Goal: Task Accomplishment & Management: Manage account settings

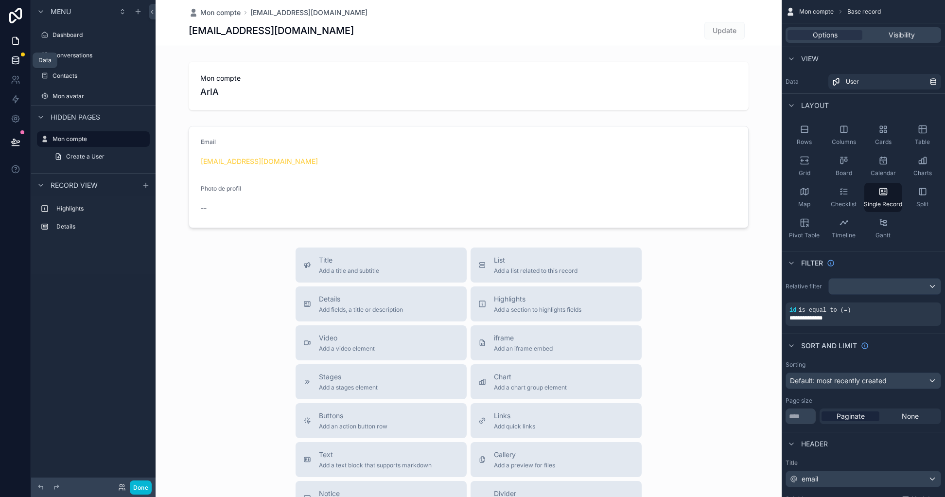
click at [15, 67] on link at bounding box center [15, 60] width 31 height 19
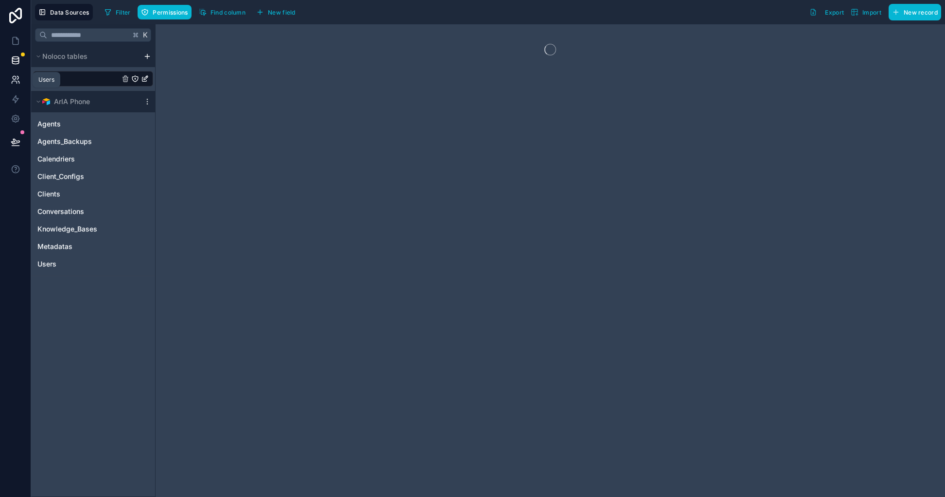
click at [15, 79] on icon at bounding box center [14, 77] width 3 height 3
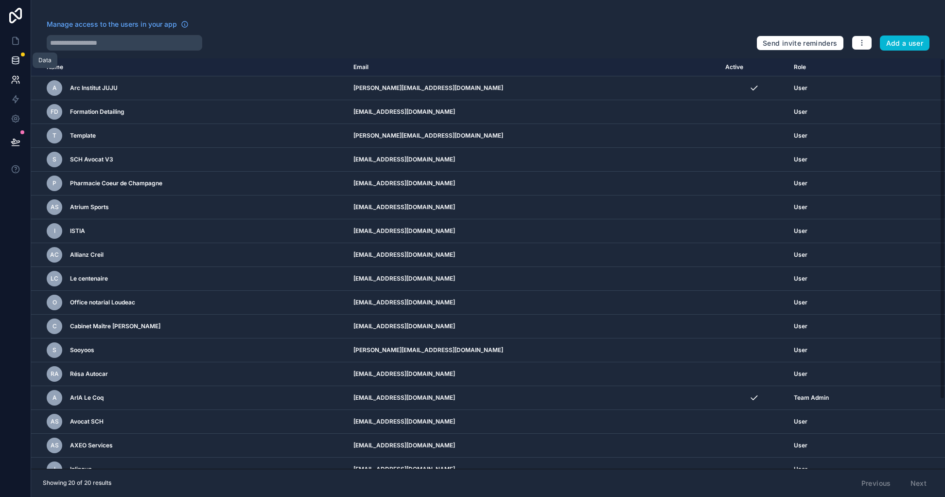
click at [16, 67] on link at bounding box center [15, 60] width 31 height 19
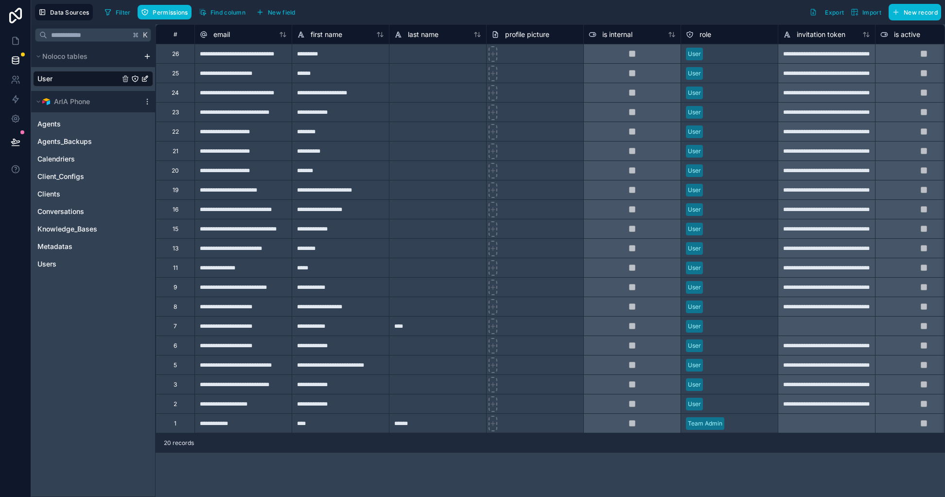
click at [75, 79] on link "User" at bounding box center [78, 79] width 82 height 10
click at [88, 81] on link "User" at bounding box center [78, 79] width 82 height 10
click at [86, 81] on link "User" at bounding box center [78, 79] width 82 height 10
click at [77, 130] on div "Agents" at bounding box center [93, 124] width 120 height 16
click at [81, 167] on div "Agents Agents_Backups Calendriers Client_Configs Clients Conversations Knowledg…" at bounding box center [93, 191] width 120 height 159
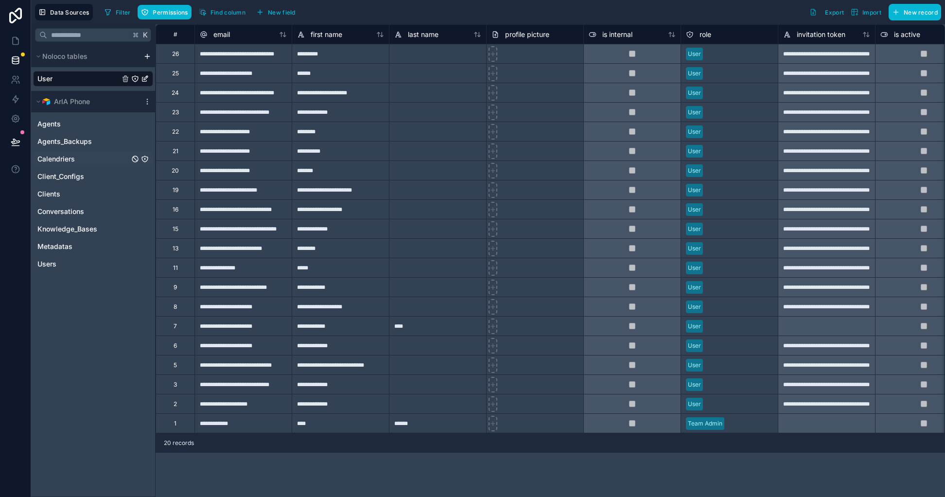
click at [84, 165] on div "Calendriers" at bounding box center [93, 159] width 120 height 16
click at [17, 63] on icon at bounding box center [16, 60] width 10 height 10
click at [77, 81] on link "User" at bounding box center [78, 79] width 82 height 10
click at [81, 129] on div "Agents" at bounding box center [93, 124] width 120 height 16
click at [86, 148] on div "Agents_Backups" at bounding box center [93, 142] width 120 height 16
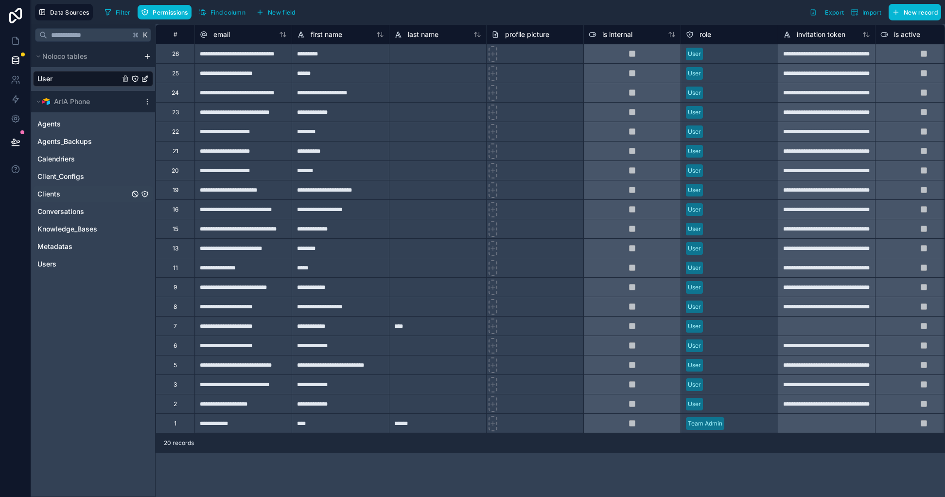
click at [88, 194] on link "Clients" at bounding box center [83, 194] width 92 height 10
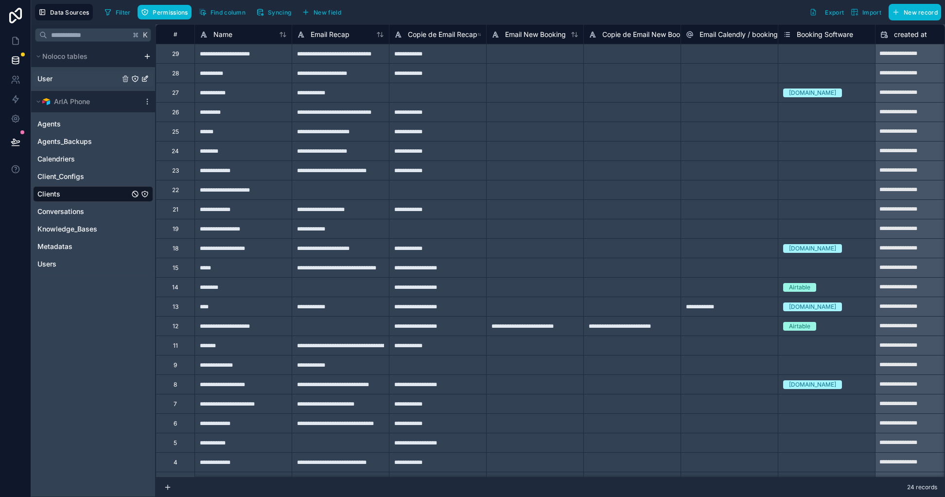
click at [78, 81] on link "User" at bounding box center [78, 79] width 82 height 10
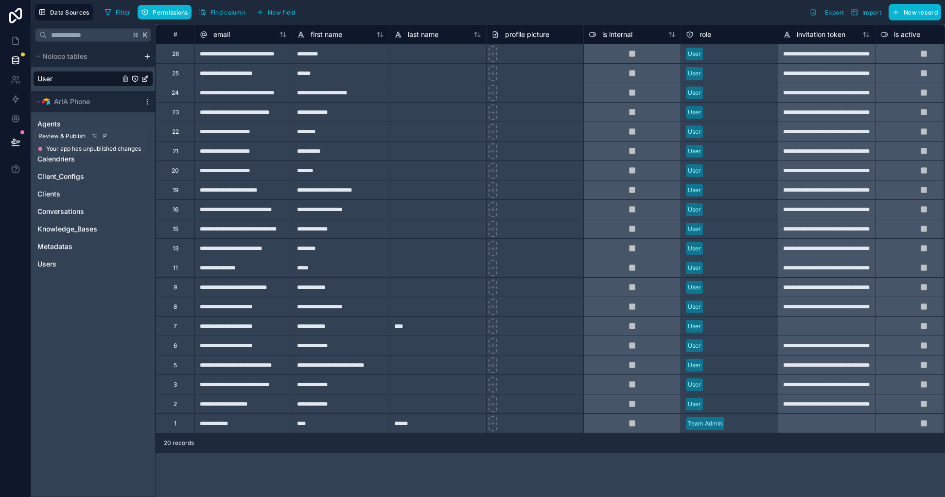
click at [12, 138] on icon at bounding box center [16, 142] width 10 height 10
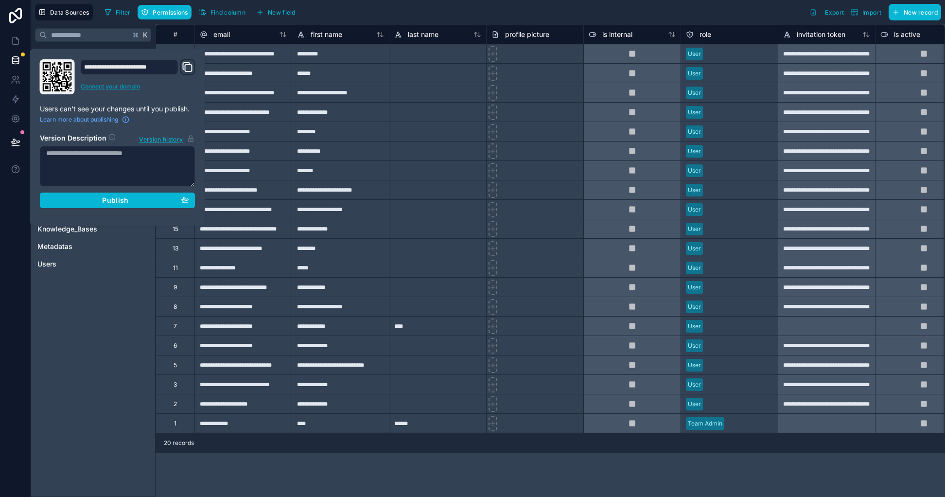
click at [133, 84] on link "Connect your domain" at bounding box center [138, 87] width 115 height 8
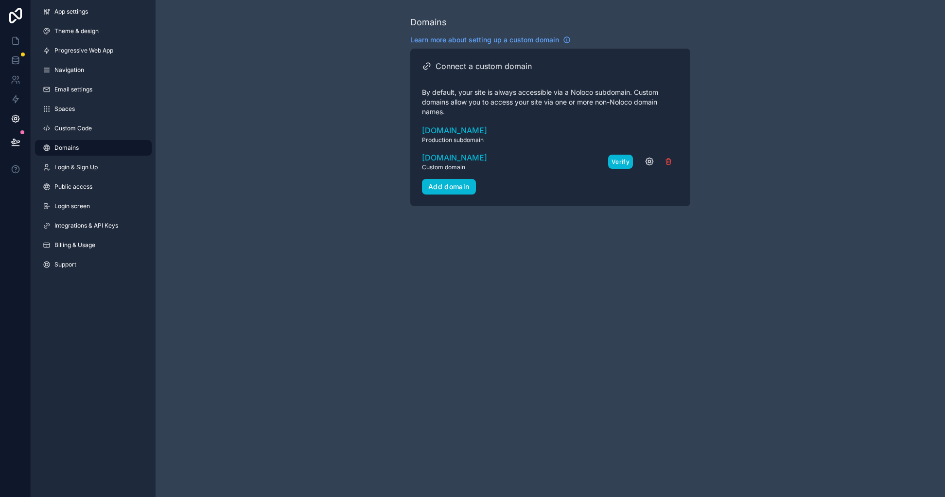
click at [623, 161] on button "Verify" at bounding box center [620, 162] width 25 height 14
click at [444, 156] on span "app.aria.bz" at bounding box center [454, 158] width 65 height 12
click at [622, 162] on button "Verify" at bounding box center [620, 162] width 25 height 14
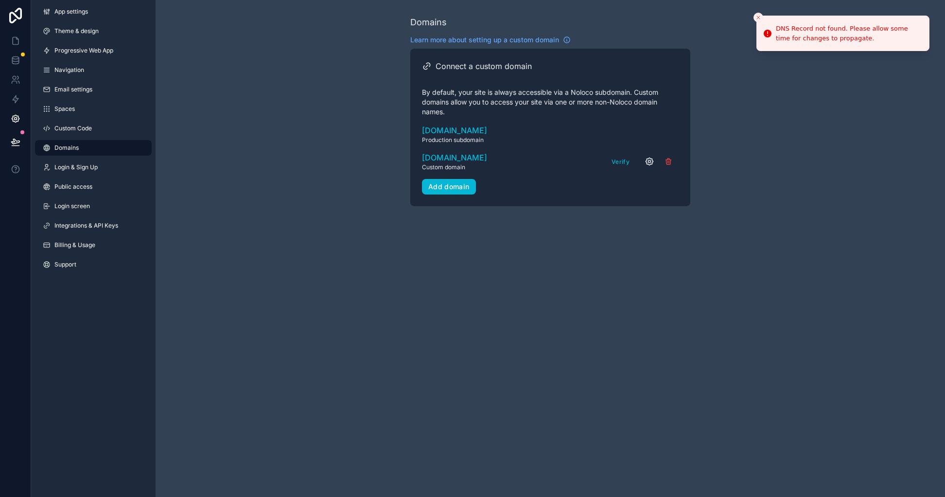
click at [652, 162] on icon "scrollable content" at bounding box center [649, 161] width 7 height 7
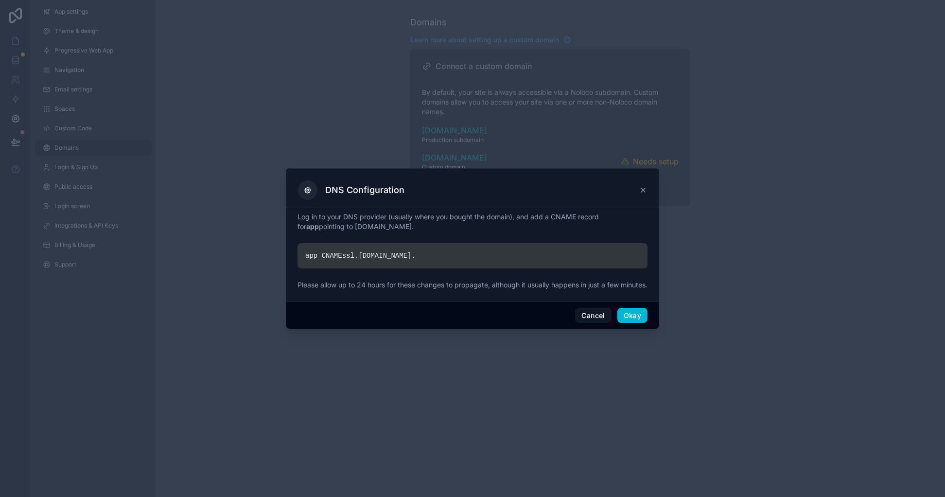
click at [644, 188] on icon at bounding box center [643, 190] width 4 height 4
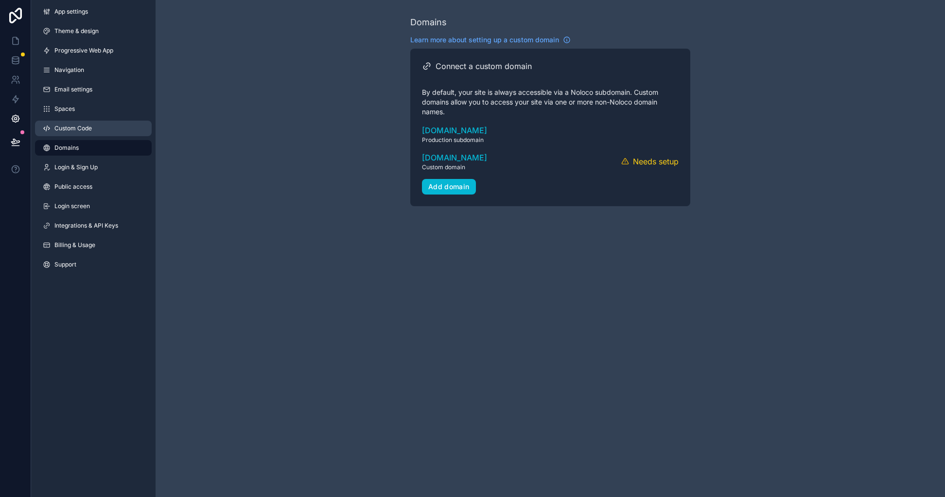
click at [69, 129] on span "Custom Code" at bounding box center [72, 128] width 37 height 8
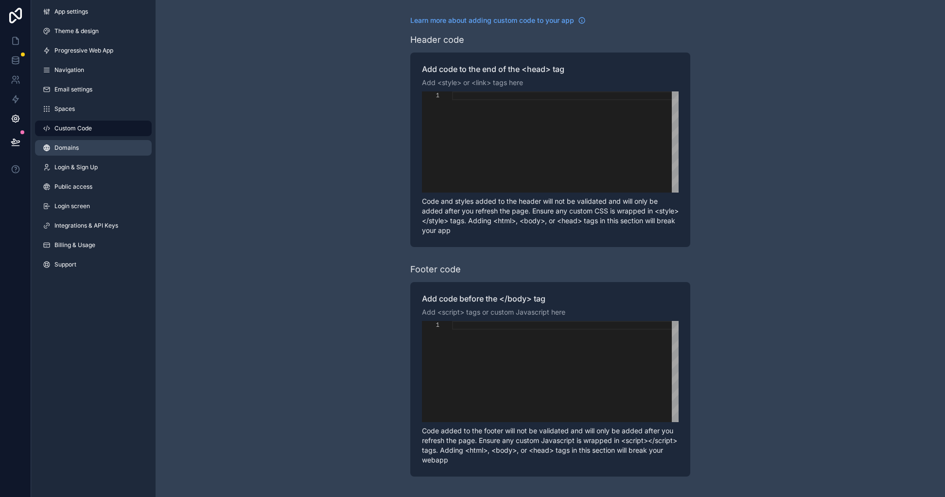
click at [77, 150] on span "Domains" at bounding box center [66, 148] width 24 height 8
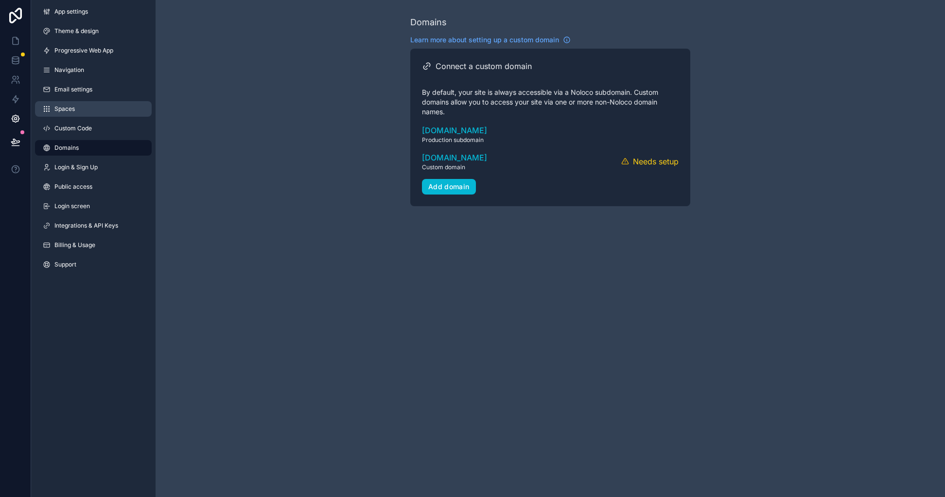
click at [96, 112] on link "Spaces" at bounding box center [93, 109] width 117 height 16
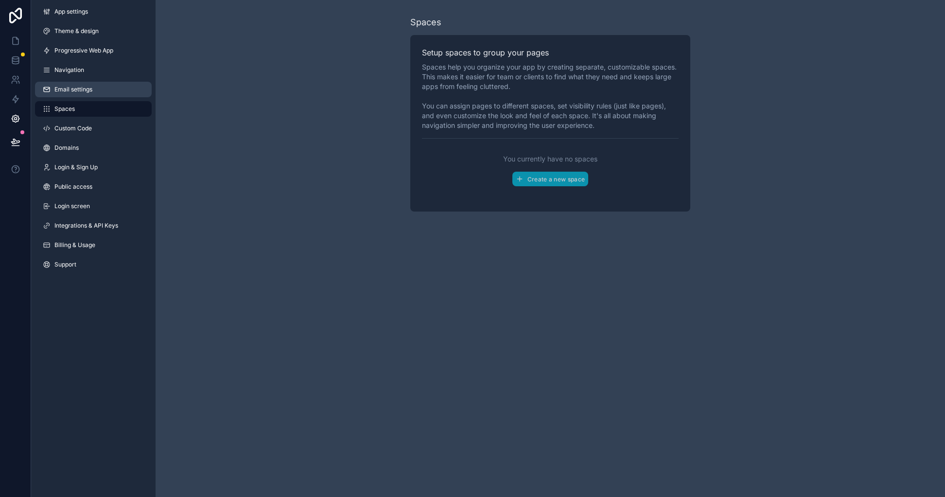
click at [98, 89] on link "Email settings" at bounding box center [93, 90] width 117 height 16
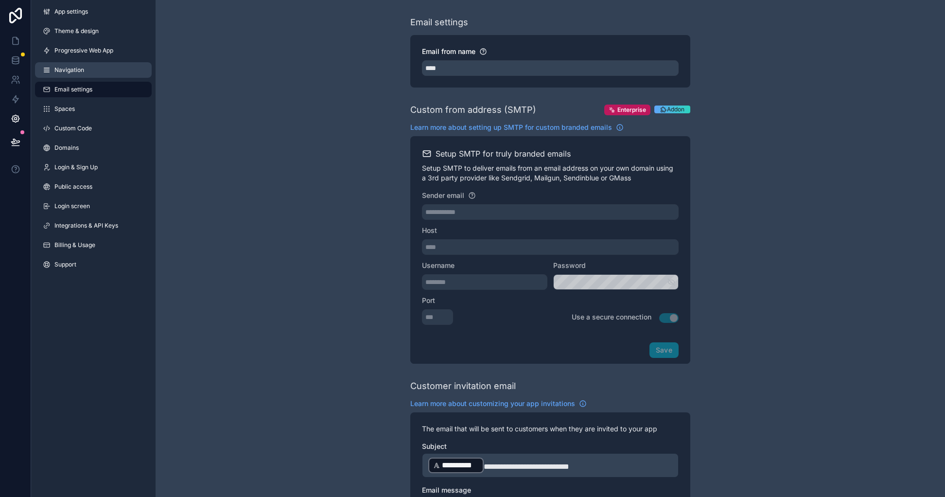
click at [99, 72] on link "Navigation" at bounding box center [93, 70] width 117 height 16
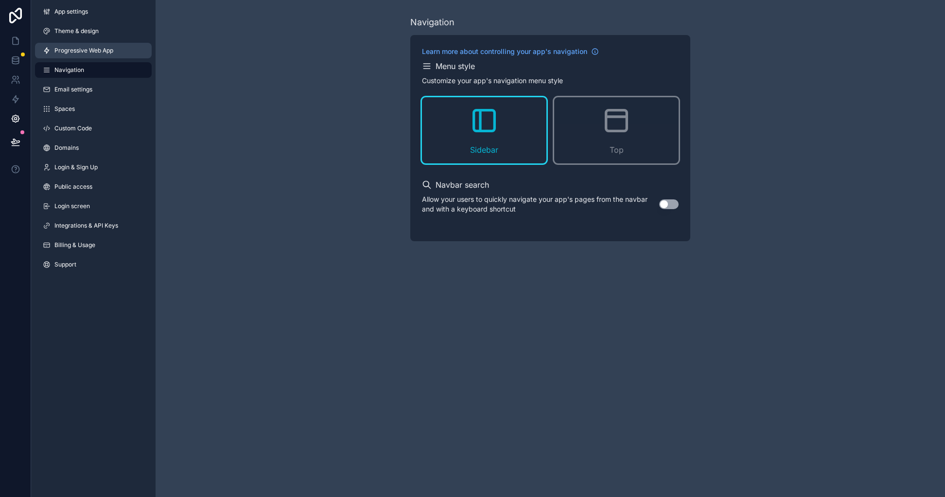
click at [98, 53] on span "Progressive Web App" at bounding box center [83, 51] width 59 height 8
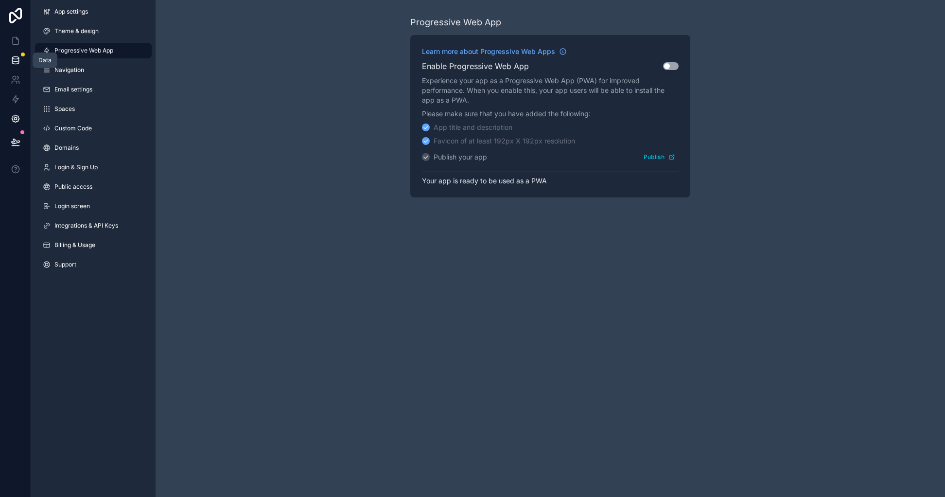
click at [19, 54] on link at bounding box center [15, 60] width 31 height 19
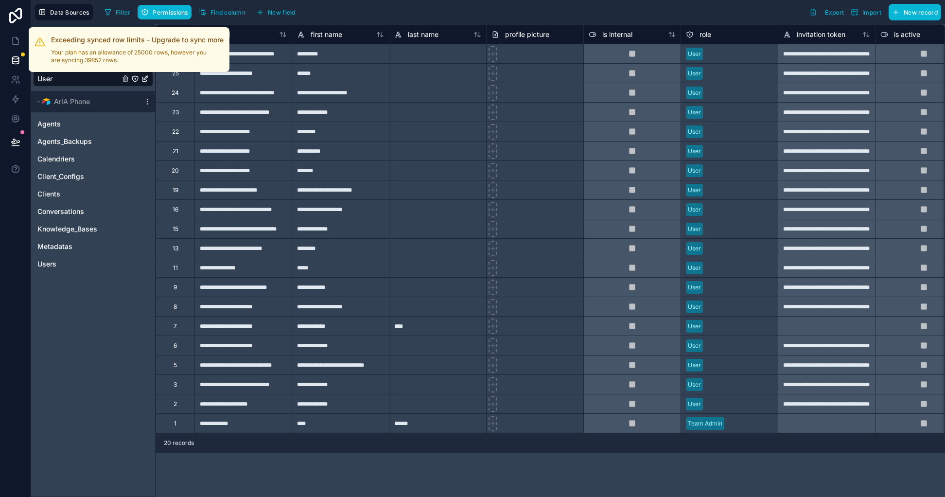
click at [23, 54] on div at bounding box center [23, 55] width 4 height 4
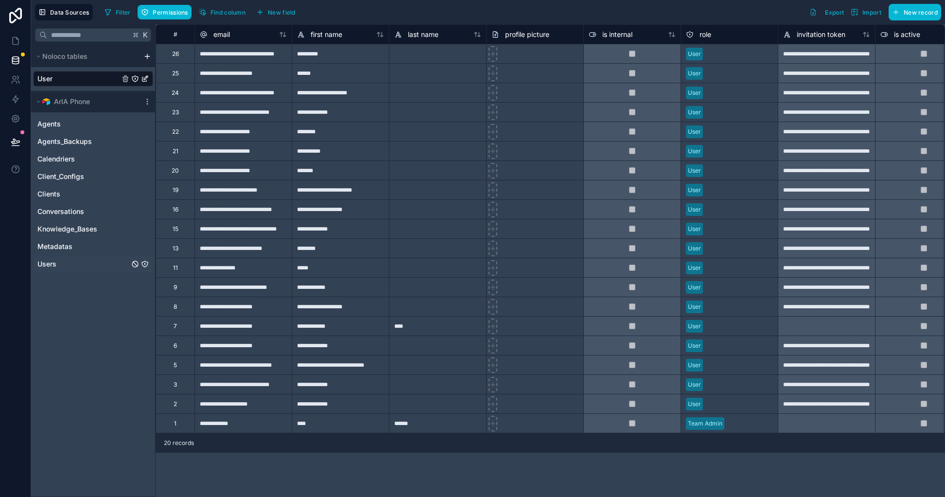
click at [74, 262] on link "Users" at bounding box center [83, 264] width 92 height 10
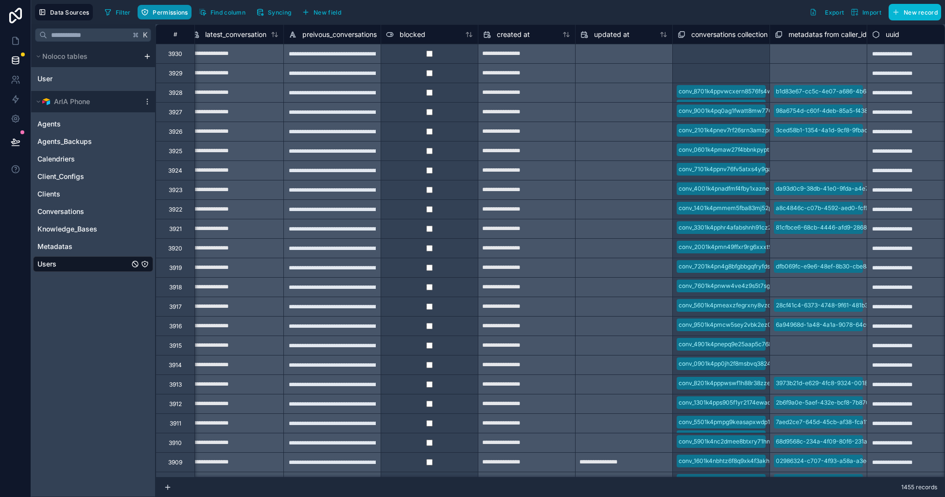
scroll to position [0, 984]
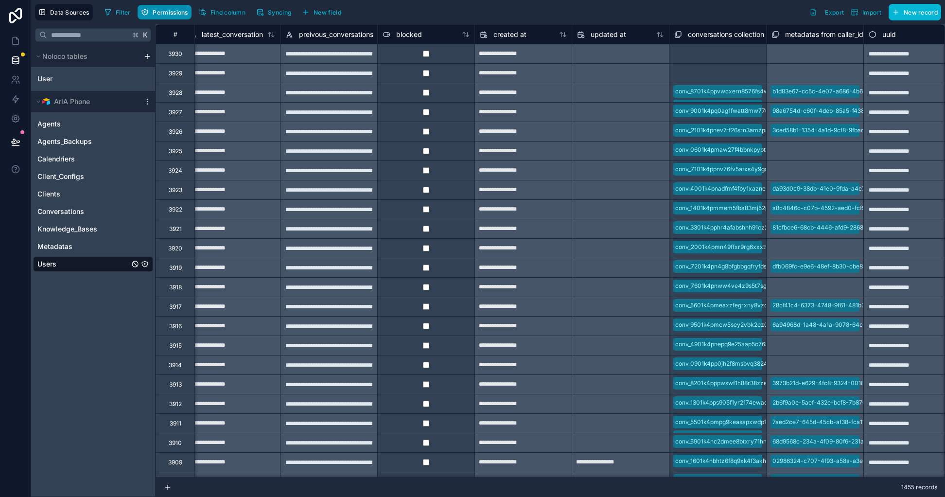
click at [155, 12] on span "Permissions" at bounding box center [170, 12] width 35 height 7
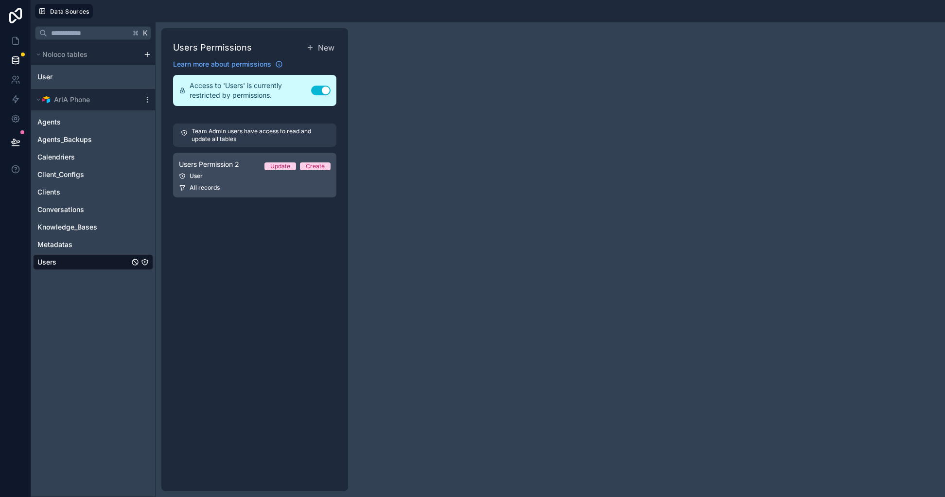
click at [255, 170] on div "Users Permission 2 Update Create" at bounding box center [255, 165] width 152 height 12
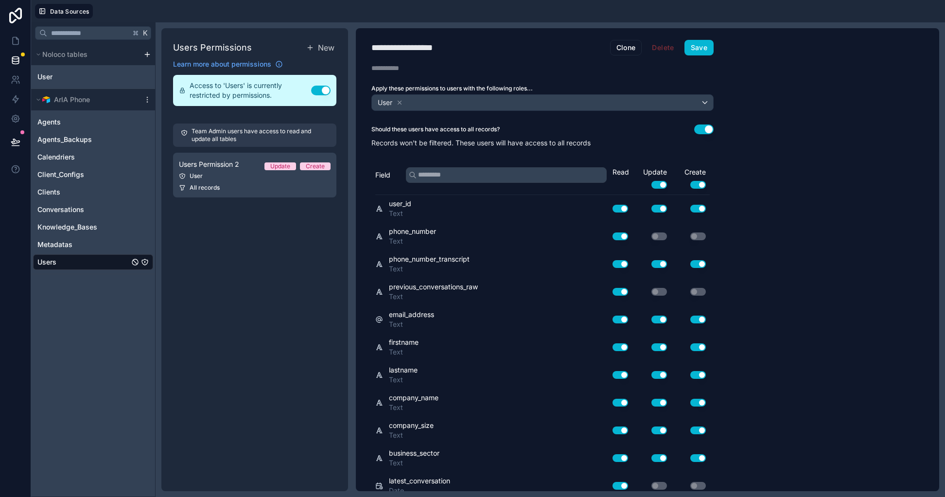
click at [702, 128] on button "Use setting" at bounding box center [703, 129] width 19 height 10
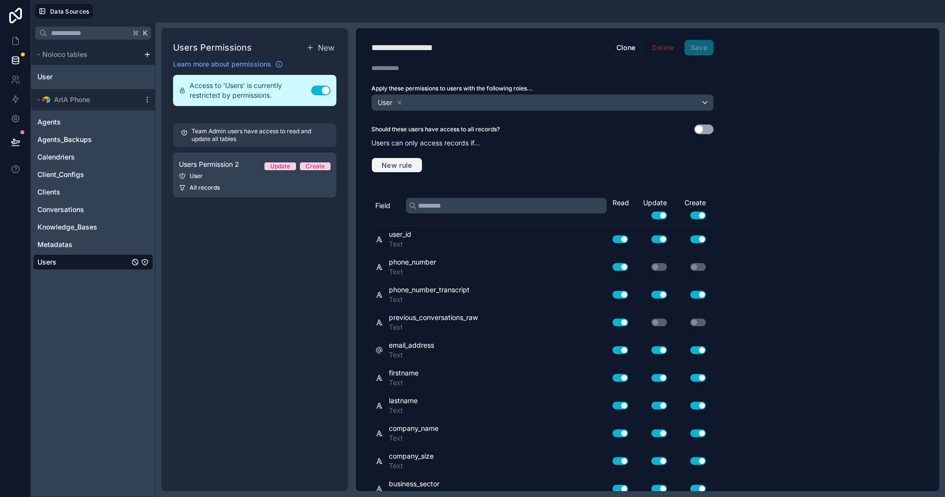
click at [403, 165] on span "New rule" at bounding box center [397, 165] width 38 height 9
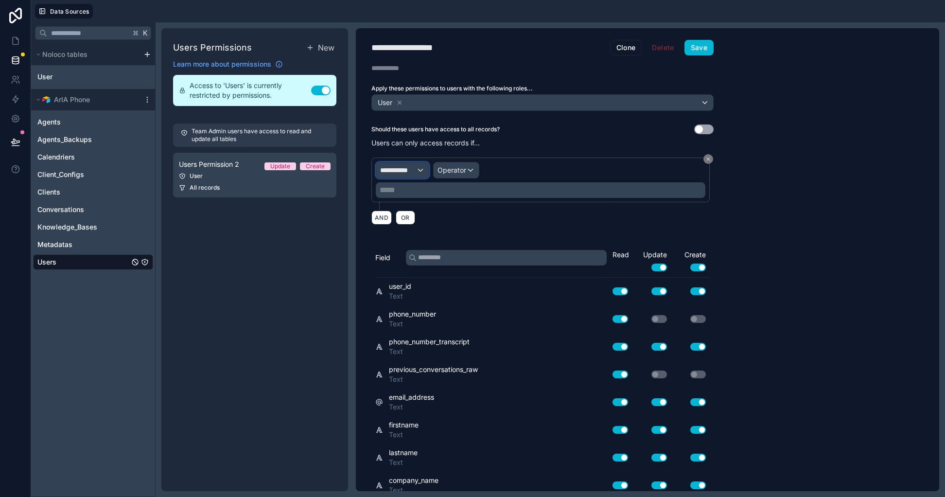
click at [413, 173] on span "**********" at bounding box center [398, 170] width 36 height 10
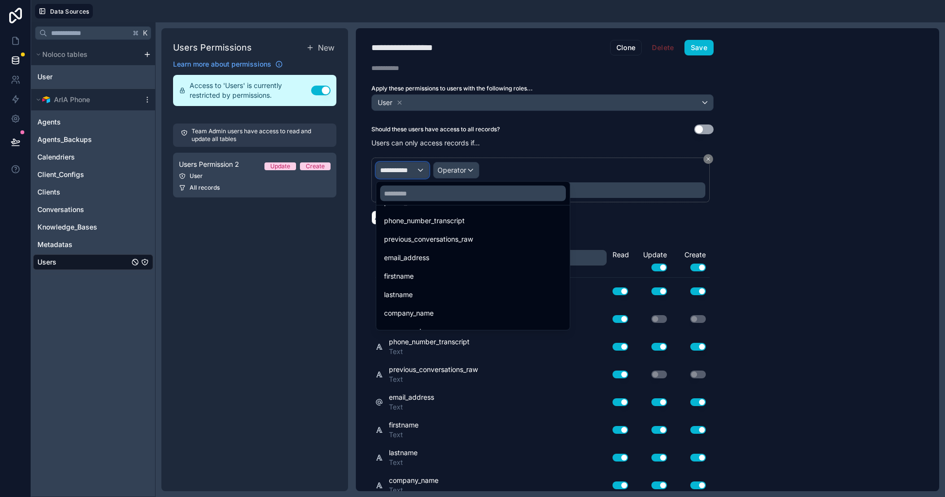
scroll to position [235, 0]
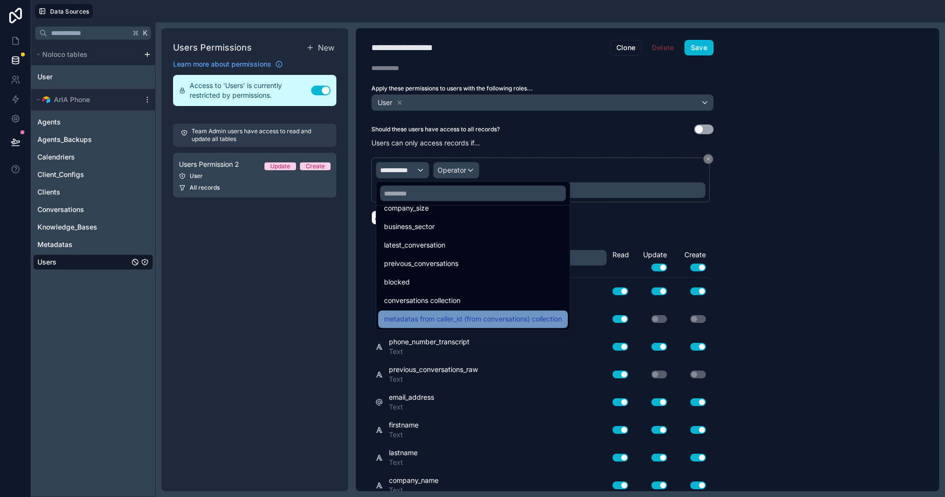
click at [443, 320] on span "metadatas from caller_id (from conversations) collection" at bounding box center [473, 320] width 178 height 12
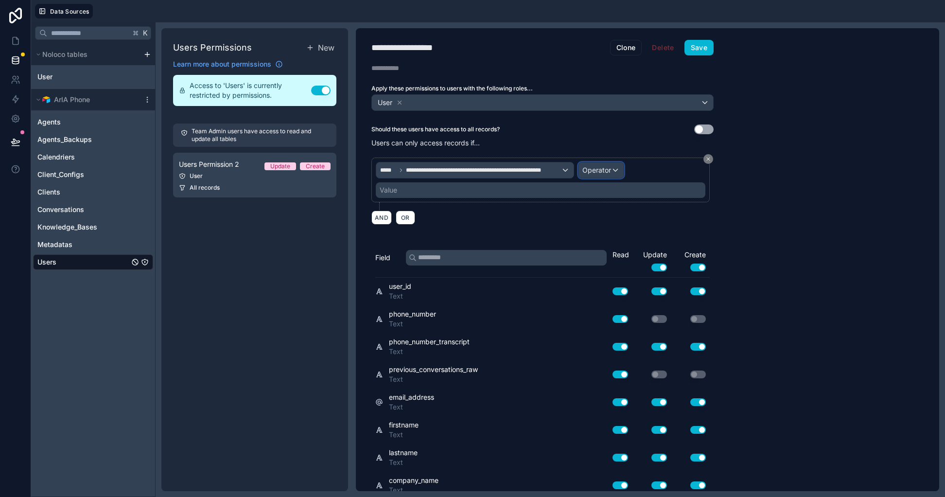
click at [603, 172] on span "Operator" at bounding box center [597, 170] width 29 height 8
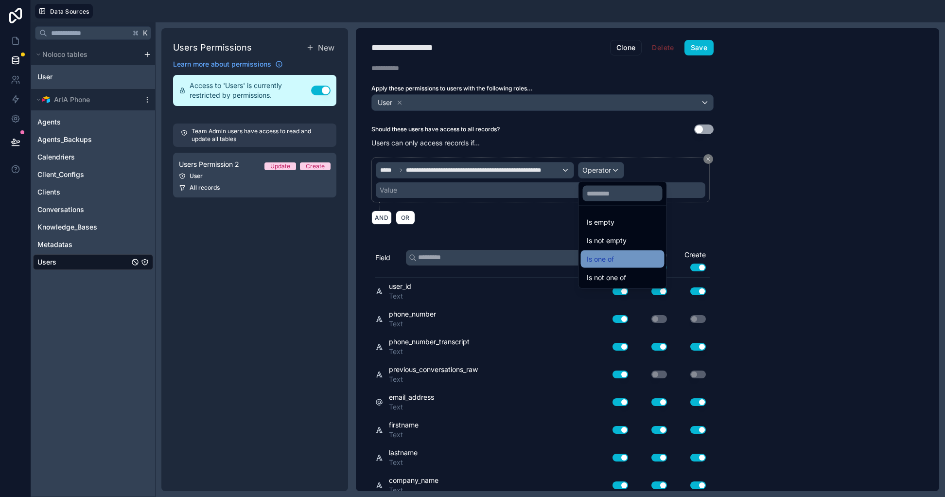
click at [604, 264] on span "Is one of" at bounding box center [600, 259] width 27 height 12
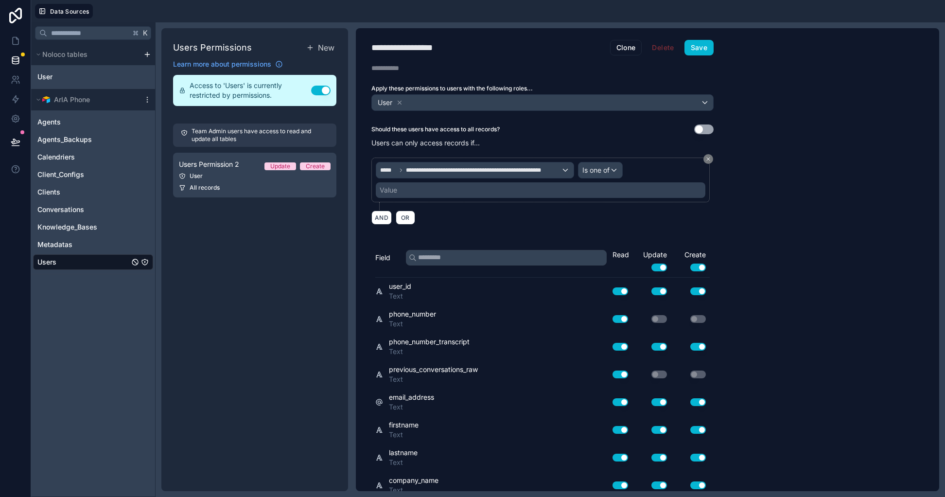
click at [448, 192] on div "Value" at bounding box center [541, 190] width 330 height 16
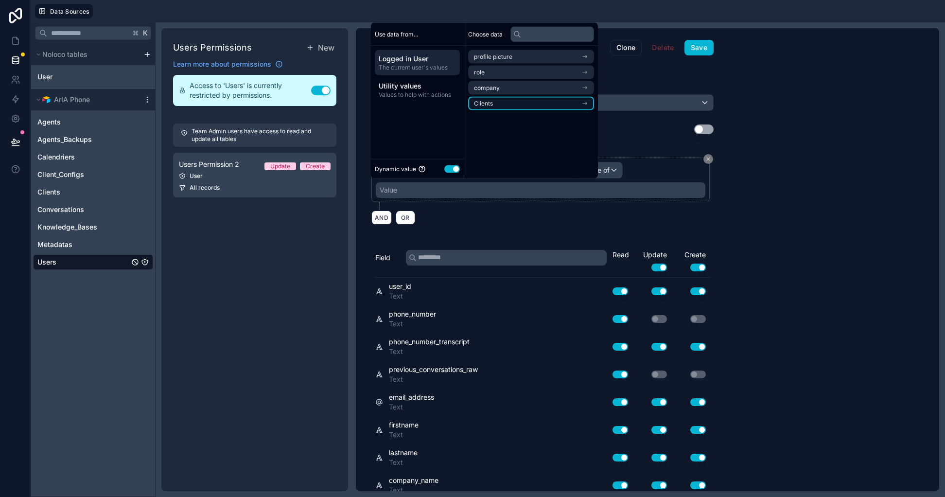
click at [533, 105] on li "Clients" at bounding box center [531, 104] width 126 height 14
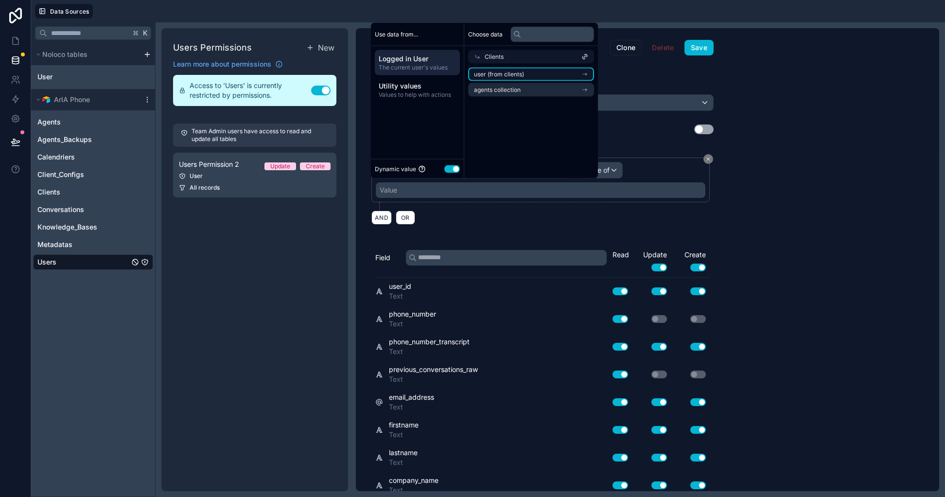
click at [525, 79] on li "user (from clients)" at bounding box center [531, 75] width 126 height 14
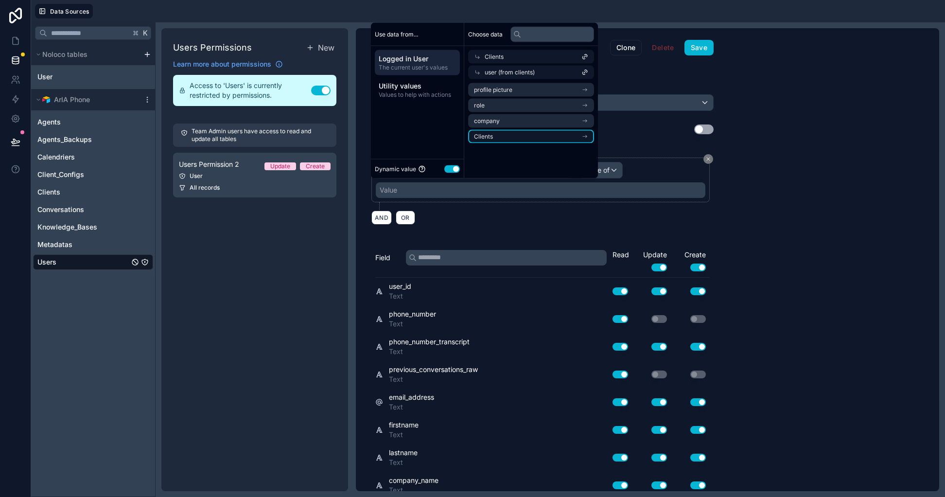
click at [502, 138] on li "Clients" at bounding box center [531, 137] width 126 height 14
click at [512, 118] on span "agents collection" at bounding box center [497, 121] width 47 height 8
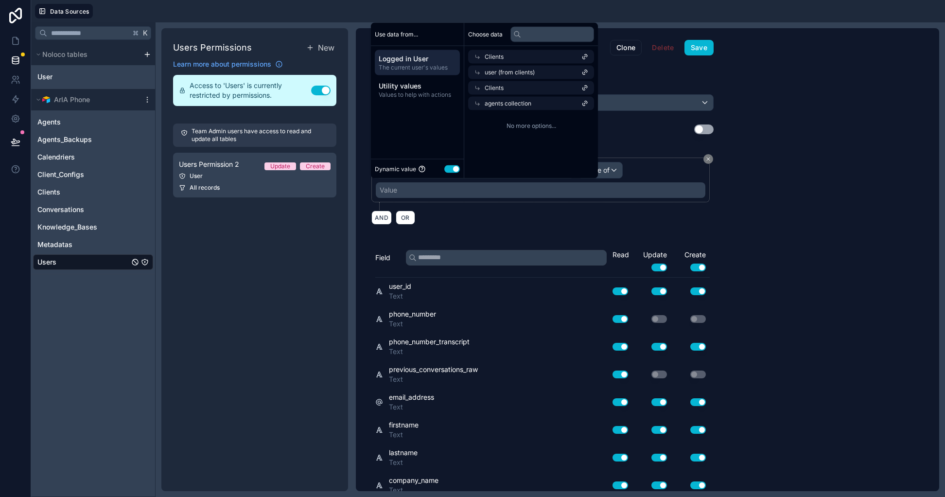
drag, startPoint x: 508, startPoint y: 90, endPoint x: 507, endPoint y: 97, distance: 6.4
click at [508, 90] on div "Clients" at bounding box center [531, 88] width 126 height 14
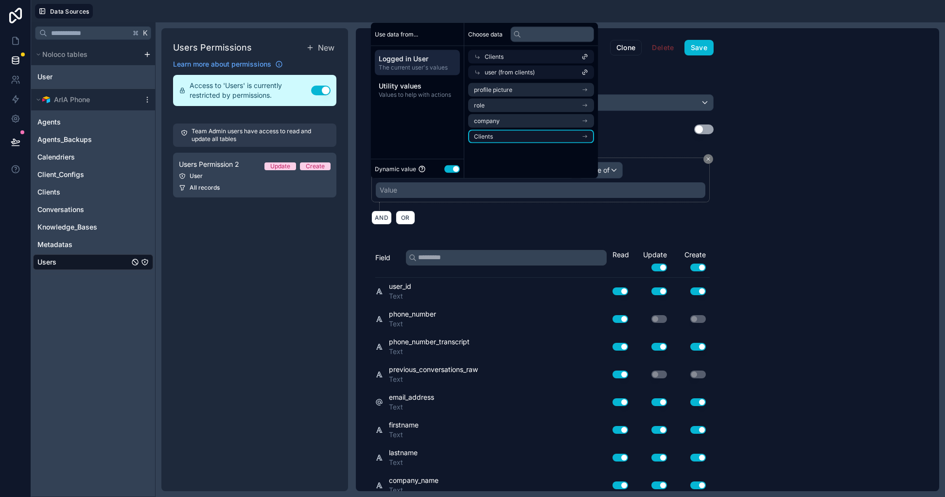
click at [498, 136] on li "Clients" at bounding box center [531, 137] width 126 height 14
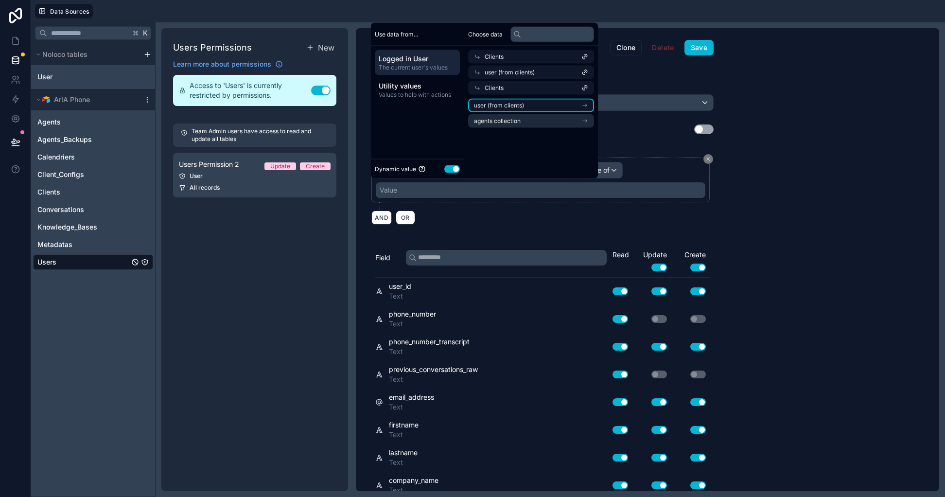
click at [501, 106] on span "user (from clients)" at bounding box center [499, 106] width 50 height 8
click at [782, 203] on div "**********" at bounding box center [647, 259] width 583 height 463
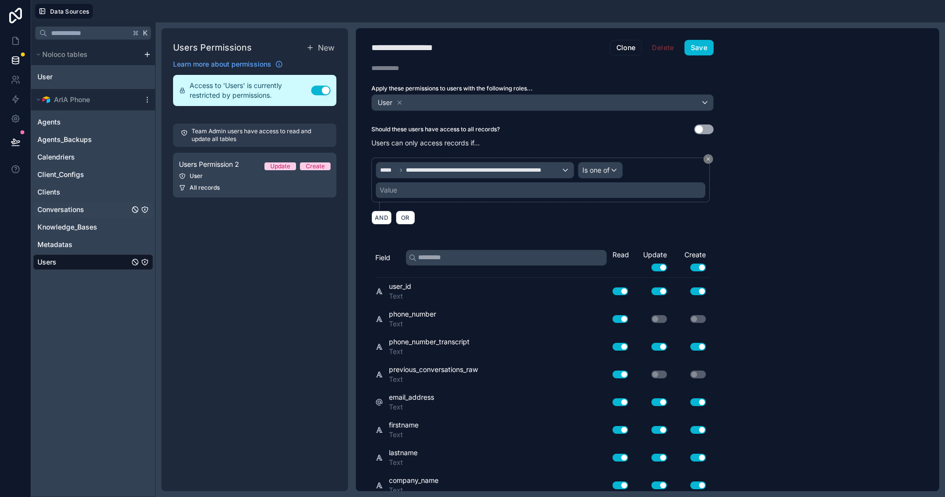
click at [79, 205] on span "Conversations" at bounding box center [60, 210] width 47 height 10
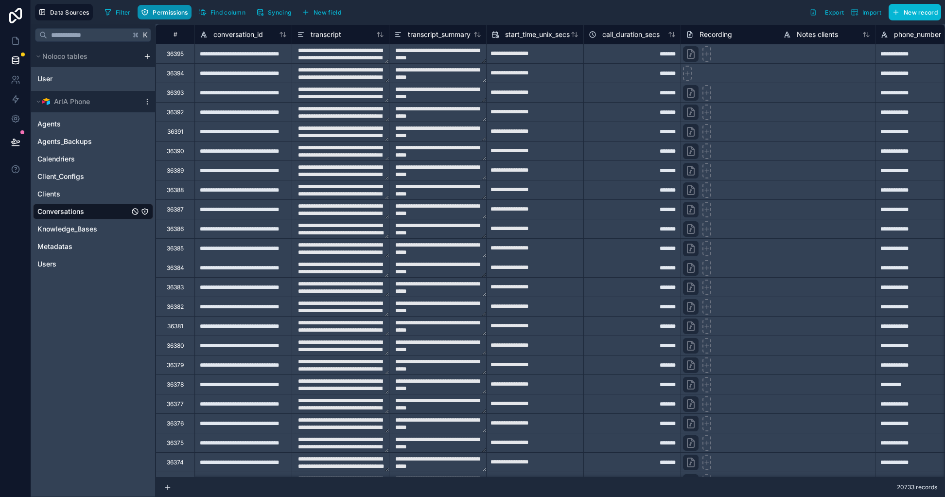
click at [174, 13] on span "Permissions" at bounding box center [170, 12] width 35 height 7
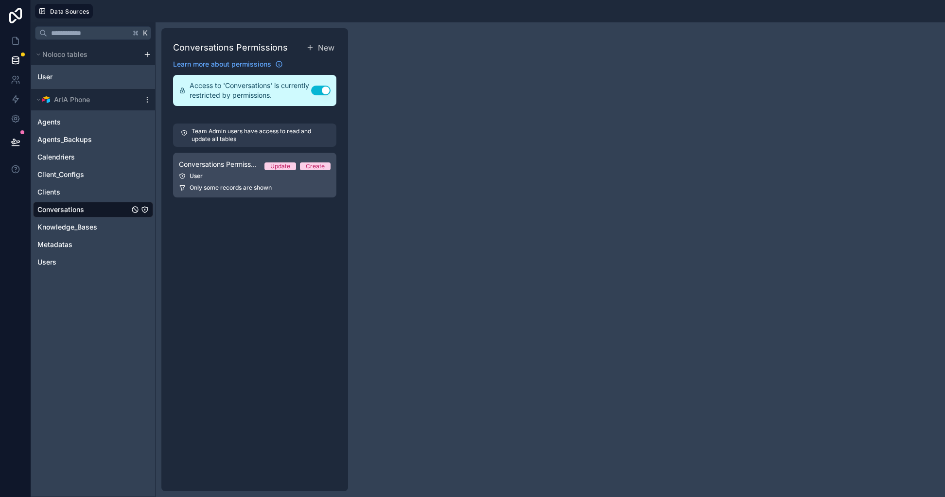
click at [223, 189] on span "Only some records are shown" at bounding box center [231, 188] width 82 height 8
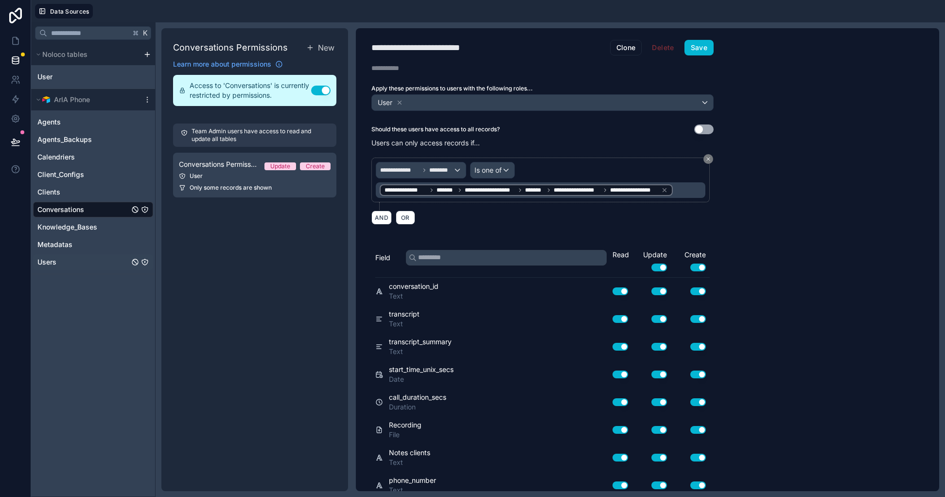
click at [86, 260] on link "Users" at bounding box center [83, 262] width 92 height 10
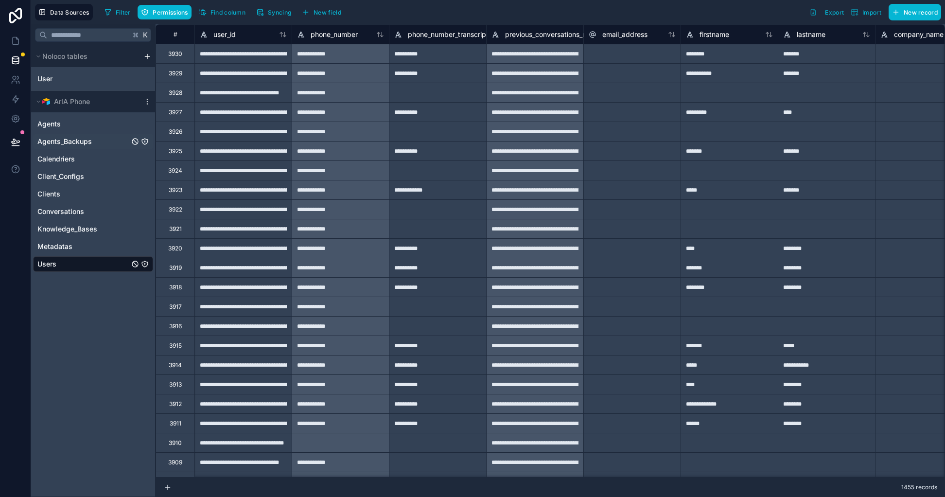
click at [95, 143] on link "Agents_Backups" at bounding box center [83, 142] width 92 height 10
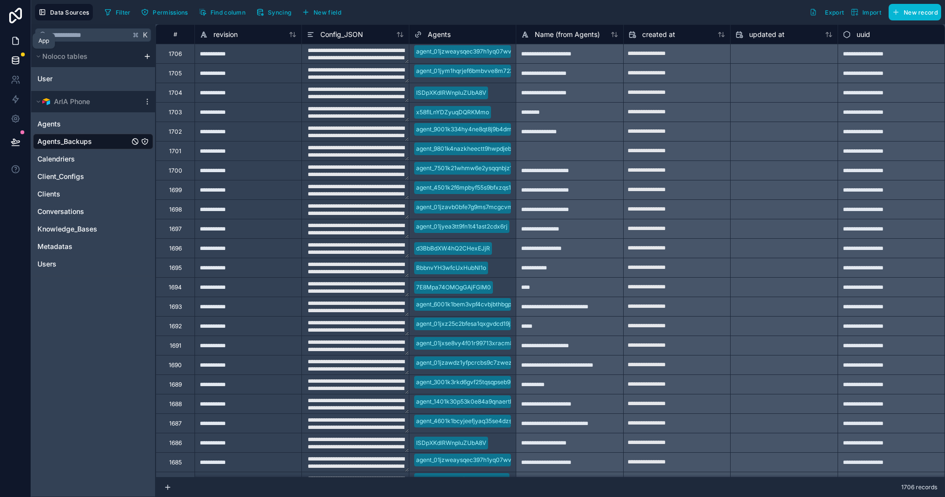
click at [20, 39] on link at bounding box center [15, 40] width 31 height 19
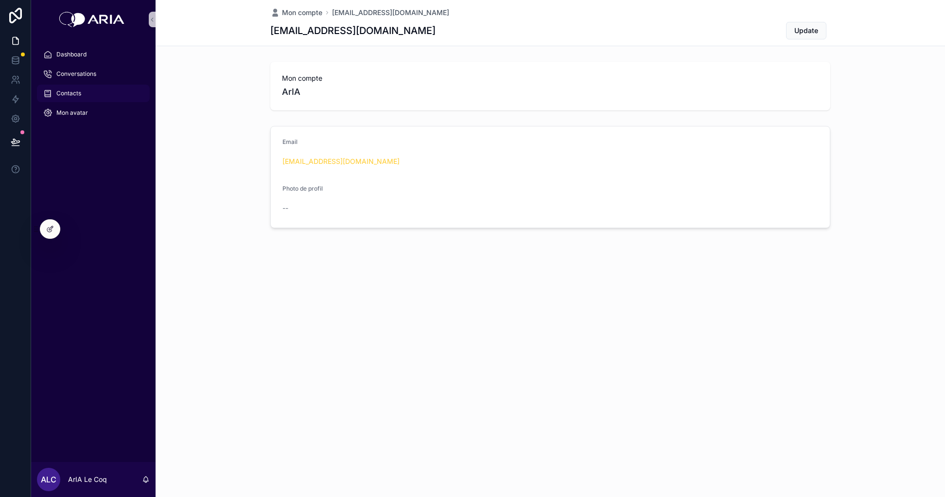
click at [78, 93] on span "Contacts" at bounding box center [68, 93] width 25 height 8
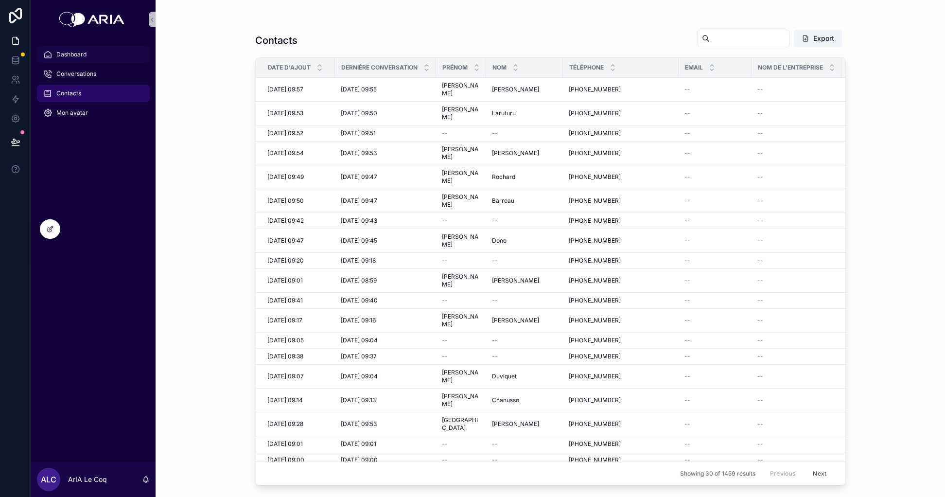
click at [91, 56] on div "Dashboard" at bounding box center [93, 55] width 101 height 16
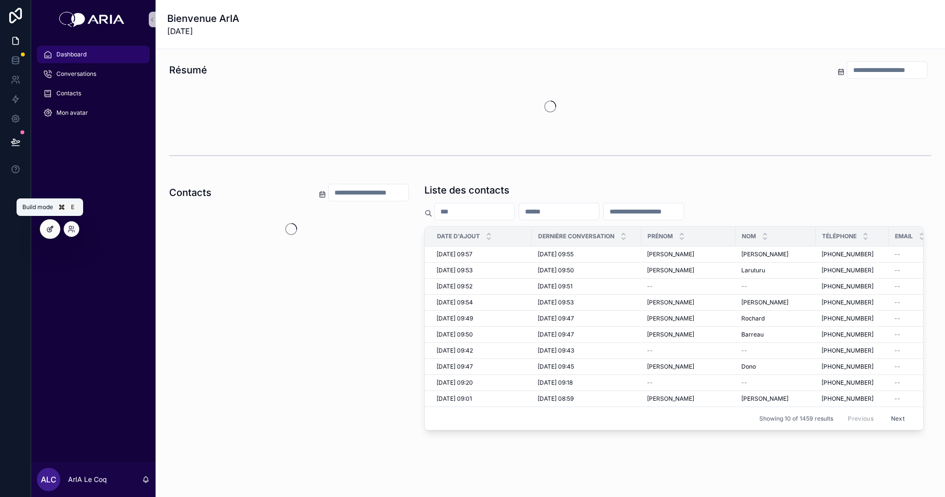
drag, startPoint x: 50, startPoint y: 226, endPoint x: 59, endPoint y: 229, distance: 10.3
click at [130, 332] on div "Dashboard Conversations Contacts Mon avatar ALC ArIA Le Coq Bienvenue ArIA 09/0…" at bounding box center [488, 248] width 914 height 497
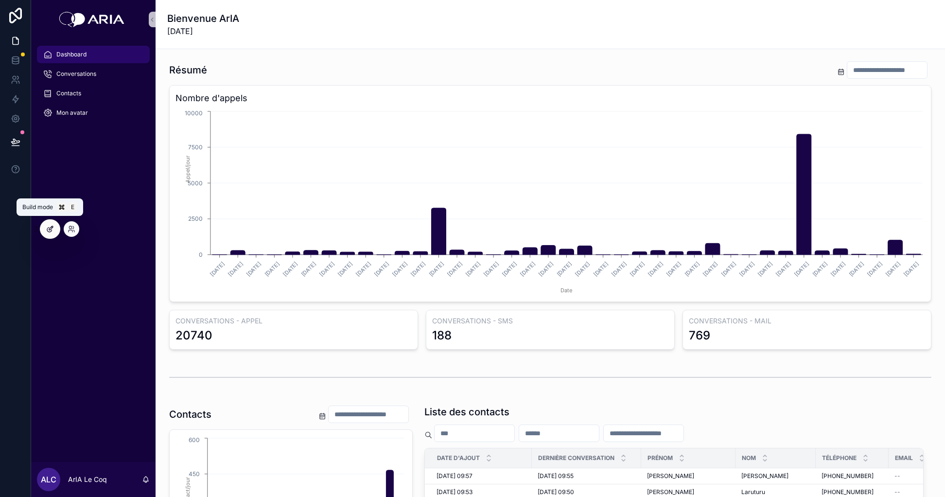
click at [54, 230] on div at bounding box center [49, 229] width 19 height 18
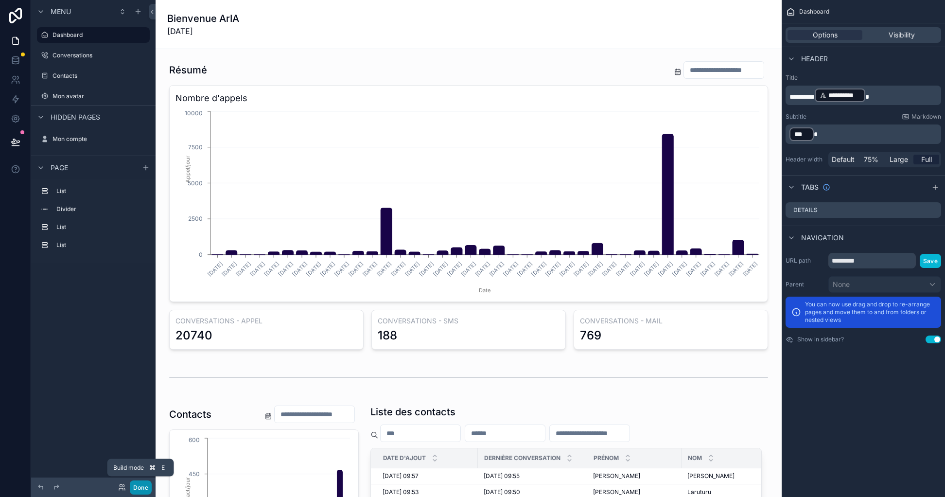
click at [141, 488] on button "Done" at bounding box center [141, 487] width 22 height 14
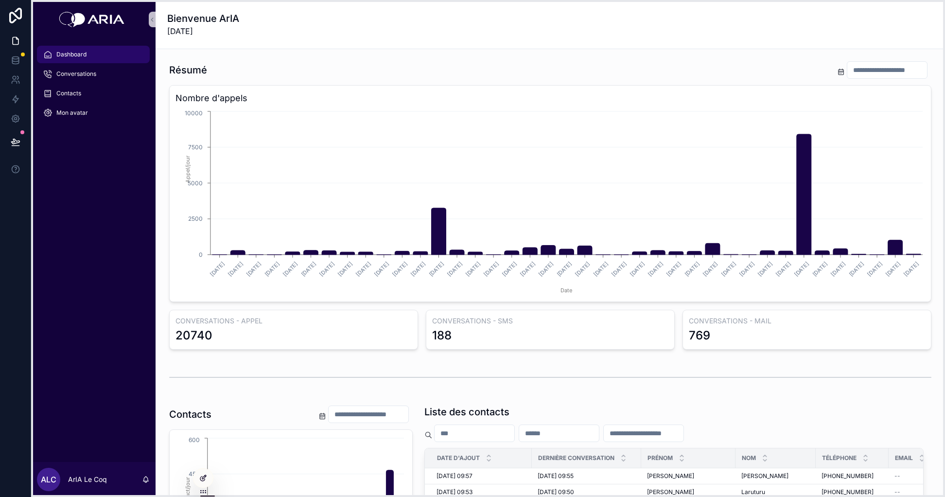
drag, startPoint x: 37, startPoint y: 228, endPoint x: 198, endPoint y: 477, distance: 296.3
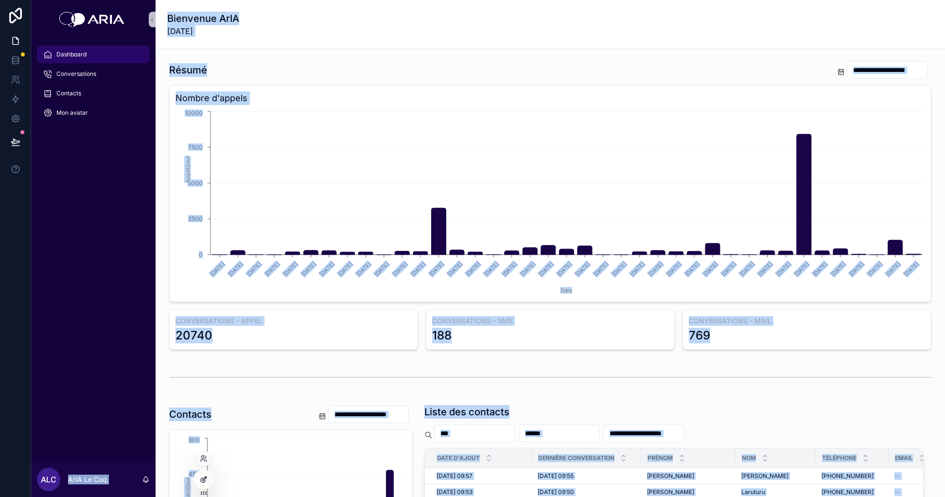
click at [200, 478] on icon at bounding box center [204, 480] width 8 height 8
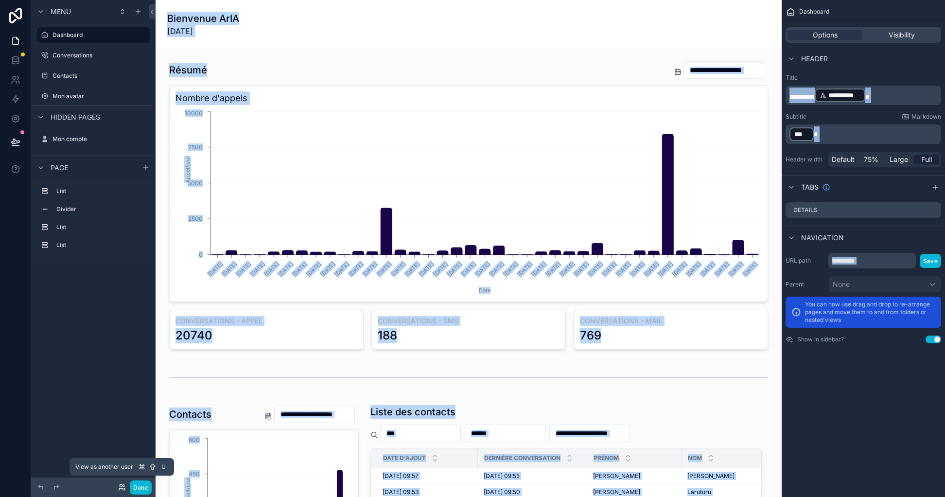
click at [120, 490] on icon at bounding box center [122, 487] width 8 height 8
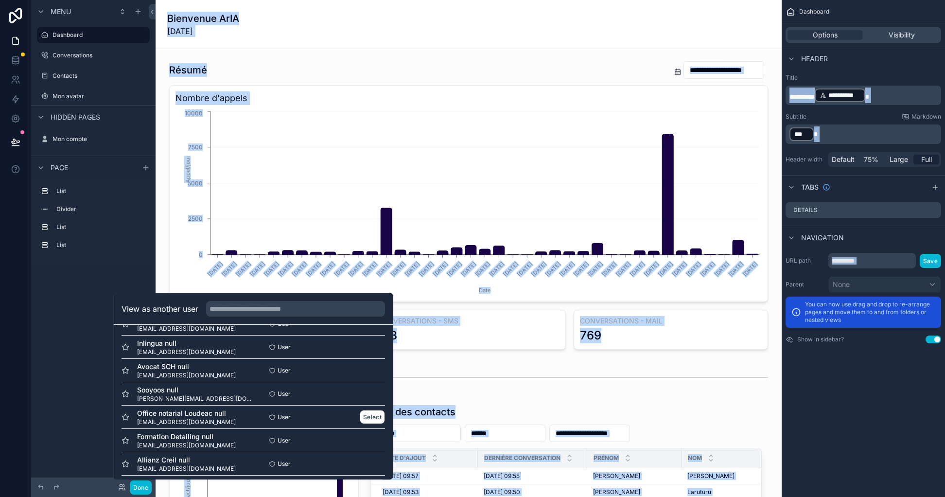
scroll to position [95, 0]
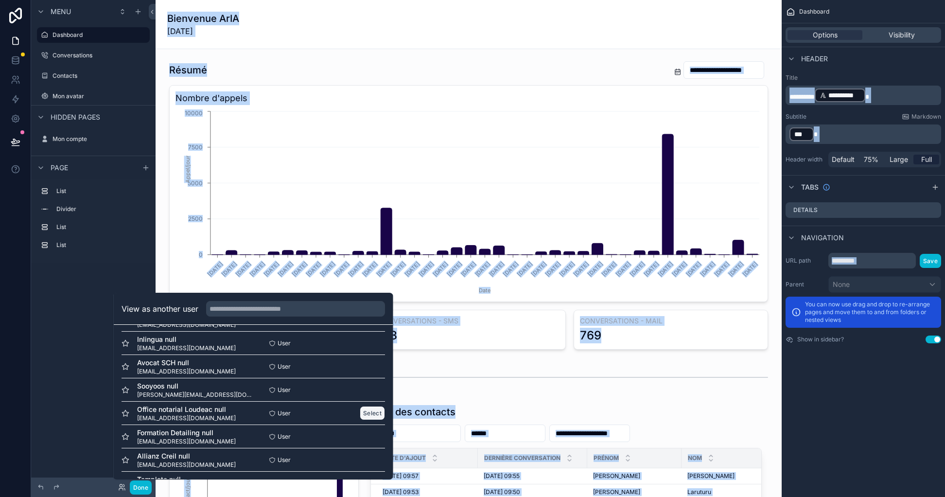
click at [372, 414] on button "Select" at bounding box center [372, 413] width 25 height 14
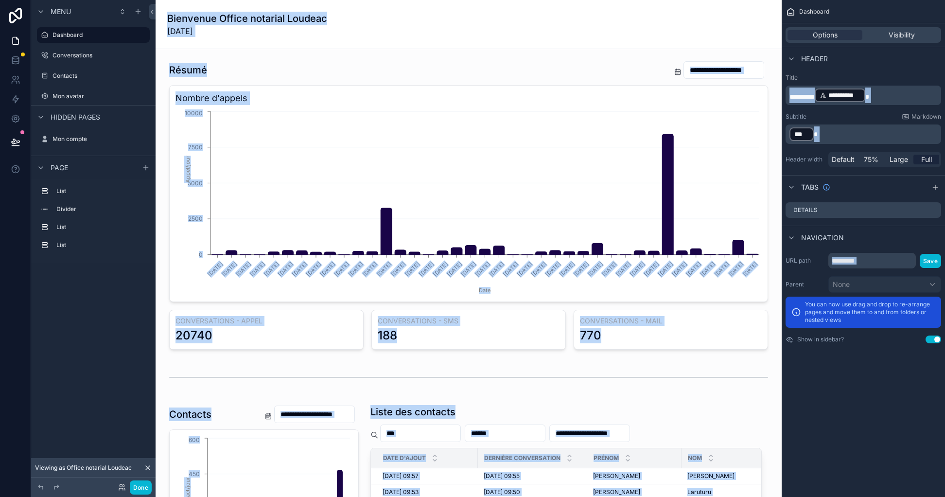
click at [885, 382] on div "**********" at bounding box center [863, 248] width 163 height 497
click at [331, 22] on div "Bienvenue Office notarial Loudeac 09/09/2025" at bounding box center [468, 24] width 603 height 25
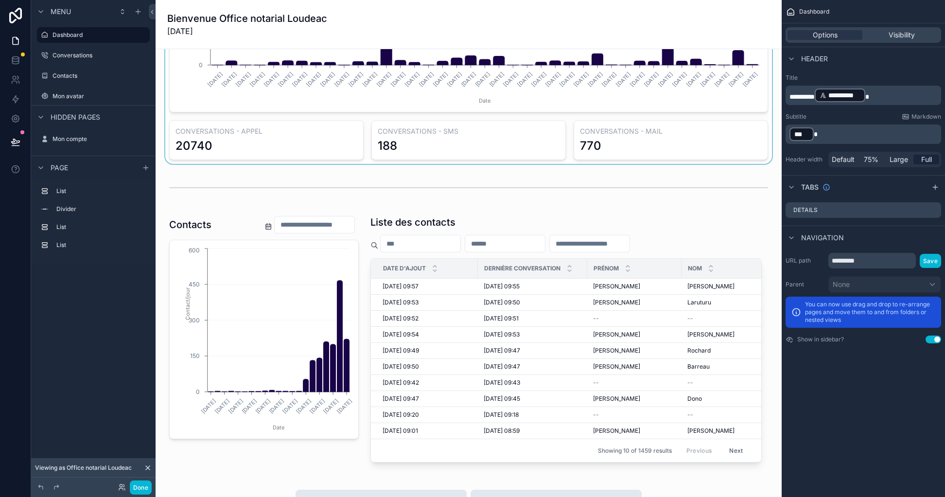
scroll to position [177, 0]
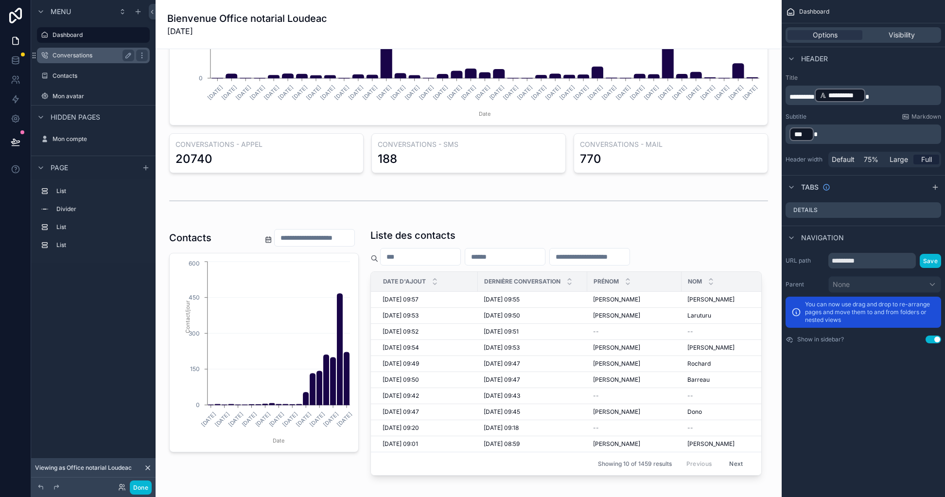
click at [89, 61] on div "Conversations" at bounding box center [93, 56] width 109 height 16
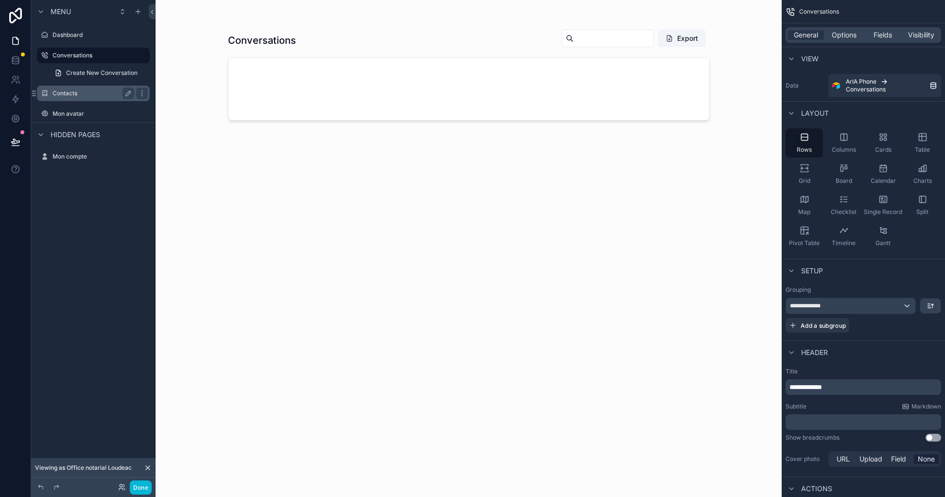
click at [86, 86] on div "Contacts" at bounding box center [93, 94] width 109 height 16
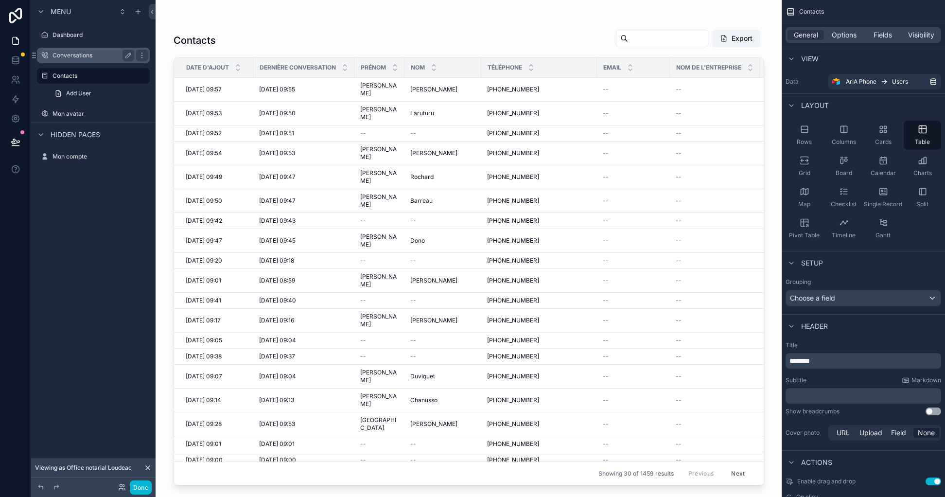
click at [86, 52] on label "Conversations" at bounding box center [92, 56] width 78 height 8
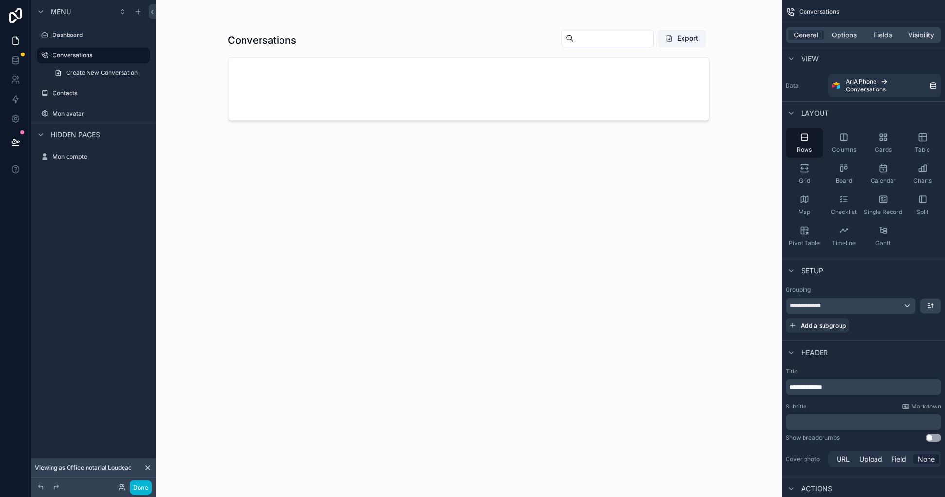
click at [566, 78] on div "scrollable content" at bounding box center [468, 242] width 497 height 485
click at [123, 484] on icon at bounding box center [123, 485] width 1 height 2
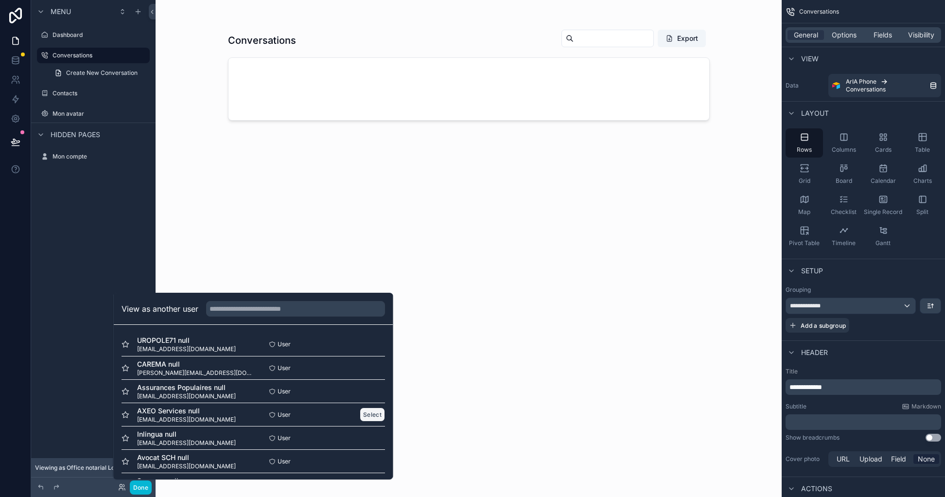
click at [374, 416] on button "Select" at bounding box center [372, 414] width 25 height 14
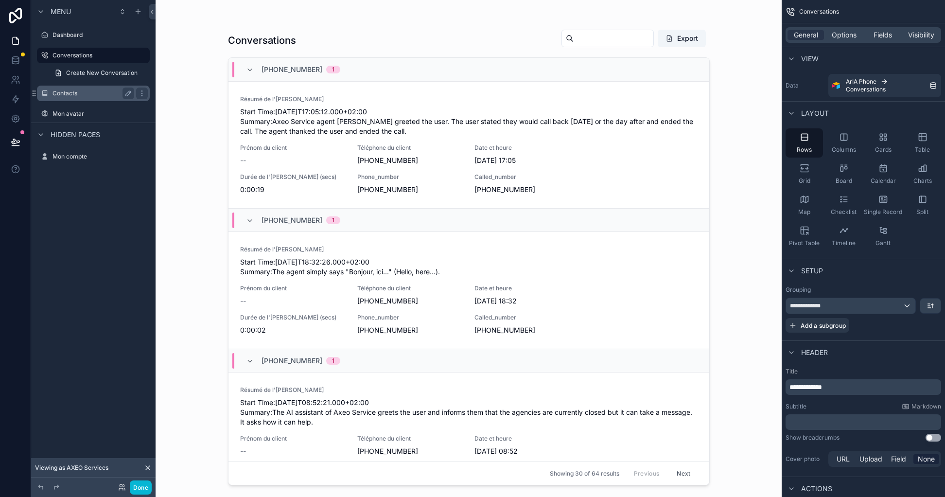
click at [85, 97] on div "Contacts" at bounding box center [94, 94] width 82 height 12
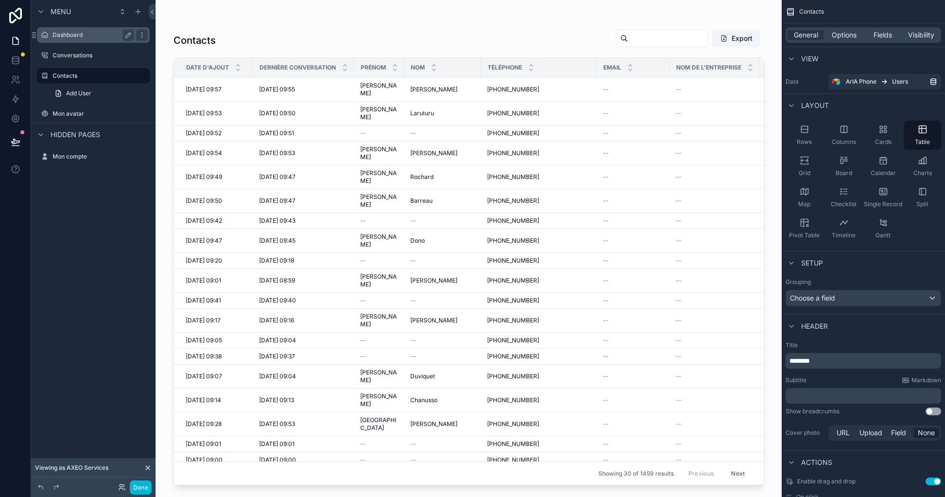
click at [81, 36] on label "Dashboard" at bounding box center [92, 35] width 78 height 8
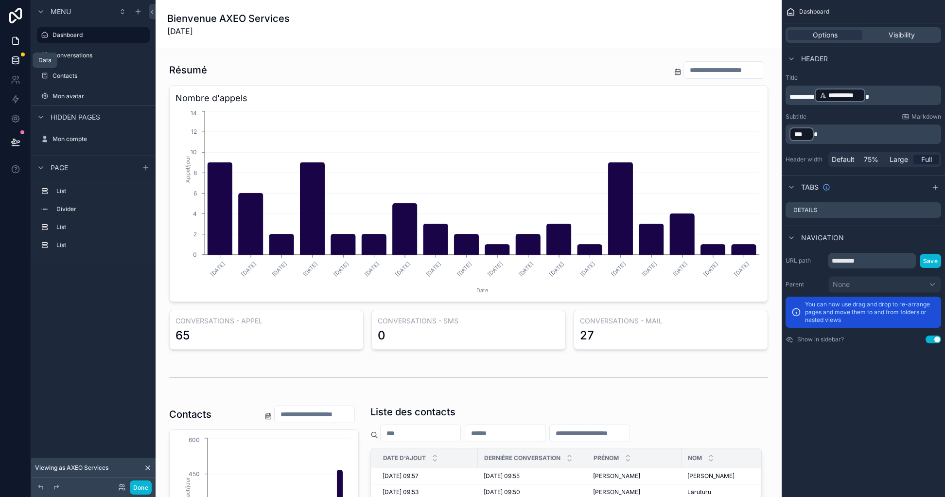
click at [17, 59] on icon at bounding box center [15, 58] width 6 height 2
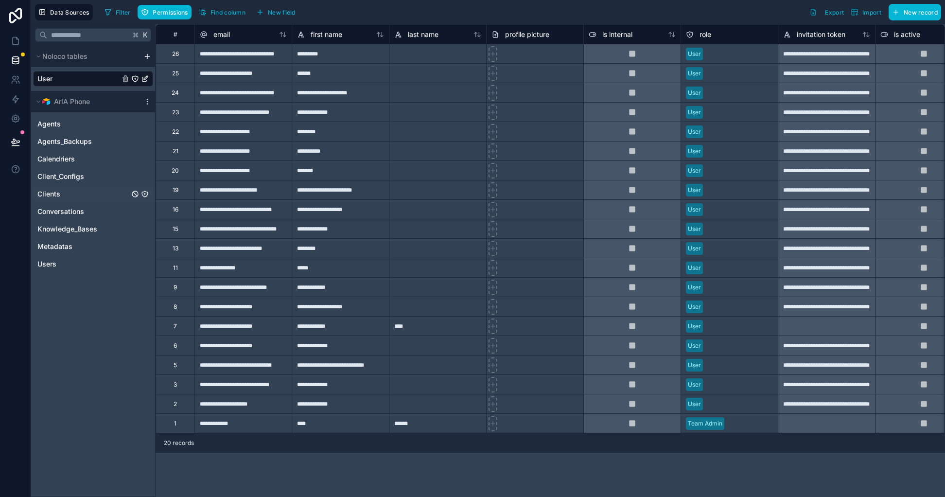
click at [74, 198] on link "Clients" at bounding box center [83, 194] width 92 height 10
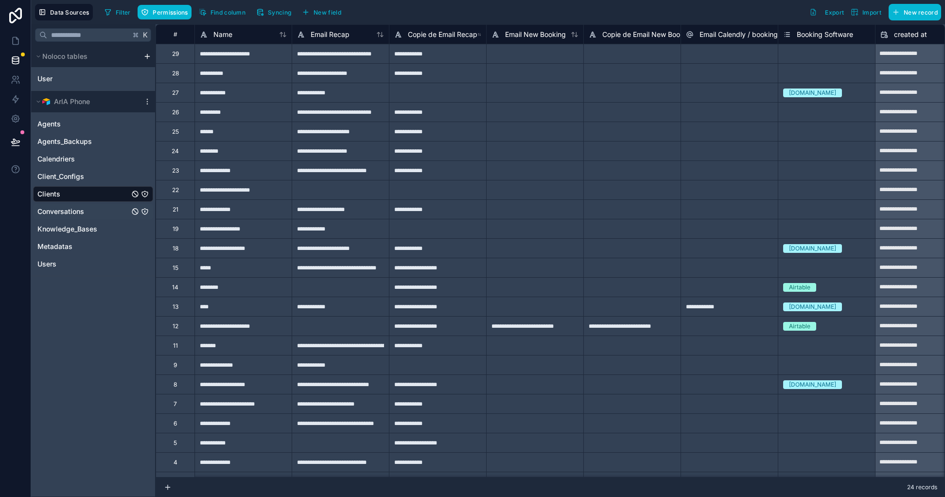
click at [90, 212] on link "Conversations" at bounding box center [83, 212] width 92 height 10
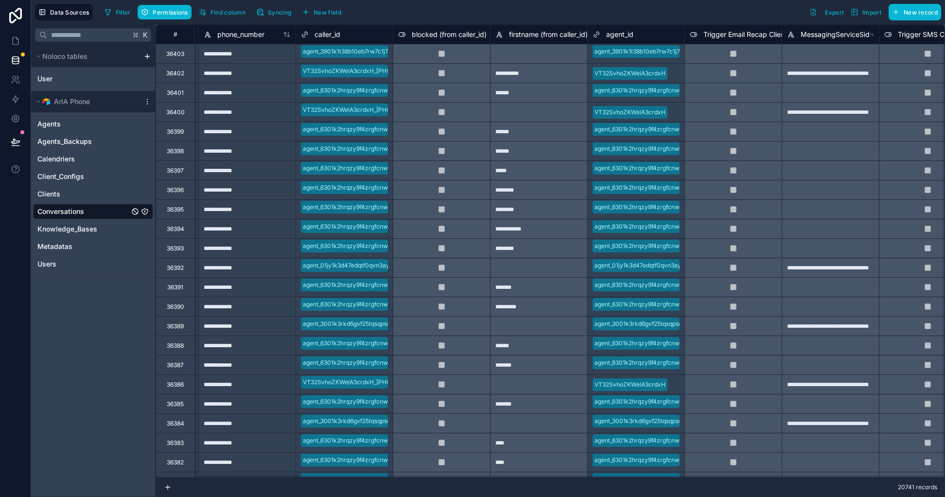
scroll to position [0, 678]
click at [170, 18] on button "Permissions" at bounding box center [164, 12] width 53 height 15
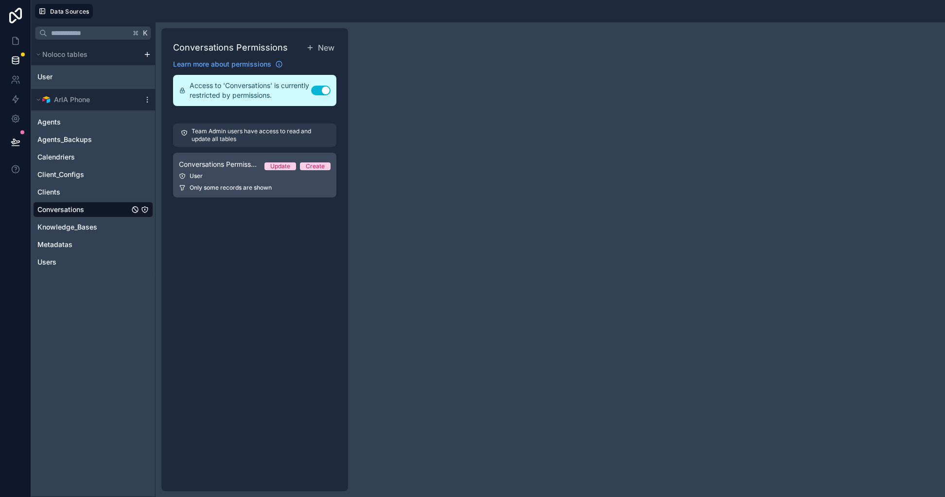
click at [226, 189] on span "Only some records are shown" at bounding box center [231, 188] width 82 height 8
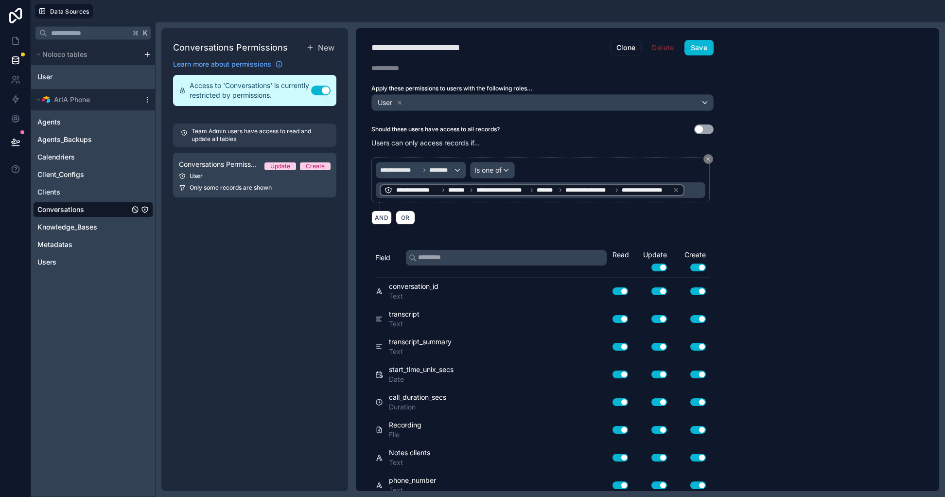
click at [80, 212] on span "Conversations" at bounding box center [60, 210] width 47 height 10
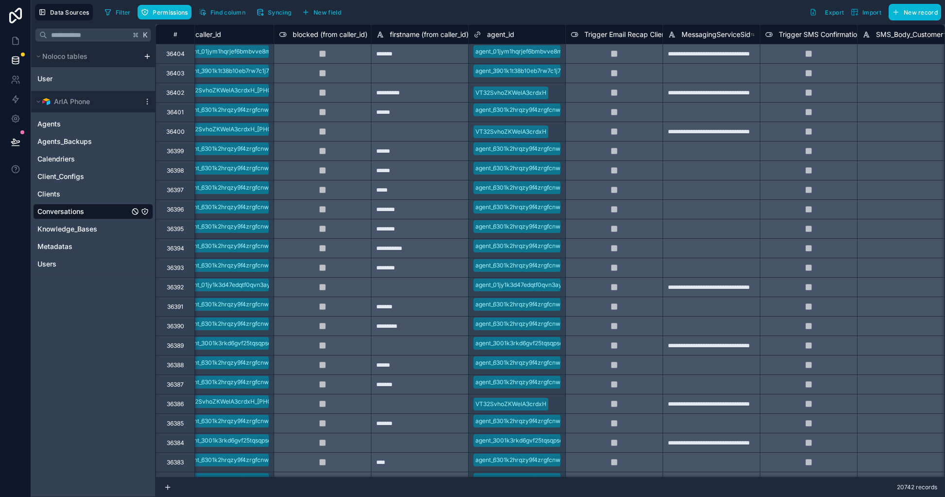
scroll to position [0, 955]
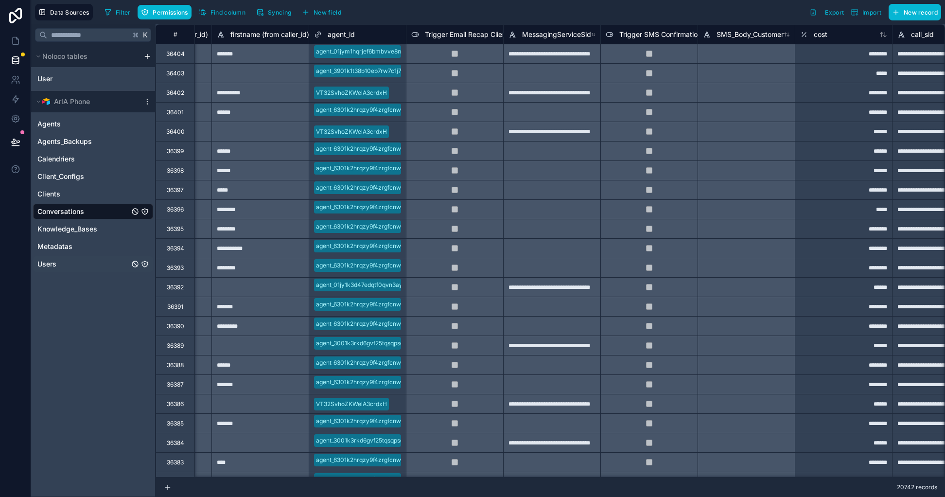
click at [77, 263] on link "Users" at bounding box center [83, 264] width 92 height 10
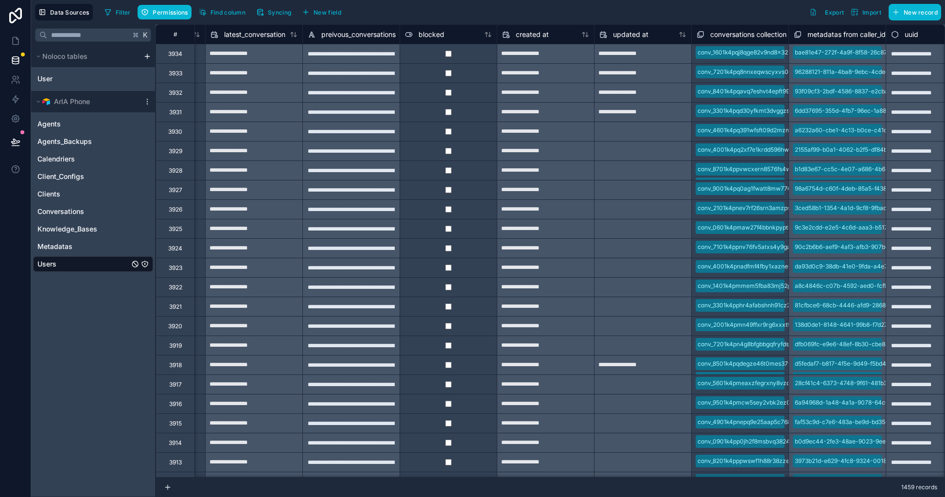
scroll to position [0, 1006]
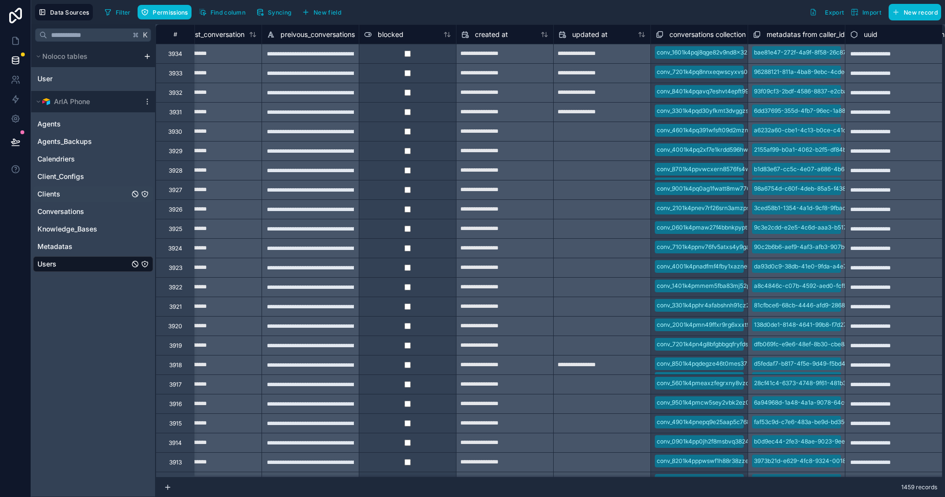
click at [75, 193] on link "Clients" at bounding box center [83, 194] width 92 height 10
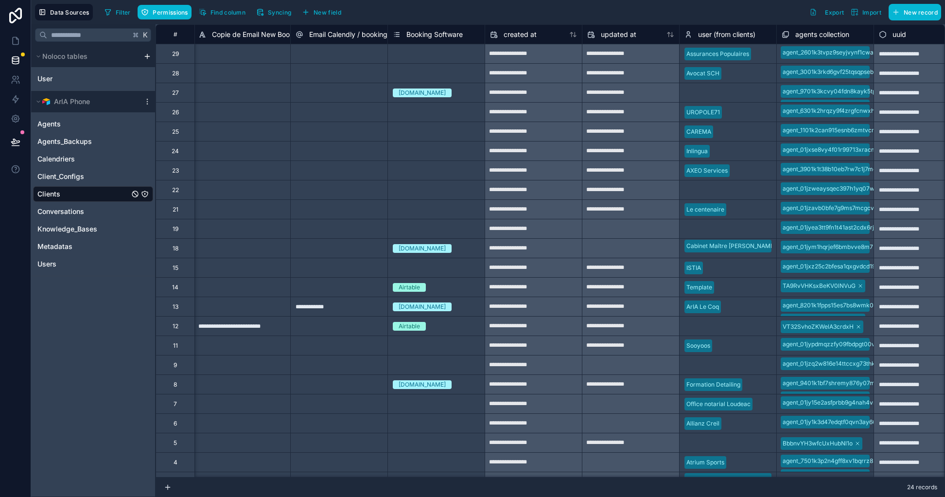
scroll to position [0, 417]
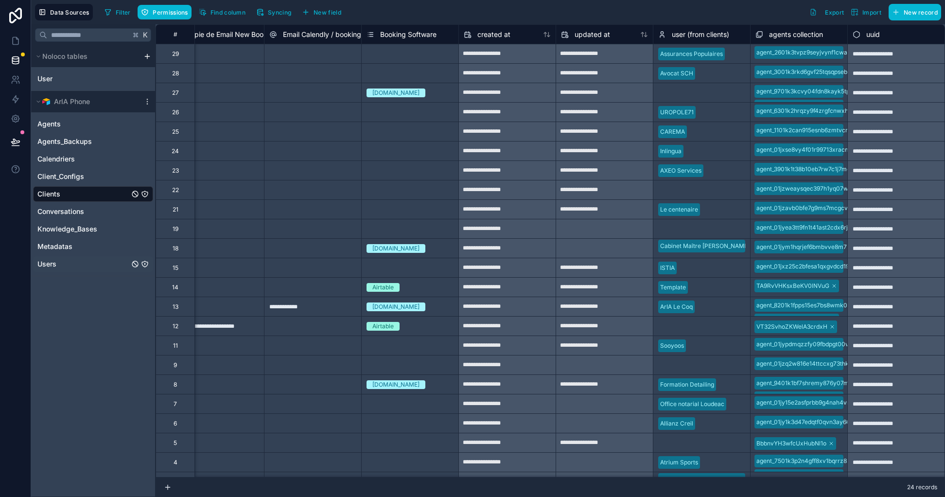
click at [78, 269] on div "Users" at bounding box center [93, 264] width 120 height 16
click at [58, 262] on link "Users" at bounding box center [83, 264] width 92 height 10
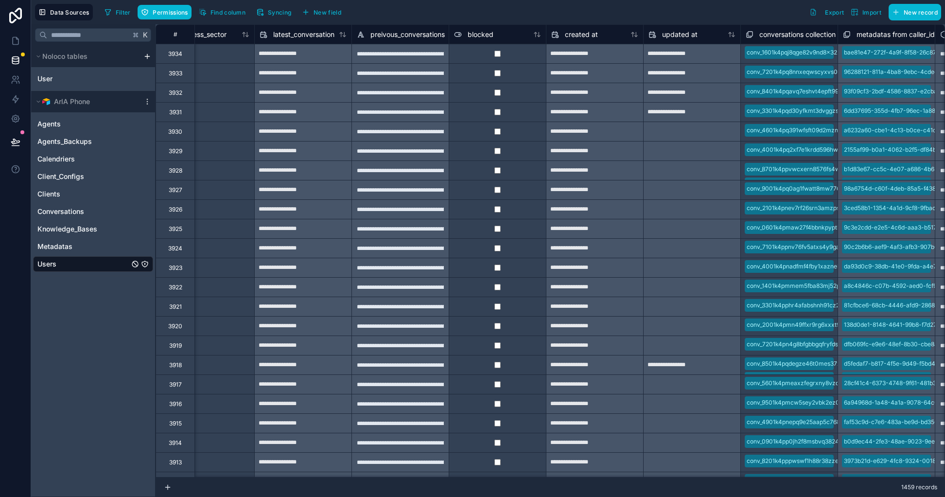
scroll to position [0, 1006]
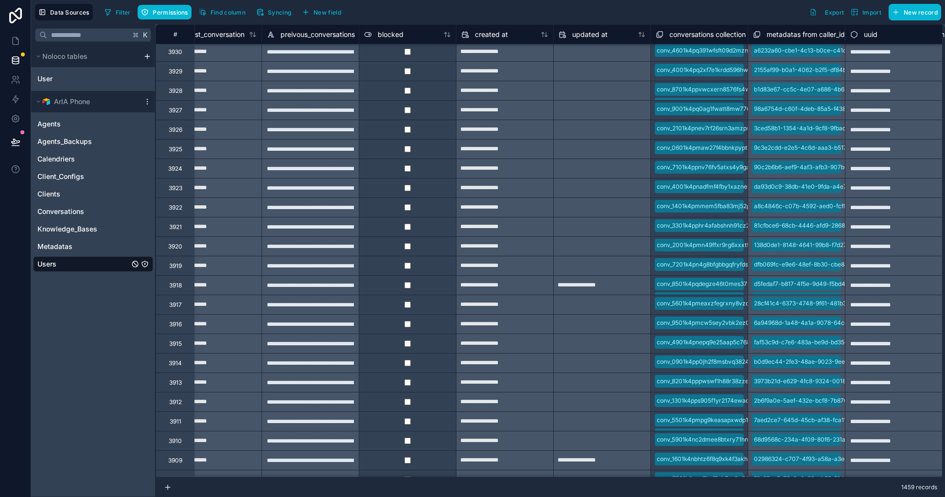
type input "**********"
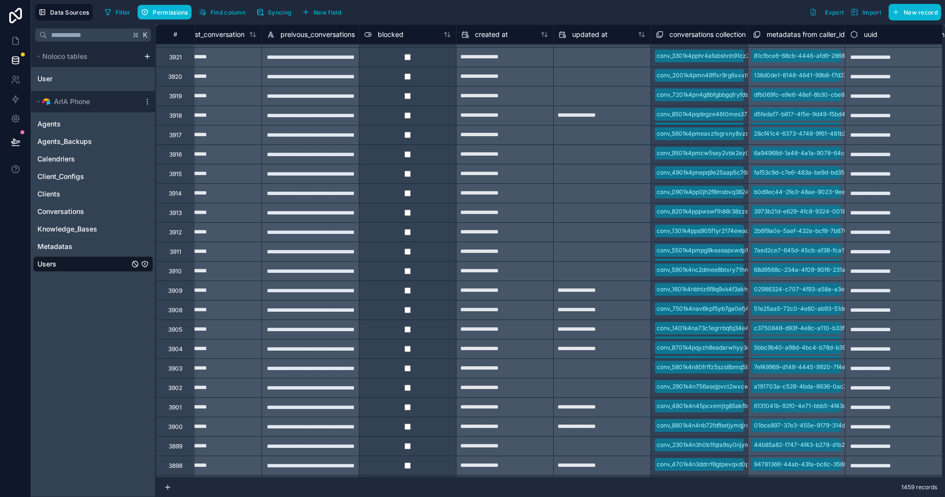
type input "**********"
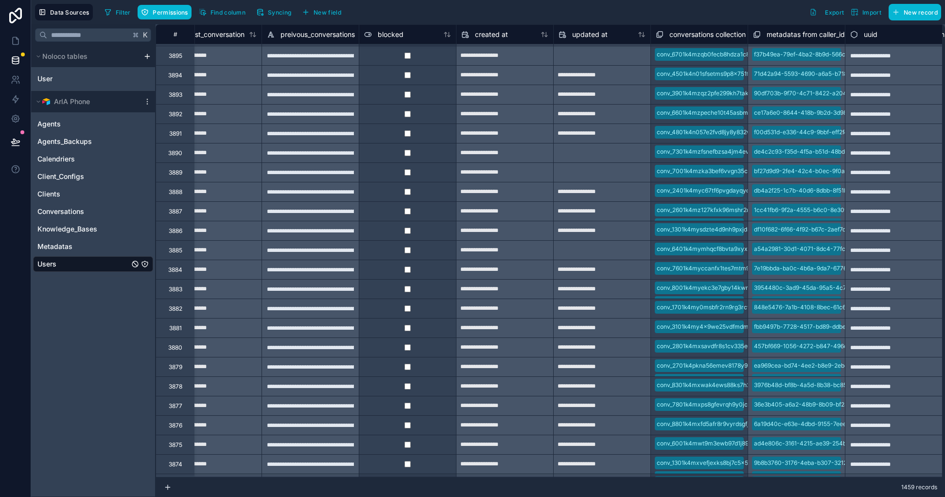
type input "**********"
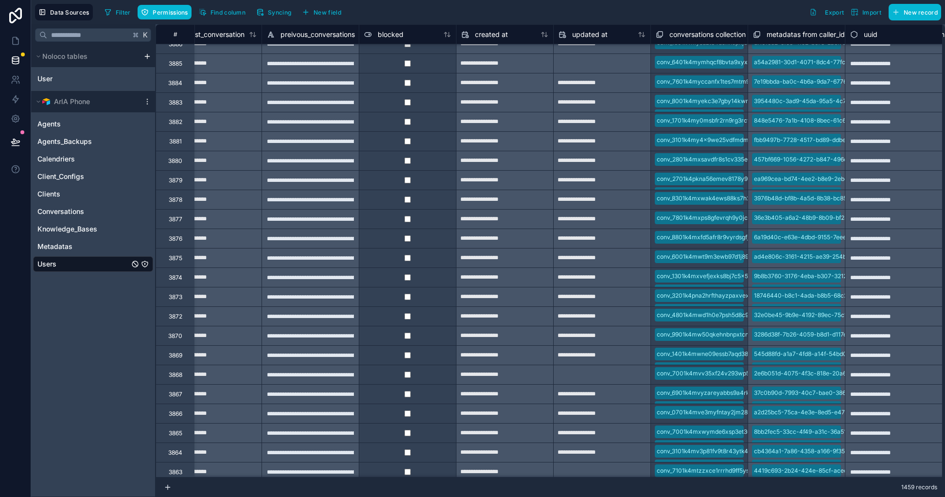
type input "**********"
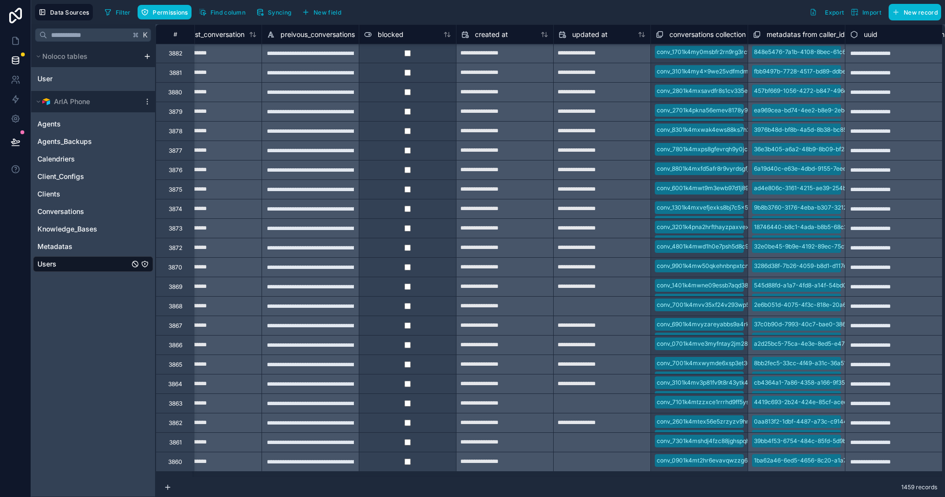
type input "**********"
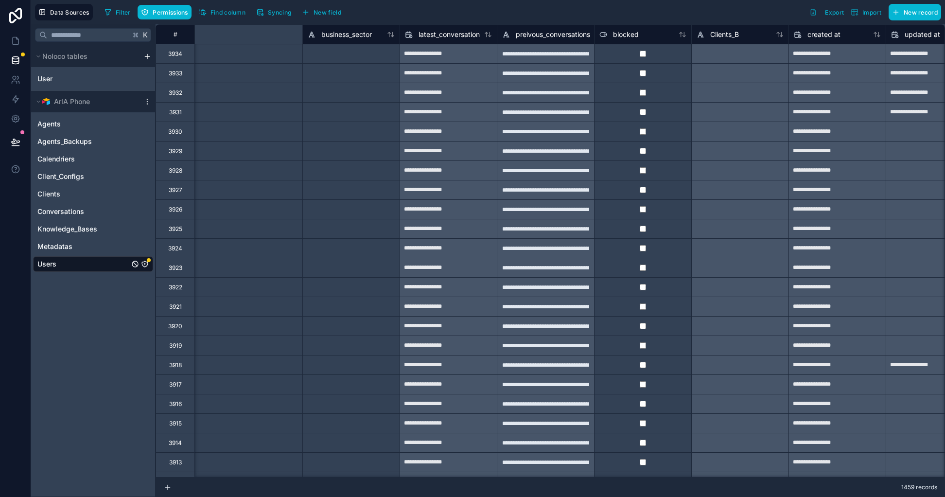
scroll to position [0, 1103]
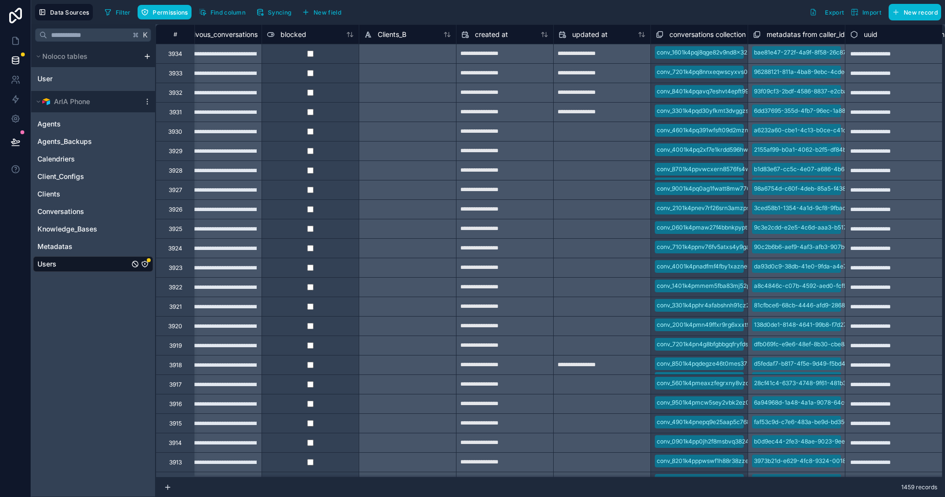
click at [146, 265] on icon "Users" at bounding box center [145, 264] width 8 height 8
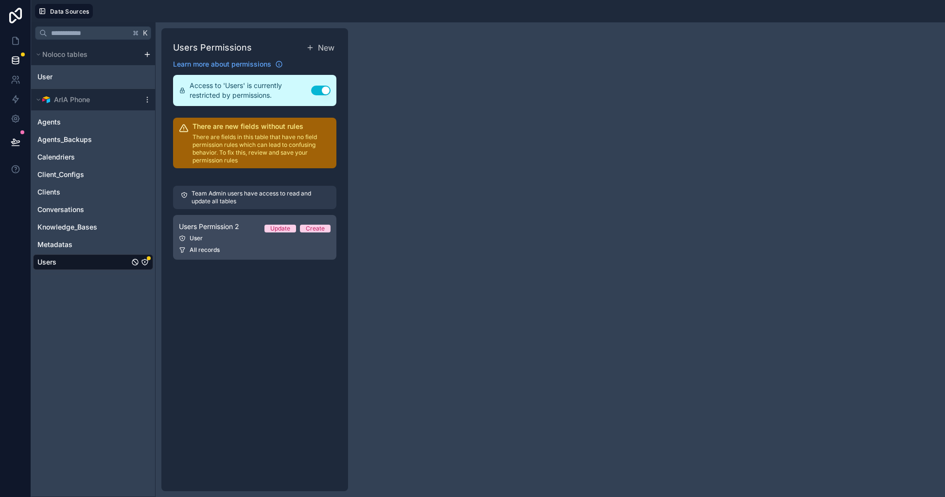
click at [232, 231] on div "Users Permission 2 Update Create" at bounding box center [255, 227] width 152 height 12
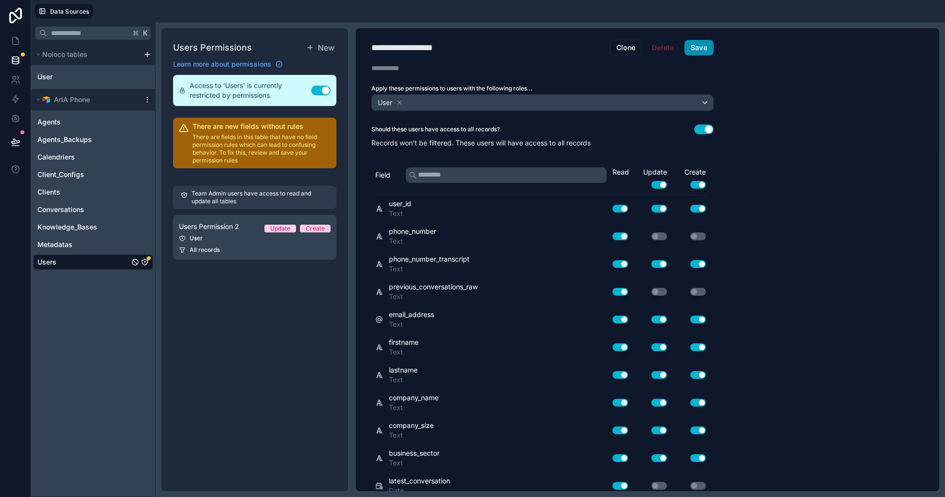
click at [697, 48] on button "Save" at bounding box center [699, 48] width 29 height 16
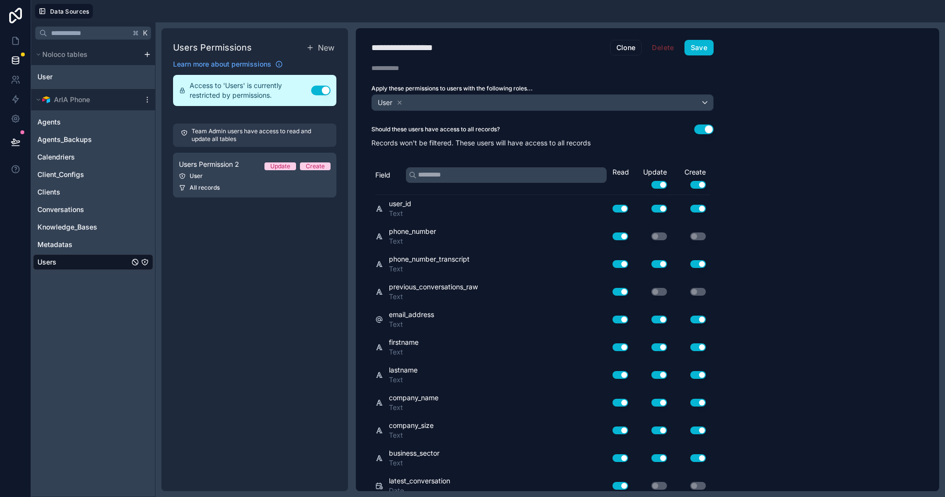
click at [698, 131] on button "Use setting" at bounding box center [703, 129] width 19 height 10
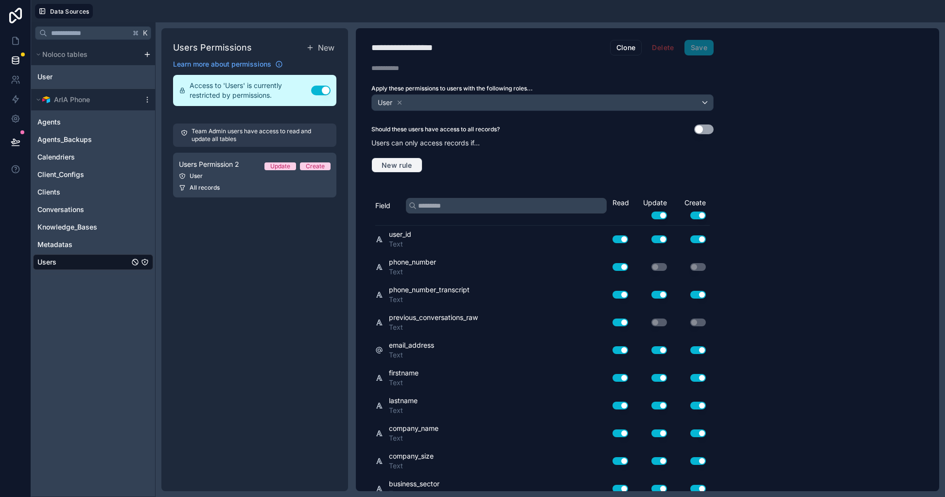
click at [407, 168] on span "New rule" at bounding box center [397, 165] width 38 height 9
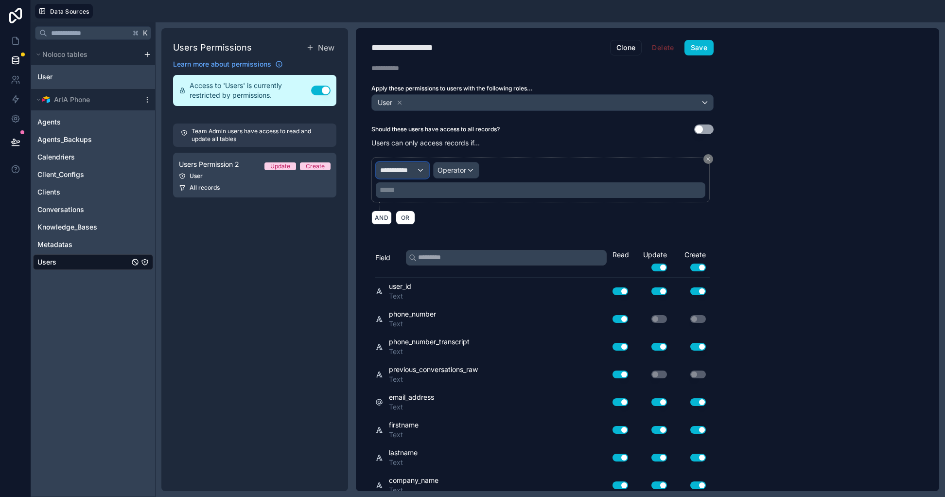
click at [413, 172] on span "**********" at bounding box center [398, 170] width 36 height 10
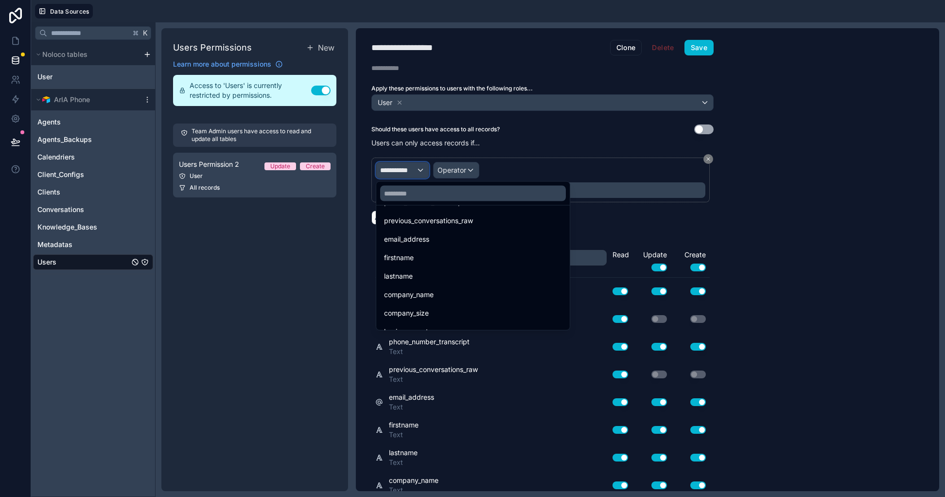
scroll to position [254, 0]
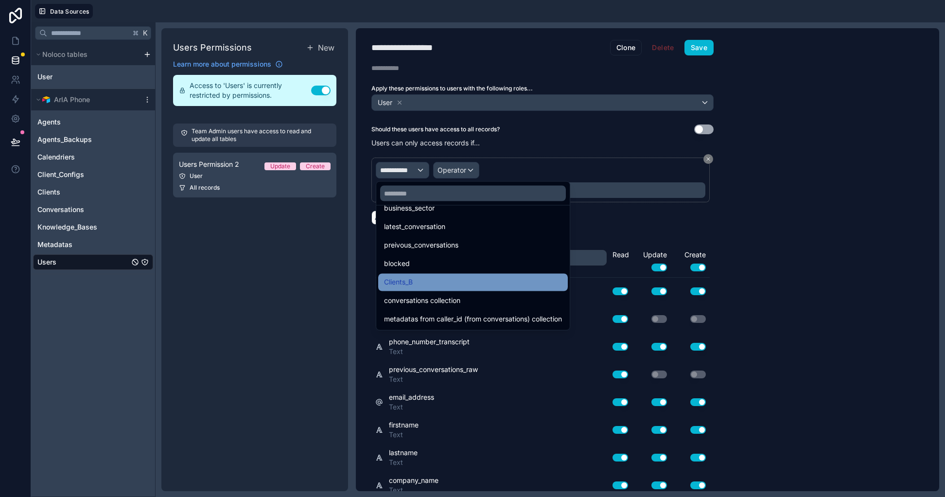
click at [435, 281] on div "Clients_B" at bounding box center [473, 283] width 178 height 12
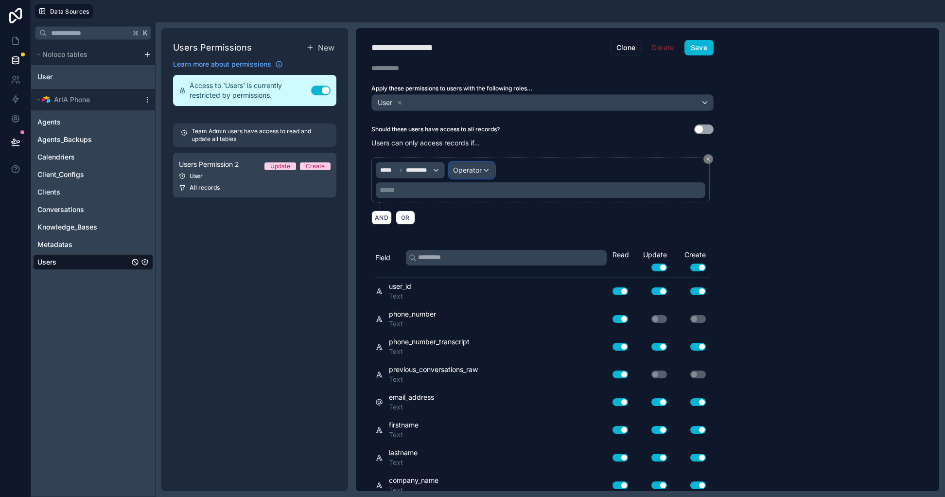
click at [486, 162] on button "Operator" at bounding box center [472, 170] width 46 height 17
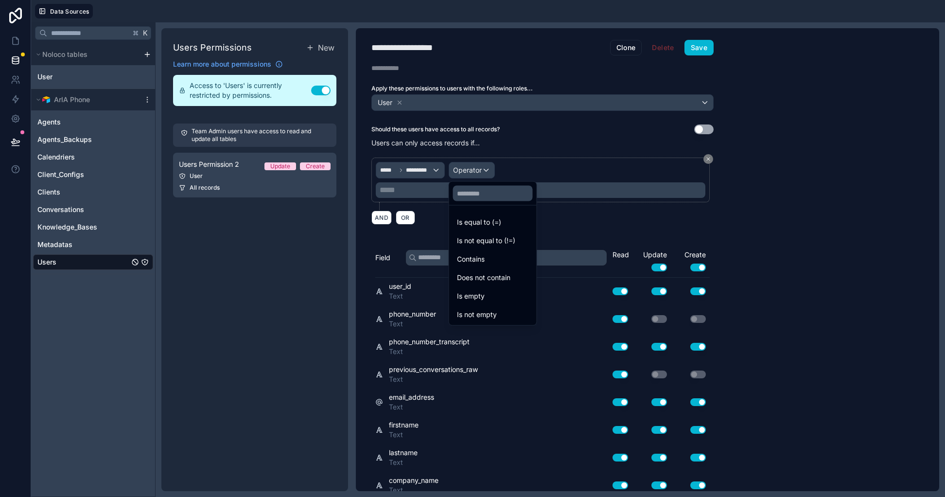
click at [517, 224] on div "Is equal to (=)" at bounding box center [493, 222] width 72 height 12
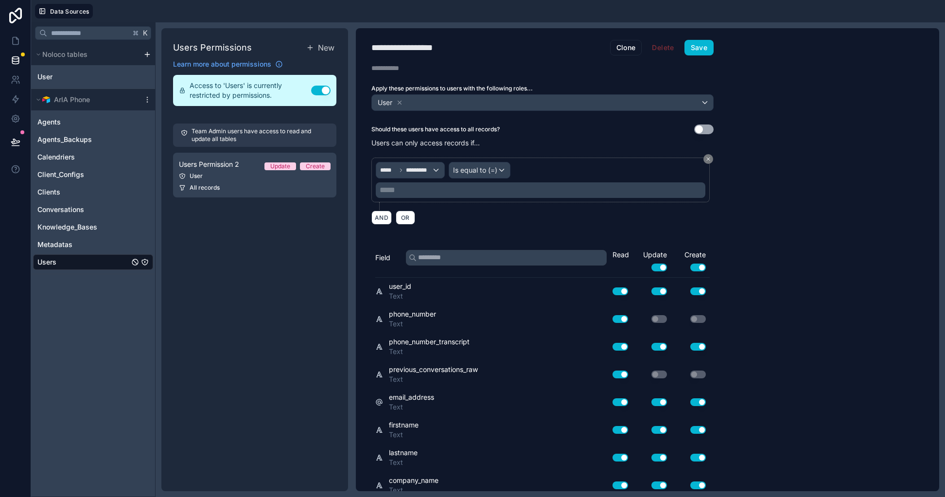
click at [433, 184] on p "***** ﻿" at bounding box center [542, 190] width 324 height 12
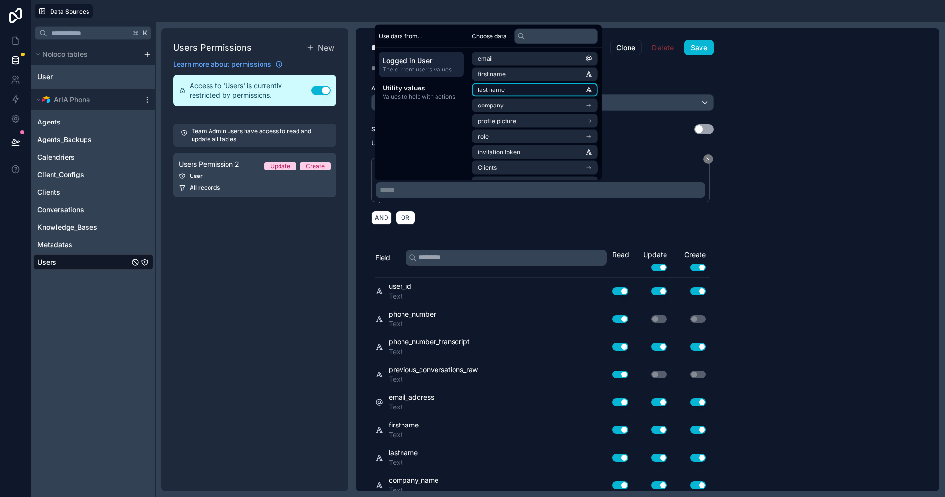
scroll to position [14, 0]
click at [548, 126] on li "role" at bounding box center [535, 123] width 126 height 14
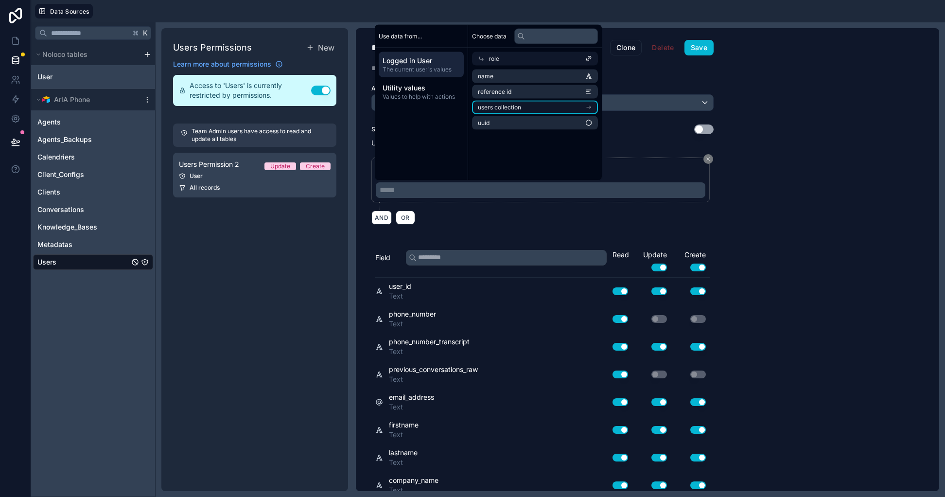
click at [538, 106] on li "users collection" at bounding box center [535, 108] width 126 height 14
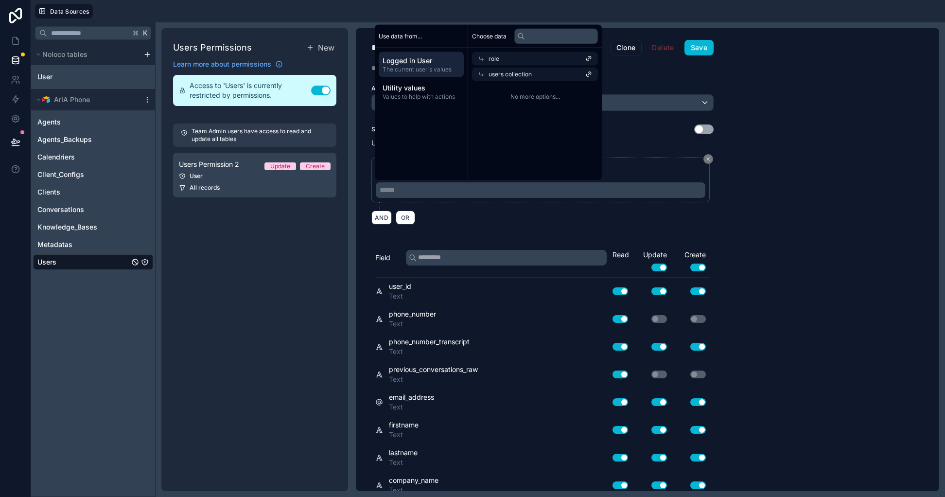
click at [662, 206] on div "***** ********* Is equal to (=) ***** ﻿" at bounding box center [542, 184] width 342 height 53
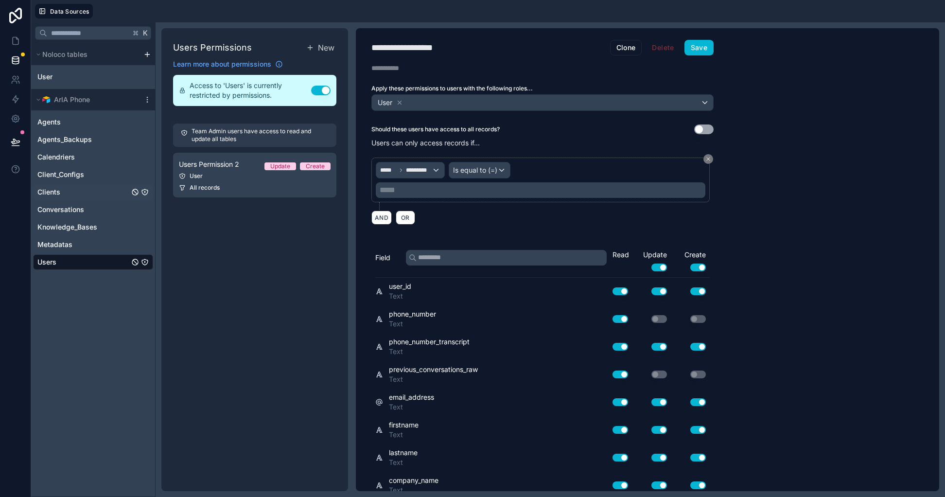
click at [87, 193] on link "Clients" at bounding box center [83, 192] width 92 height 10
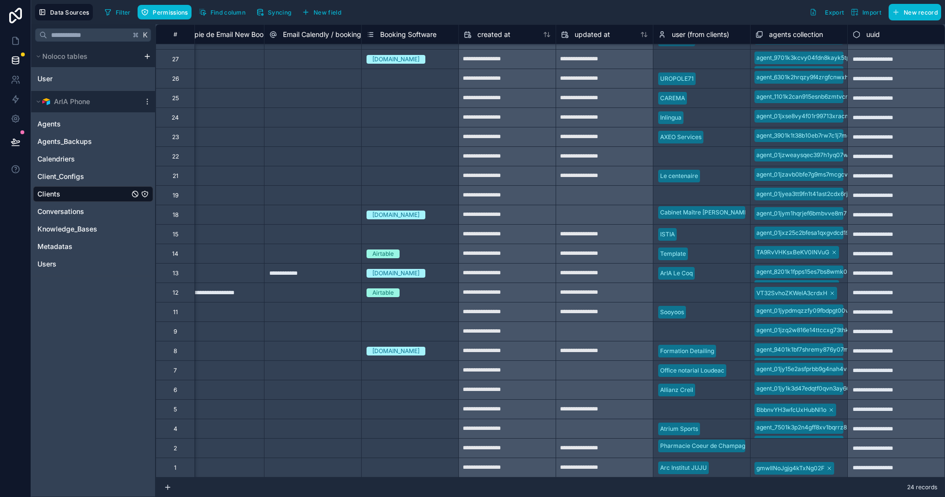
scroll to position [0, 417]
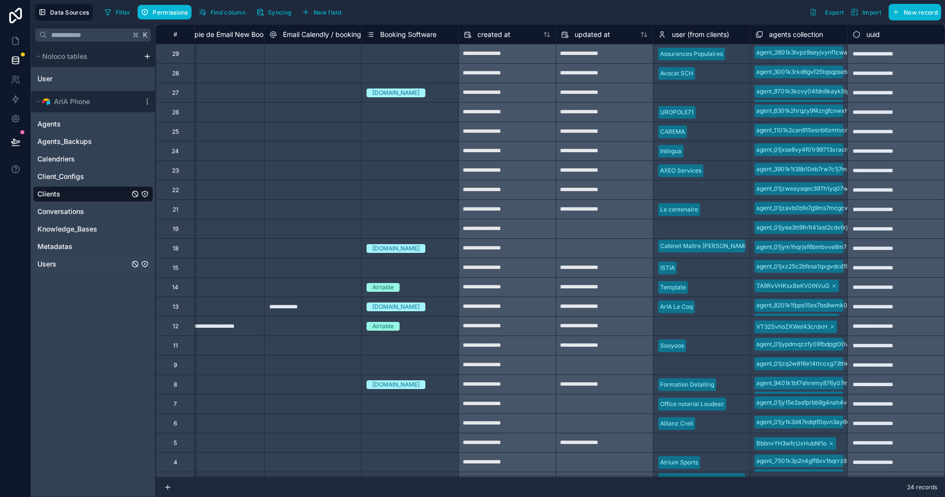
click at [84, 260] on link "Users" at bounding box center [83, 264] width 92 height 10
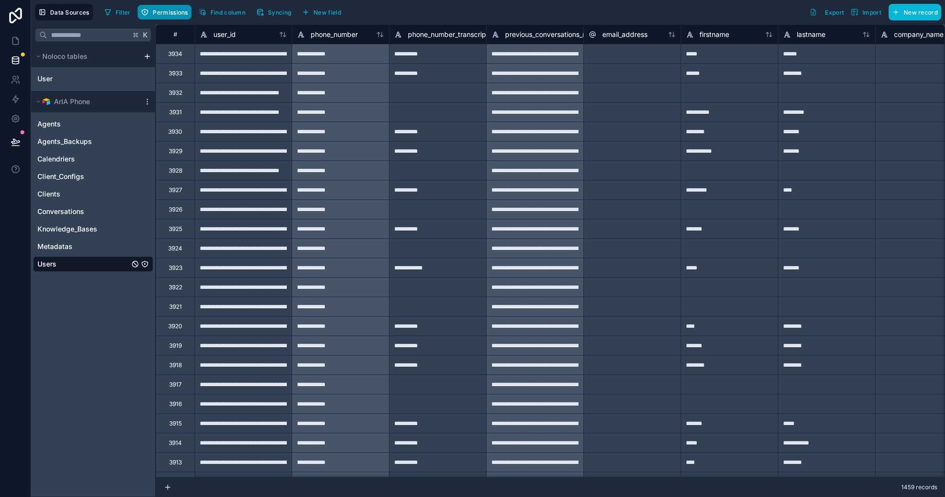
click at [169, 14] on span "Permissions" at bounding box center [170, 12] width 35 height 7
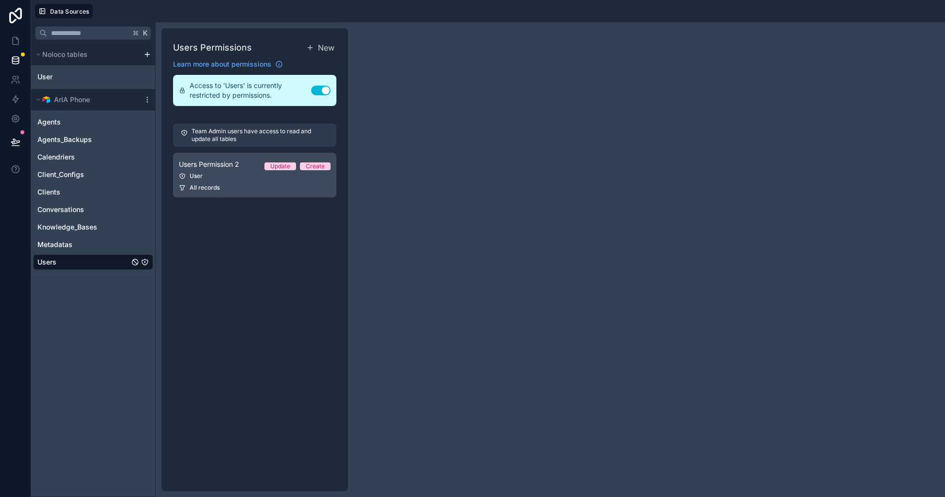
click at [267, 172] on div "User" at bounding box center [255, 176] width 152 height 8
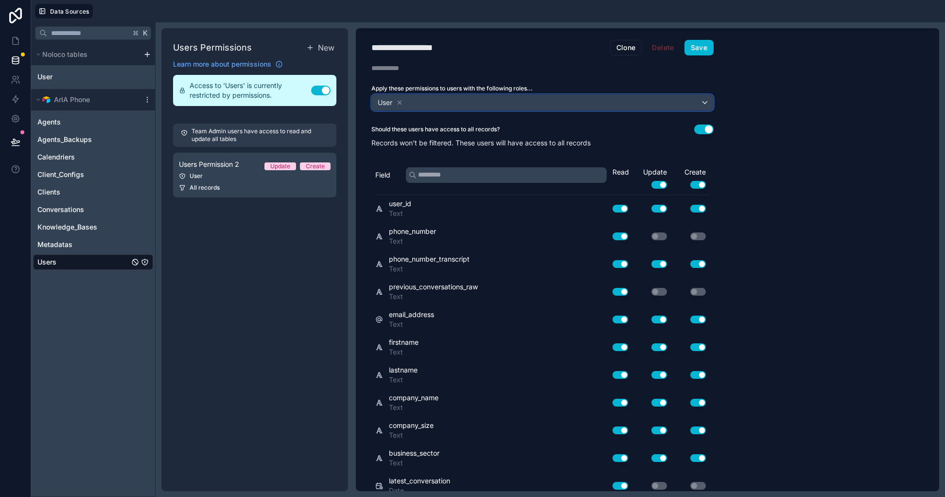
click at [477, 101] on div "User" at bounding box center [542, 103] width 341 height 16
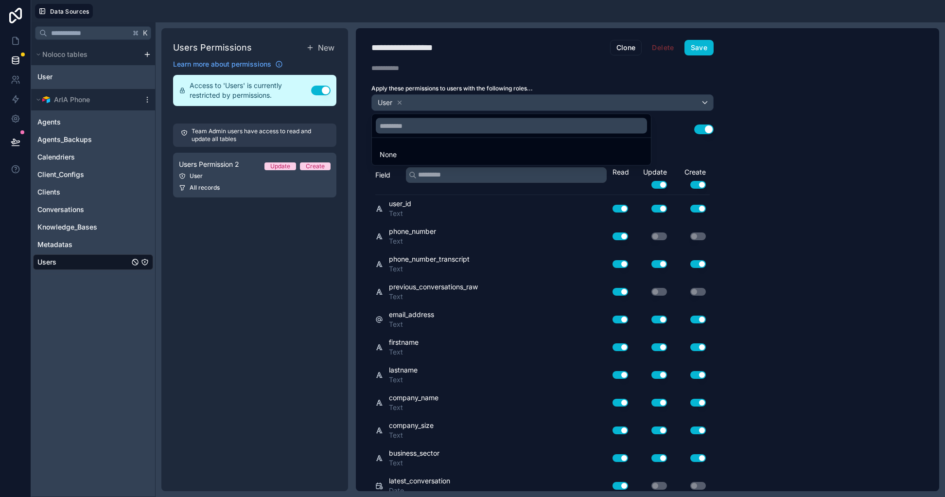
drag, startPoint x: 731, startPoint y: 140, endPoint x: 706, endPoint y: 131, distance: 26.9
click at [730, 139] on div at bounding box center [472, 248] width 945 height 497
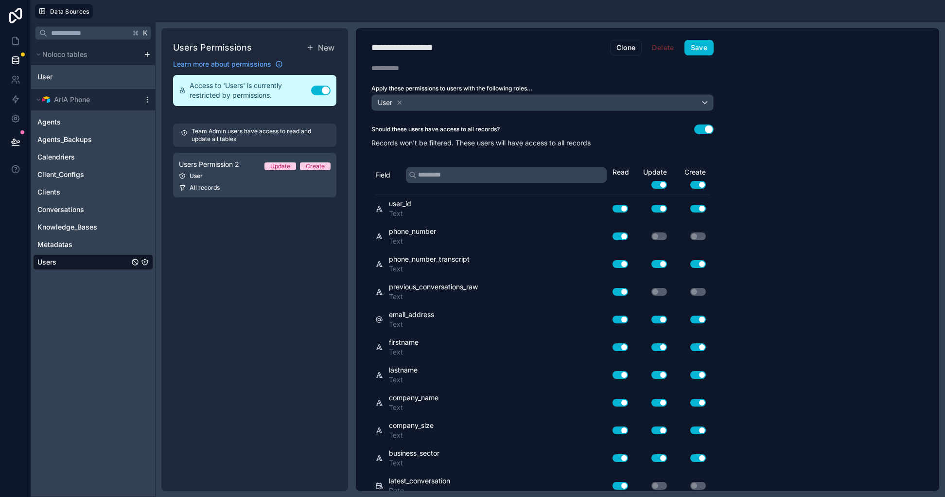
click at [699, 128] on button "Use setting" at bounding box center [703, 129] width 19 height 10
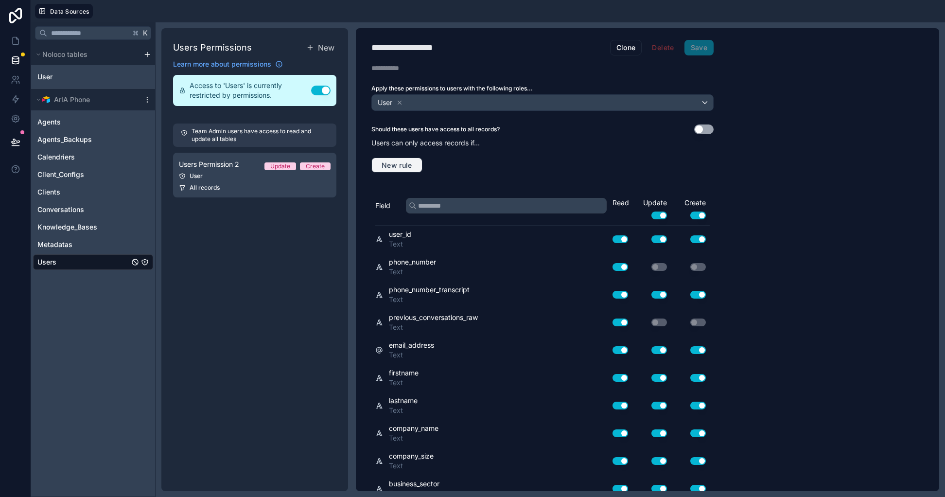
click at [395, 159] on button "New rule" at bounding box center [396, 166] width 51 height 16
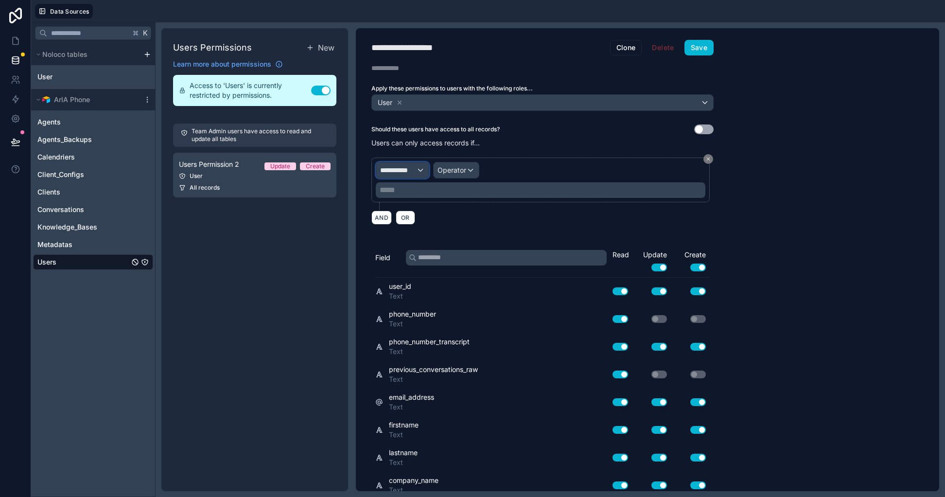
click at [414, 171] on span "**********" at bounding box center [398, 170] width 36 height 10
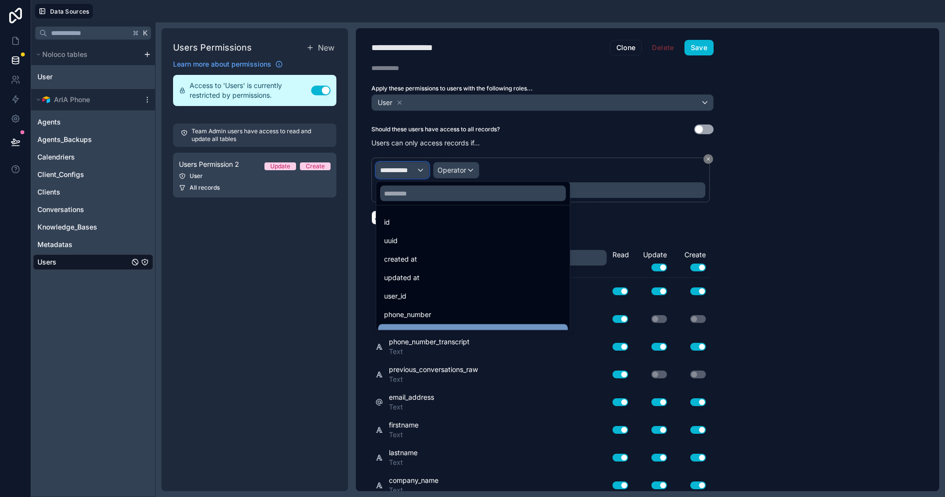
scroll to position [254, 0]
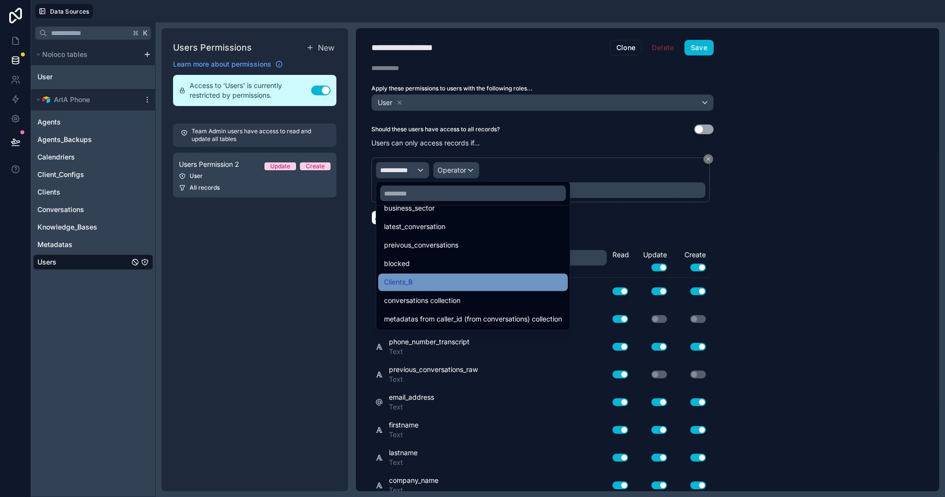
click at [449, 281] on div "Clients_B" at bounding box center [473, 283] width 178 height 12
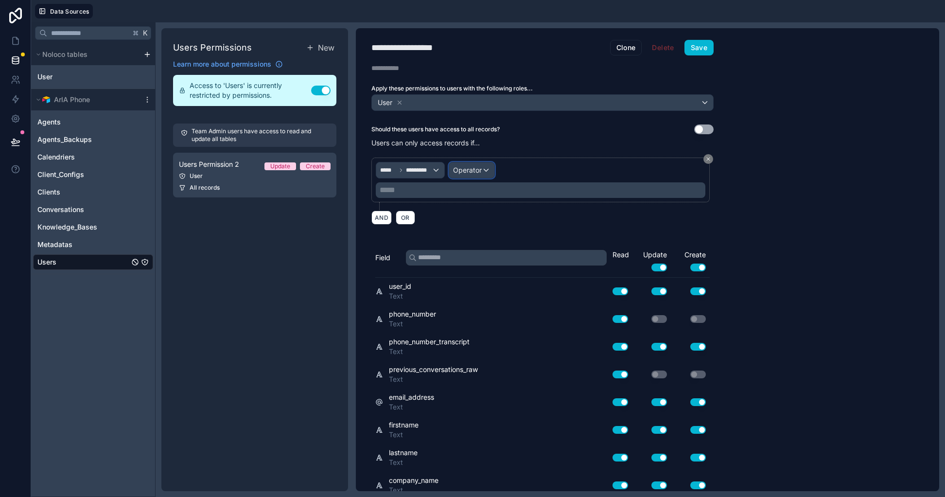
click at [477, 166] on div "Operator" at bounding box center [471, 170] width 45 height 16
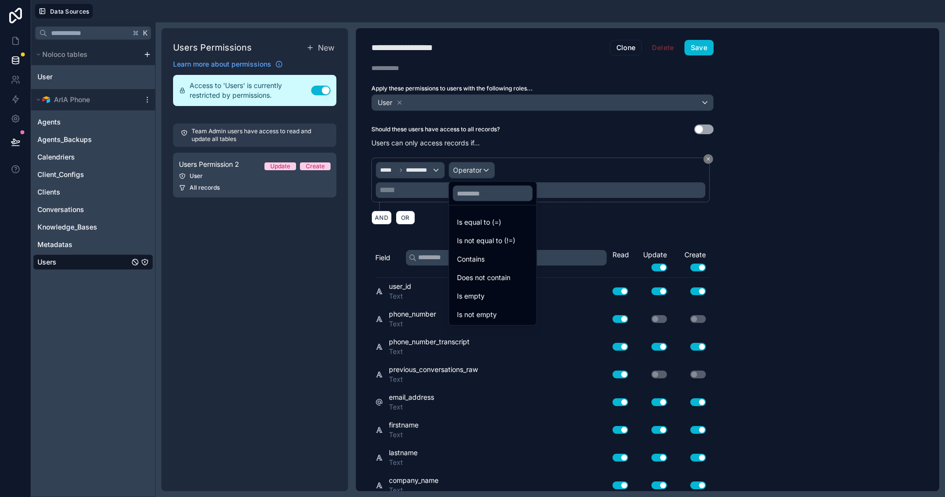
drag, startPoint x: 425, startPoint y: 215, endPoint x: 413, endPoint y: 203, distance: 17.2
click at [424, 215] on div at bounding box center [472, 248] width 945 height 497
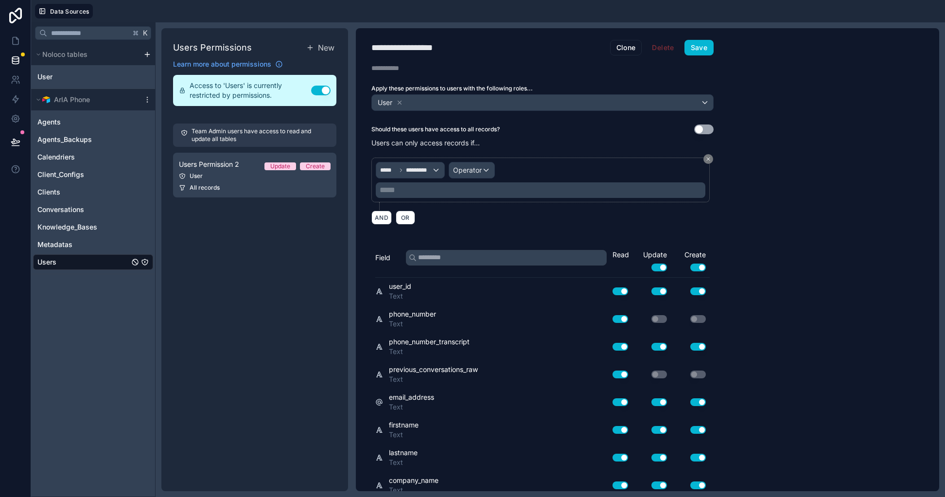
click at [412, 193] on p "***** ﻿" at bounding box center [542, 190] width 324 height 12
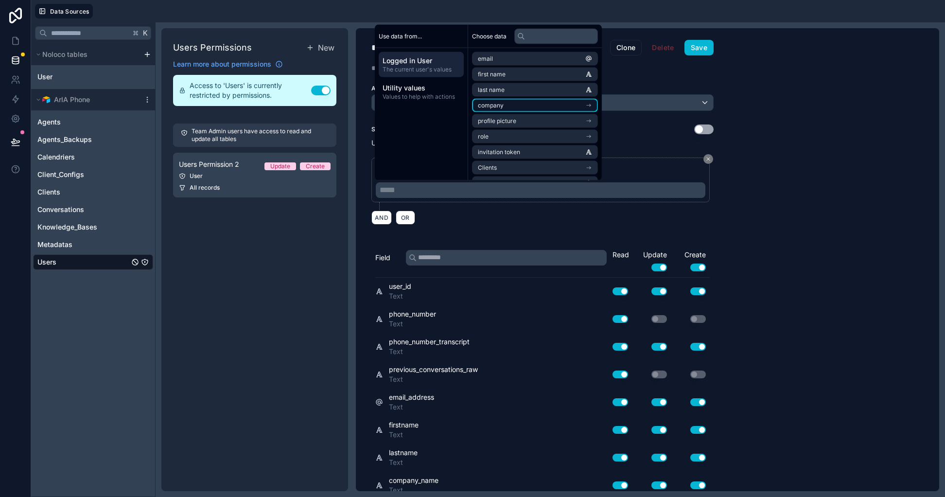
scroll to position [14, 0]
click at [539, 150] on li "Clients" at bounding box center [535, 154] width 126 height 14
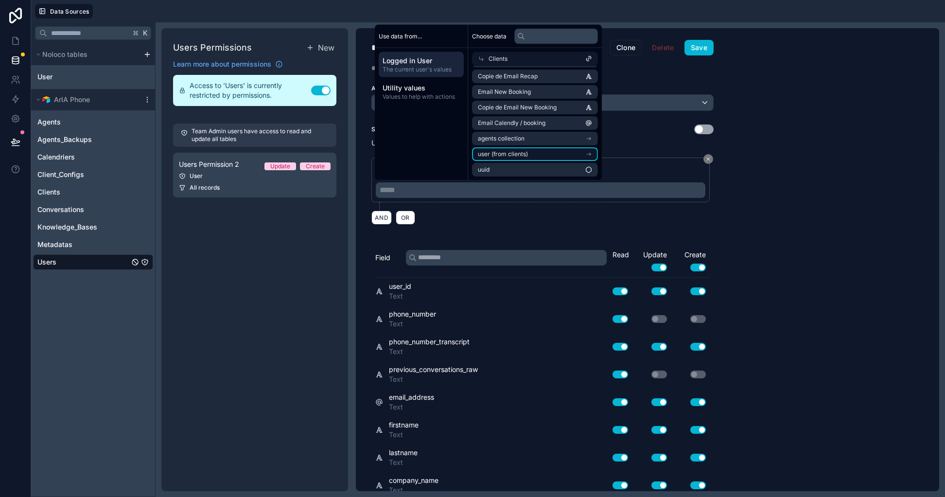
click at [544, 153] on li "user (from clients)" at bounding box center [535, 154] width 126 height 14
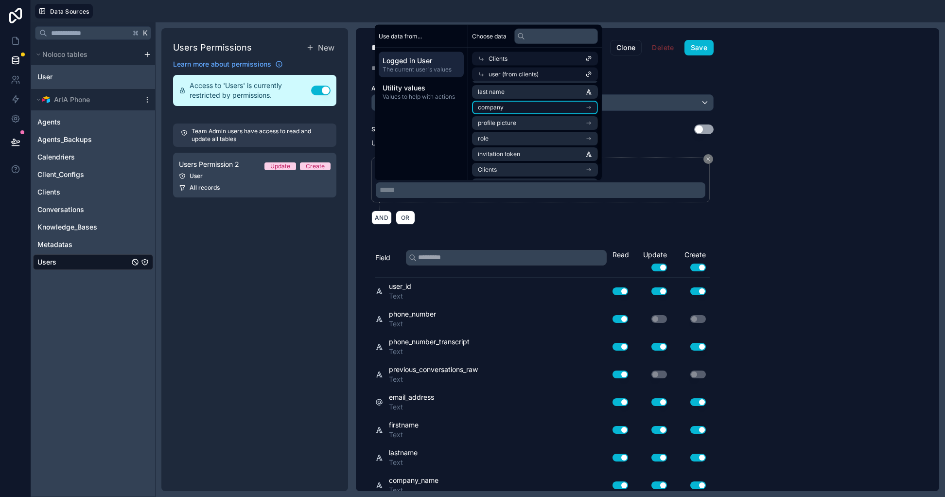
scroll to position [47, 0]
click at [538, 155] on li "Clients" at bounding box center [535, 154] width 126 height 14
click at [534, 111] on li "Name" at bounding box center [535, 108] width 126 height 14
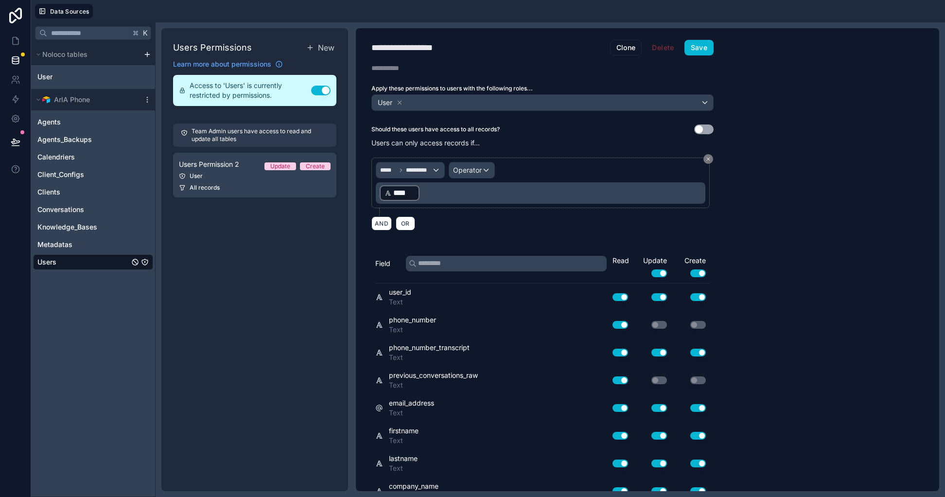
drag, startPoint x: 714, startPoint y: 202, endPoint x: 618, endPoint y: 213, distance: 96.9
click at [714, 202] on div "Should these users have access to all records? Use setting Users can only acces…" at bounding box center [542, 180] width 373 height 112
click at [709, 49] on button "Save" at bounding box center [699, 48] width 29 height 16
click at [20, 42] on icon at bounding box center [16, 41] width 10 height 10
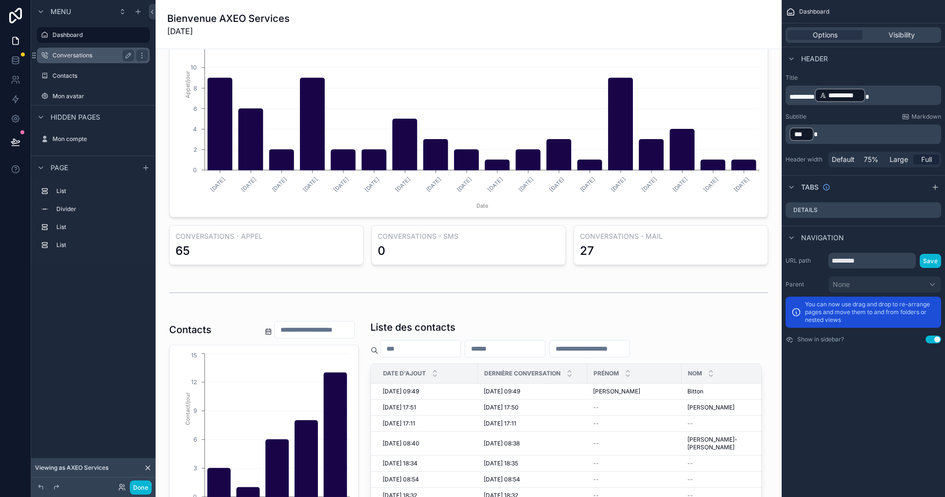
scroll to position [87, 0]
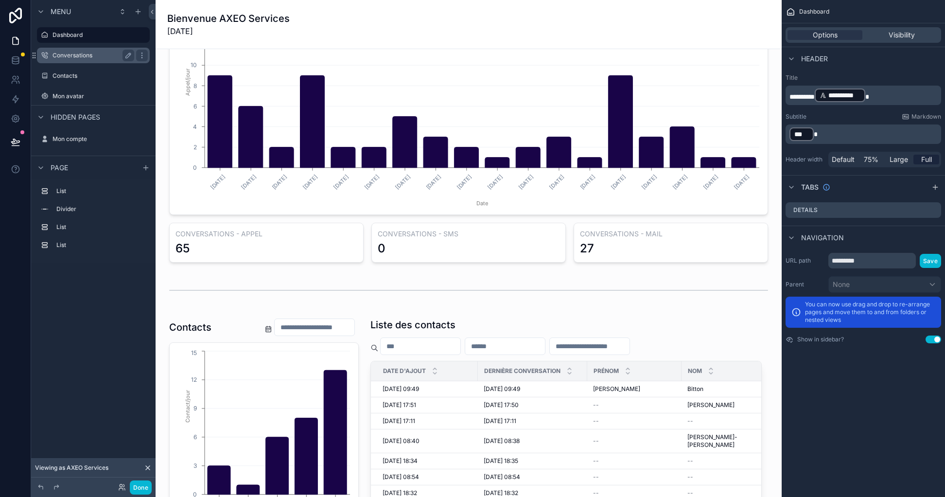
click at [82, 50] on div "Conversations" at bounding box center [94, 56] width 82 height 12
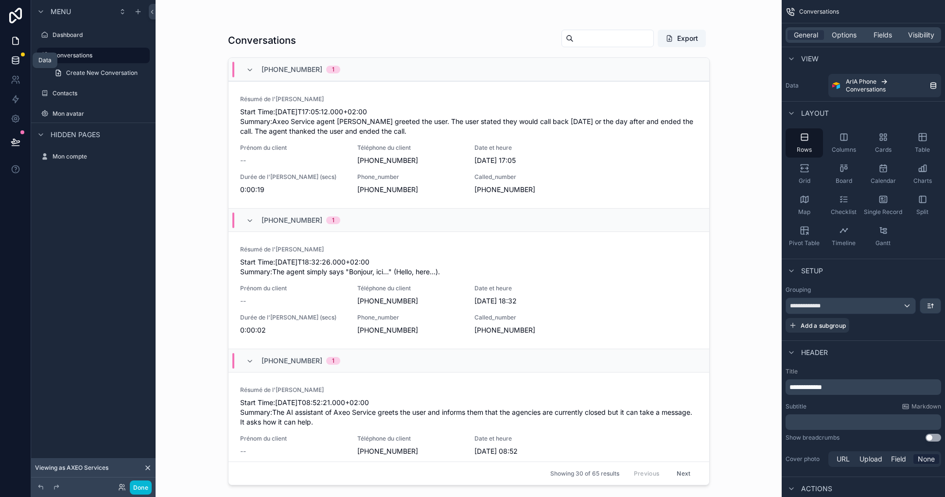
click at [19, 60] on icon at bounding box center [16, 60] width 10 height 10
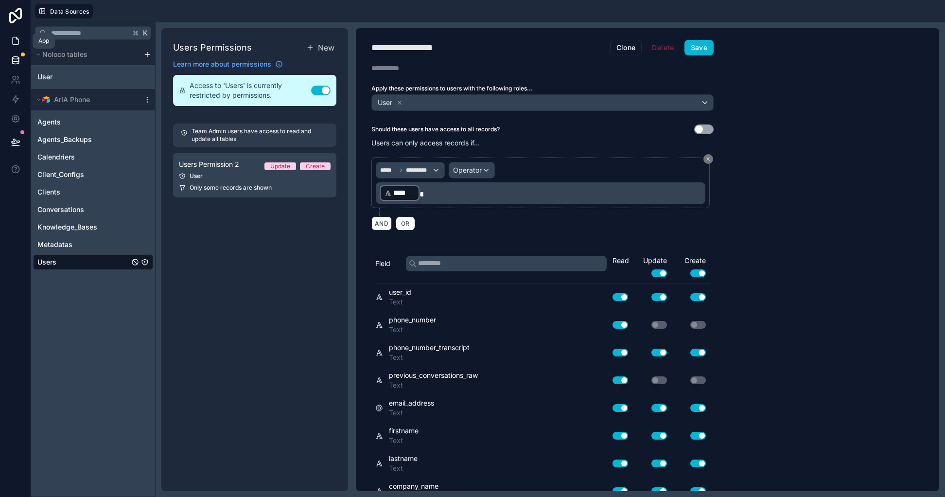
click at [24, 40] on link at bounding box center [15, 40] width 31 height 19
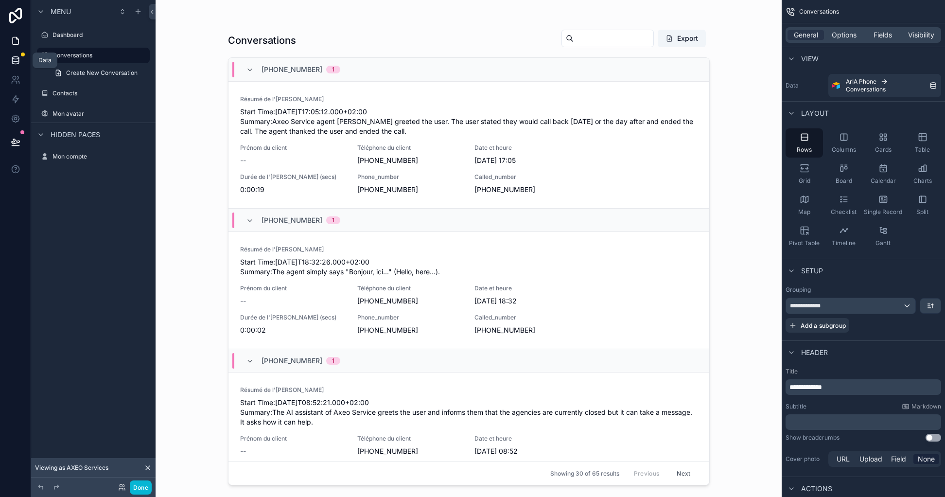
click at [22, 56] on link at bounding box center [15, 60] width 31 height 19
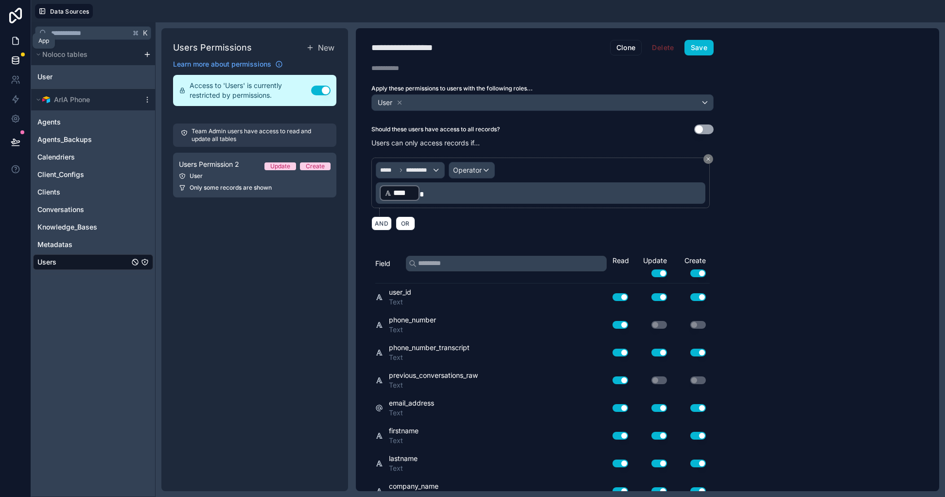
click at [16, 46] on link at bounding box center [15, 40] width 31 height 19
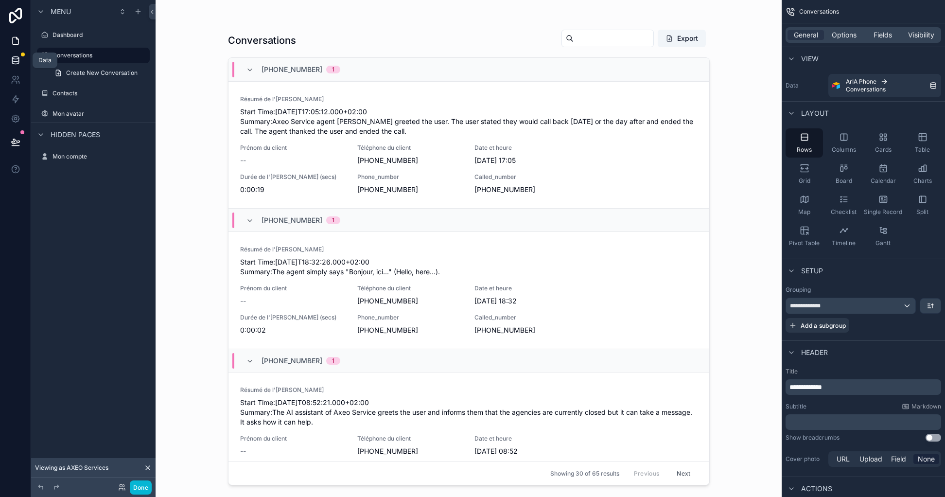
click at [16, 60] on icon at bounding box center [16, 60] width 10 height 10
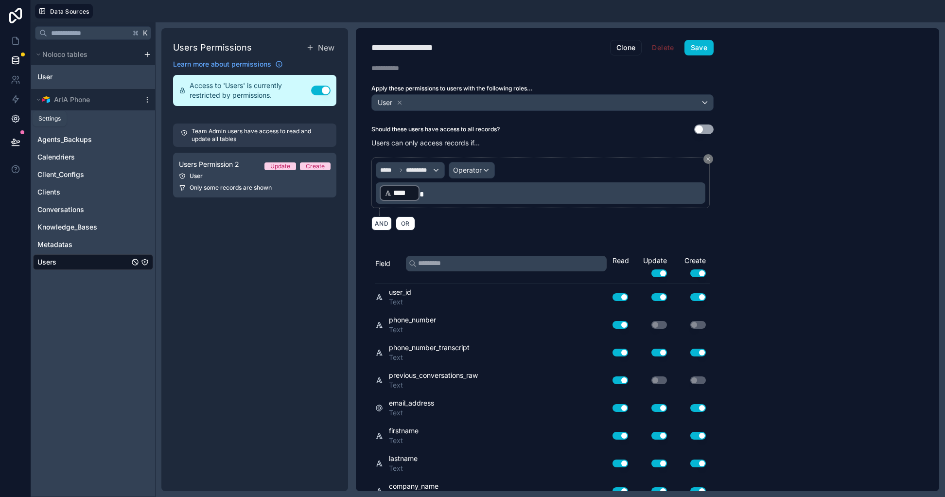
click at [15, 118] on icon at bounding box center [16, 119] width 10 height 10
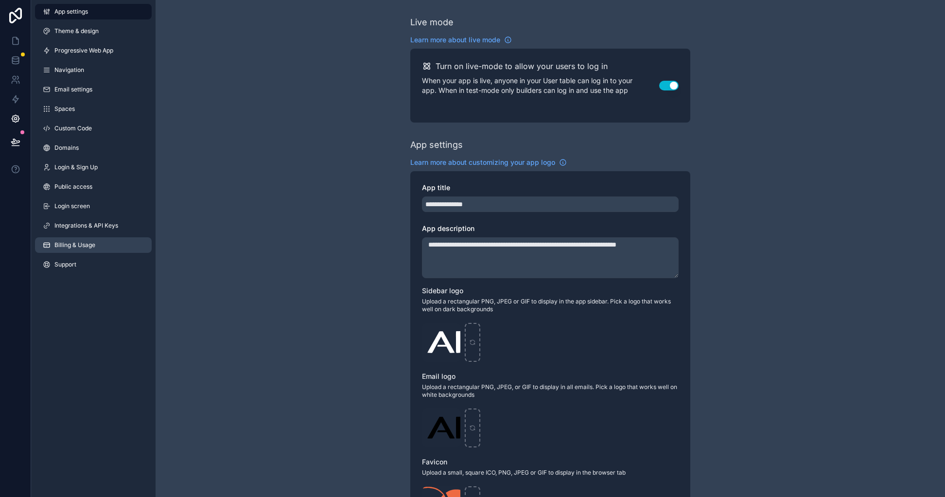
click at [99, 241] on link "Billing & Usage" at bounding box center [93, 245] width 117 height 16
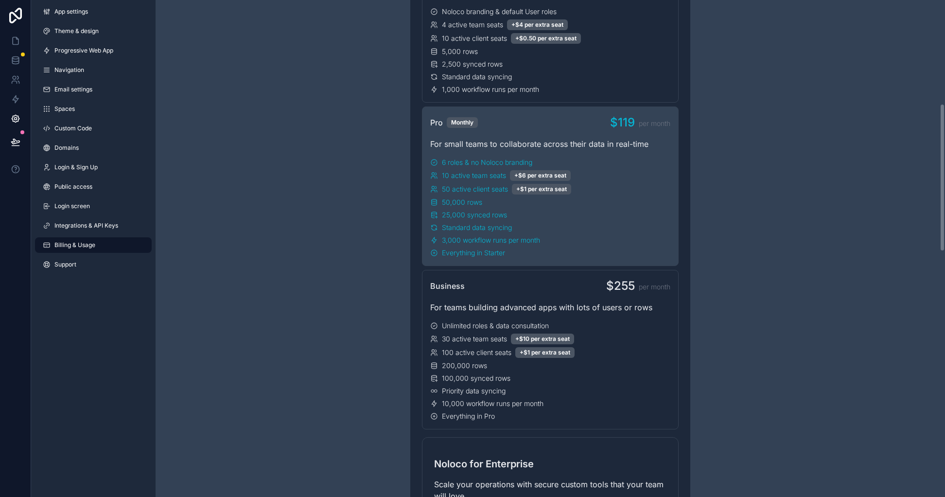
scroll to position [349, 0]
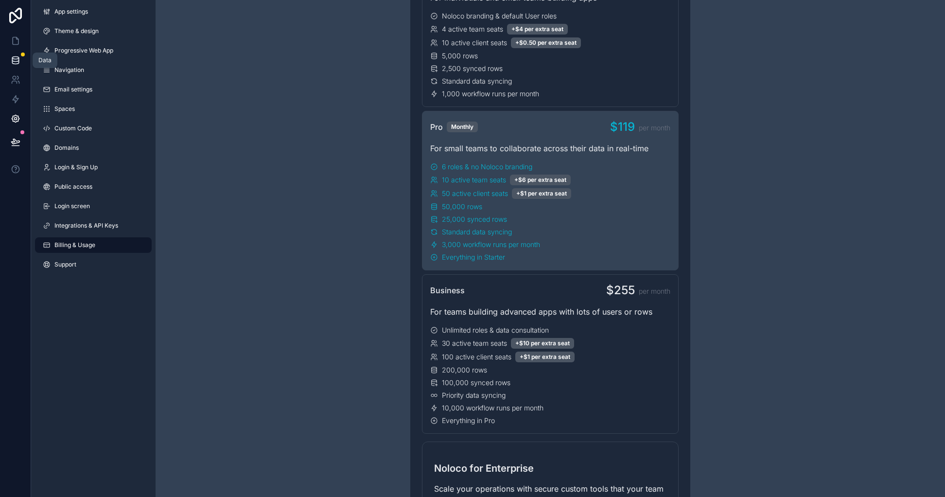
click at [17, 58] on icon at bounding box center [16, 60] width 10 height 10
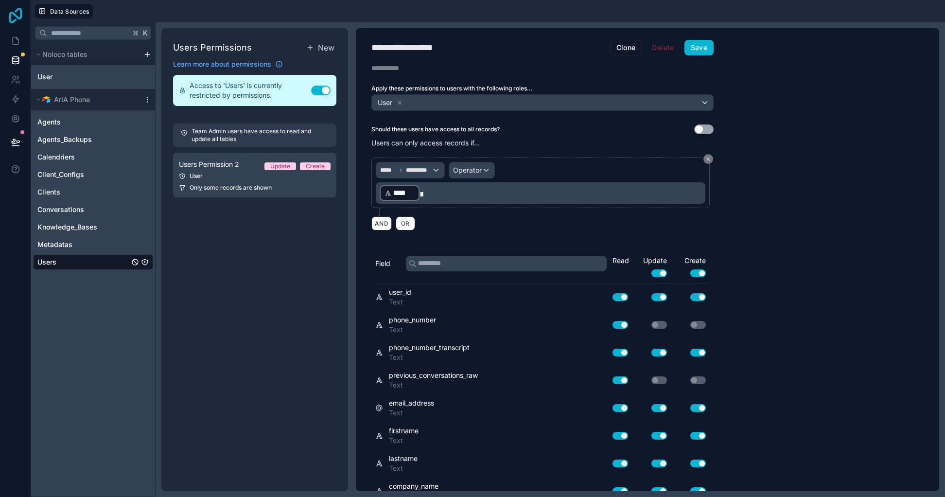
click at [11, 13] on icon at bounding box center [15, 16] width 13 height 16
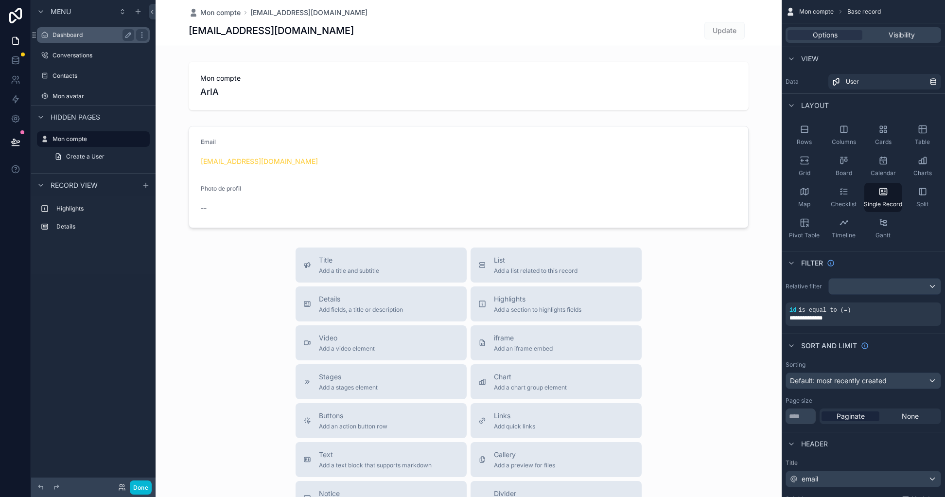
click at [79, 28] on div "Dashboard" at bounding box center [93, 35] width 109 height 16
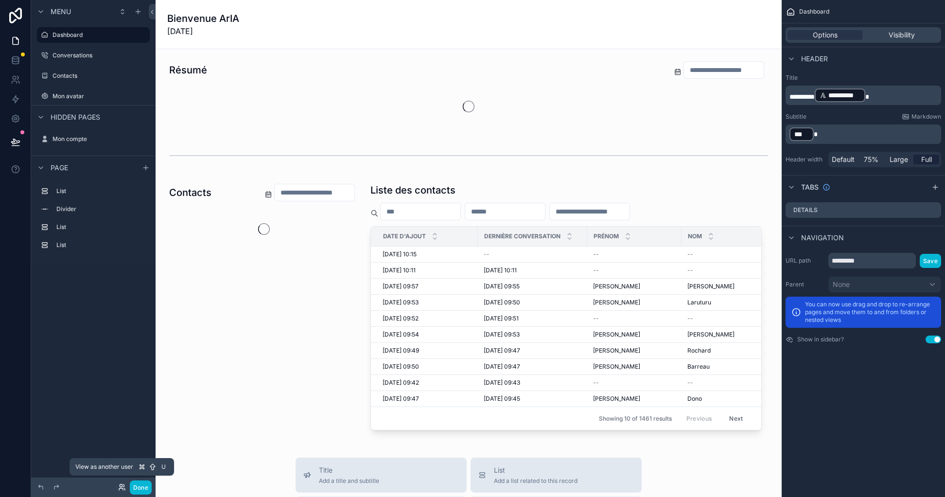
click at [123, 489] on icon at bounding box center [122, 487] width 8 height 8
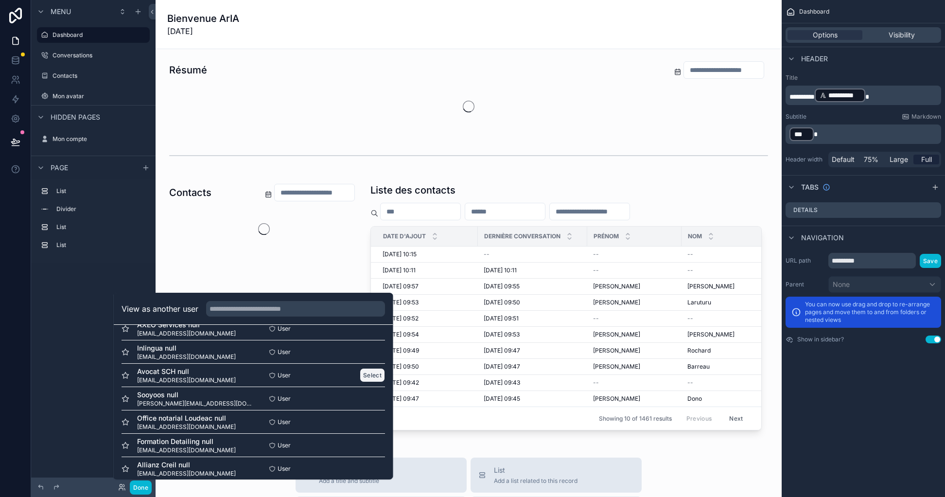
scroll to position [110, 0]
click at [363, 376] on button "Select" at bounding box center [372, 375] width 25 height 14
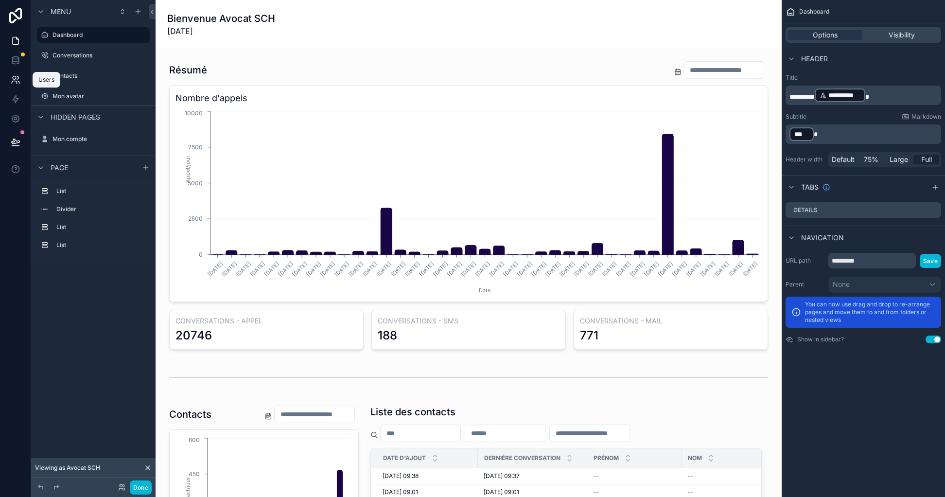
click at [12, 81] on icon at bounding box center [14, 82] width 5 height 2
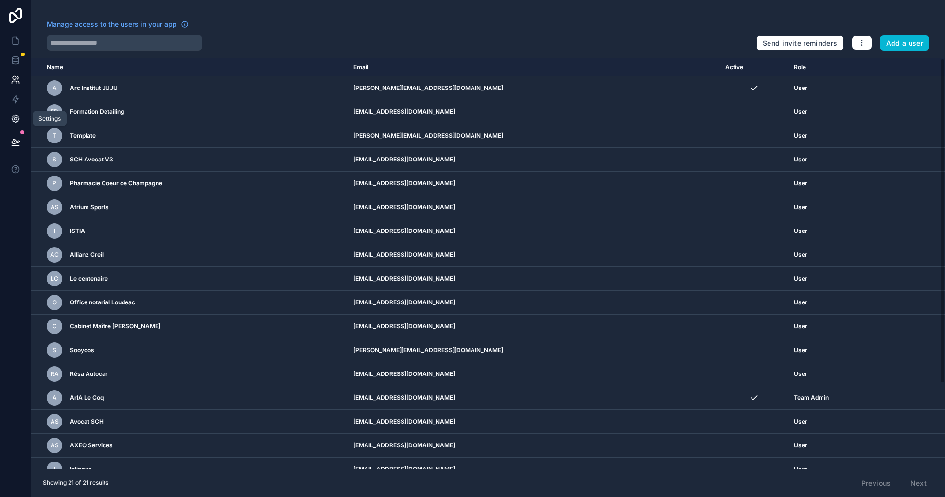
click at [18, 119] on icon at bounding box center [15, 118] width 7 height 7
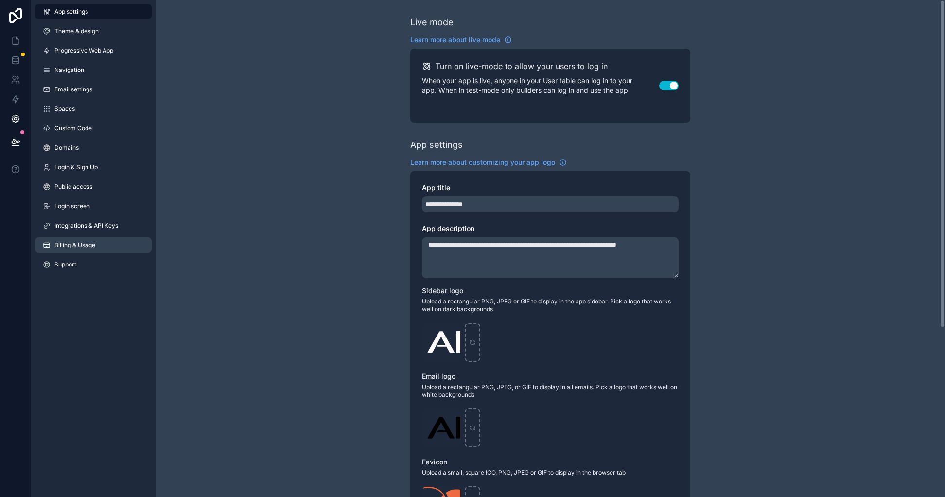
click at [94, 239] on link "Billing & Usage" at bounding box center [93, 245] width 117 height 16
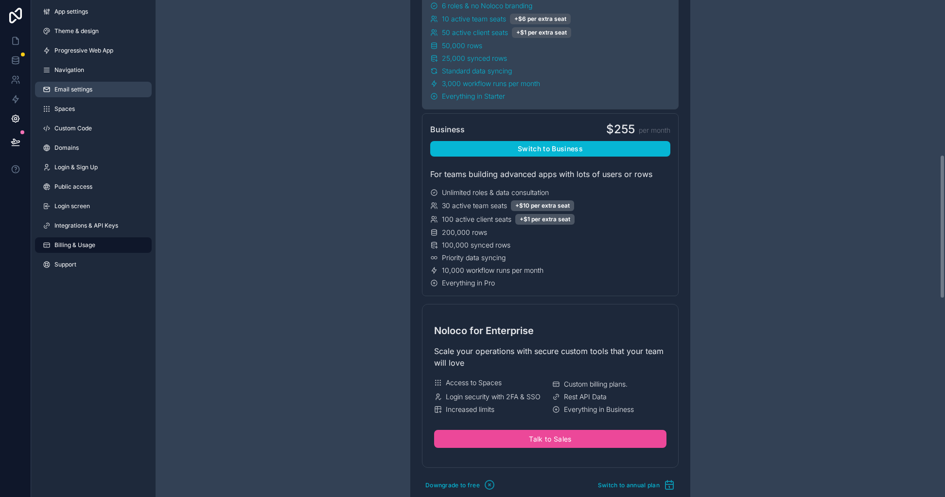
scroll to position [530, 0]
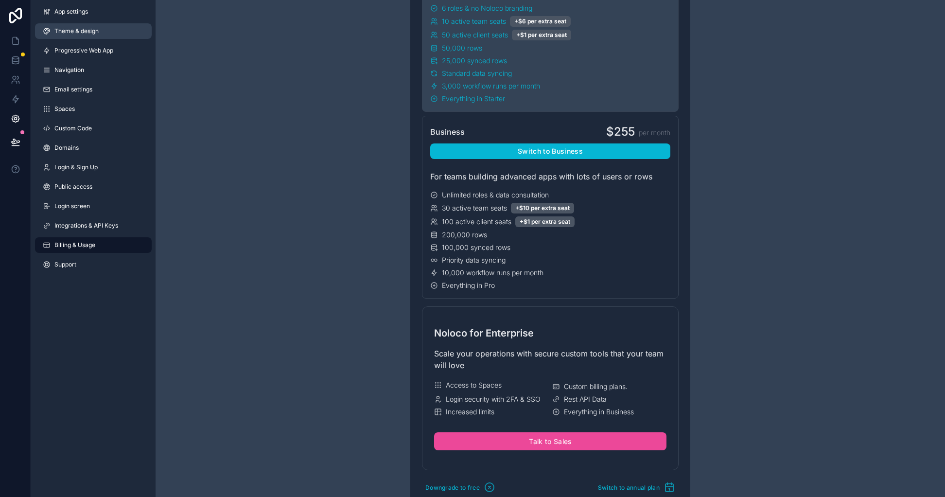
click at [91, 35] on link "Theme & design" at bounding box center [93, 31] width 117 height 16
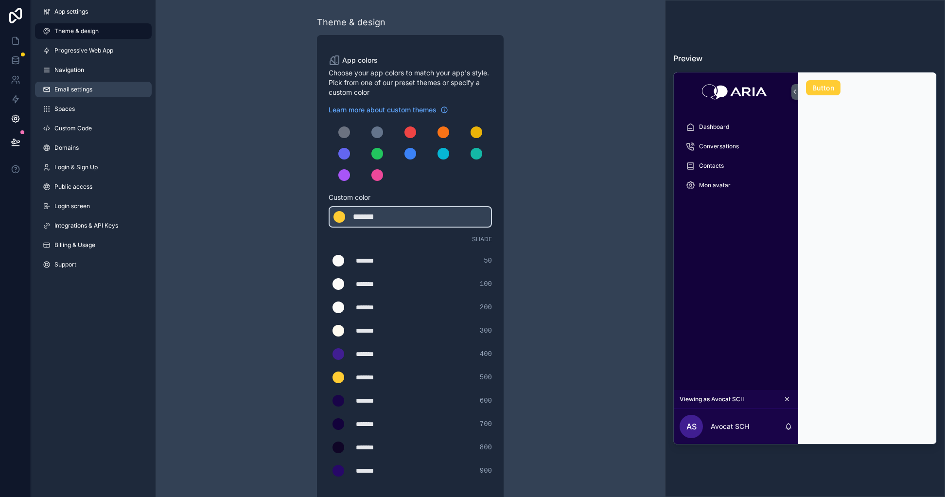
click at [87, 88] on span "Email settings" at bounding box center [73, 90] width 38 height 8
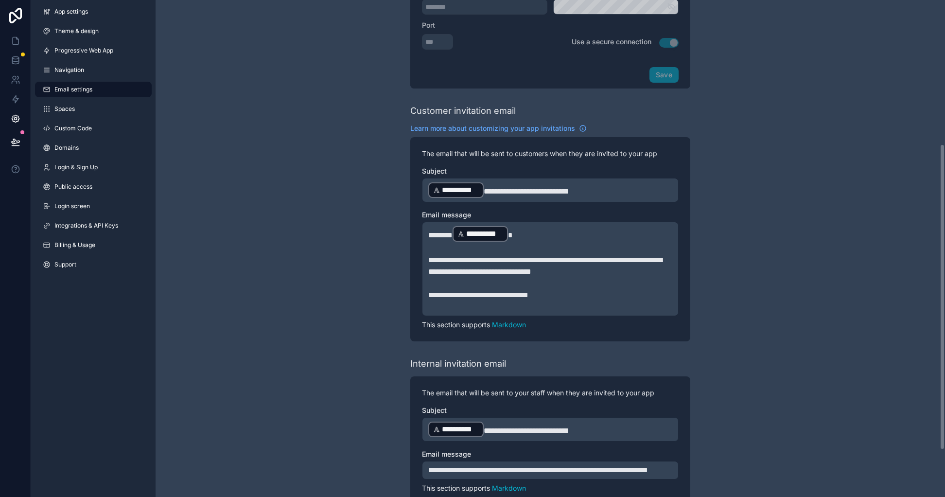
scroll to position [310, 0]
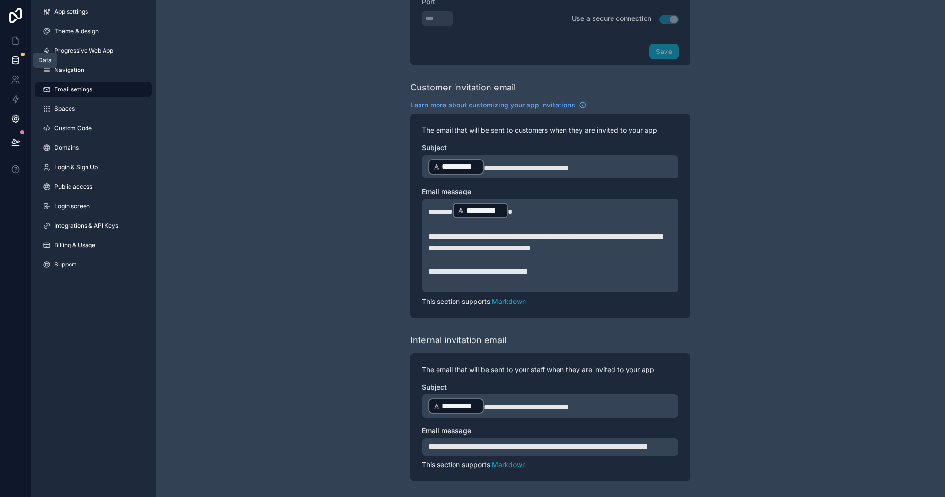
click at [17, 59] on icon at bounding box center [15, 58] width 6 height 2
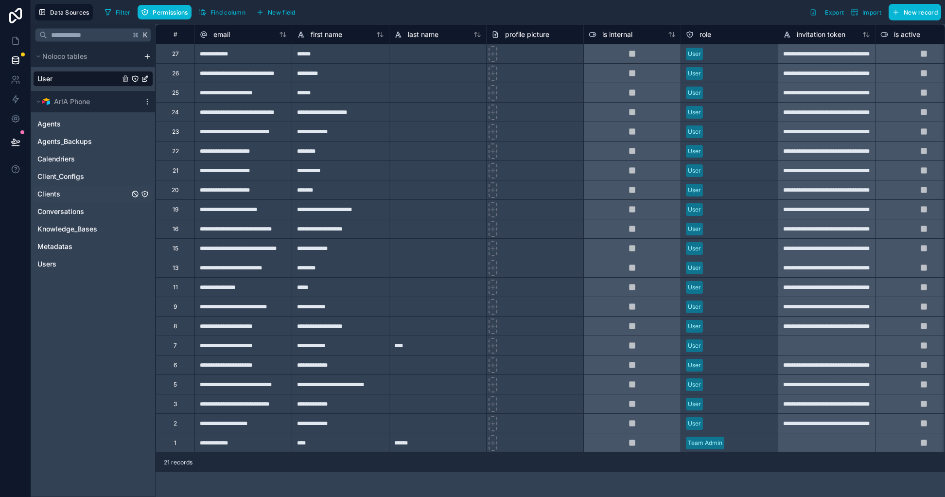
click at [65, 194] on link "Clients" at bounding box center [83, 194] width 92 height 10
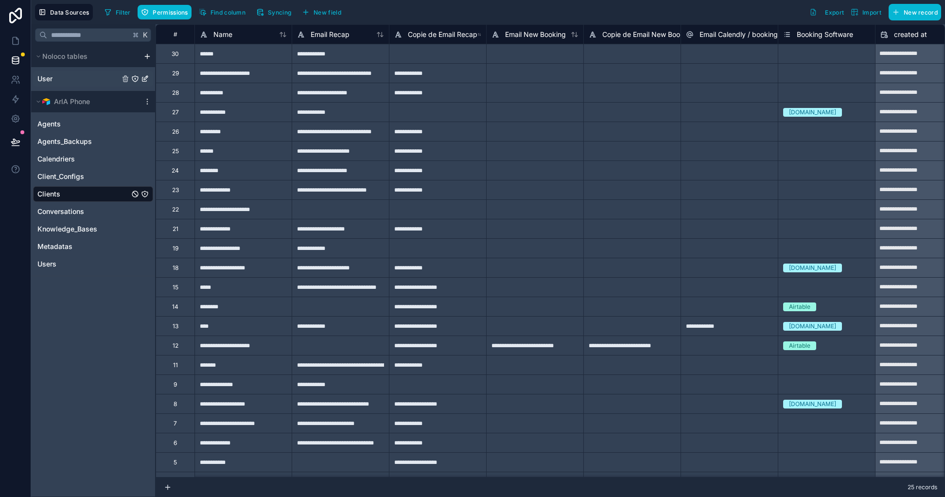
click at [62, 80] on link "User" at bounding box center [78, 79] width 82 height 10
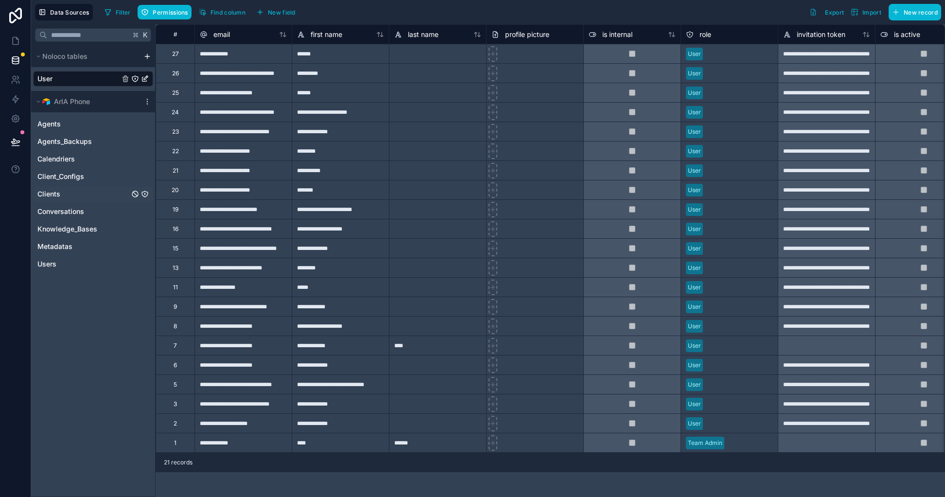
click at [88, 191] on link "Clients" at bounding box center [83, 194] width 92 height 10
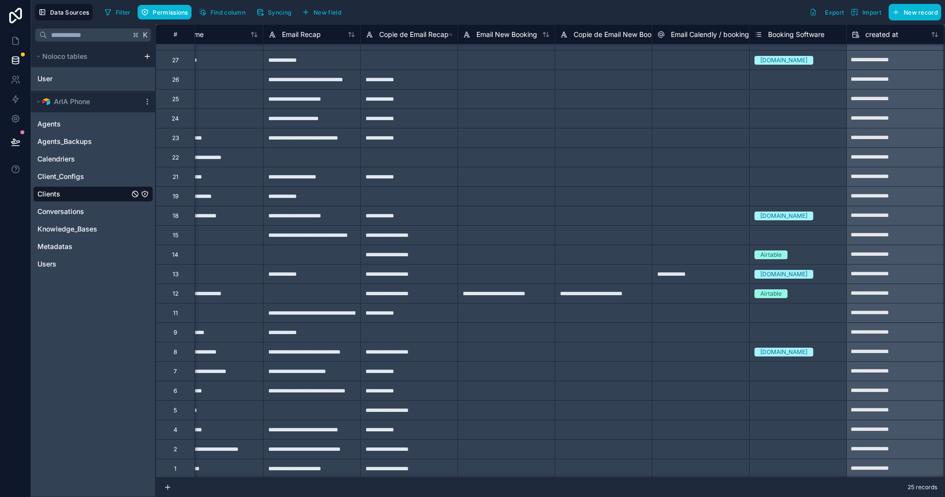
scroll to position [53, 29]
click at [66, 79] on link "User" at bounding box center [78, 79] width 82 height 10
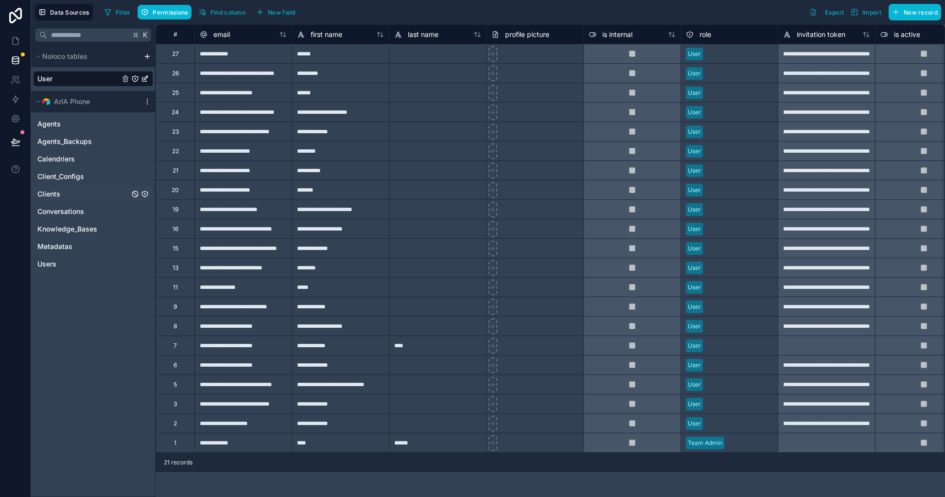
click at [52, 193] on span "Clients" at bounding box center [48, 194] width 23 height 10
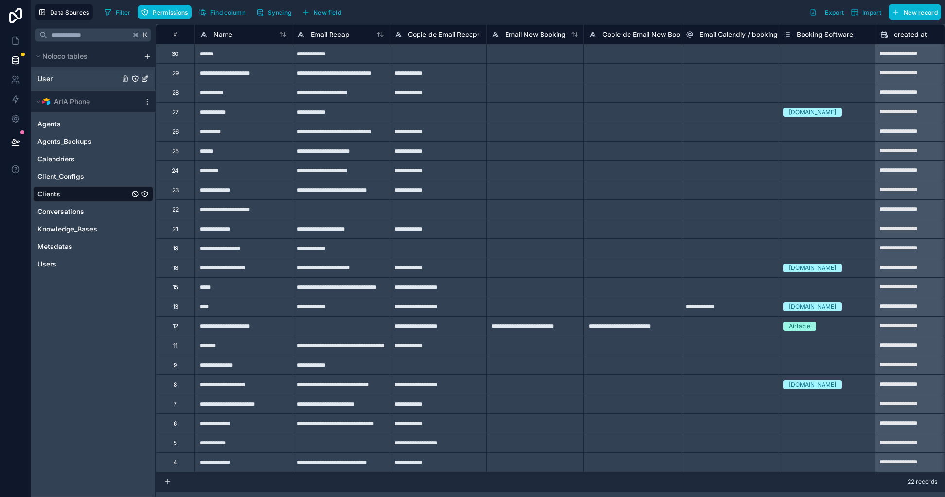
click at [50, 79] on span "User" at bounding box center [44, 79] width 15 height 10
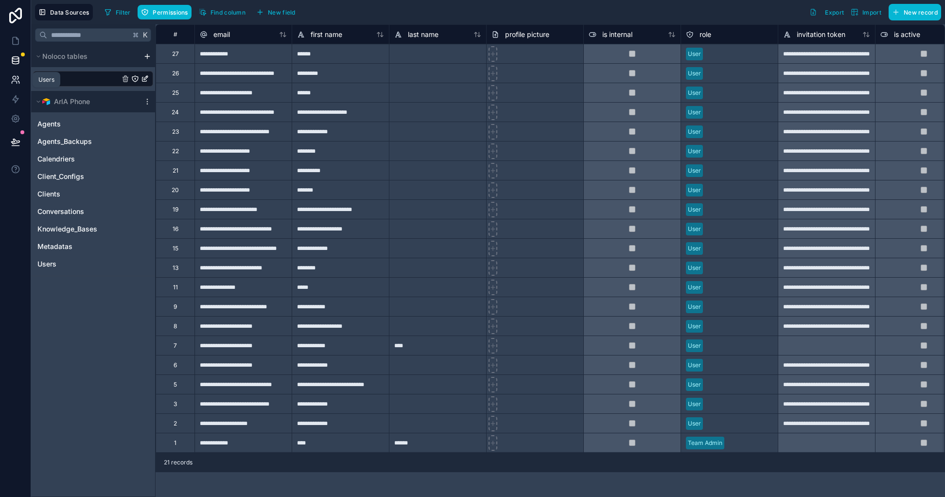
click at [11, 78] on icon at bounding box center [16, 80] width 10 height 10
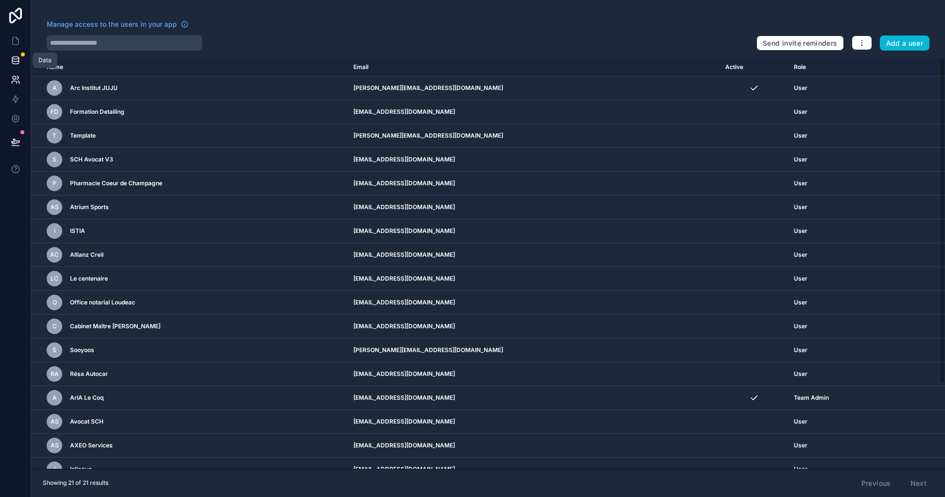
click at [14, 58] on icon at bounding box center [16, 60] width 10 height 10
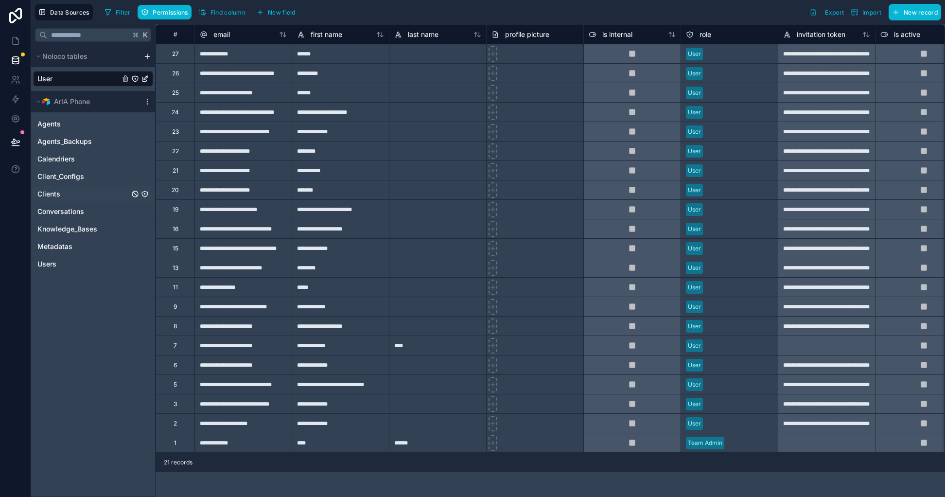
click at [71, 200] on div "Clients" at bounding box center [93, 194] width 120 height 16
click at [66, 196] on link "Clients" at bounding box center [83, 194] width 92 height 10
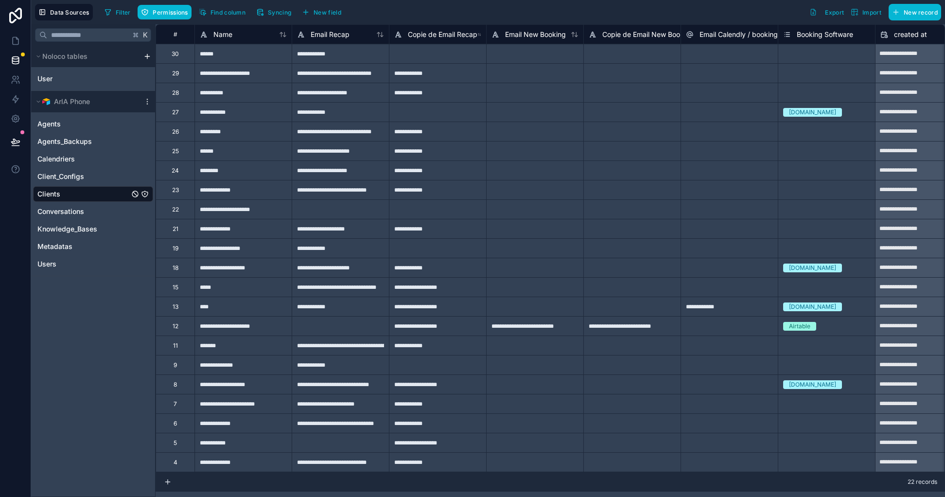
click at [315, 290] on div "**********" at bounding box center [340, 286] width 97 height 19
click at [252, 291] on div "*****" at bounding box center [242, 286] width 97 height 19
click at [54, 76] on link "User" at bounding box center [78, 79] width 82 height 10
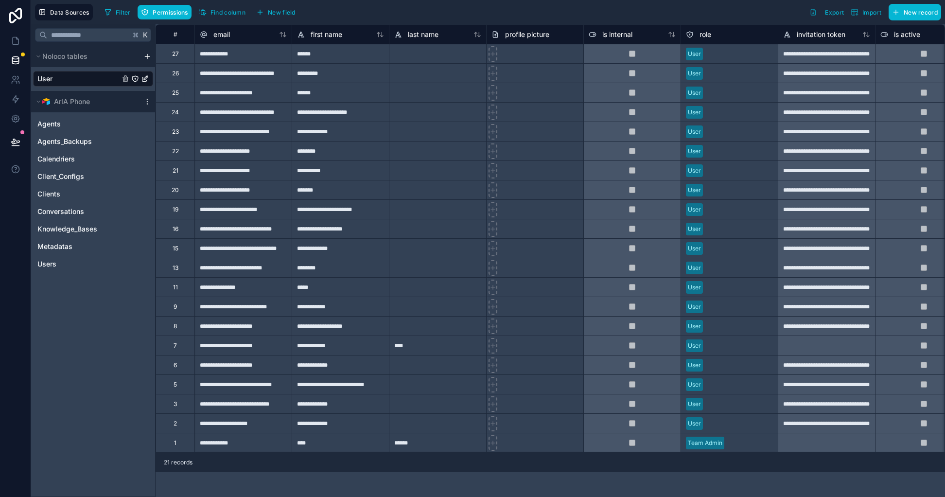
click at [321, 290] on div "*****" at bounding box center [340, 286] width 97 height 19
click at [65, 194] on link "Clients" at bounding box center [83, 194] width 92 height 10
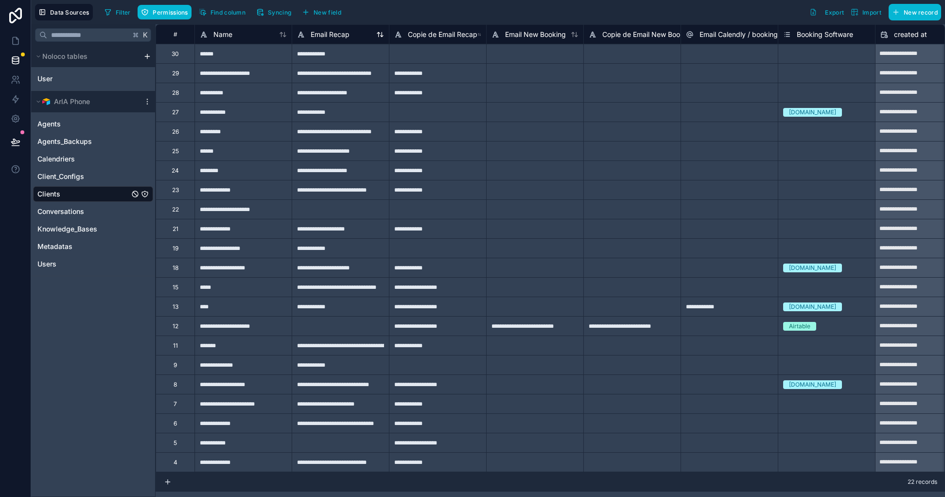
click at [337, 35] on span "Email Recap" at bounding box center [330, 35] width 39 height 10
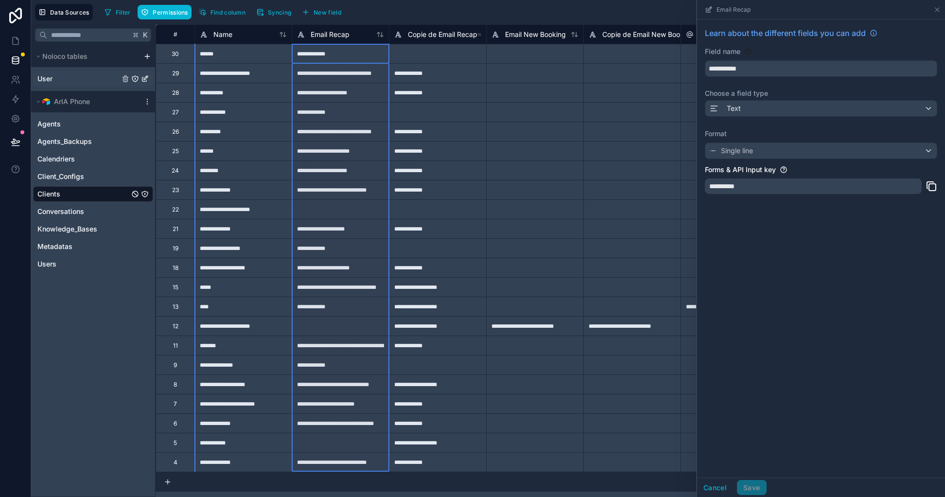
click at [82, 81] on link "User" at bounding box center [78, 79] width 82 height 10
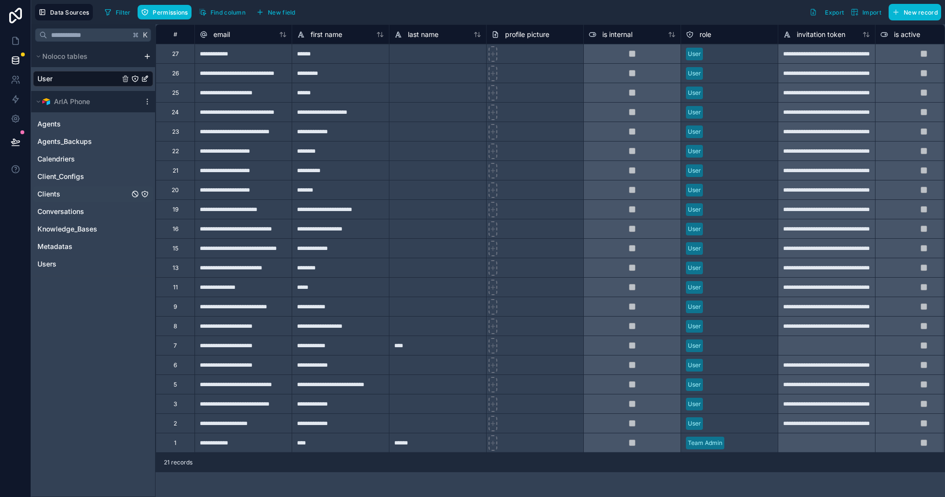
click at [79, 196] on link "Clients" at bounding box center [83, 194] width 92 height 10
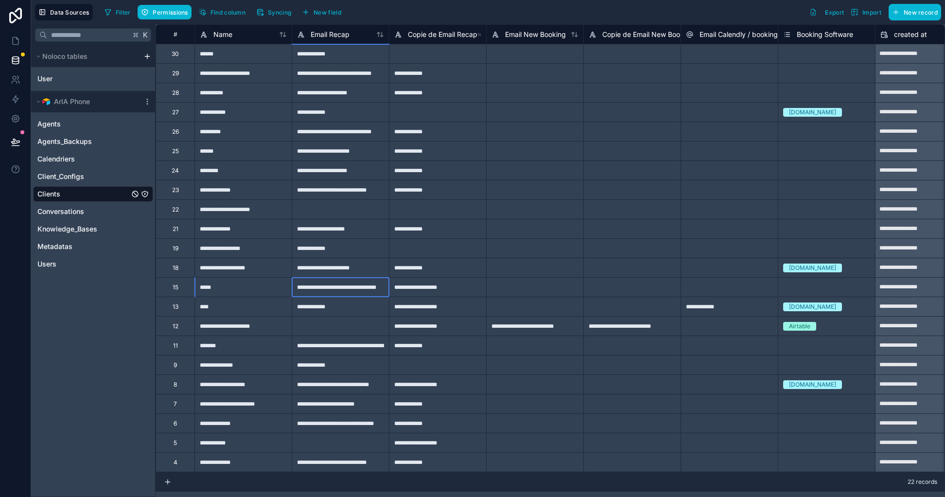
click at [351, 289] on div "**********" at bounding box center [340, 286] width 97 height 19
click at [65, 81] on link "User" at bounding box center [78, 79] width 82 height 10
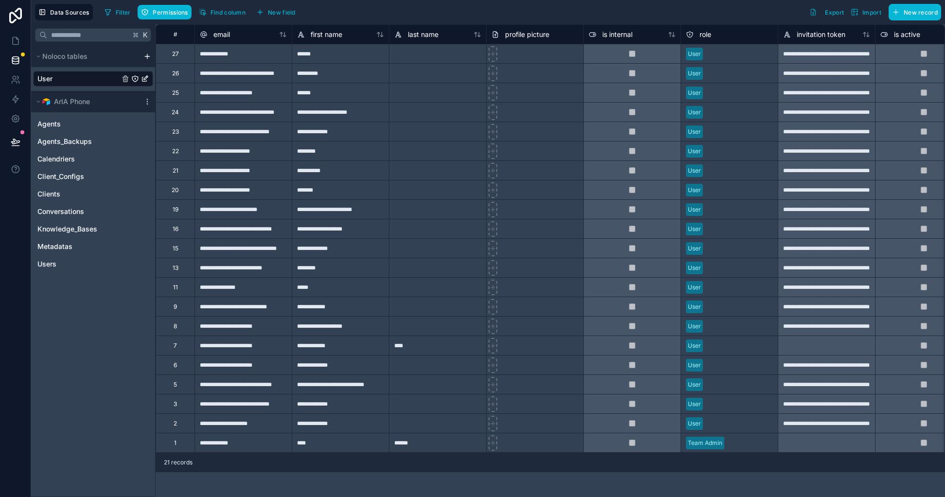
click at [262, 289] on div "**********" at bounding box center [242, 286] width 97 height 19
click at [312, 190] on div "*******" at bounding box center [340, 189] width 97 height 19
click at [248, 194] on div "**********" at bounding box center [242, 189] width 97 height 19
click at [352, 197] on div "*******" at bounding box center [340, 189] width 97 height 19
click at [173, 190] on div "20" at bounding box center [175, 190] width 7 height 8
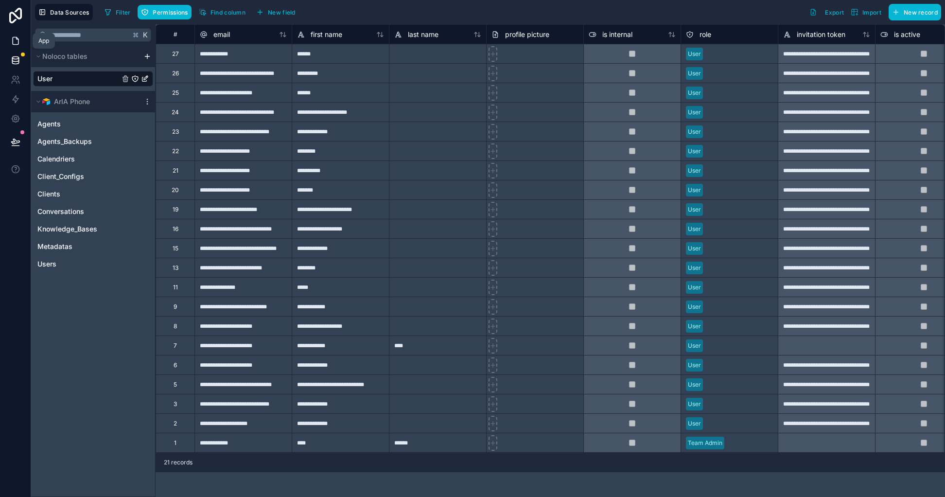
drag, startPoint x: 7, startPoint y: 40, endPoint x: 15, endPoint y: 44, distance: 8.5
click at [7, 40] on link at bounding box center [15, 40] width 31 height 19
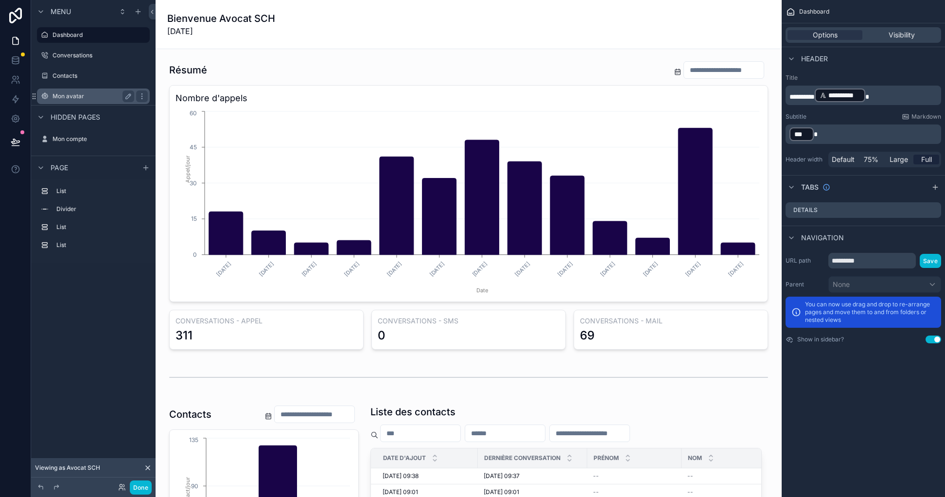
click at [86, 95] on label "Mon avatar" at bounding box center [92, 96] width 78 height 8
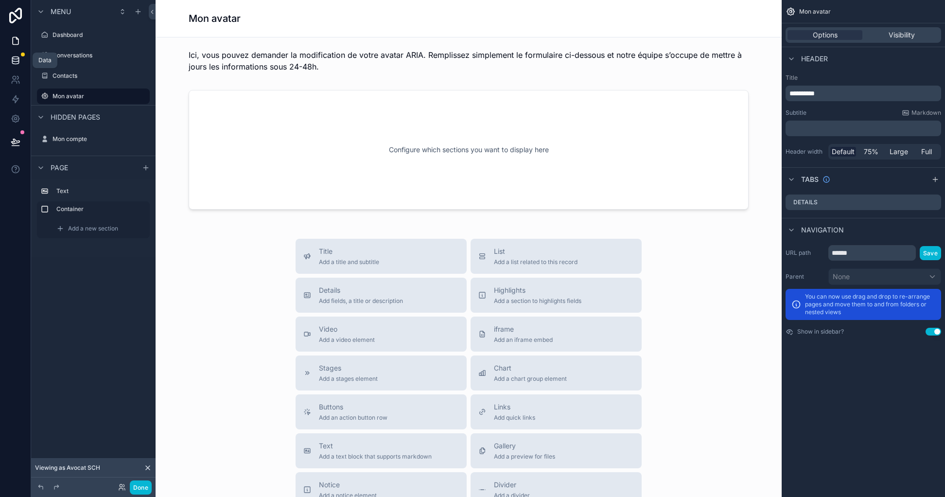
click at [19, 63] on icon at bounding box center [16, 60] width 10 height 10
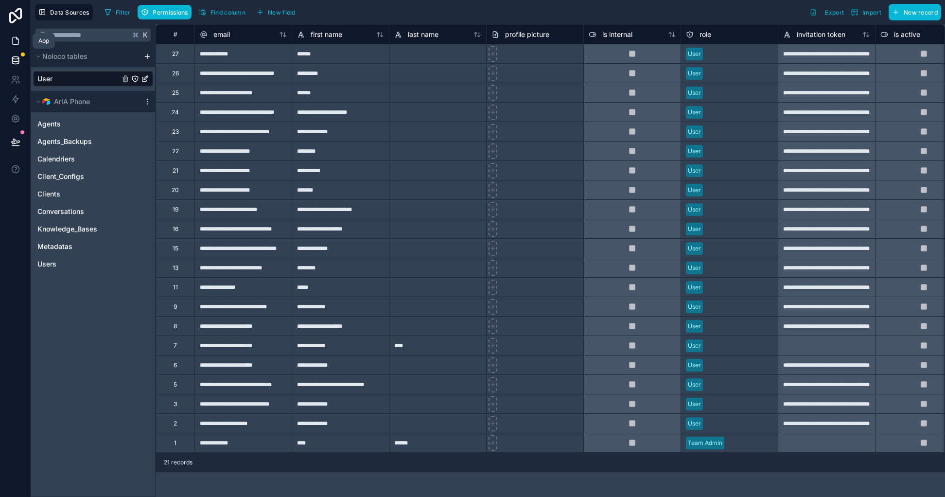
click at [13, 41] on icon at bounding box center [16, 41] width 10 height 10
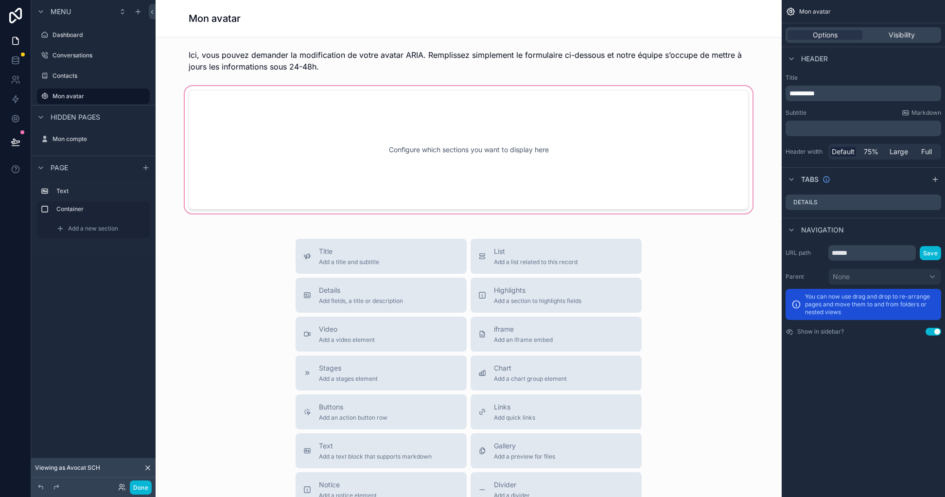
click at [272, 133] on div "scrollable content" at bounding box center [468, 149] width 611 height 131
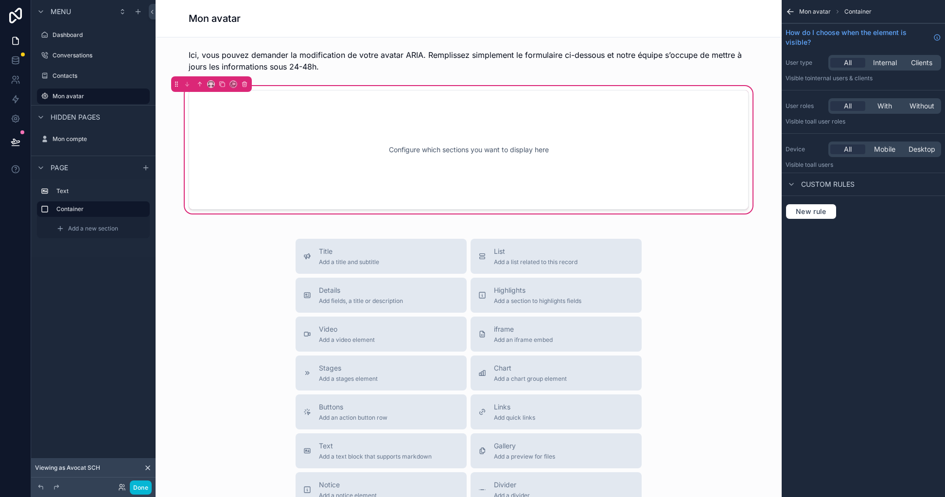
drag, startPoint x: 509, startPoint y: 261, endPoint x: 429, endPoint y: 112, distance: 169.0
click at [429, 112] on div "Ici, vous pouvez demander la modification de votre avatar ARIA. Remplissez simp…" at bounding box center [469, 349] width 626 height 625
click at [81, 29] on div "Dashboard" at bounding box center [93, 35] width 109 height 16
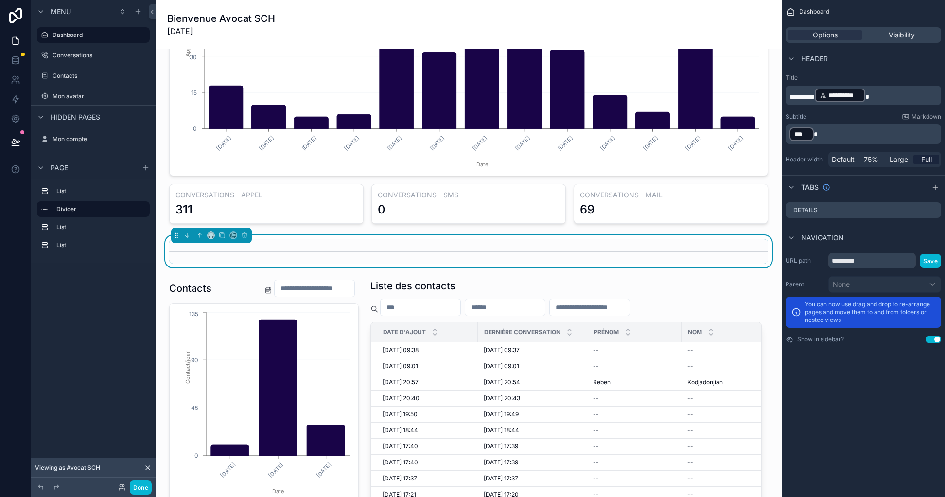
scroll to position [124, 0]
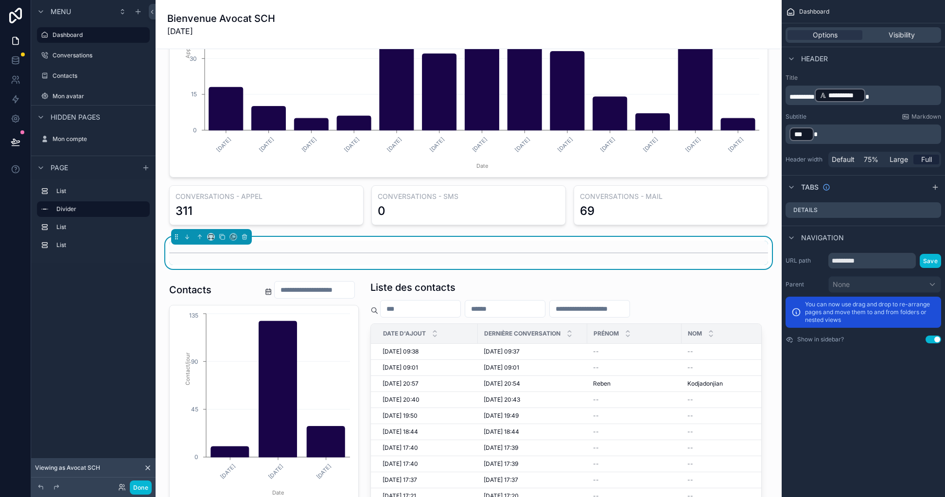
click at [764, 230] on div "Résumé Nombre d'appels 28/08/2025 29/08/2025 30/08/2025 31/08/2025 01/09/2025 0…" at bounding box center [469, 452] width 626 height 1054
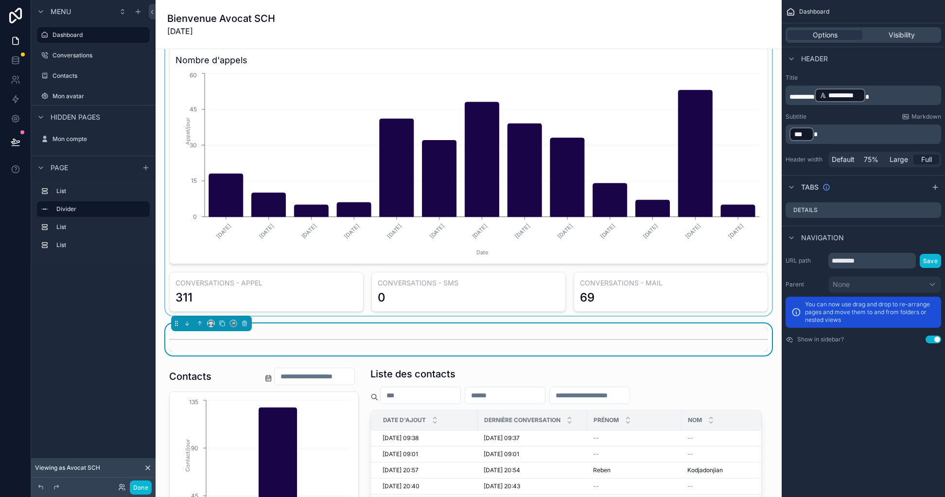
scroll to position [0, 0]
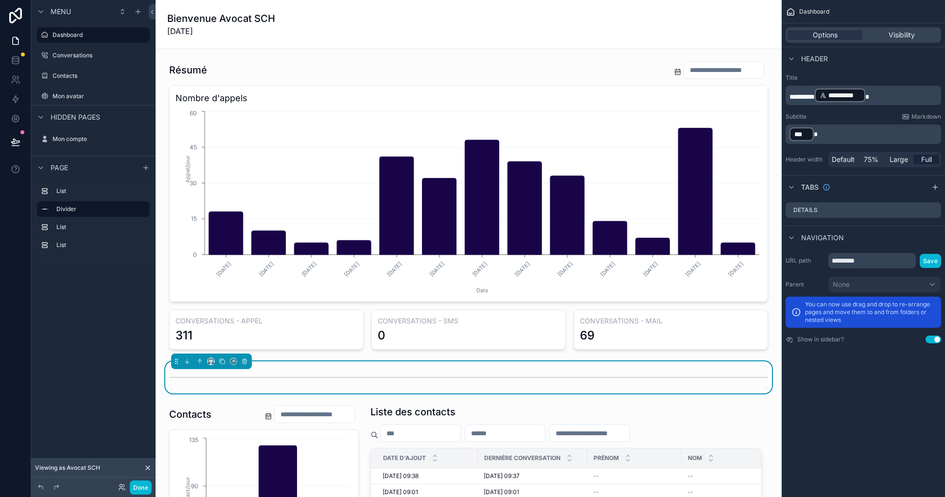
click at [17, 59] on icon at bounding box center [15, 58] width 6 height 2
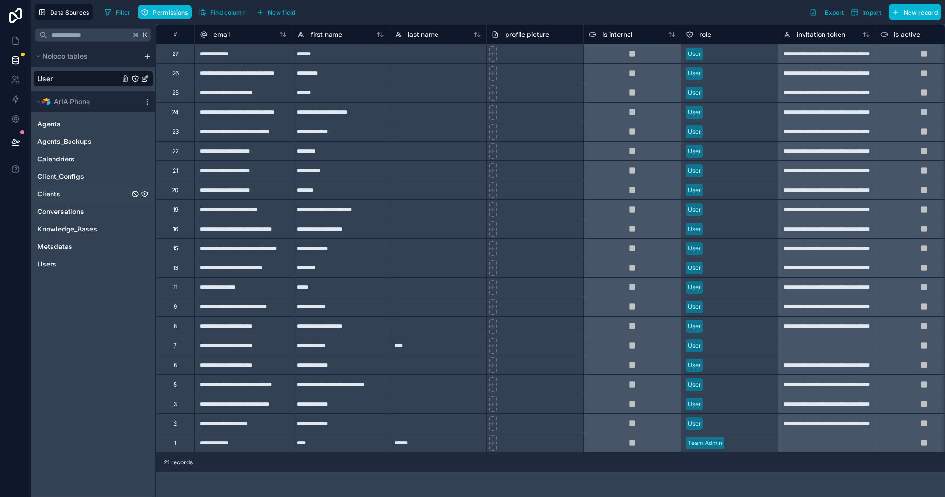
click at [82, 196] on link "Clients" at bounding box center [83, 194] width 92 height 10
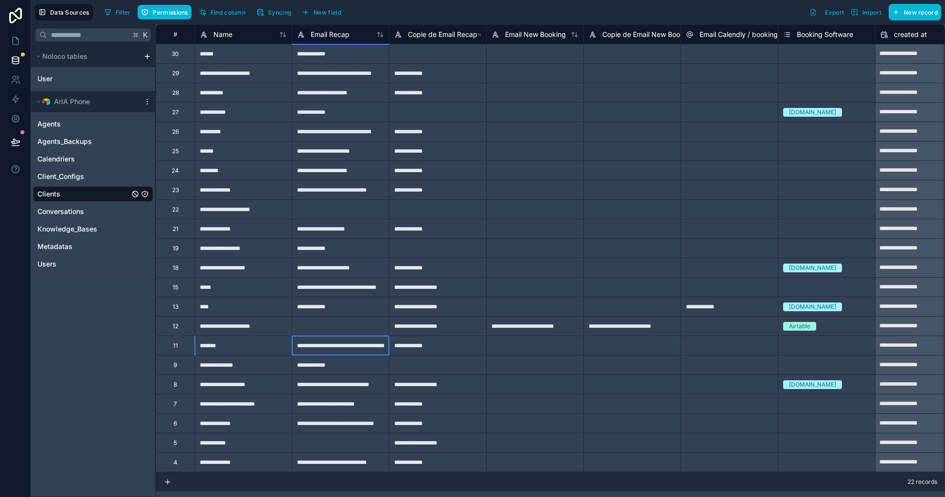
click at [339, 352] on div "**********" at bounding box center [340, 345] width 97 height 19
click at [17, 62] on icon at bounding box center [16, 60] width 10 height 10
click at [24, 55] on link at bounding box center [15, 60] width 31 height 19
click at [18, 123] on icon at bounding box center [16, 119] width 10 height 10
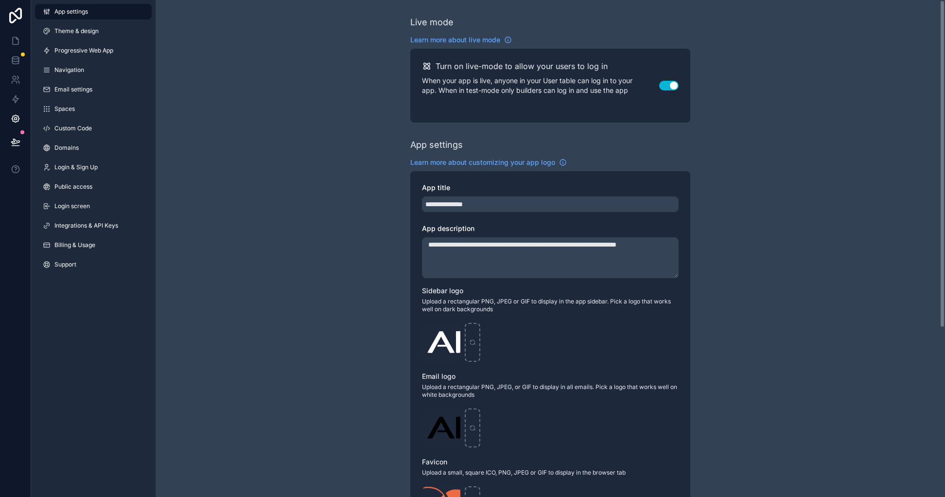
scroll to position [256, 0]
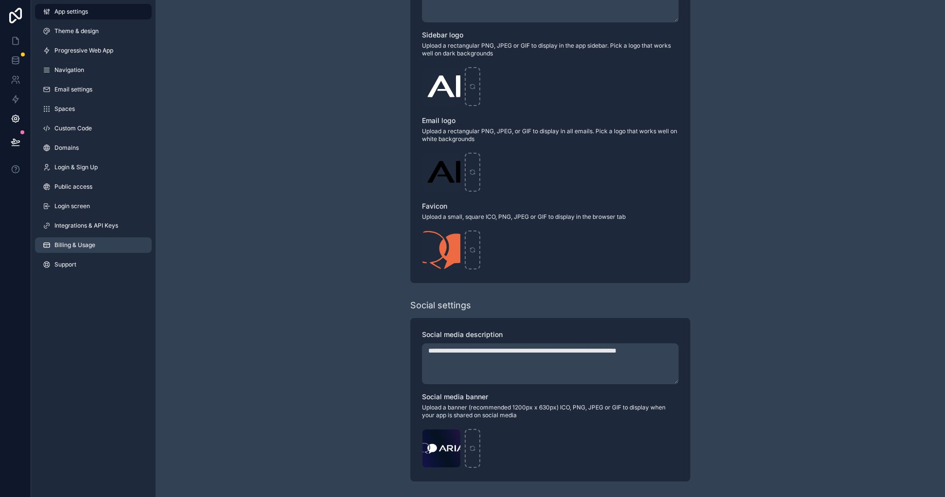
click at [101, 248] on link "Billing & Usage" at bounding box center [93, 245] width 117 height 16
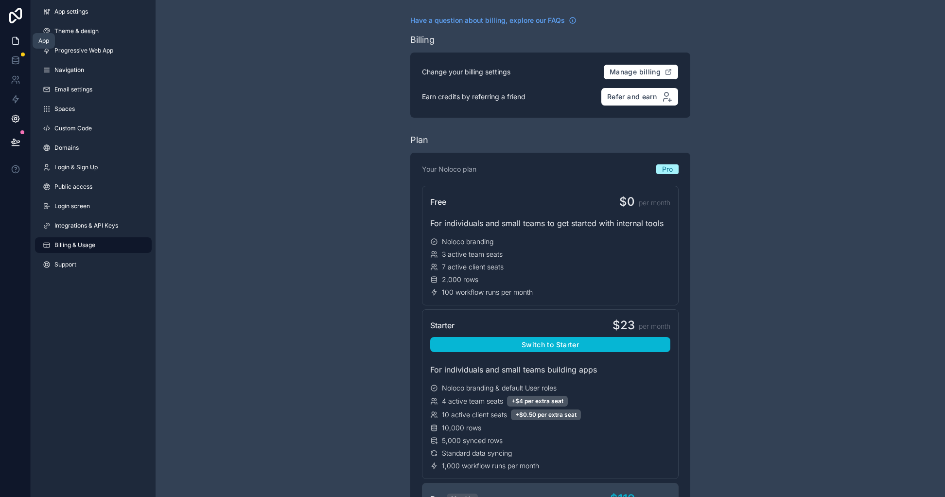
click at [16, 43] on icon at bounding box center [16, 41] width 10 height 10
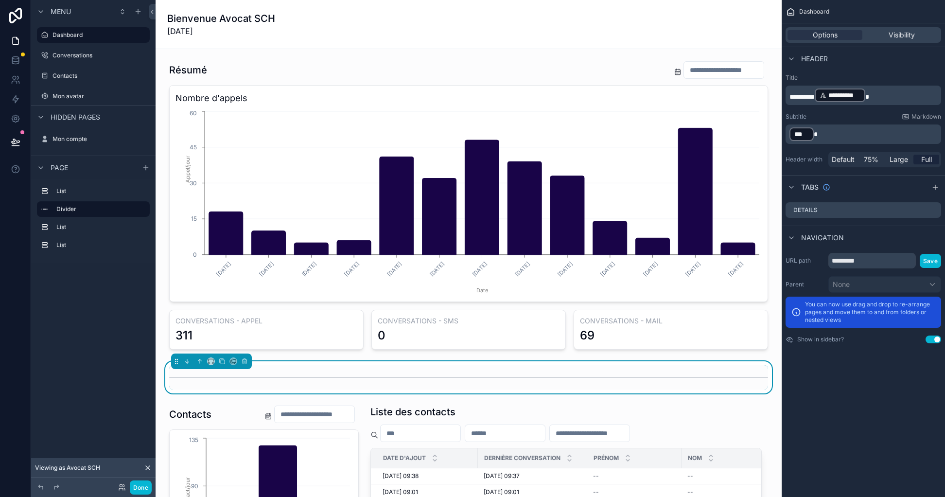
click at [130, 326] on div "Menu Dashboard Conversations Contacts Mon avatar Hidden pages Mon compte Page L…" at bounding box center [93, 242] width 124 height 485
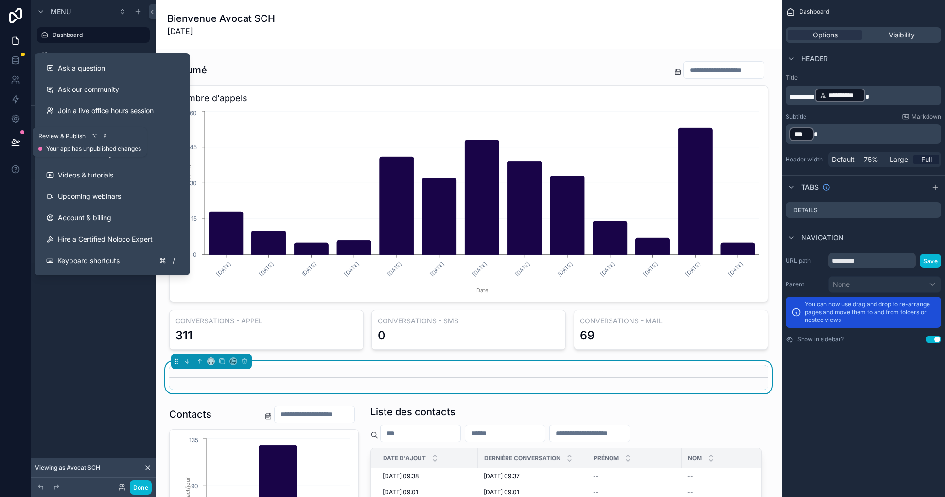
click at [20, 143] on button at bounding box center [15, 141] width 21 height 27
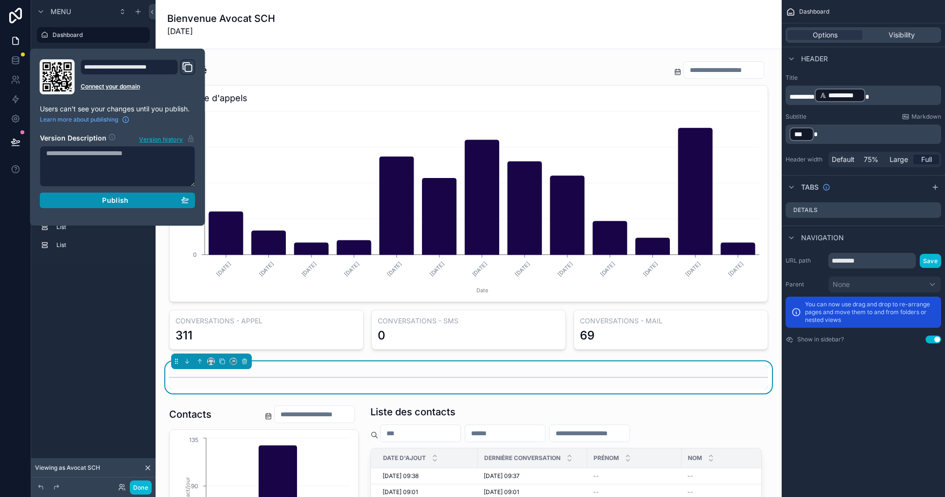
click at [138, 196] on div "Publish" at bounding box center [117, 200] width 143 height 9
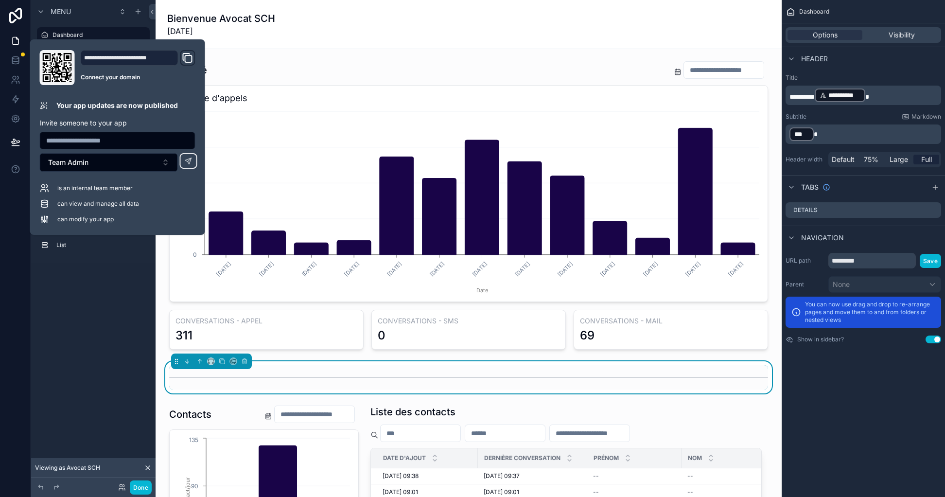
click at [118, 265] on div "Menu Dashboard Conversations Contacts Mon avatar Hidden pages Mon compte Page L…" at bounding box center [93, 143] width 124 height 286
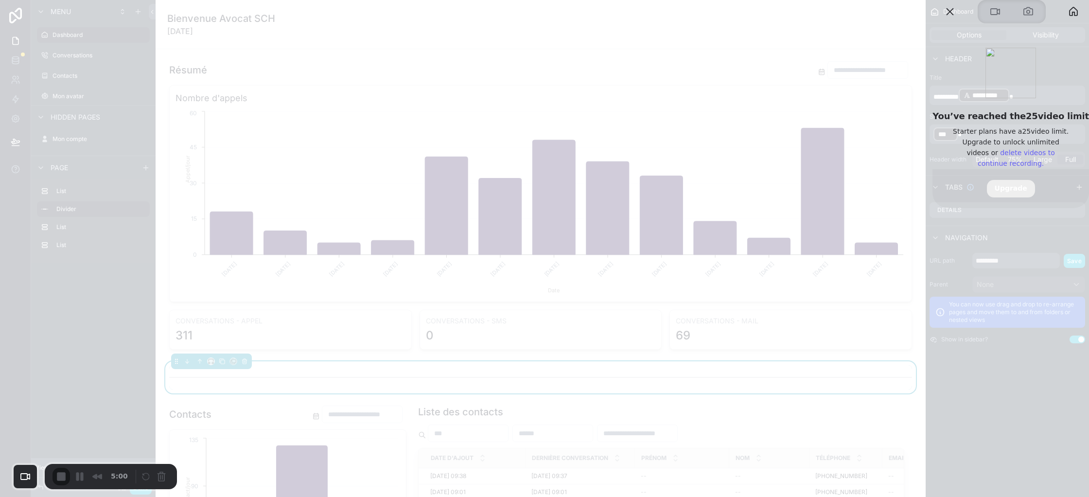
click at [945, 167] on link "delete videos to continue recording." at bounding box center [1016, 158] width 77 height 18
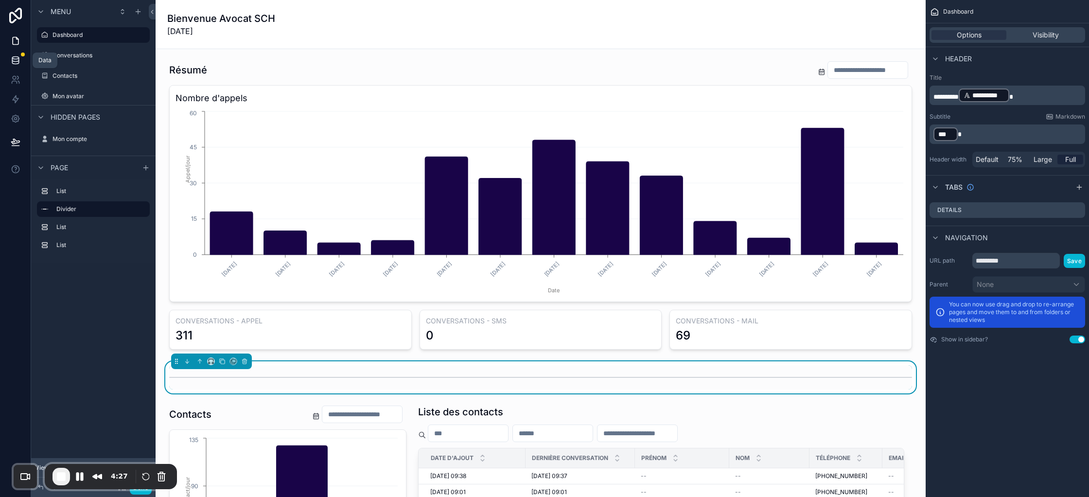
click at [13, 64] on icon at bounding box center [16, 60] width 10 height 10
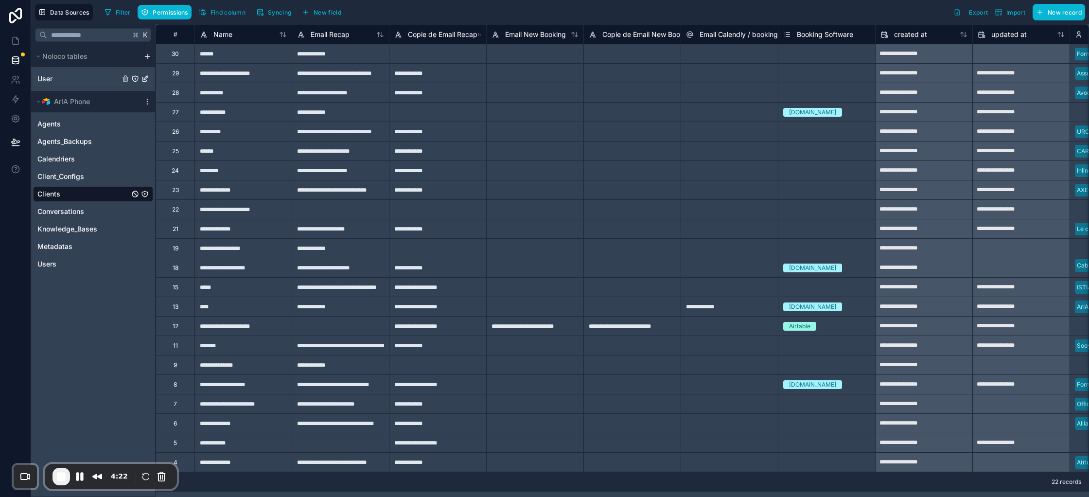
click at [66, 83] on link "User" at bounding box center [78, 79] width 82 height 10
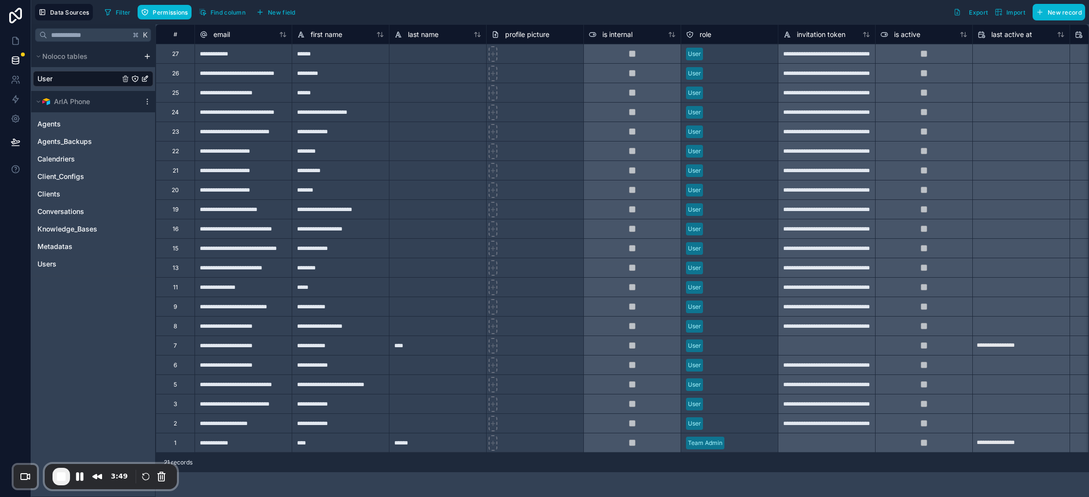
click at [46, 80] on span "User" at bounding box center [44, 79] width 15 height 10
click at [13, 78] on icon at bounding box center [16, 80] width 10 height 10
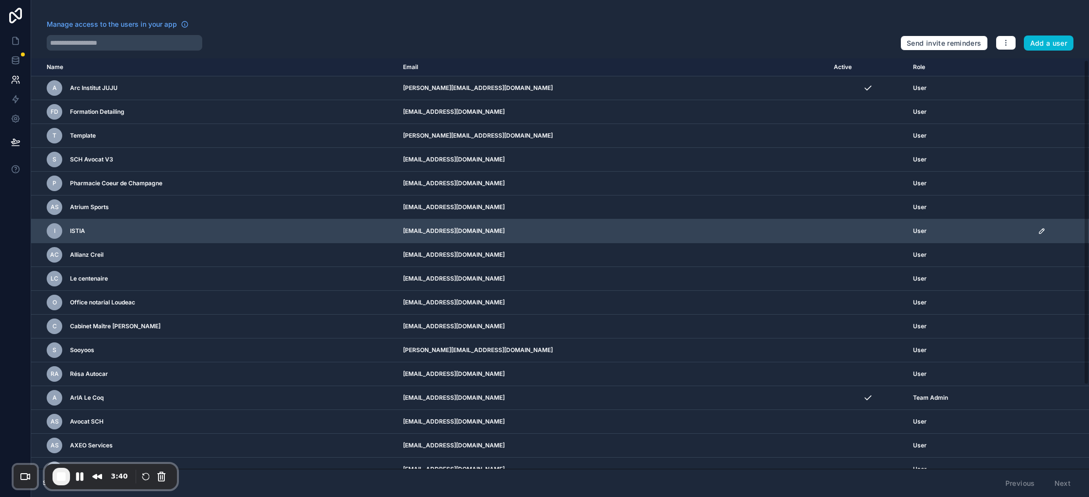
scroll to position [107, 0]
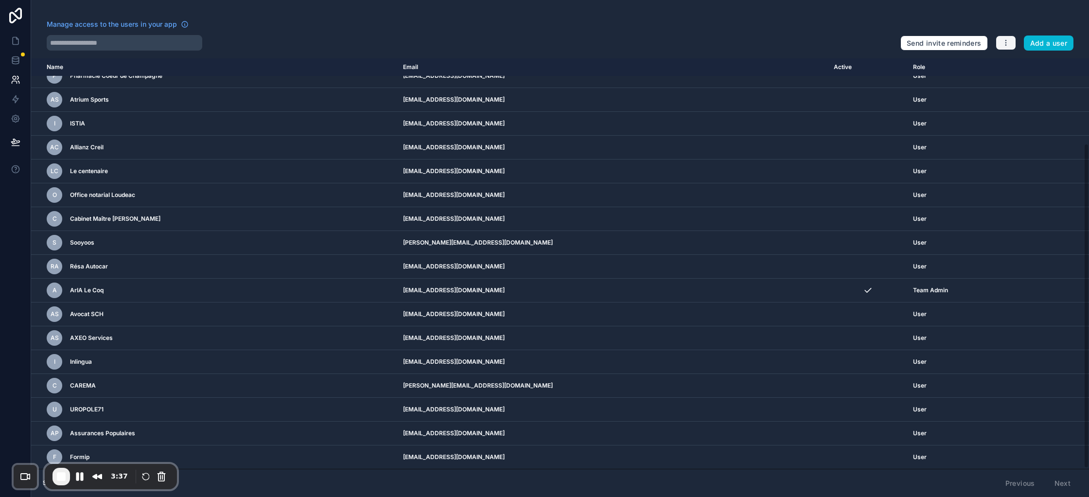
click at [945, 46] on icon "button" at bounding box center [1006, 43] width 8 height 8
click at [945, 47] on button "Send invite reminders" at bounding box center [944, 43] width 87 height 16
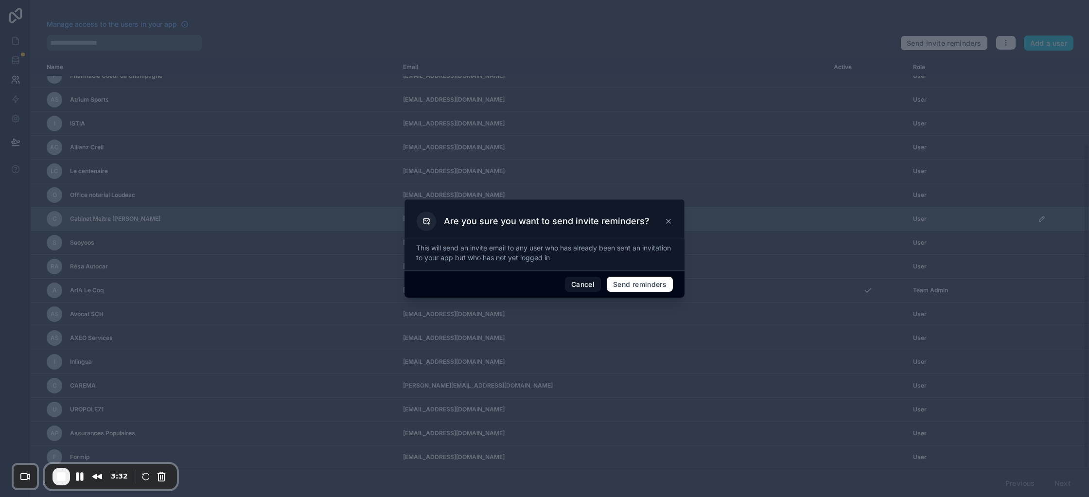
click at [671, 221] on icon at bounding box center [669, 221] width 8 height 8
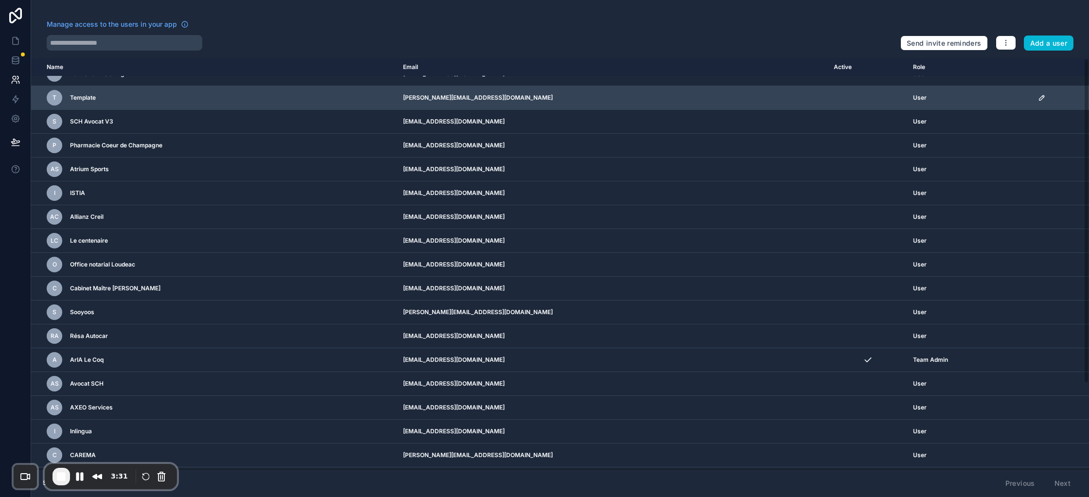
scroll to position [0, 0]
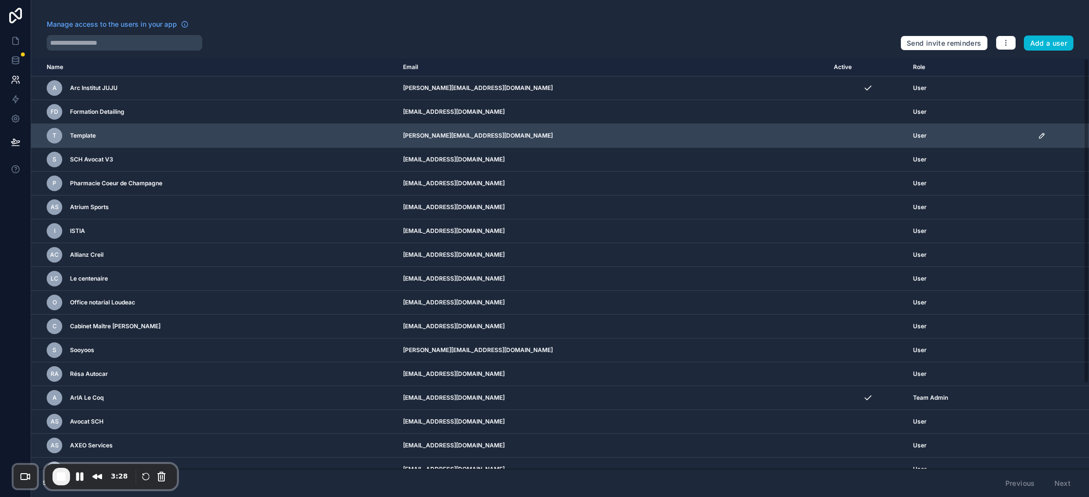
click at [945, 135] on icon "scrollable content" at bounding box center [1042, 136] width 8 height 8
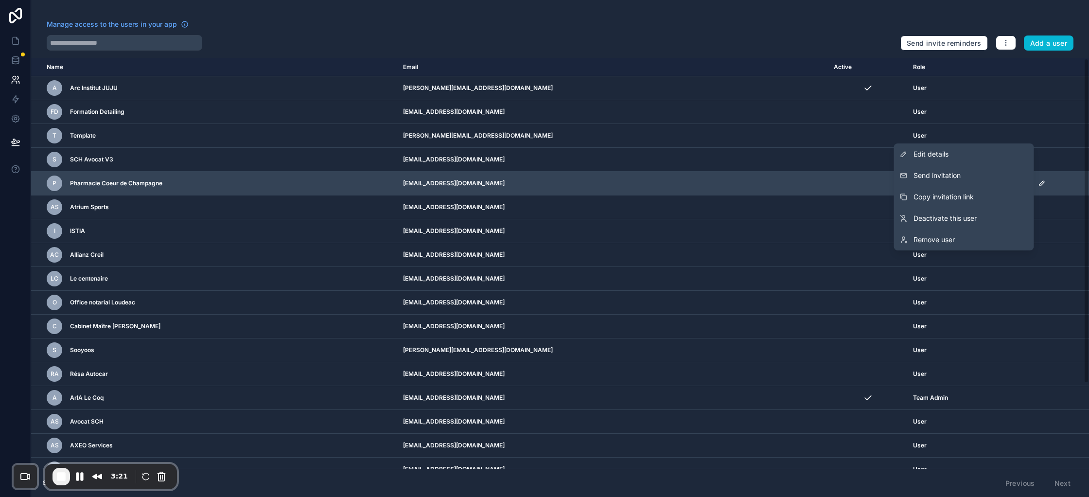
click at [736, 177] on td "[EMAIL_ADDRESS][DOMAIN_NAME]" at bounding box center [612, 184] width 431 height 24
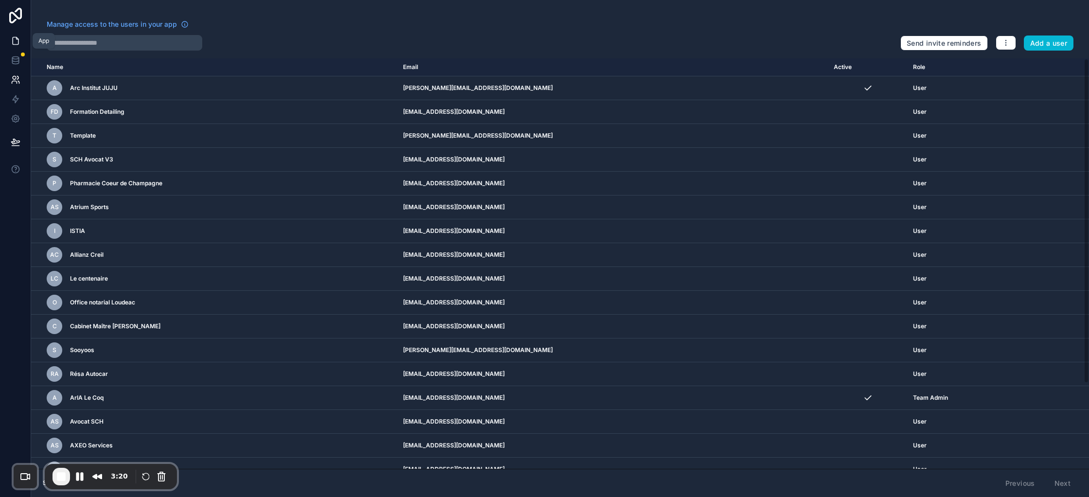
click at [15, 44] on icon at bounding box center [16, 41] width 10 height 10
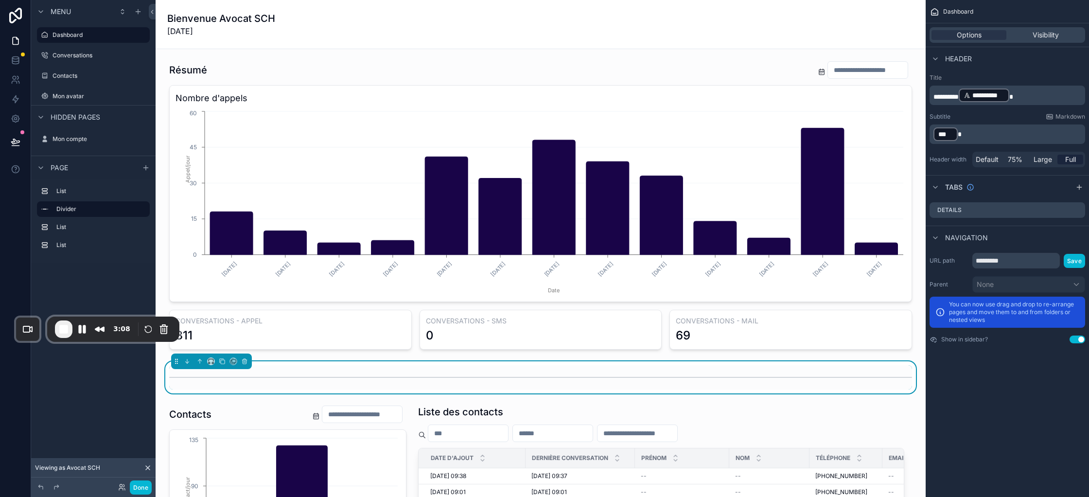
drag, startPoint x: 48, startPoint y: 469, endPoint x: 48, endPoint y: 339, distance: 129.3
click at [49, 328] on div "3:08" at bounding box center [113, 329] width 132 height 25
drag, startPoint x: 122, startPoint y: 482, endPoint x: 123, endPoint y: 488, distance: 5.9
click at [122, 482] on div "Done" at bounding box center [132, 487] width 39 height 14
click at [123, 488] on icon at bounding box center [122, 487] width 8 height 8
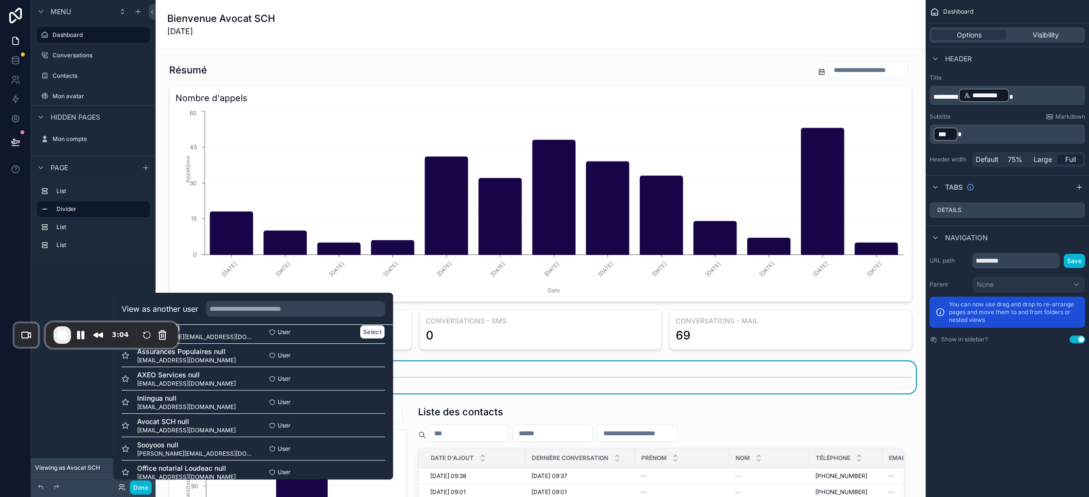
scroll to position [74, 0]
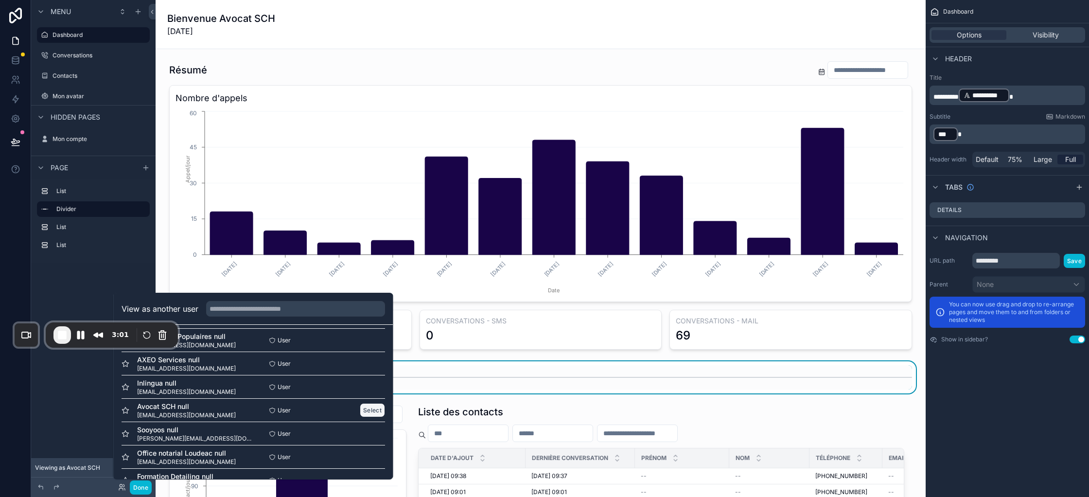
click at [367, 411] on button "Select" at bounding box center [372, 410] width 25 height 14
click at [372, 406] on button "Select" at bounding box center [372, 410] width 25 height 14
click at [371, 391] on button "Select" at bounding box center [372, 387] width 25 height 14
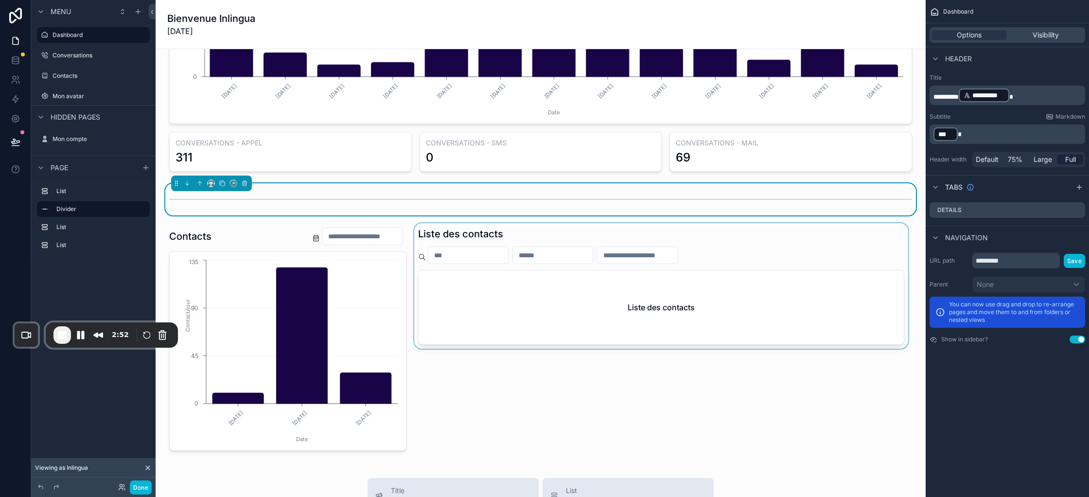
scroll to position [192, 0]
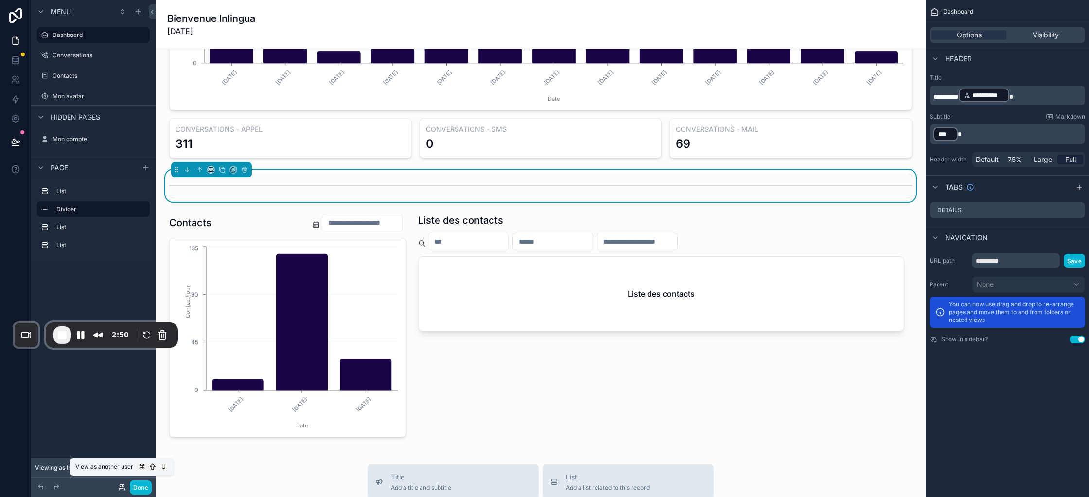
click at [120, 485] on icon at bounding box center [122, 487] width 8 height 8
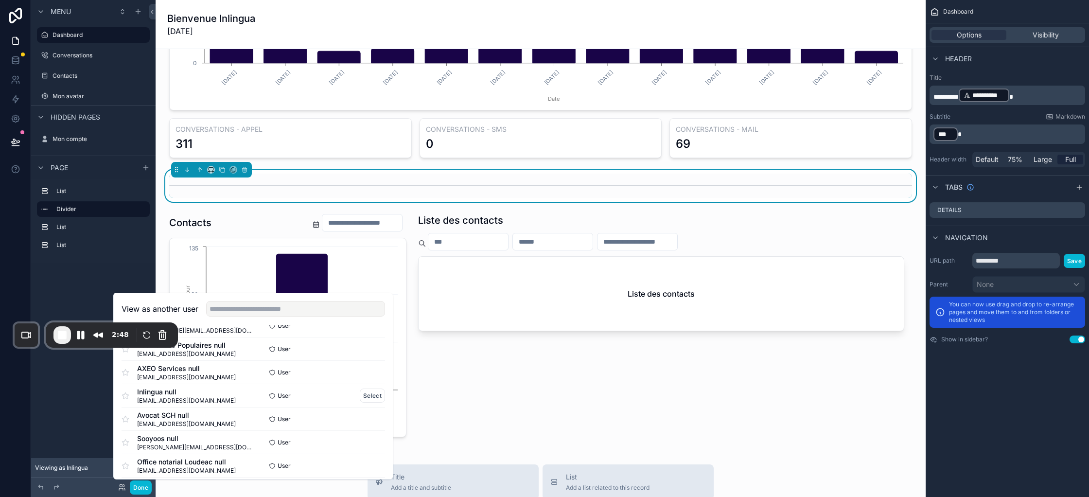
scroll to position [89, 0]
click at [367, 423] on button "Select" at bounding box center [372, 419] width 25 height 14
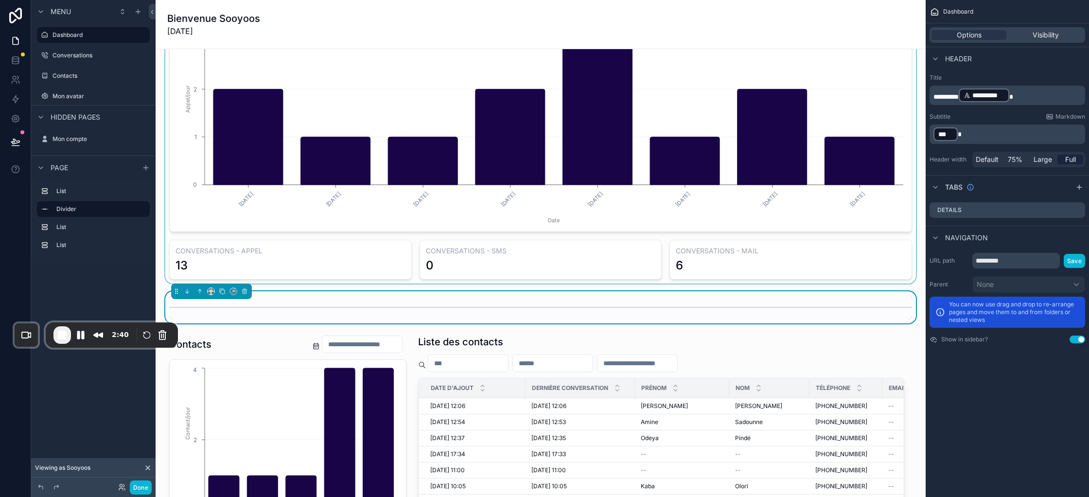
scroll to position [59, 0]
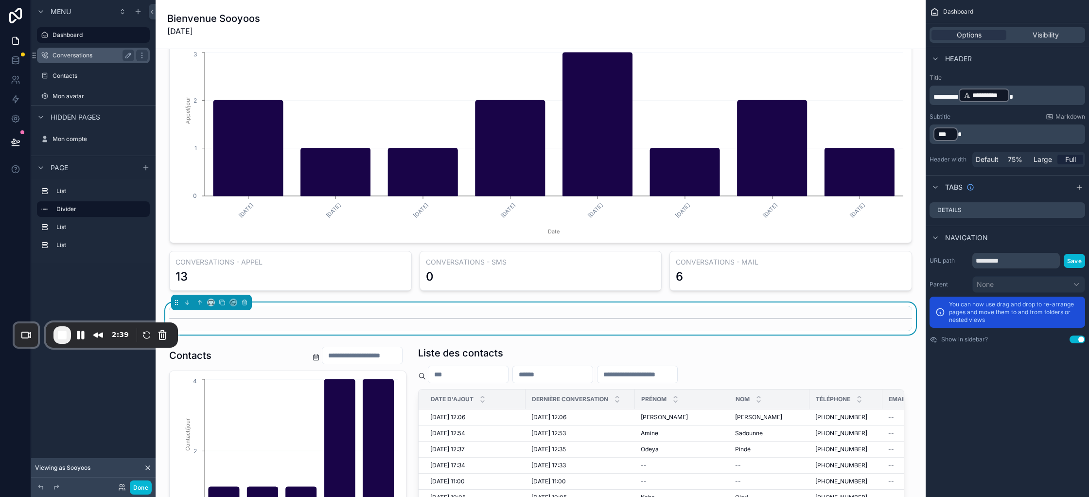
click at [80, 54] on label "Conversations" at bounding box center [92, 56] width 78 height 8
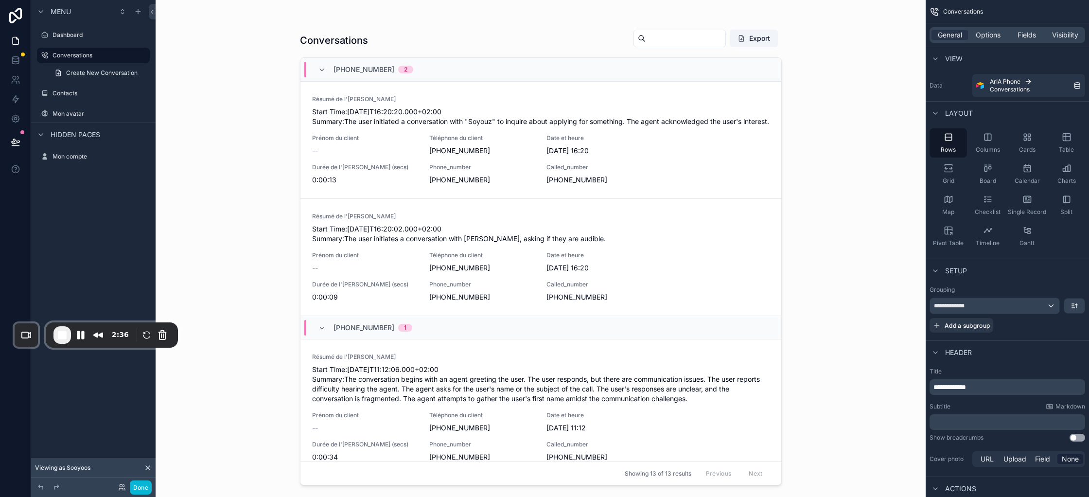
click at [527, 275] on div "scrollable content" at bounding box center [540, 242] width 497 height 485
click at [456, 106] on div "Résumé de l'[PERSON_NAME] Start Time:[DATE]T16:20:20.000+02:00 Summary:The user…" at bounding box center [541, 110] width 458 height 31
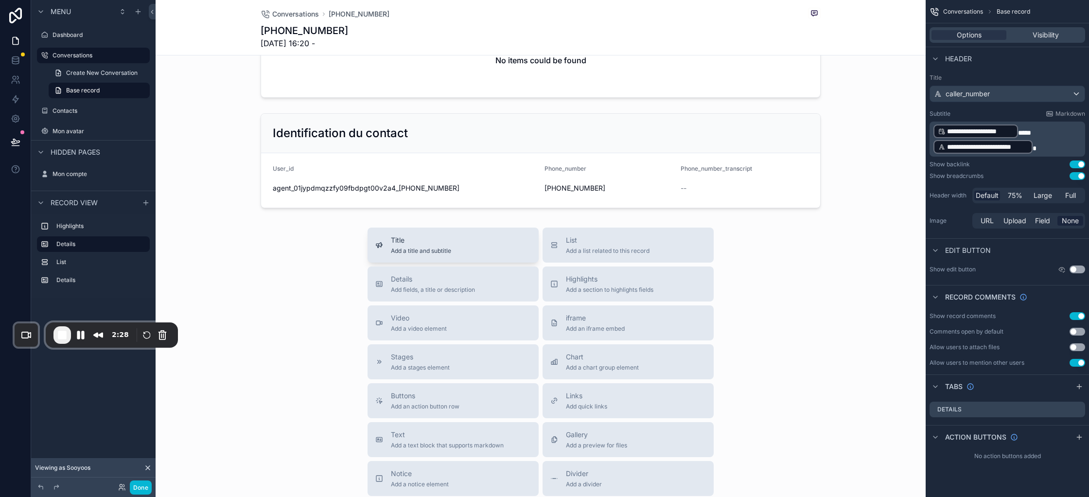
scroll to position [518, 0]
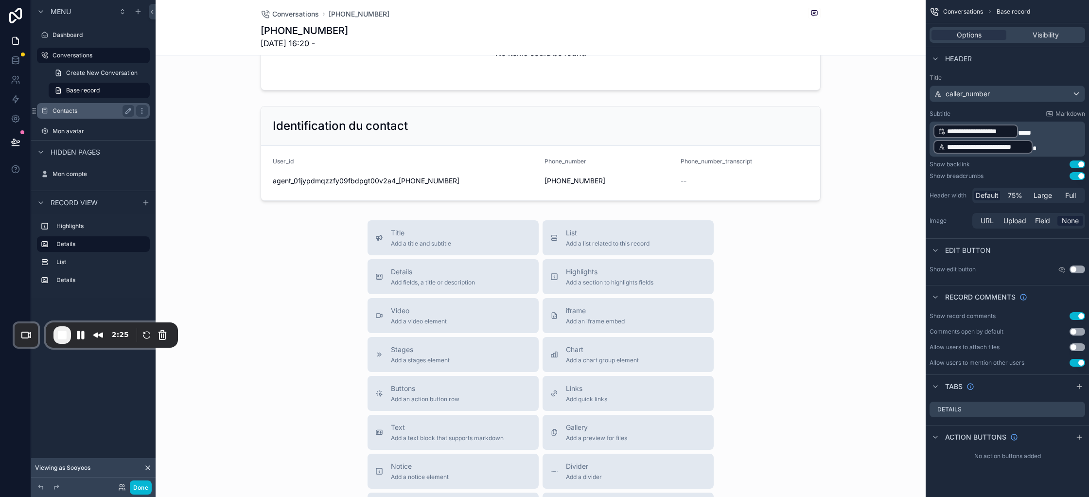
click at [80, 110] on label "Contacts" at bounding box center [92, 111] width 78 height 8
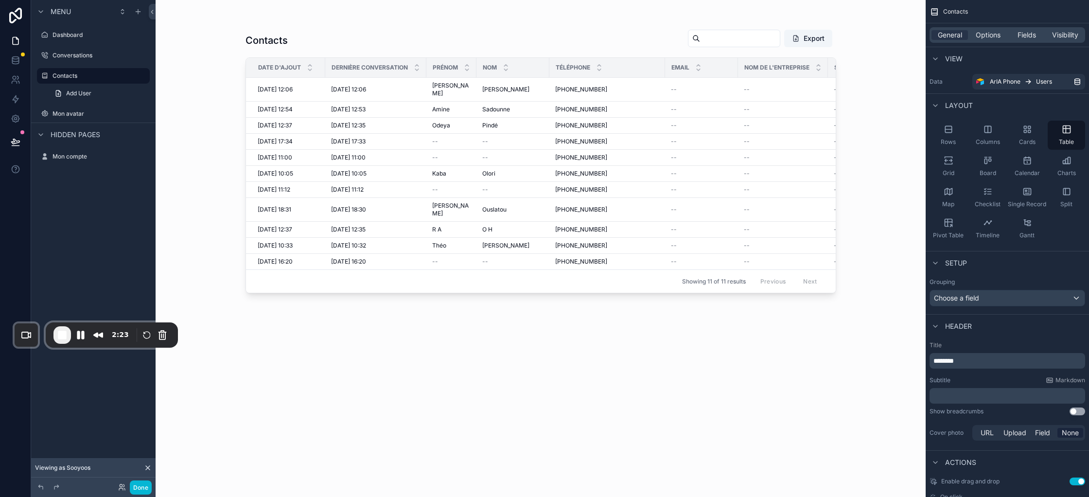
click at [516, 90] on div "scrollable content" at bounding box center [541, 242] width 622 height 485
click at [512, 88] on div "[PERSON_NAME]" at bounding box center [512, 90] width 61 height 8
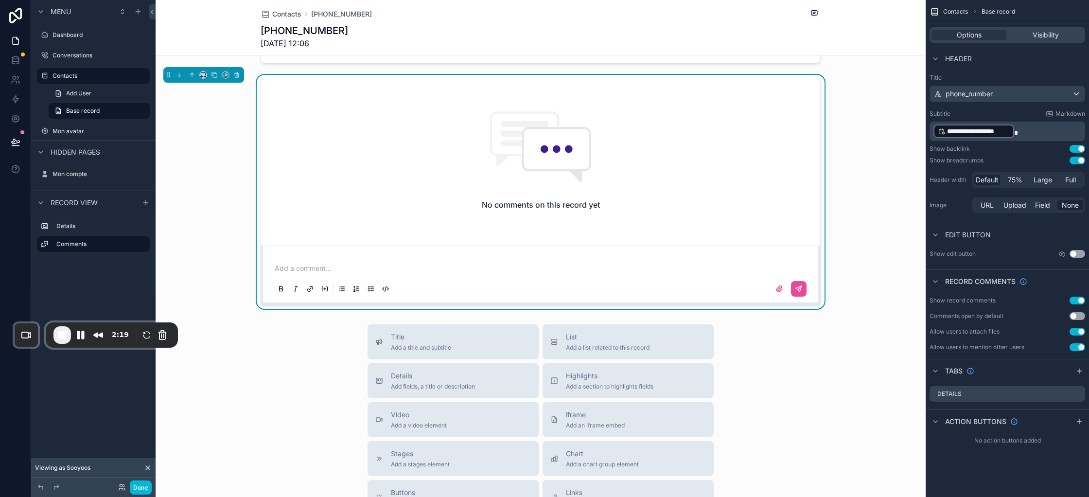
scroll to position [266, 0]
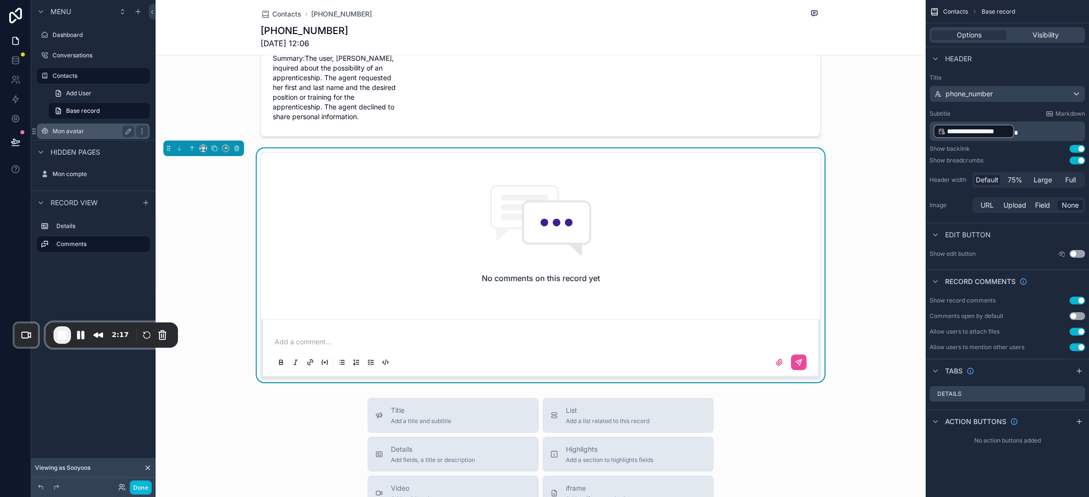
click at [75, 132] on label "Mon avatar" at bounding box center [92, 131] width 78 height 8
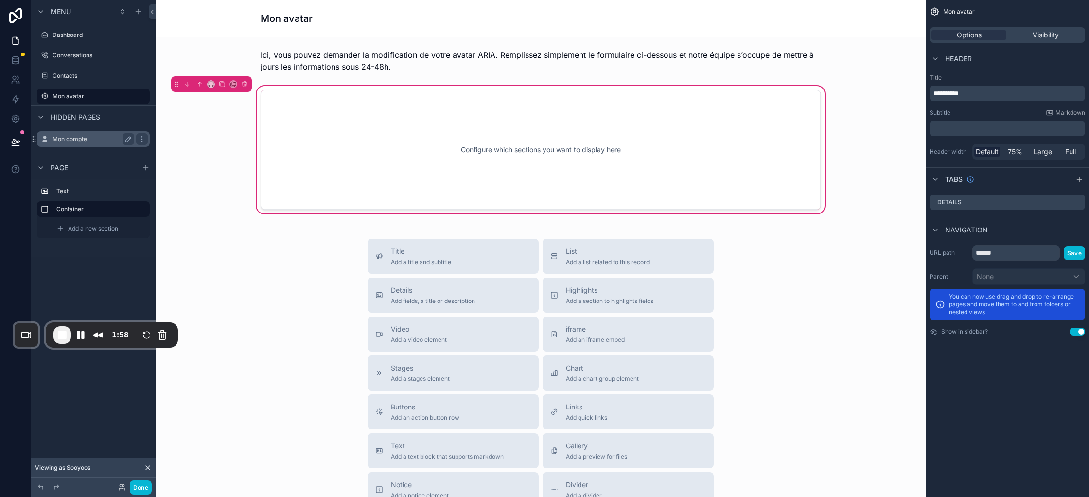
click at [77, 138] on label "Mon compte" at bounding box center [92, 139] width 78 height 8
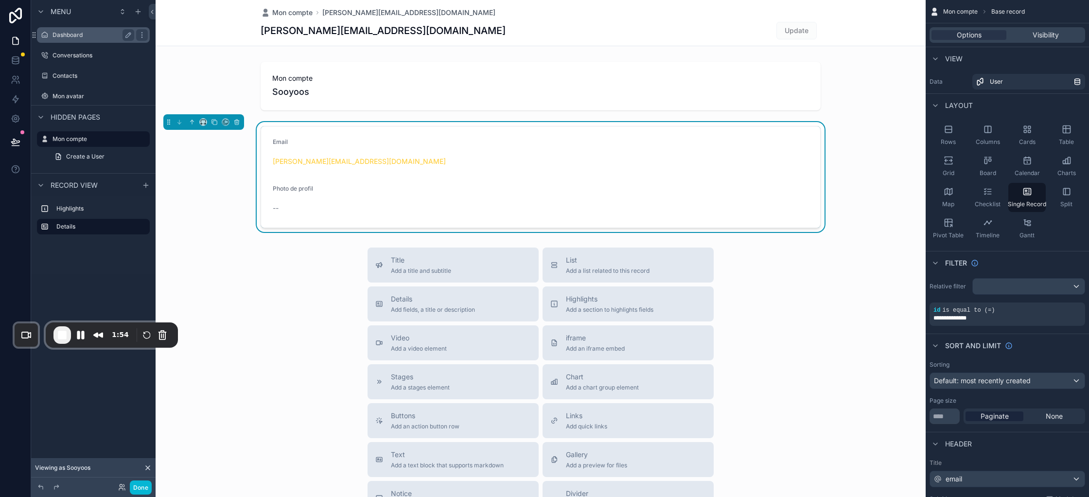
click at [85, 38] on label "Dashboard" at bounding box center [92, 35] width 78 height 8
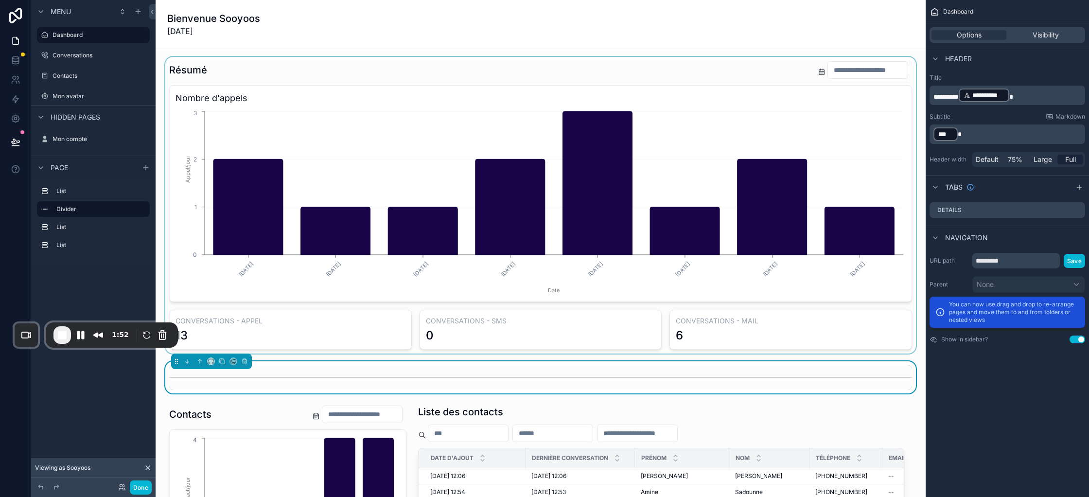
scroll to position [203, 0]
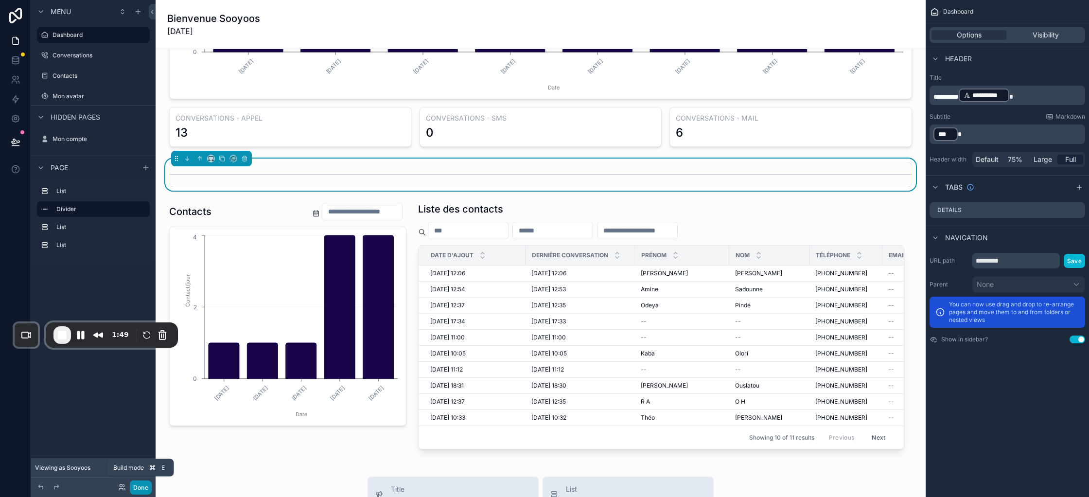
click at [137, 489] on button "Done" at bounding box center [141, 487] width 22 height 14
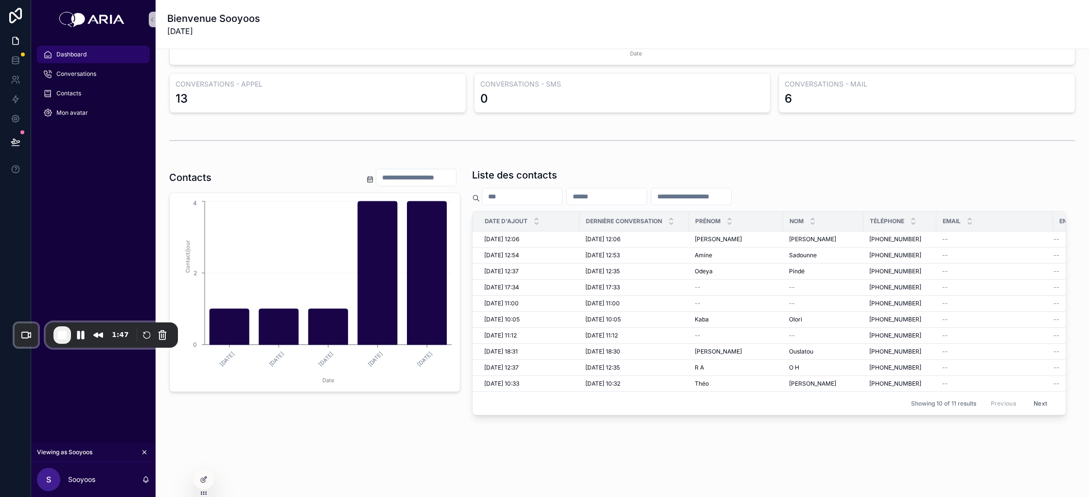
scroll to position [0, 0]
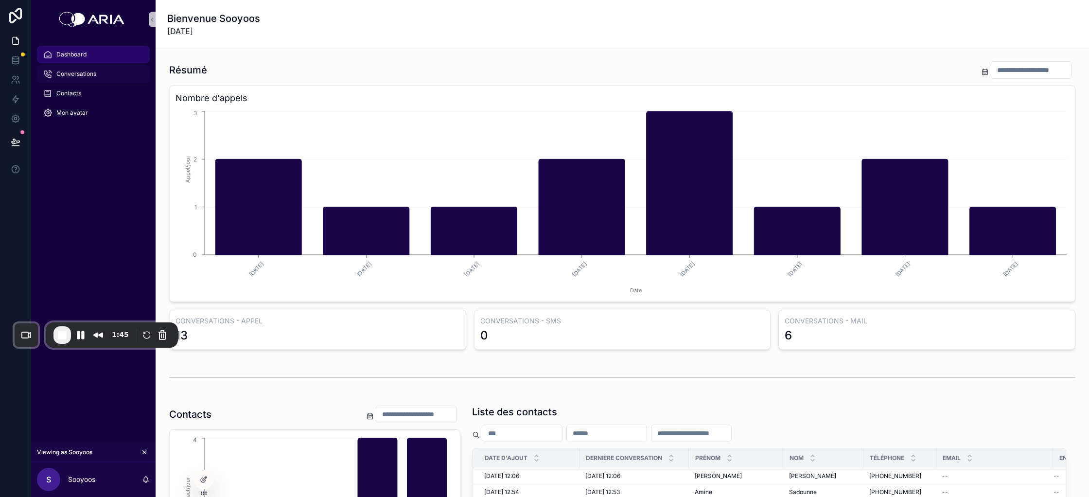
click at [70, 79] on div "Conversations" at bounding box center [93, 74] width 101 height 16
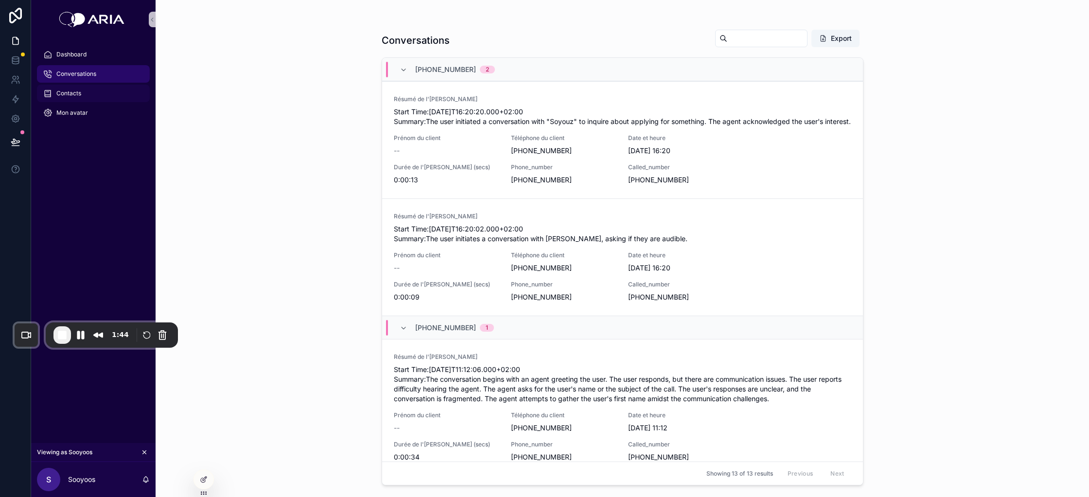
drag, startPoint x: 71, startPoint y: 87, endPoint x: 73, endPoint y: 100, distance: 13.3
click at [71, 87] on div "Contacts" at bounding box center [93, 94] width 101 height 16
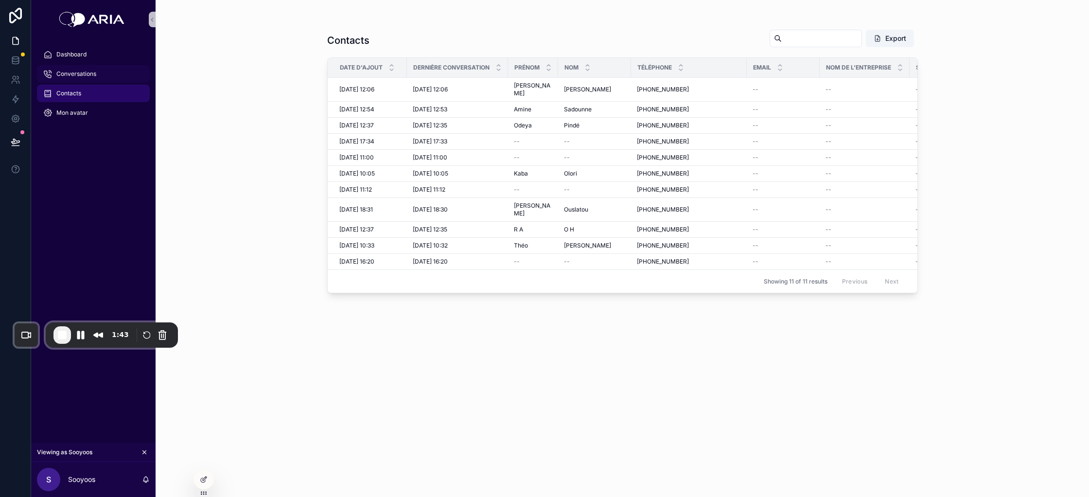
click at [87, 65] on link "Conversations" at bounding box center [93, 74] width 113 height 18
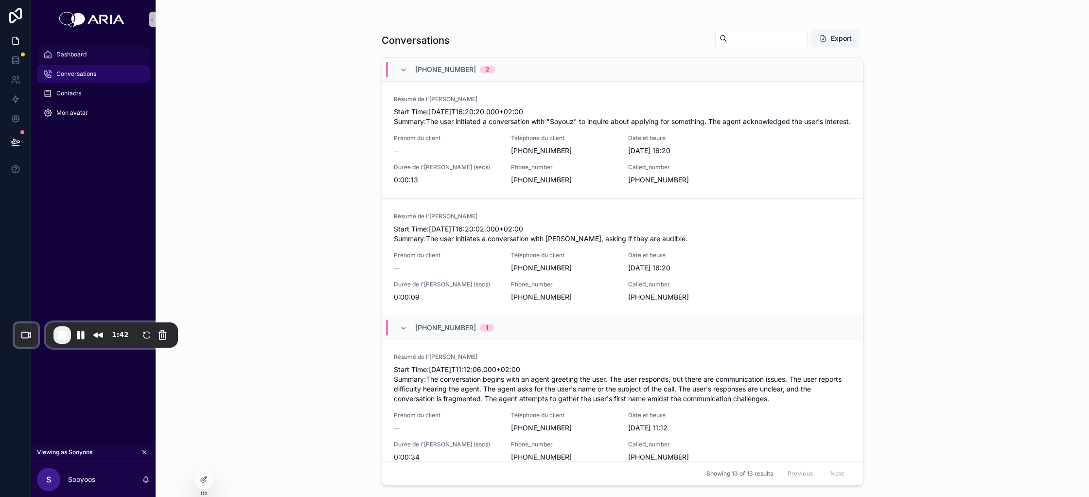
click at [86, 56] on div "Dashboard" at bounding box center [93, 55] width 101 height 16
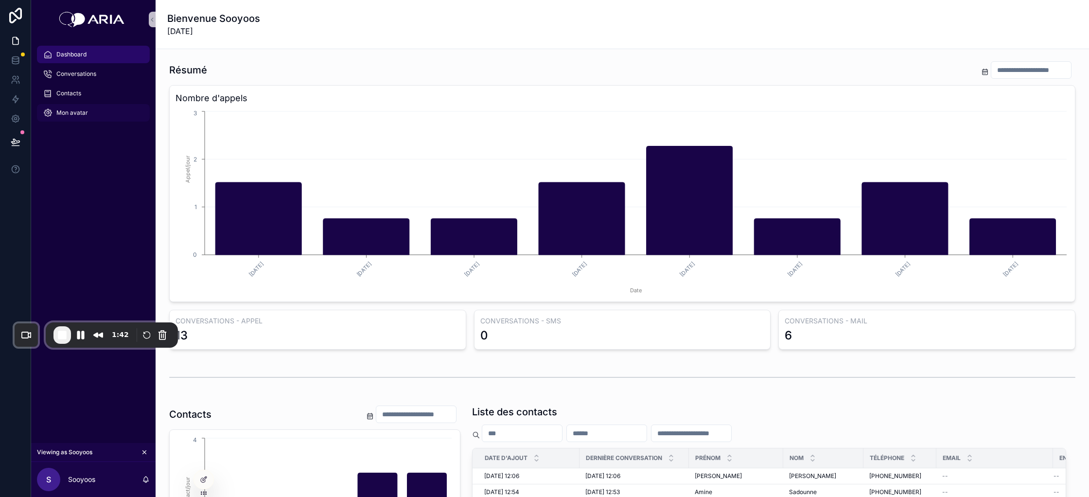
click at [86, 118] on div "Mon avatar" at bounding box center [93, 113] width 101 height 16
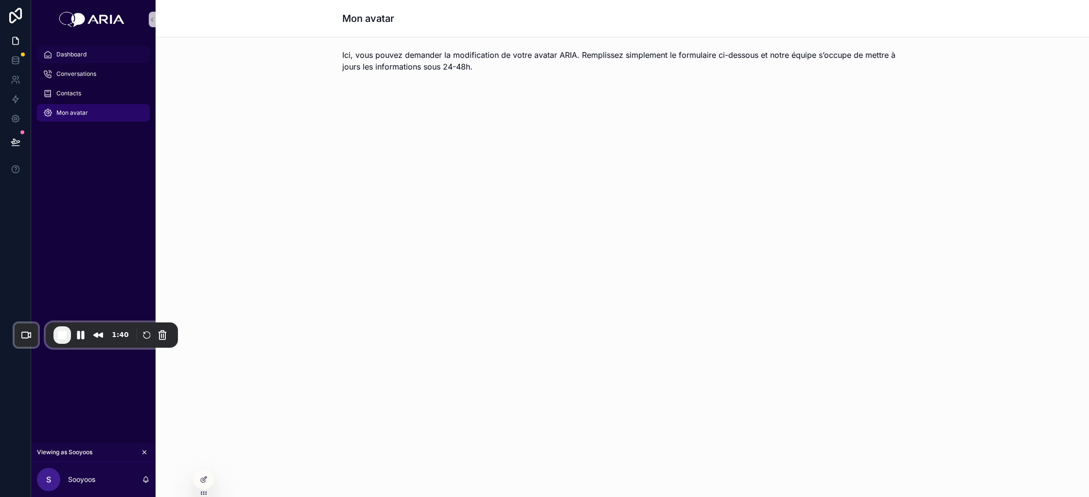
drag, startPoint x: 81, startPoint y: 55, endPoint x: 115, endPoint y: 119, distance: 72.7
click at [81, 55] on span "Dashboard" at bounding box center [71, 55] width 30 height 8
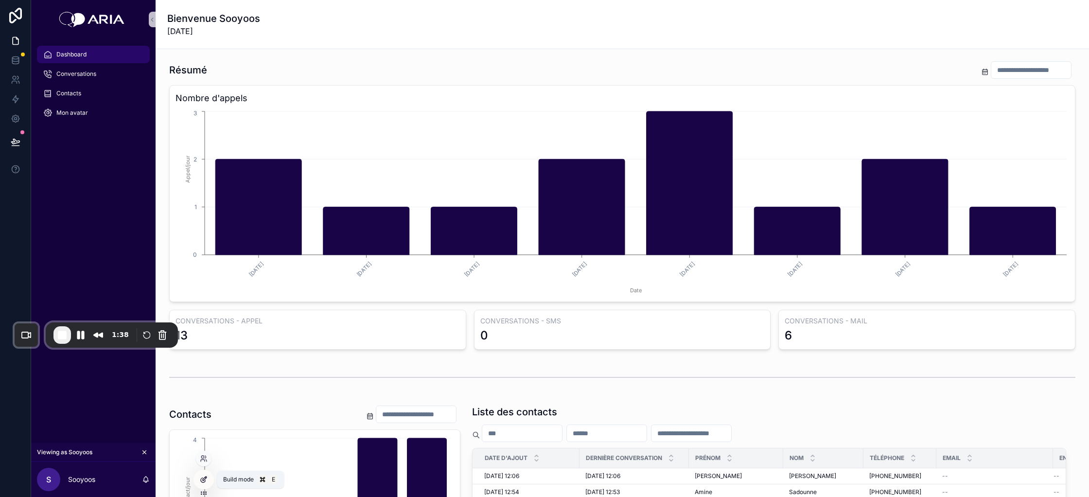
click at [204, 482] on icon at bounding box center [204, 480] width 8 height 8
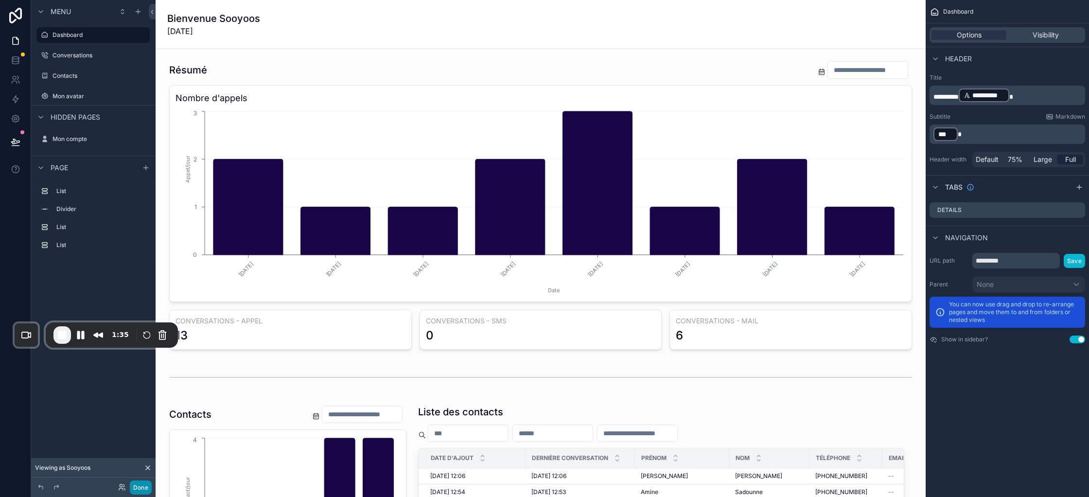
click at [144, 488] on button "Done" at bounding box center [141, 487] width 22 height 14
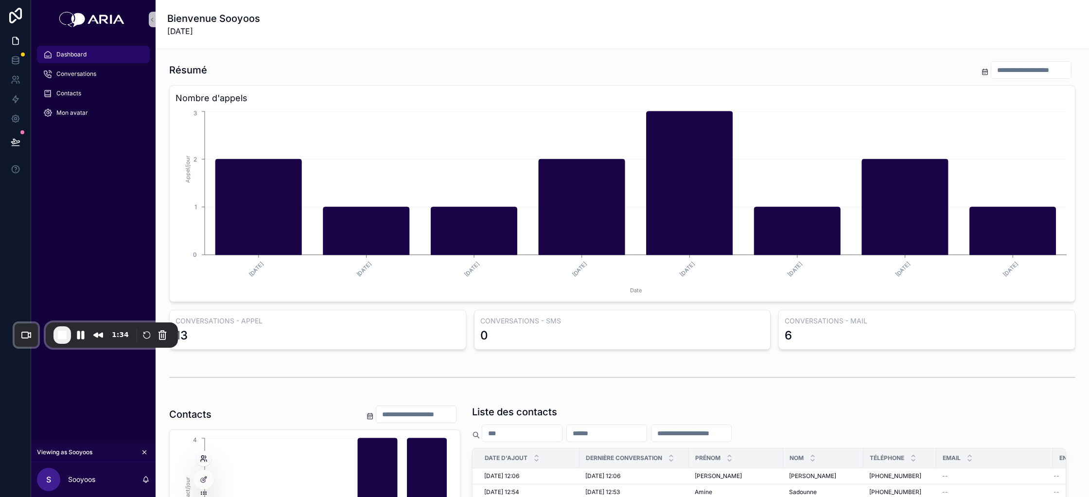
click at [204, 460] on icon at bounding box center [203, 461] width 4 height 2
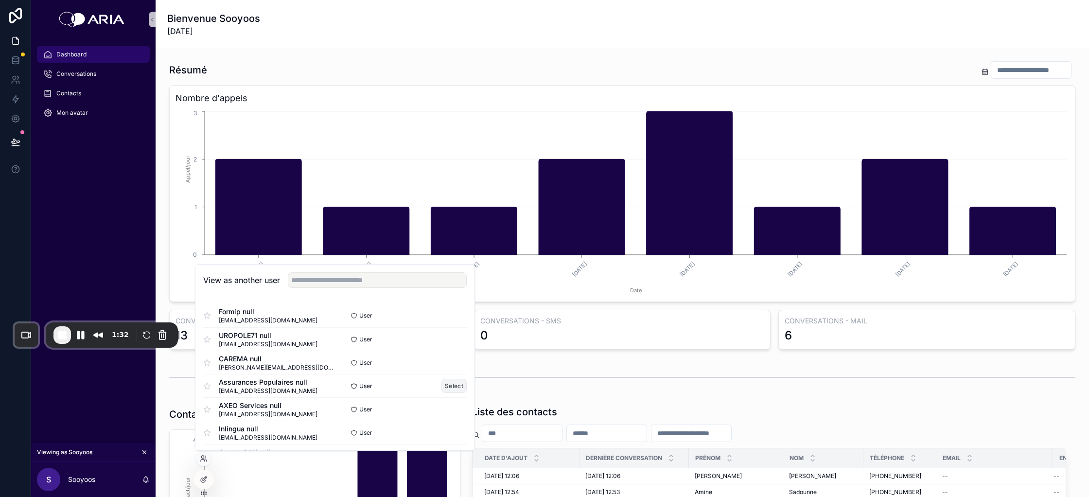
click at [451, 388] on button "Select" at bounding box center [454, 386] width 25 height 14
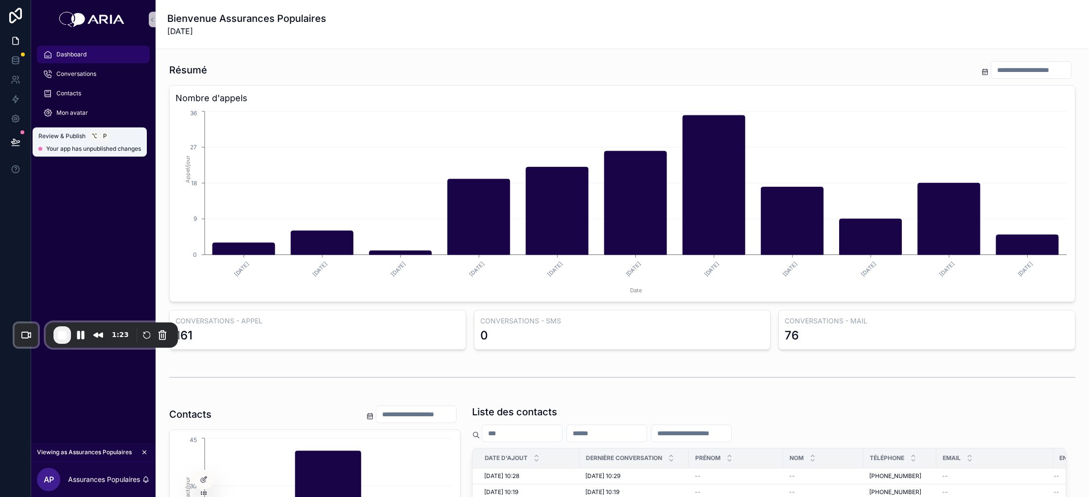
click at [17, 141] on icon at bounding box center [16, 142] width 10 height 10
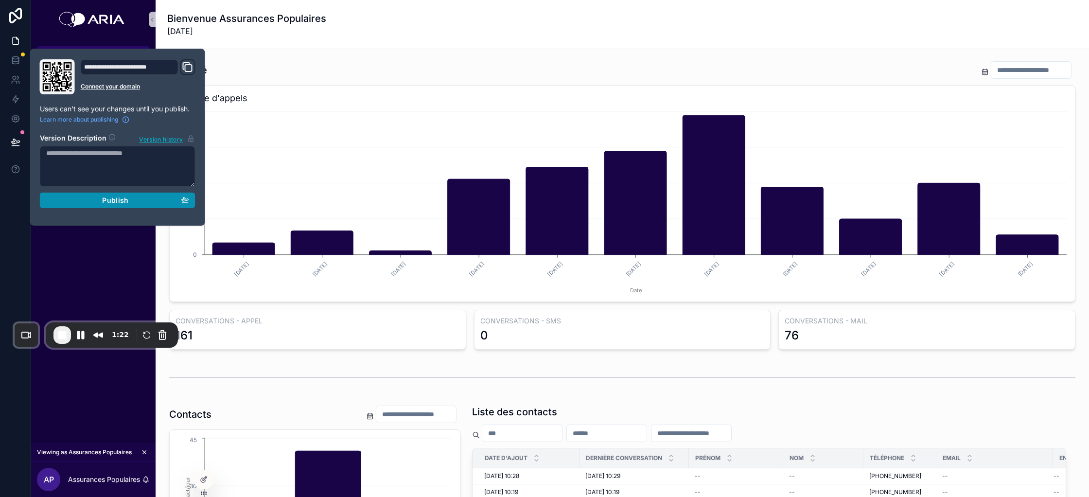
click at [129, 194] on button "Publish" at bounding box center [118, 201] width 156 height 16
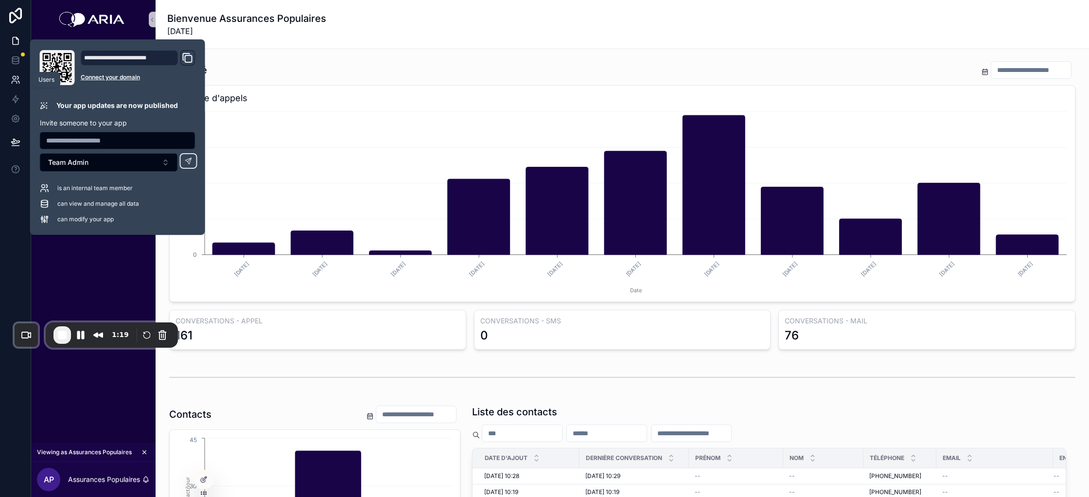
click at [17, 75] on icon at bounding box center [16, 80] width 10 height 10
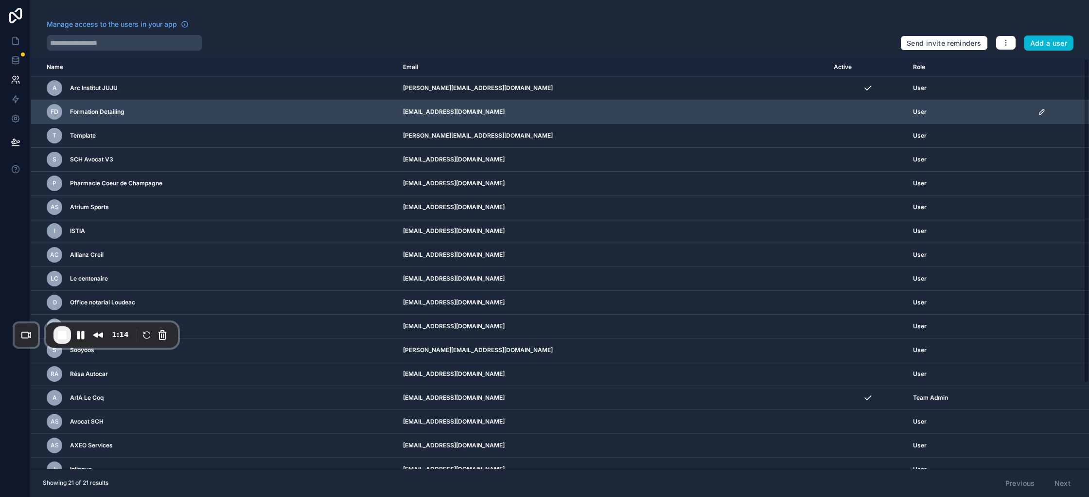
click at [1038, 110] on icon "scrollable content" at bounding box center [1042, 112] width 8 height 8
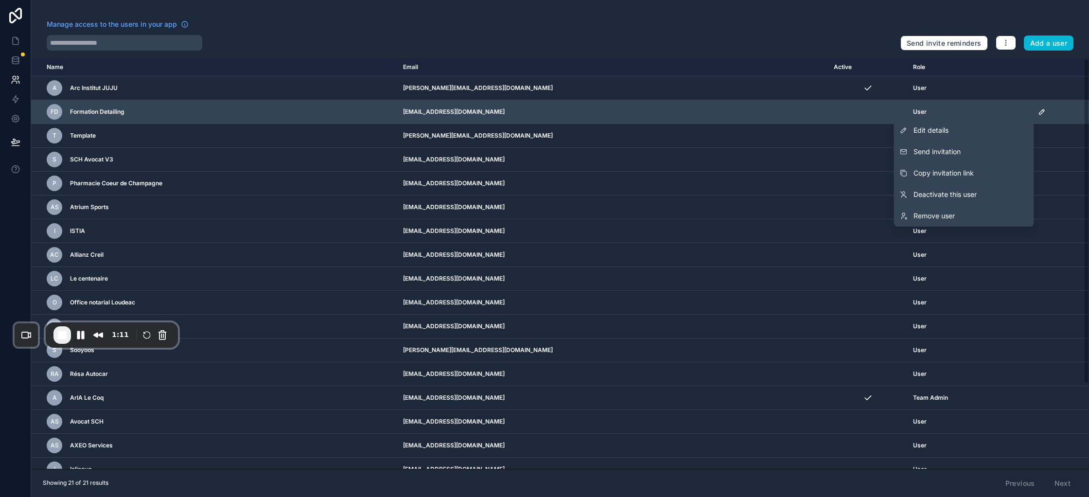
click at [828, 117] on td "scrollable content" at bounding box center [867, 112] width 79 height 24
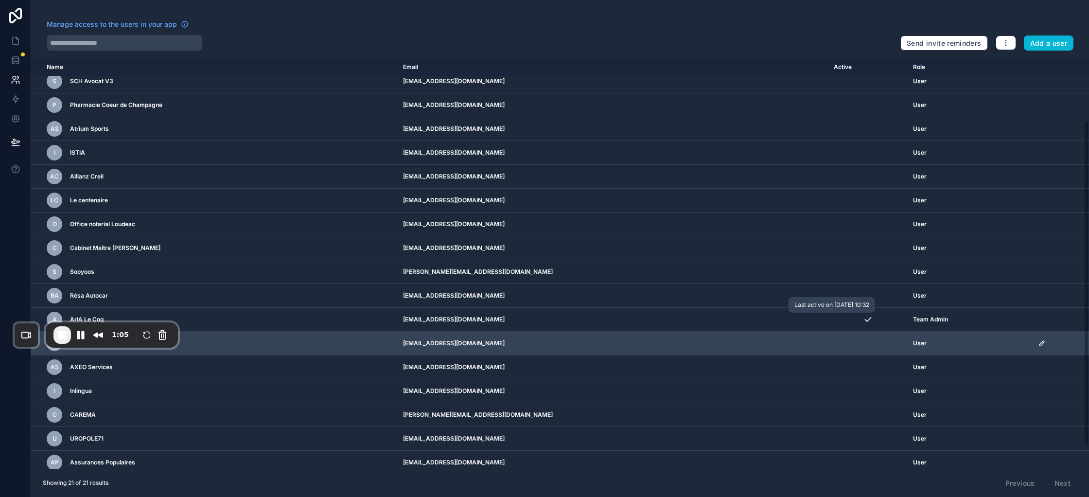
scroll to position [107, 0]
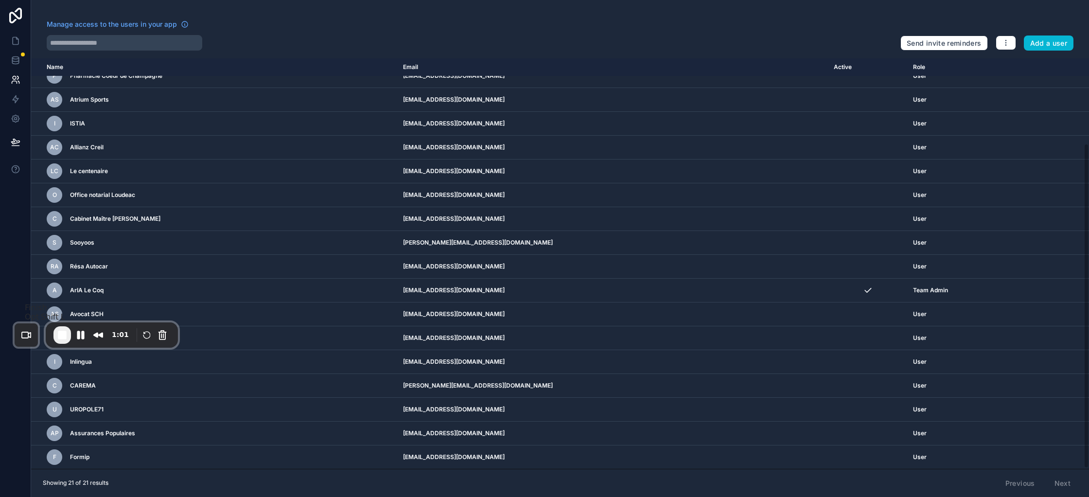
click at [61, 338] on span "End Recording" at bounding box center [62, 335] width 12 height 12
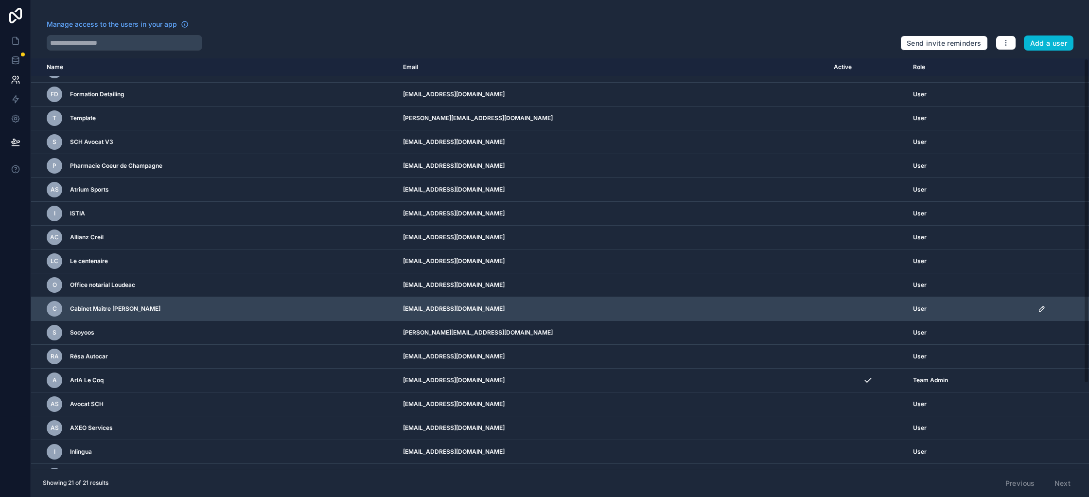
scroll to position [0, 0]
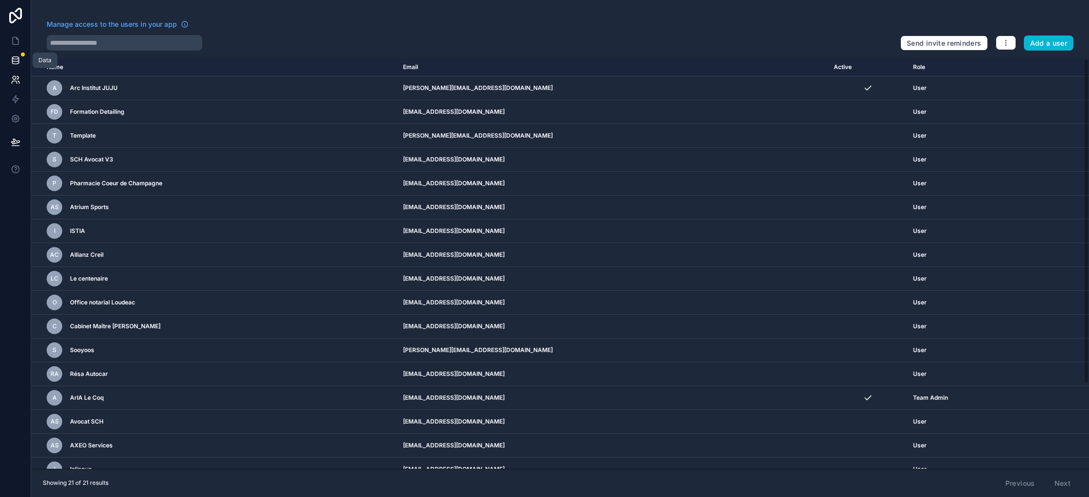
click at [22, 60] on link at bounding box center [15, 60] width 31 height 19
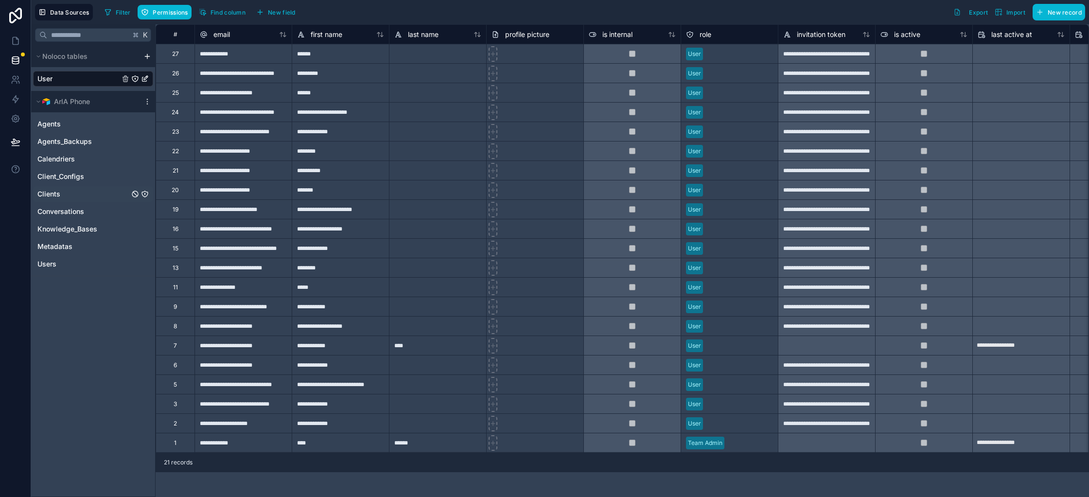
click at [88, 189] on link "Clients" at bounding box center [83, 194] width 92 height 10
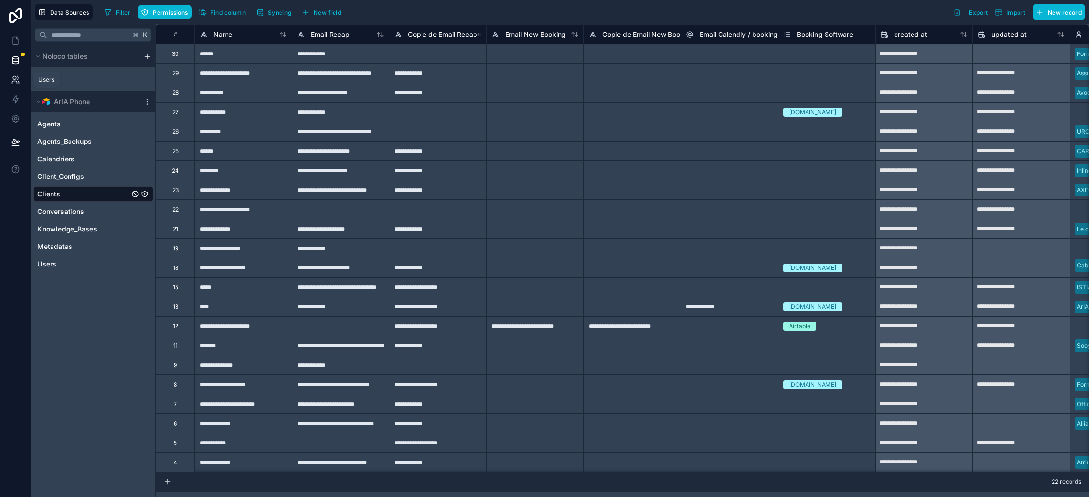
click at [9, 77] on link at bounding box center [15, 79] width 31 height 19
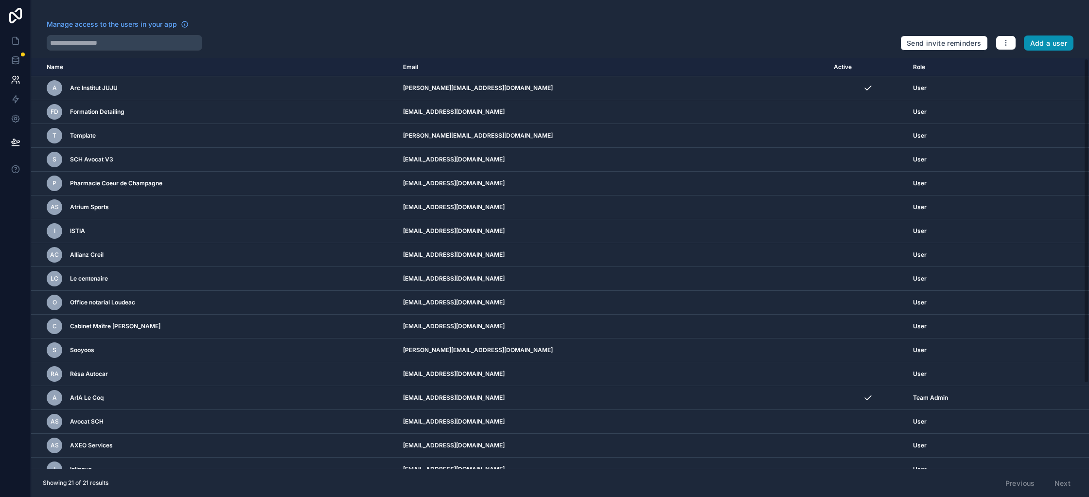
click at [1041, 43] on button "Add a user" at bounding box center [1049, 43] width 50 height 16
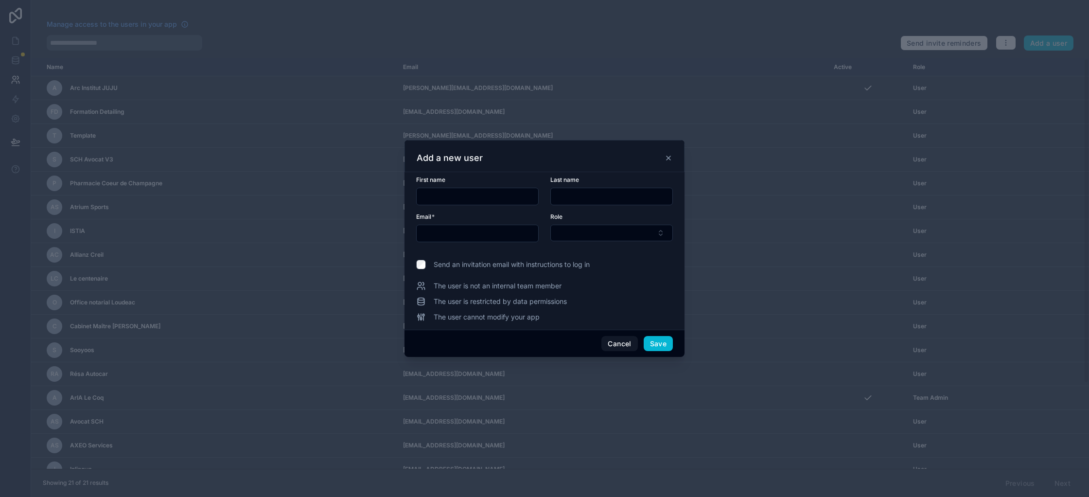
click at [495, 266] on span "Send an invitation email with instructions to log in" at bounding box center [512, 265] width 156 height 10
click at [498, 266] on span "Send an invitation email with instructions to log in" at bounding box center [512, 265] width 156 height 10
click at [473, 301] on span "The user is restricted by data permissions" at bounding box center [500, 302] width 133 height 10
click at [666, 159] on icon at bounding box center [669, 158] width 8 height 8
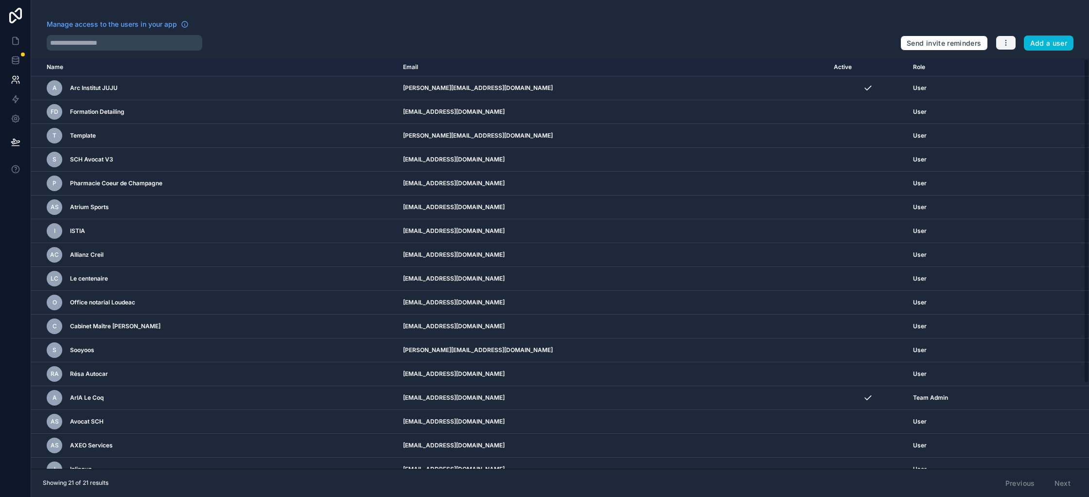
click at [999, 44] on button "button" at bounding box center [1006, 42] width 20 height 15
click at [1013, 79] on link "Sync your users" at bounding box center [1029, 82] width 68 height 16
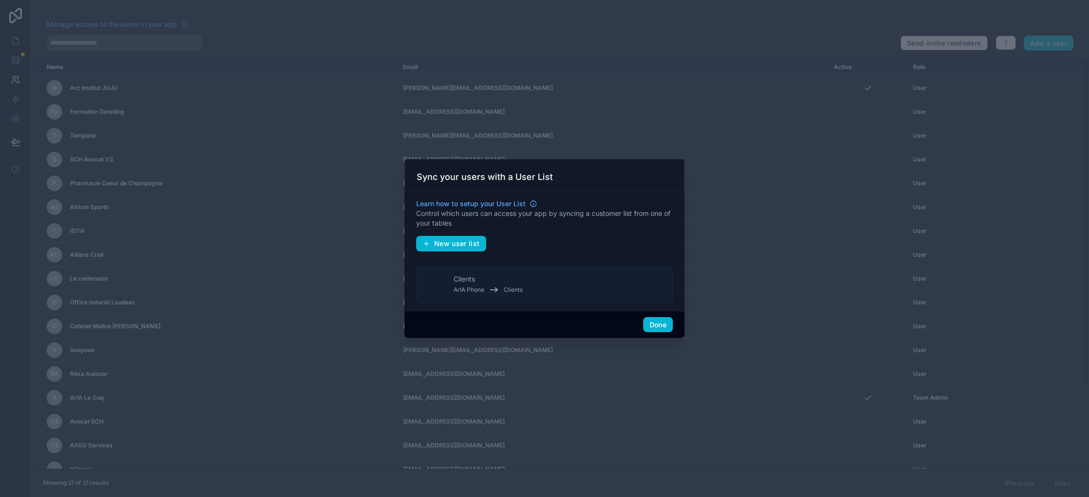
click at [495, 288] on icon at bounding box center [494, 290] width 12 height 12
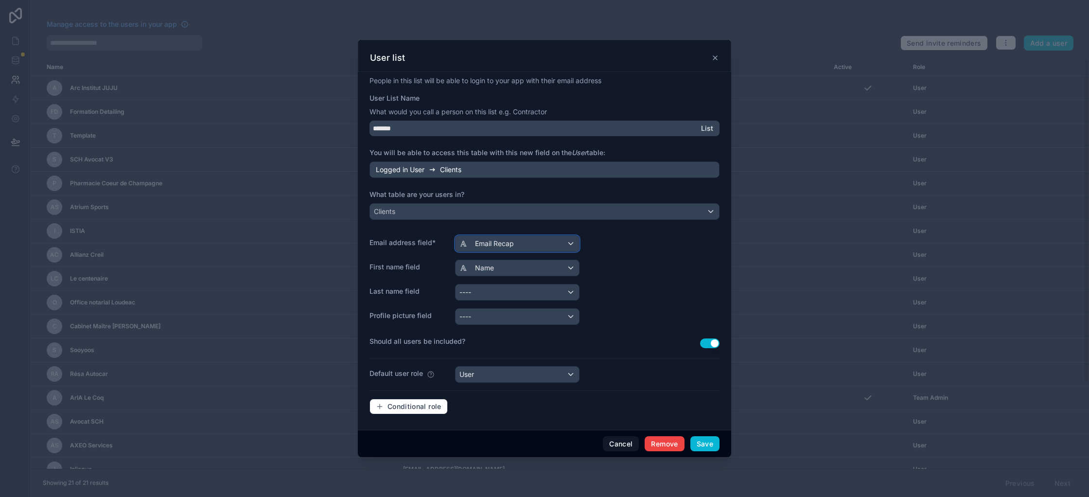
click at [507, 244] on span "Email Recap" at bounding box center [494, 244] width 39 height 10
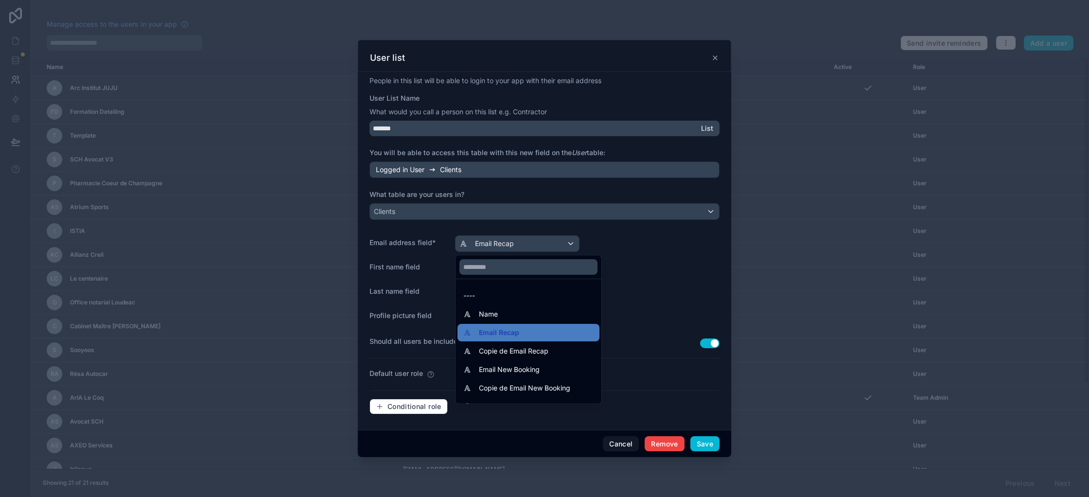
click at [507, 244] on div at bounding box center [544, 248] width 373 height 417
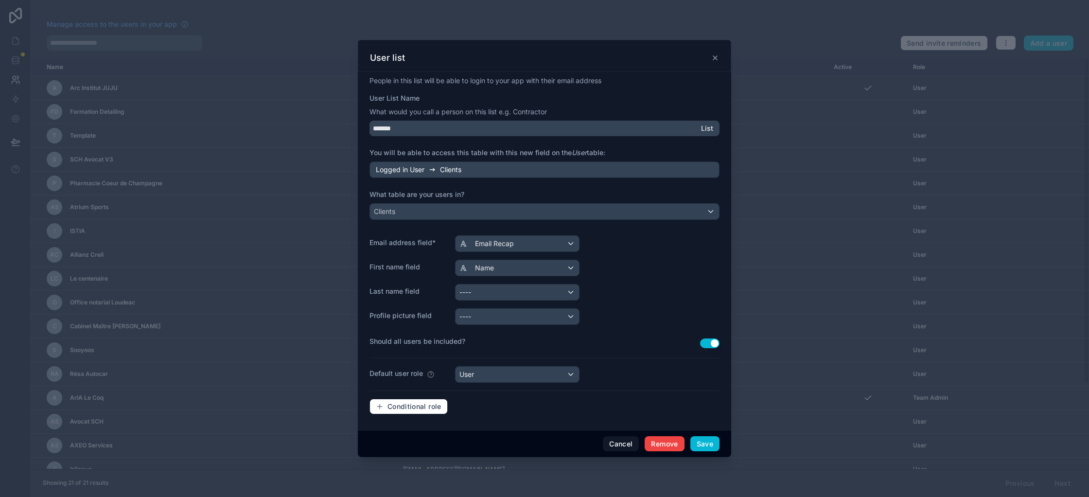
click at [128, 88] on div at bounding box center [544, 248] width 1089 height 497
click at [624, 440] on button "Cancel" at bounding box center [621, 444] width 36 height 16
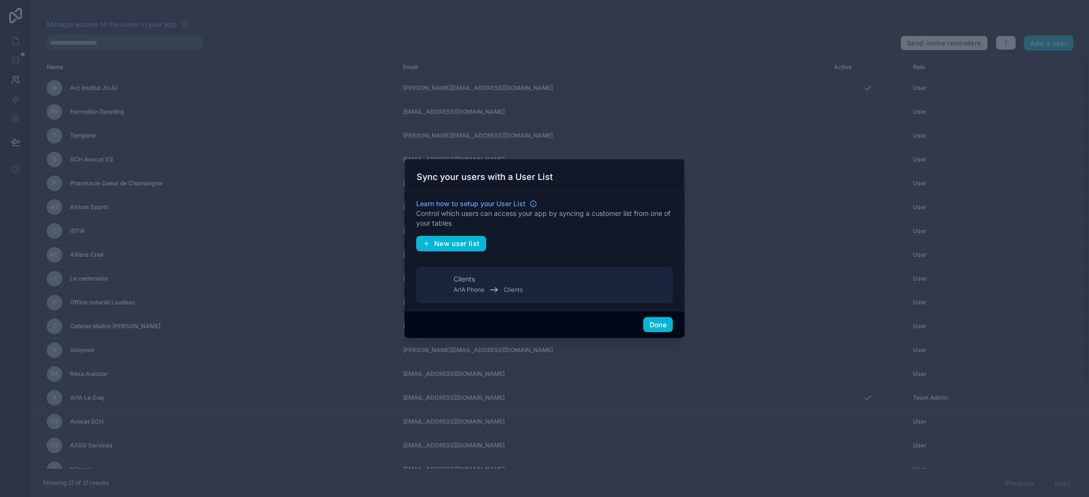
click at [832, 169] on div at bounding box center [544, 248] width 1089 height 497
click at [654, 323] on button "Done" at bounding box center [658, 325] width 30 height 16
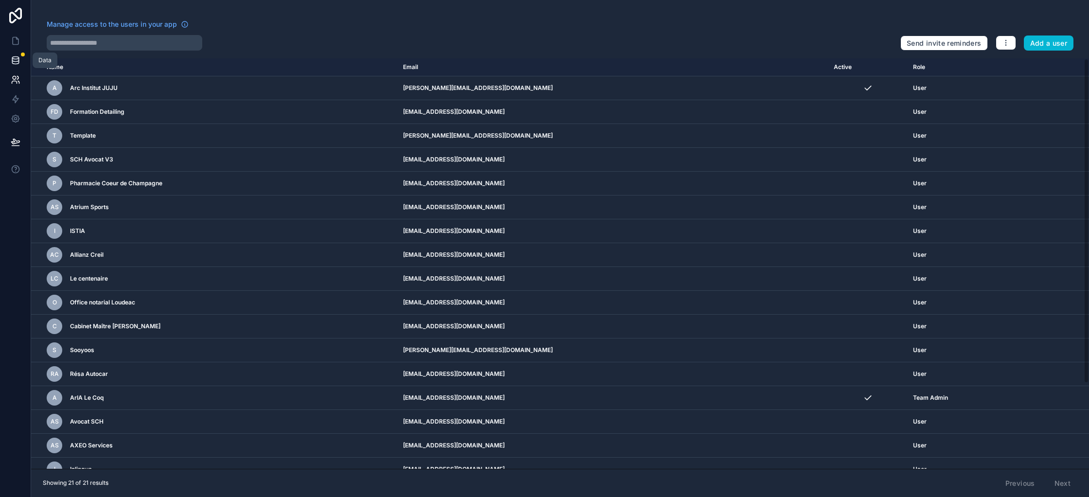
click at [13, 57] on icon at bounding box center [15, 58] width 6 height 2
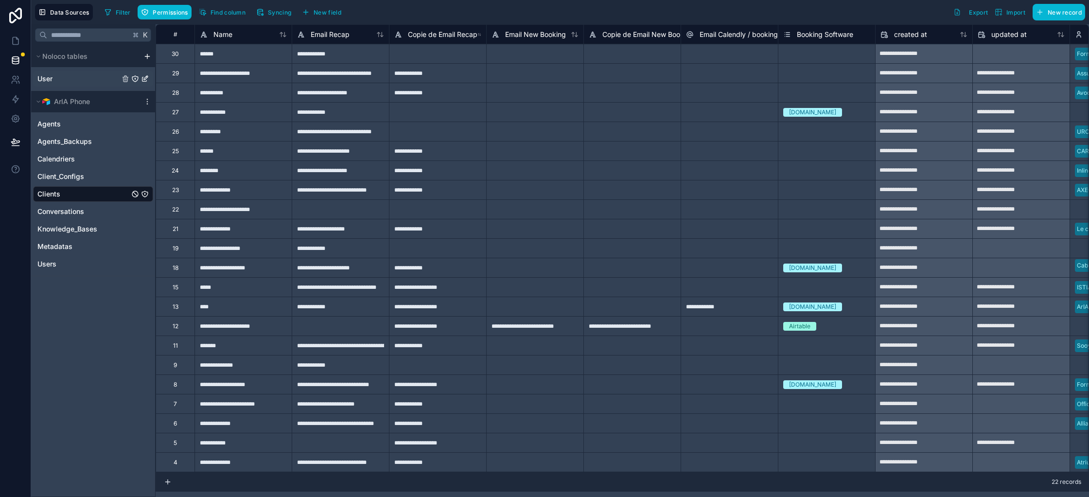
click at [58, 80] on link "User" at bounding box center [78, 79] width 82 height 10
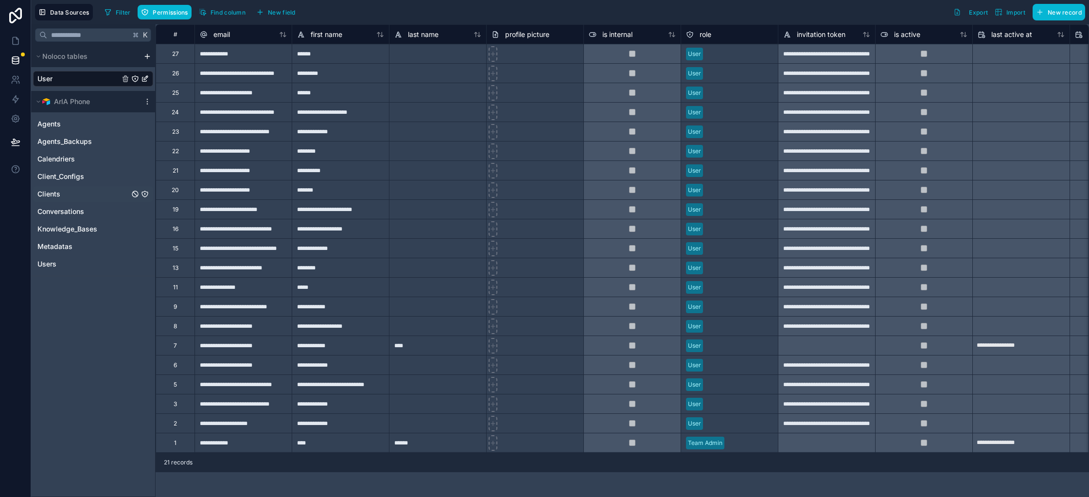
click at [83, 195] on link "Clients" at bounding box center [83, 194] width 92 height 10
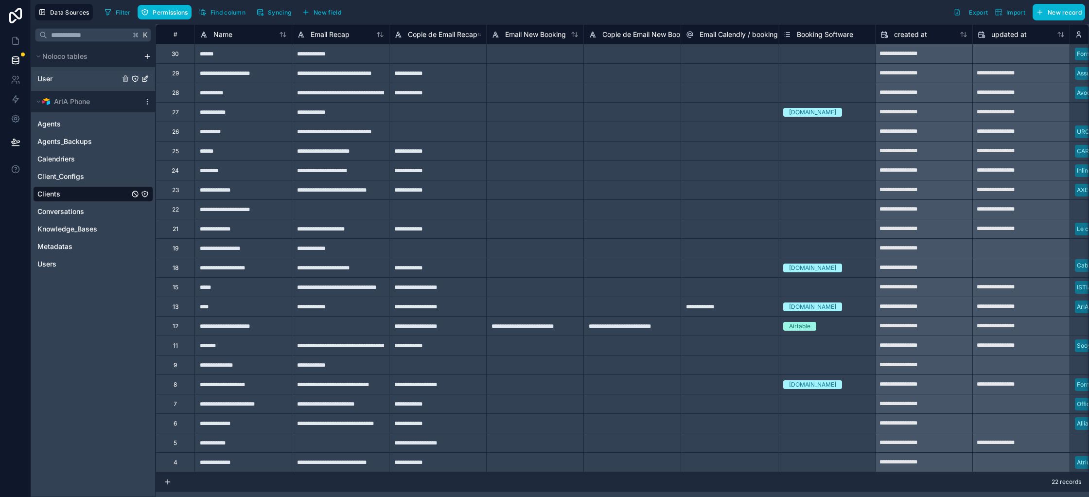
click at [83, 83] on link "User" at bounding box center [78, 79] width 82 height 10
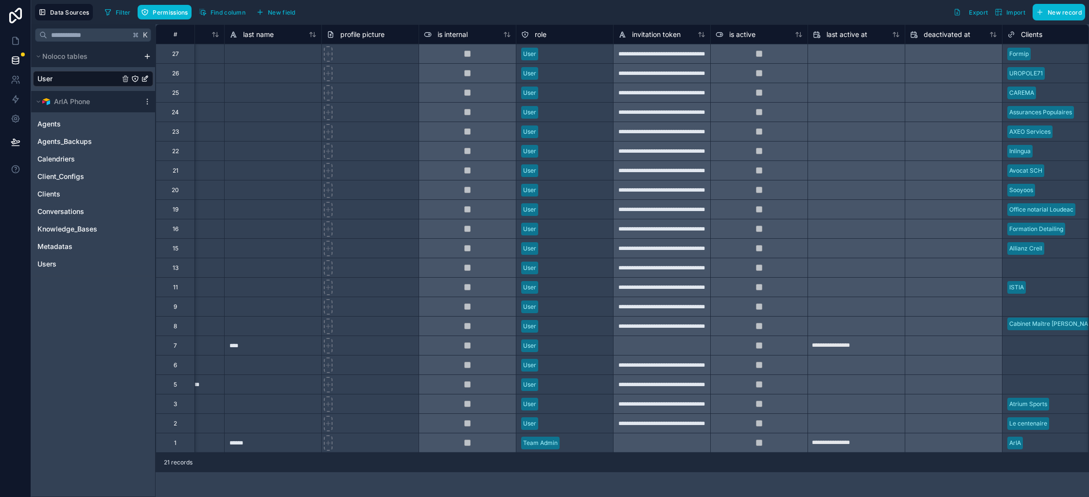
scroll to position [0, 165]
click at [715, 345] on div at bounding box center [758, 345] width 97 height 19
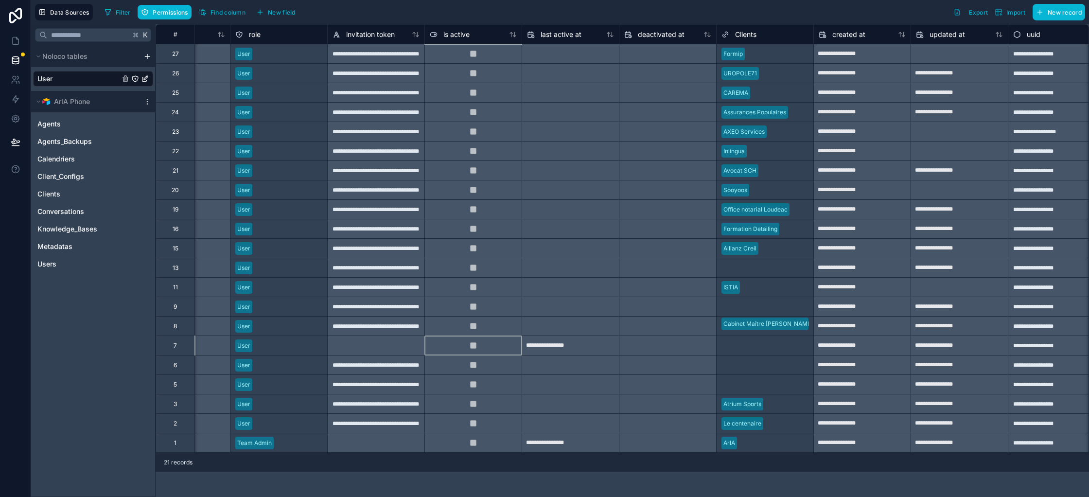
scroll to position [0, 467]
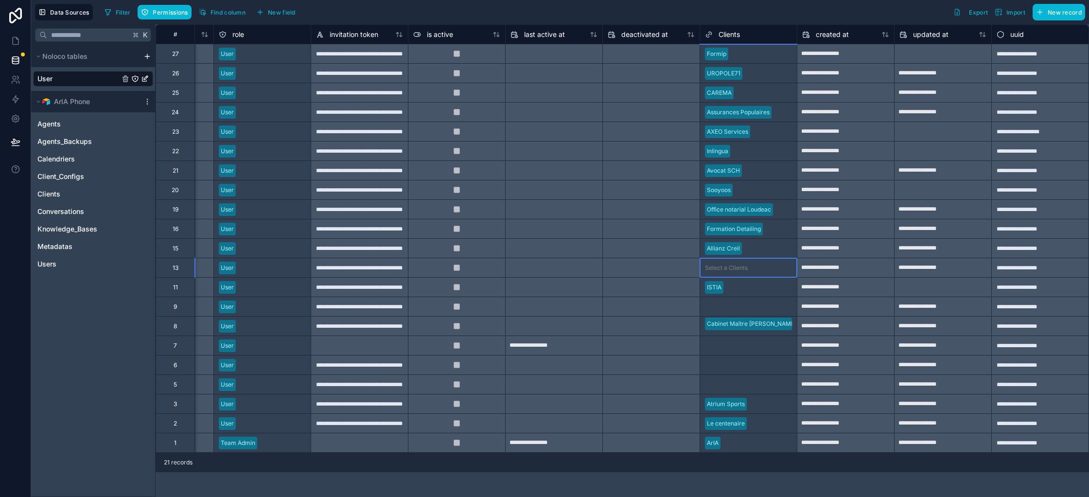
click at [761, 272] on div at bounding box center [772, 268] width 40 height 10
click at [875, 321] on div "**********" at bounding box center [845, 326] width 97 height 16
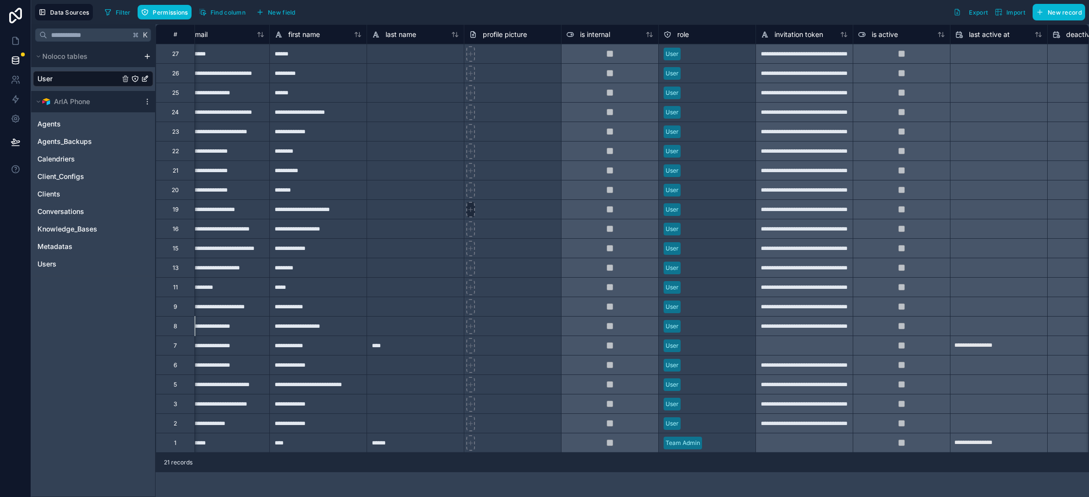
scroll to position [0, 0]
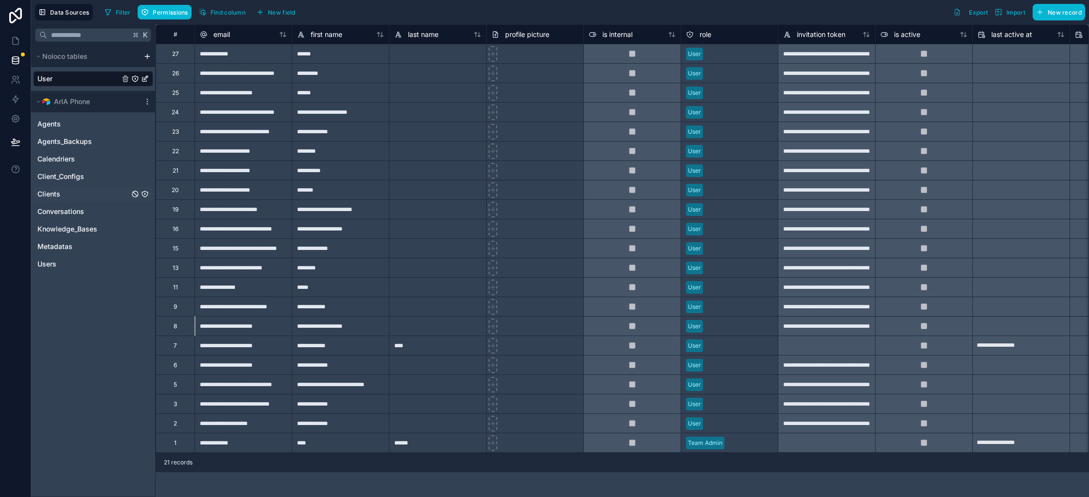
click at [71, 189] on div "Clients" at bounding box center [93, 194] width 120 height 16
click at [70, 197] on link "Clients" at bounding box center [83, 194] width 92 height 10
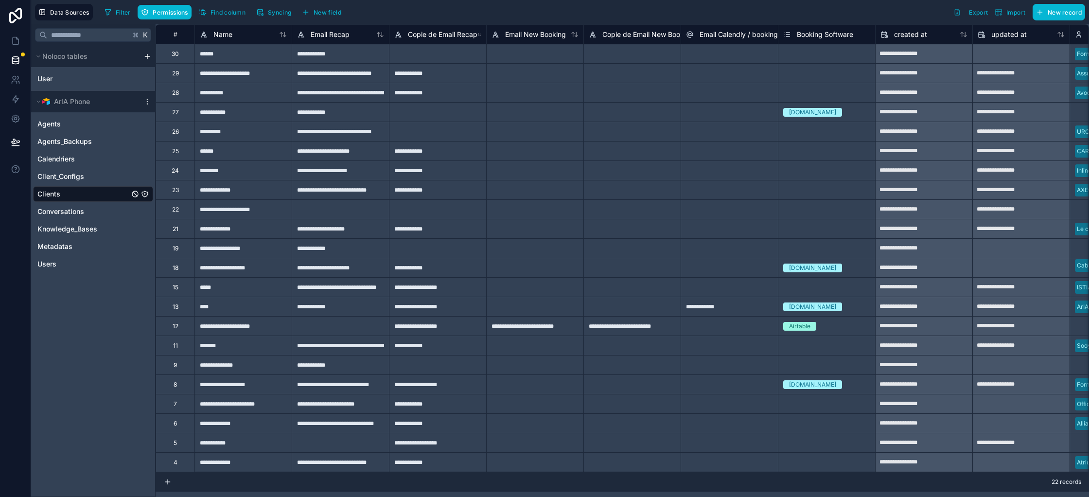
click at [359, 291] on div "**********" at bounding box center [340, 286] width 97 height 19
click at [344, 289] on input "**********" at bounding box center [340, 287] width 97 height 19
drag, startPoint x: 338, startPoint y: 286, endPoint x: 387, endPoint y: 287, distance: 48.6
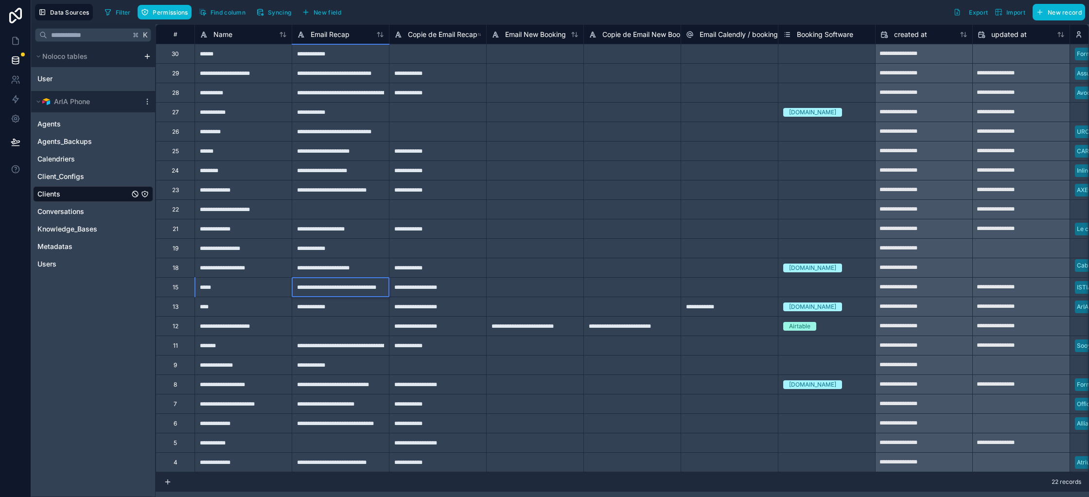
click at [387, 287] on input "**********" at bounding box center [340, 287] width 97 height 19
click at [413, 291] on div "**********" at bounding box center [437, 286] width 97 height 19
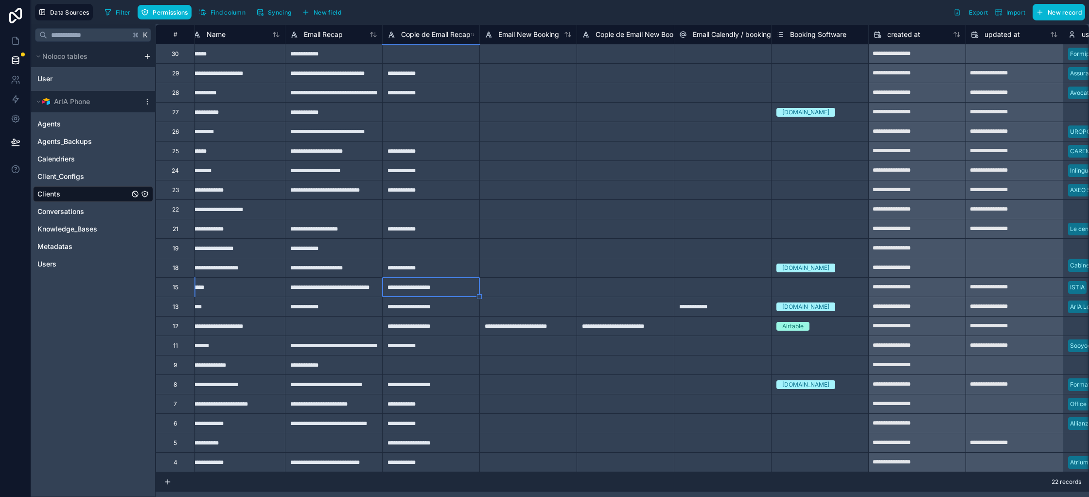
scroll to position [0, 0]
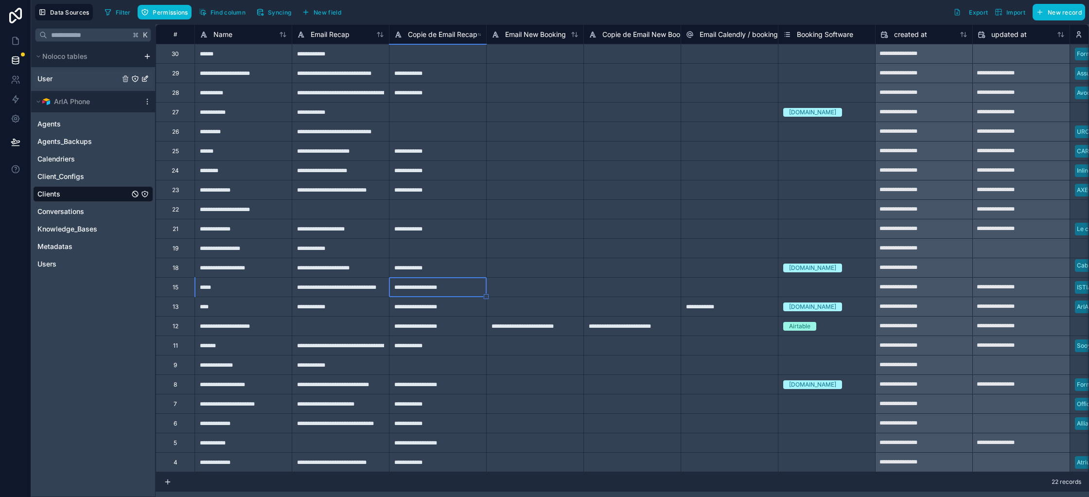
click at [91, 84] on div "User" at bounding box center [93, 79] width 120 height 16
click at [59, 77] on link "User" at bounding box center [78, 79] width 82 height 10
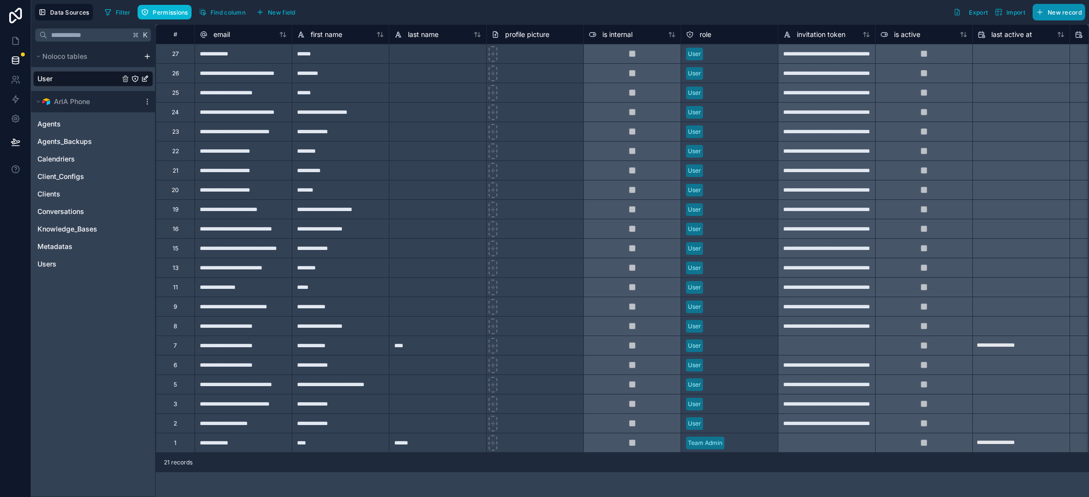
click at [1076, 15] on span "New record" at bounding box center [1065, 12] width 34 height 7
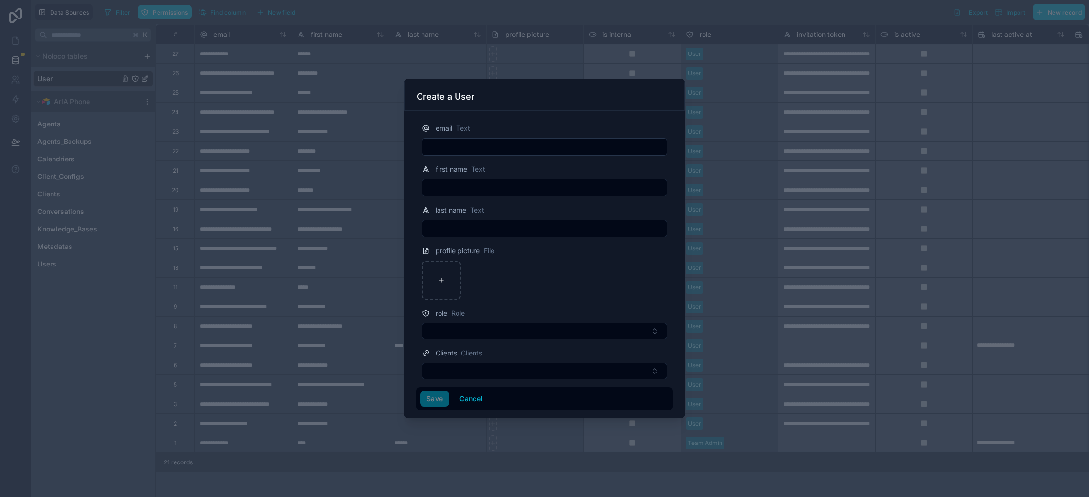
click at [469, 151] on input "text" at bounding box center [545, 147] width 244 height 14
paste input "**********"
type input "**********"
click at [469, 187] on input "text" at bounding box center [545, 188] width 244 height 14
type input "**********"
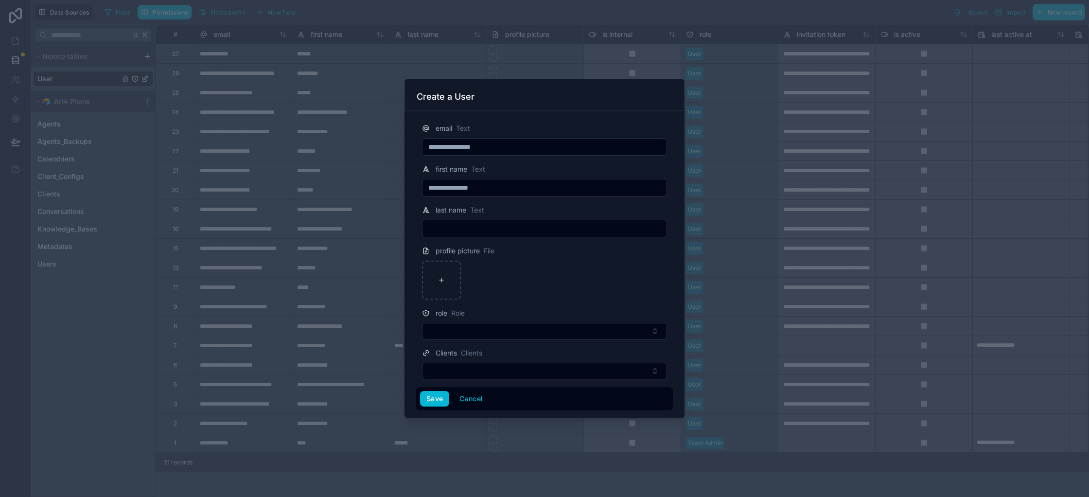
click at [522, 260] on div "profile picture File" at bounding box center [544, 272] width 257 height 54
click at [501, 331] on button "Select Button" at bounding box center [544, 331] width 245 height 17
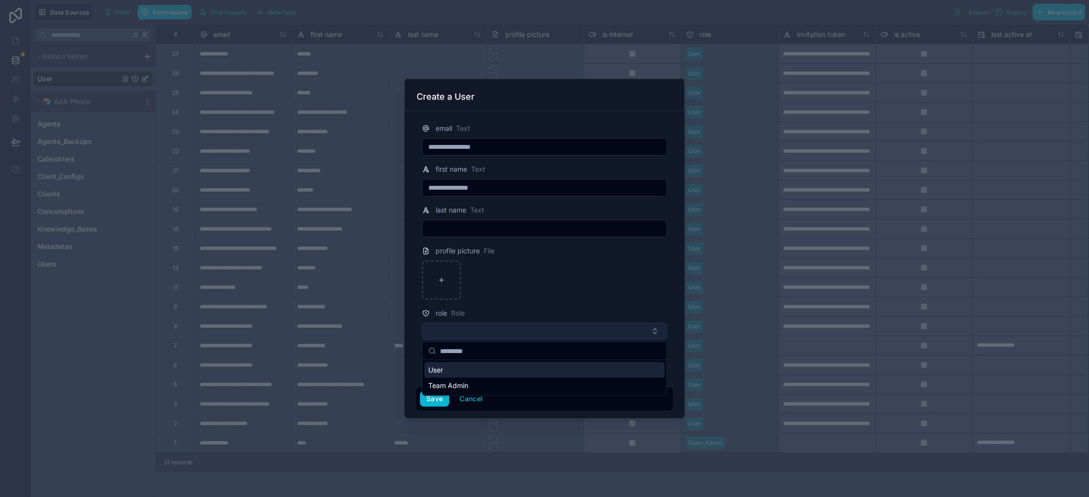
click at [501, 331] on button "Select Button" at bounding box center [544, 331] width 245 height 17
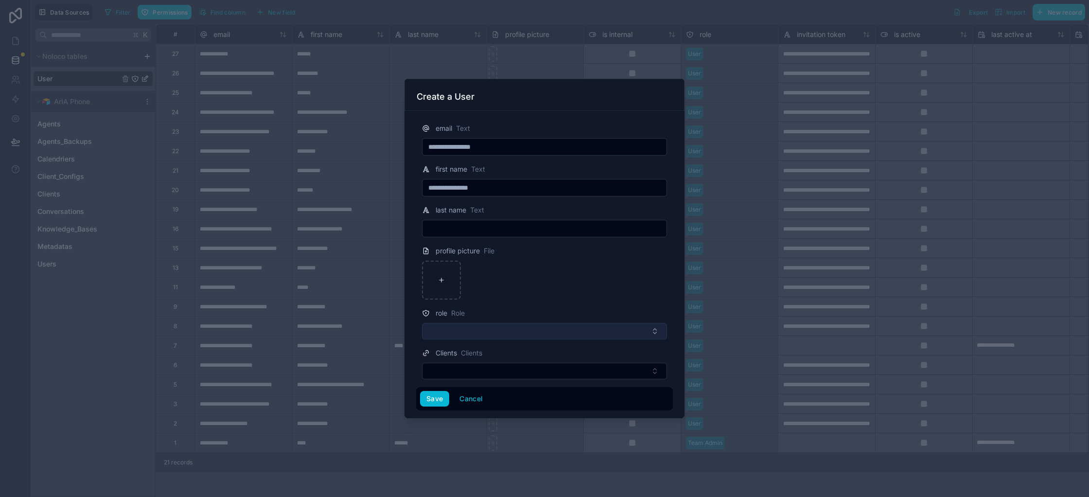
click at [501, 332] on button "Select Button" at bounding box center [544, 331] width 245 height 17
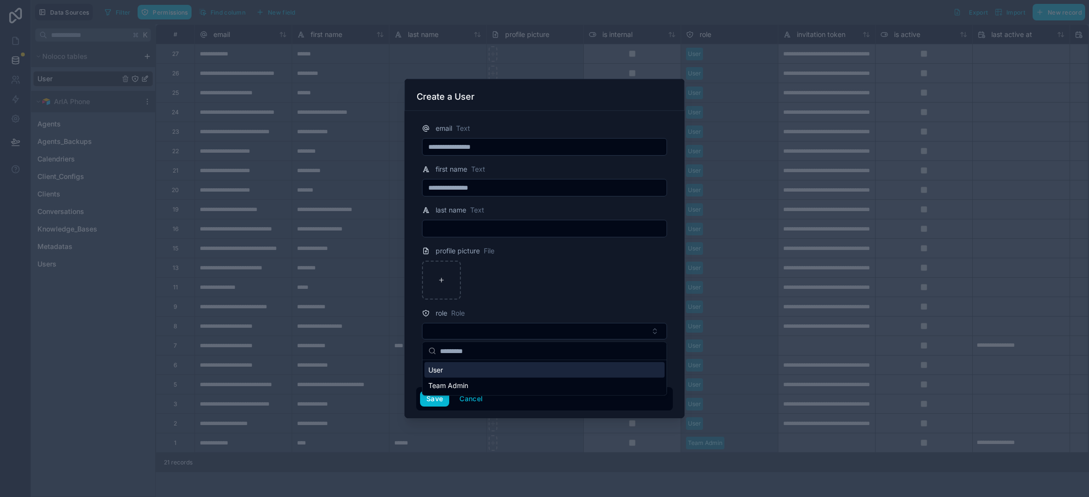
click at [477, 368] on div "User" at bounding box center [544, 370] width 240 height 16
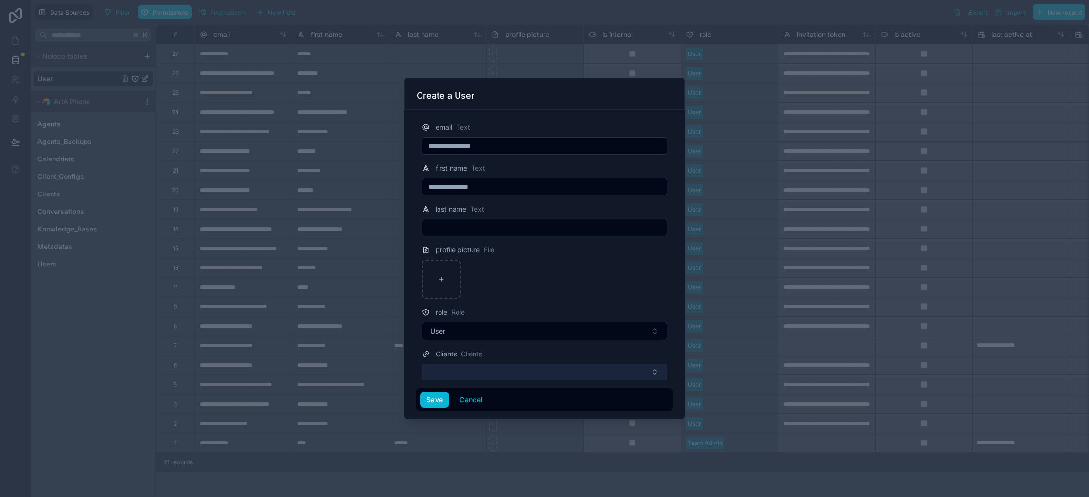
click at [495, 374] on button "Select Button" at bounding box center [544, 372] width 245 height 17
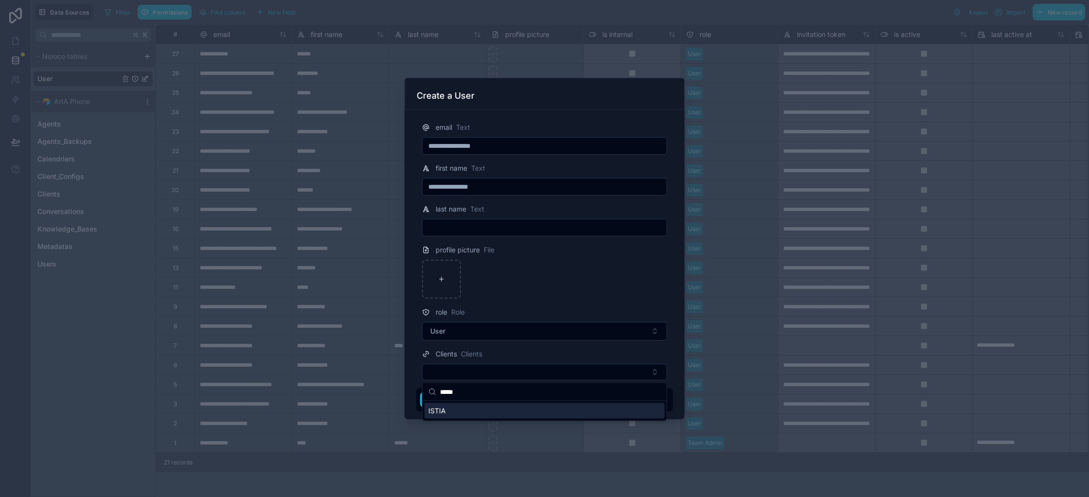
type input "*****"
click at [469, 411] on div "ISTIA" at bounding box center [544, 411] width 240 height 16
click at [439, 403] on button "Save" at bounding box center [434, 401] width 29 height 16
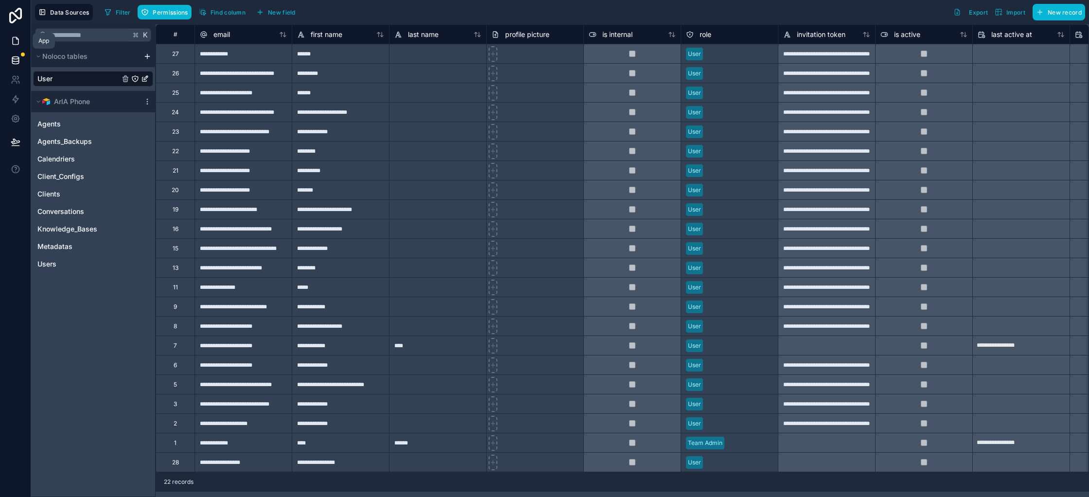
click at [18, 43] on icon at bounding box center [16, 40] width 6 height 7
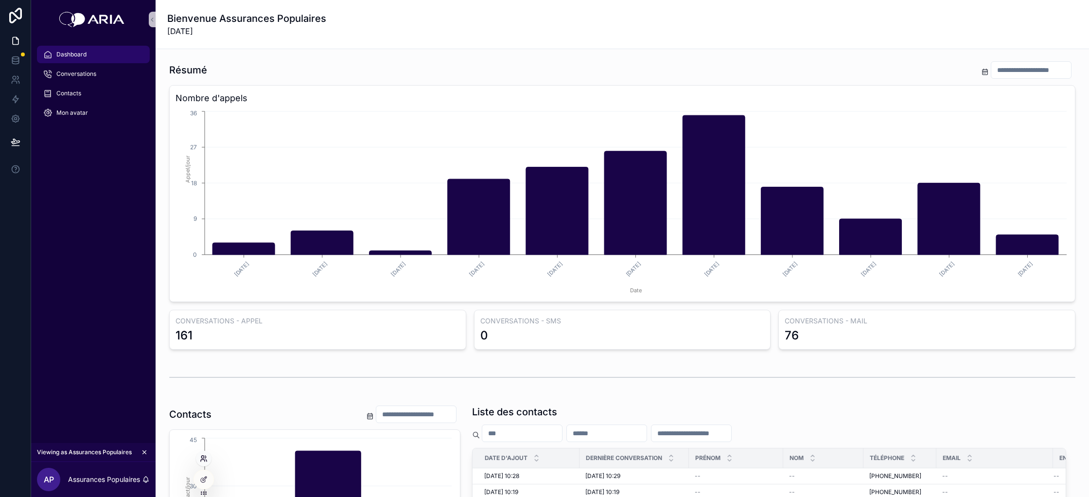
click at [204, 458] on icon at bounding box center [204, 459] width 8 height 8
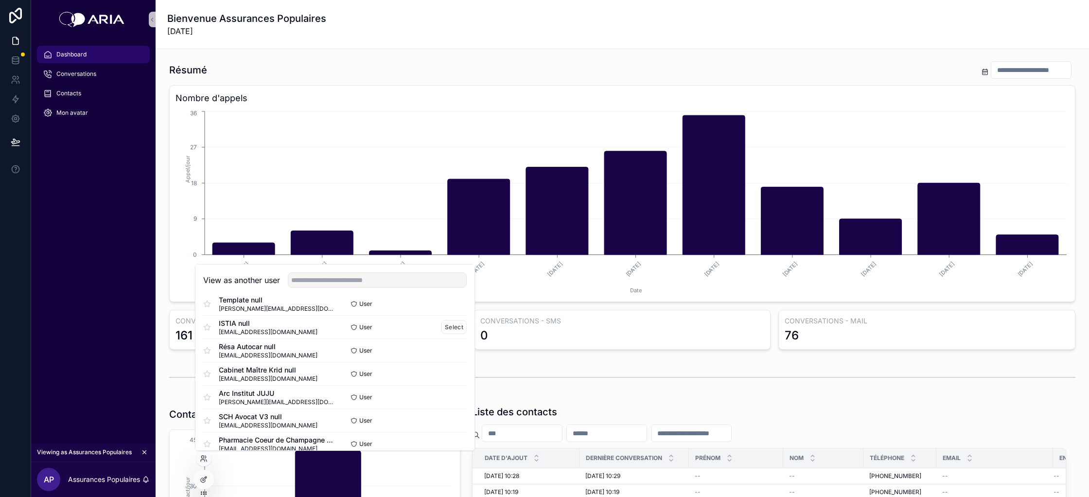
scroll to position [295, 0]
click at [460, 325] on button "Select" at bounding box center [454, 324] width 25 height 14
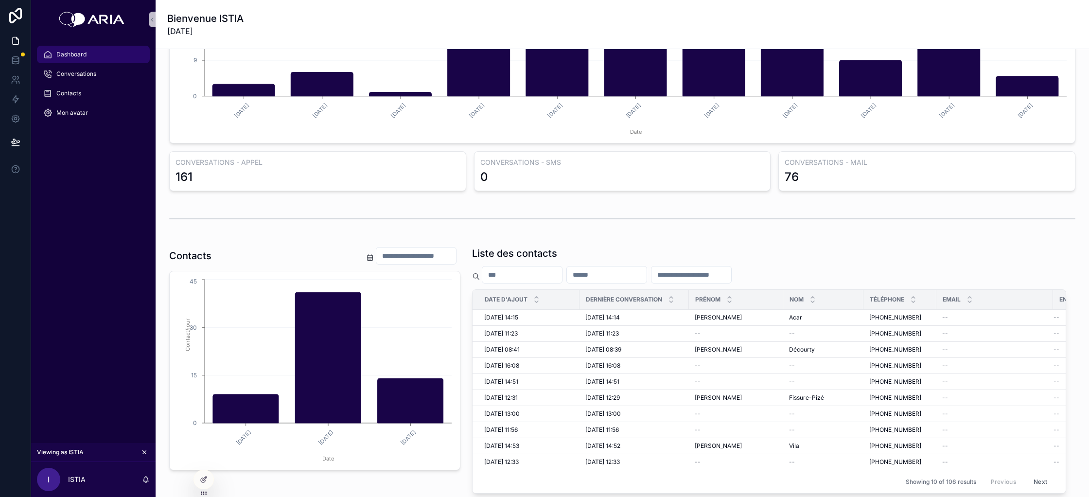
scroll to position [224, 0]
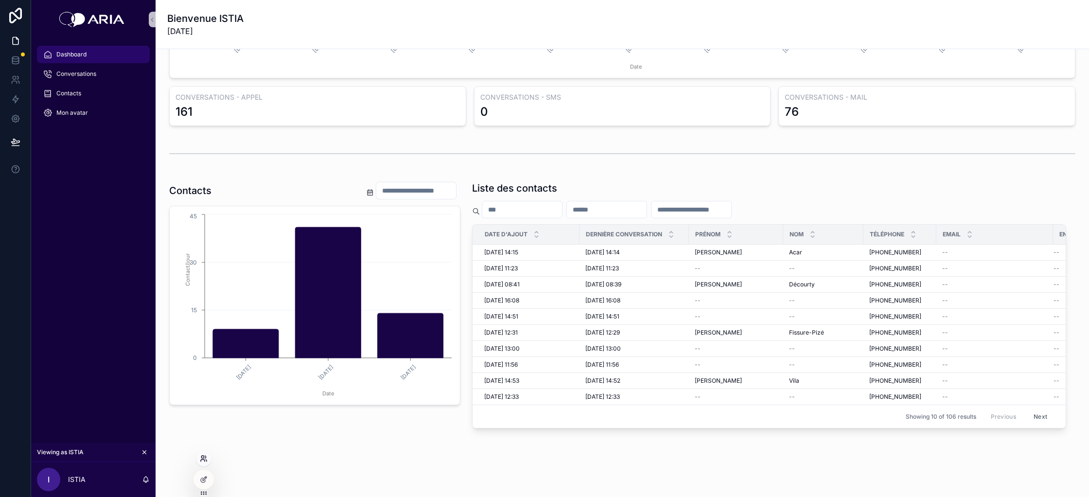
click at [206, 461] on icon at bounding box center [204, 459] width 8 height 8
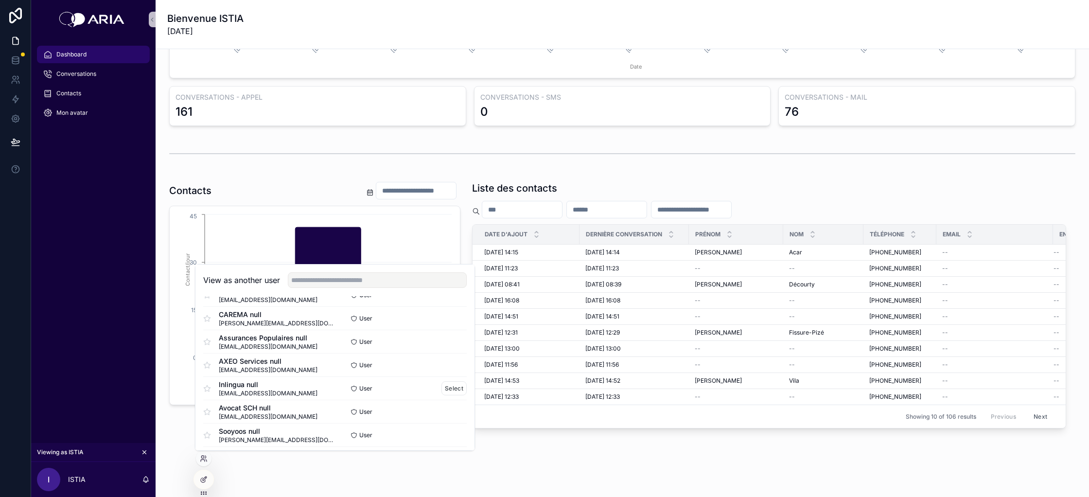
scroll to position [0, 0]
click at [458, 316] on button "Select" at bounding box center [454, 316] width 25 height 14
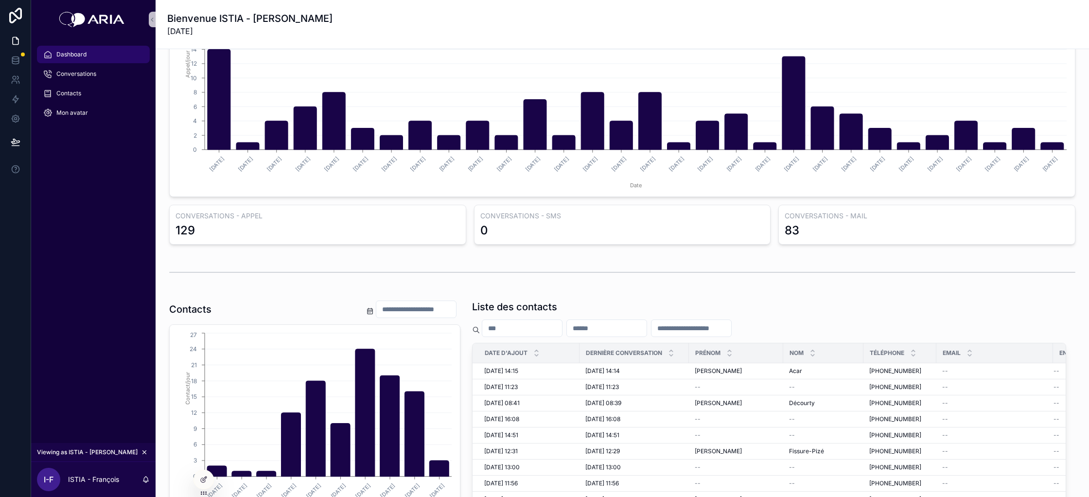
scroll to position [237, 0]
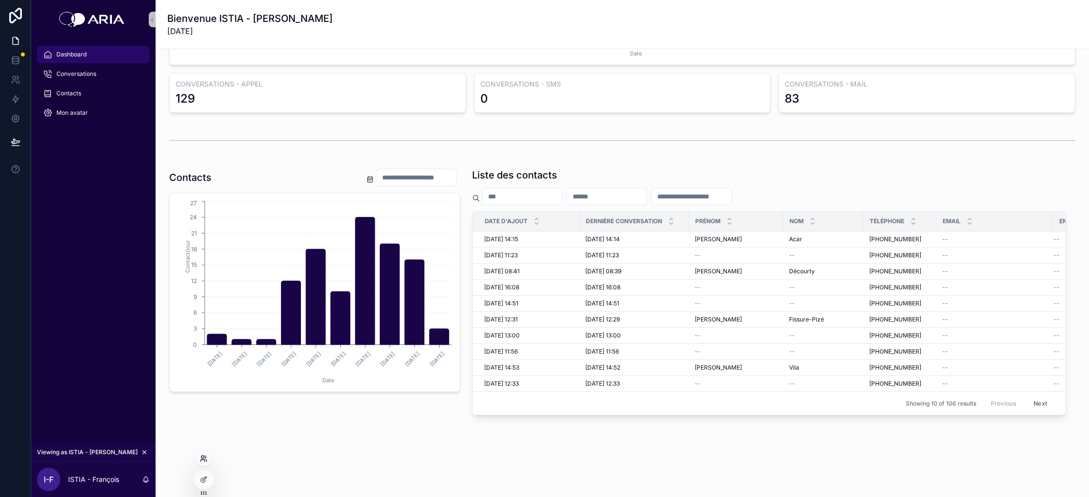
click at [206, 461] on icon at bounding box center [204, 459] width 8 height 8
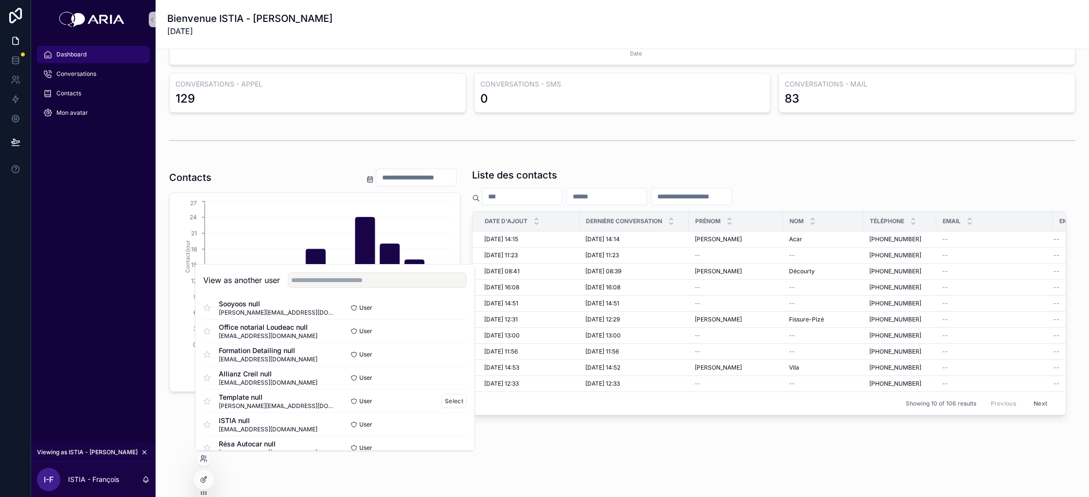
scroll to position [199, 0]
click at [448, 420] on button "Select" at bounding box center [454, 420] width 25 height 14
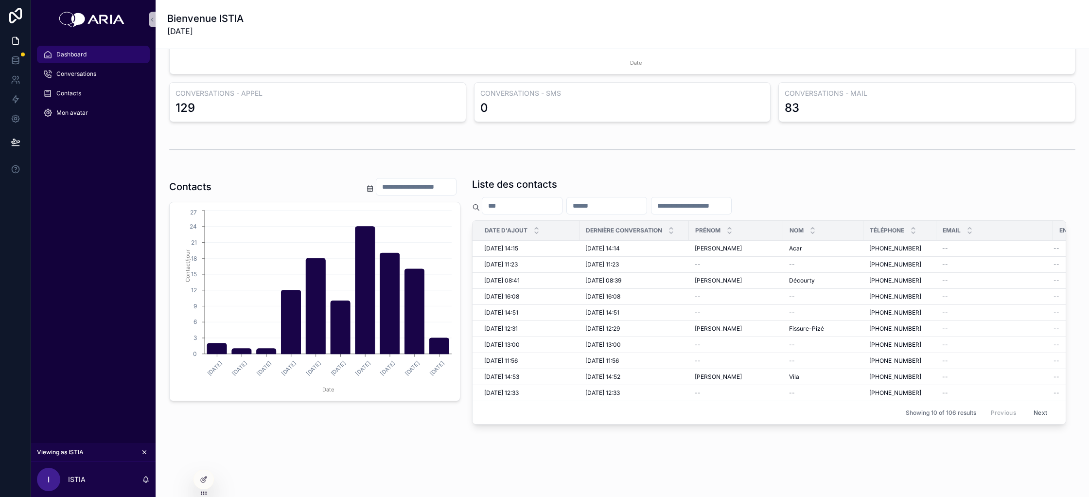
scroll to position [228, 0]
click at [207, 459] on icon at bounding box center [204, 459] width 8 height 8
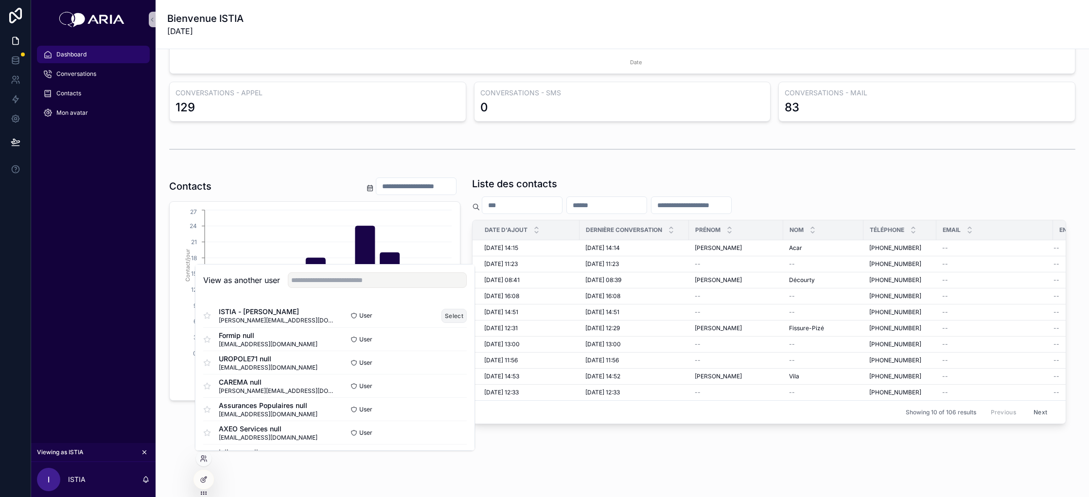
click at [448, 316] on button "Select" at bounding box center [454, 316] width 25 height 14
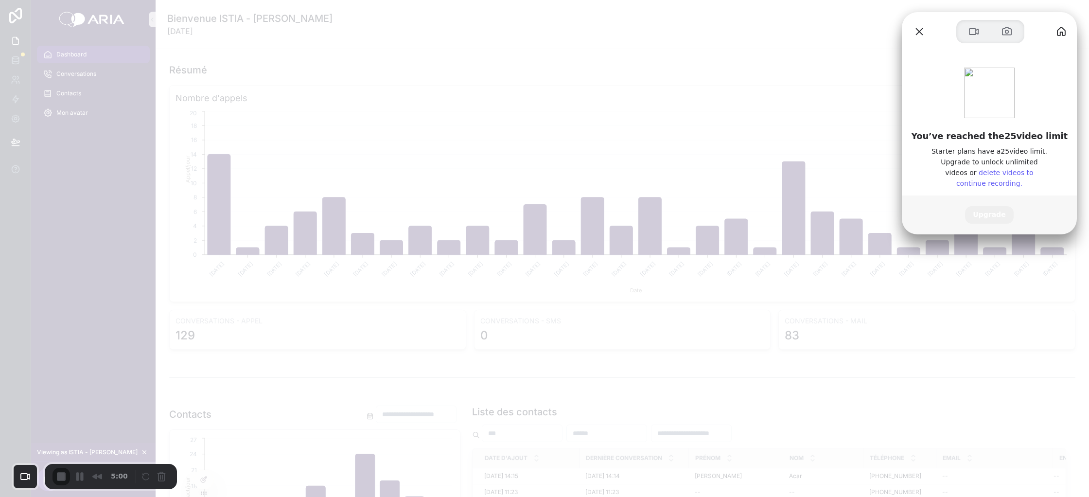
click at [989, 174] on link "delete videos to continue recording." at bounding box center [994, 178] width 77 height 18
click at [923, 32] on button "Close" at bounding box center [920, 32] width 16 height 16
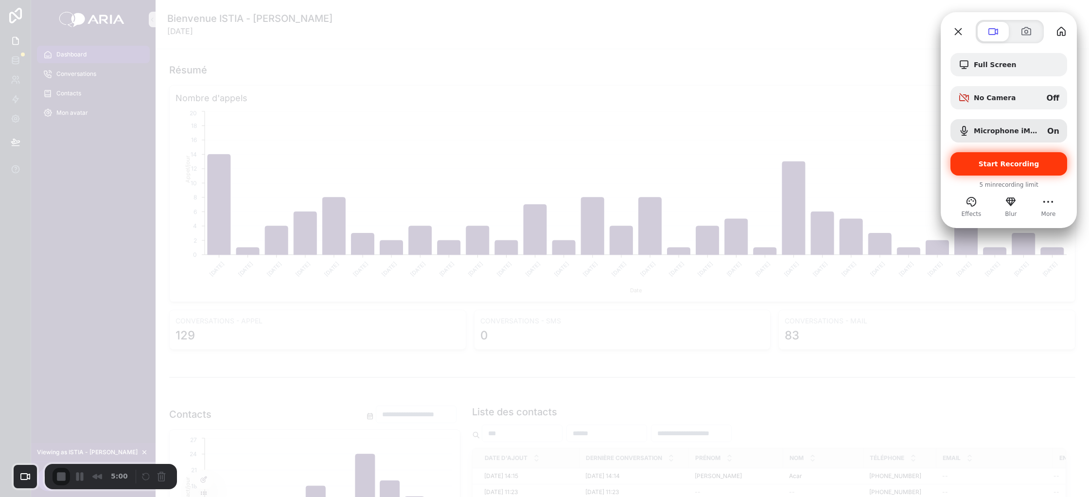
click at [989, 167] on span "Start Recording" at bounding box center [1009, 164] width 61 height 8
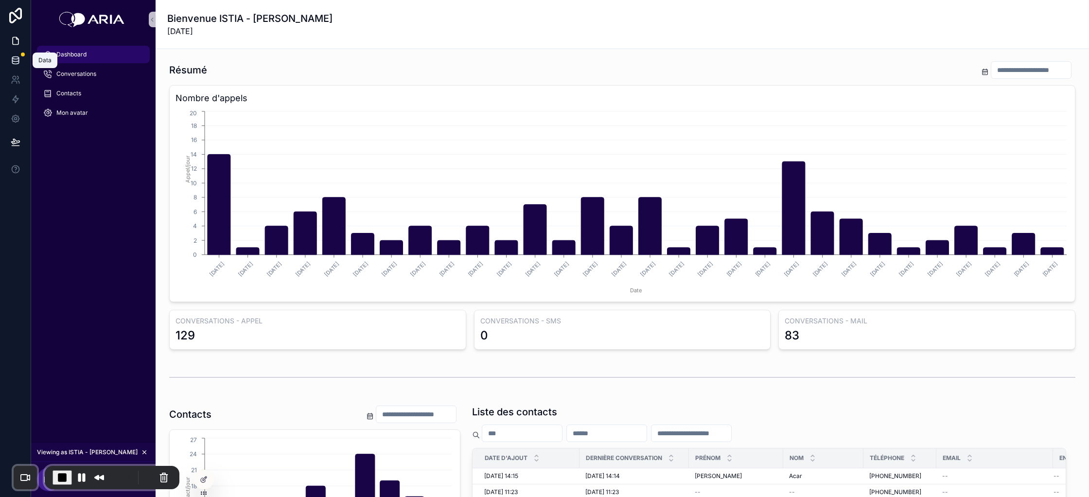
click at [8, 63] on link at bounding box center [15, 60] width 31 height 19
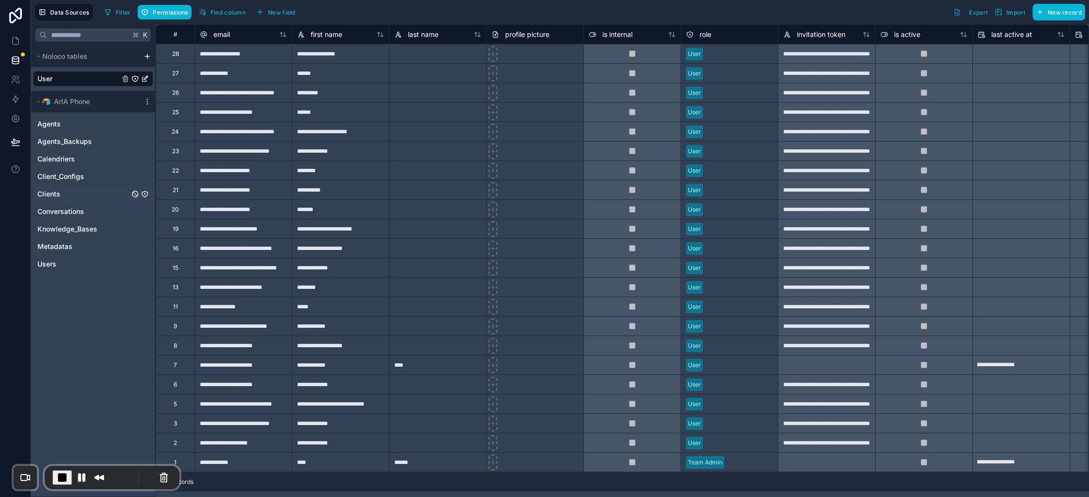
click at [65, 196] on link "Clients" at bounding box center [83, 194] width 92 height 10
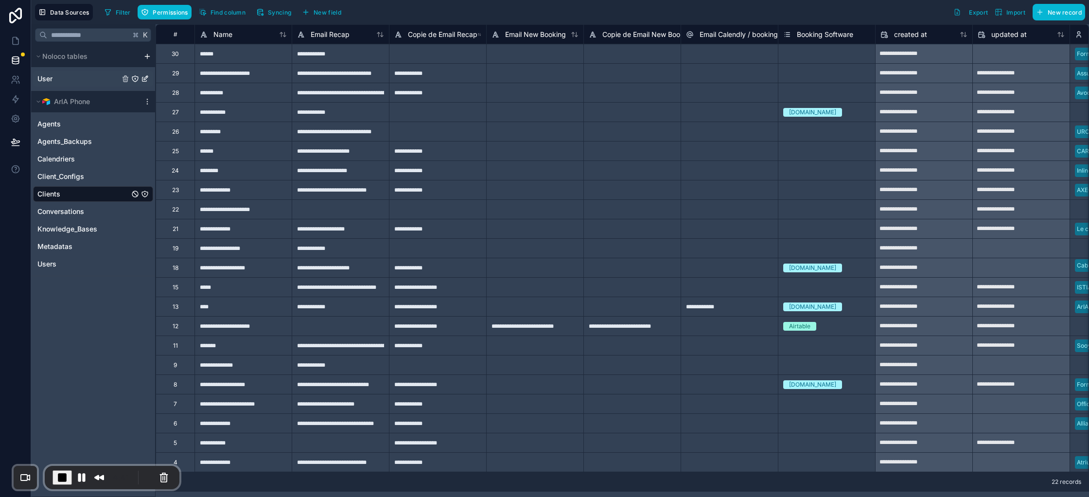
click at [62, 82] on link "User" at bounding box center [78, 79] width 82 height 10
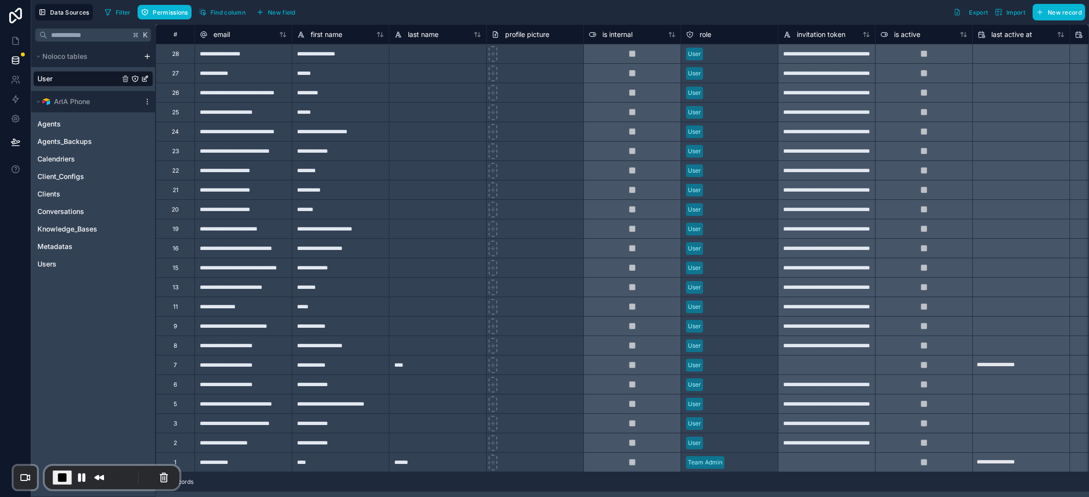
click at [241, 310] on div "**********" at bounding box center [242, 306] width 97 height 19
click at [311, 311] on div "*****" at bounding box center [340, 306] width 97 height 19
click at [226, 56] on div "**********" at bounding box center [242, 53] width 97 height 19
click at [327, 57] on div "**********" at bounding box center [340, 53] width 97 height 19
click at [703, 54] on div "User" at bounding box center [729, 54] width 97 height 15
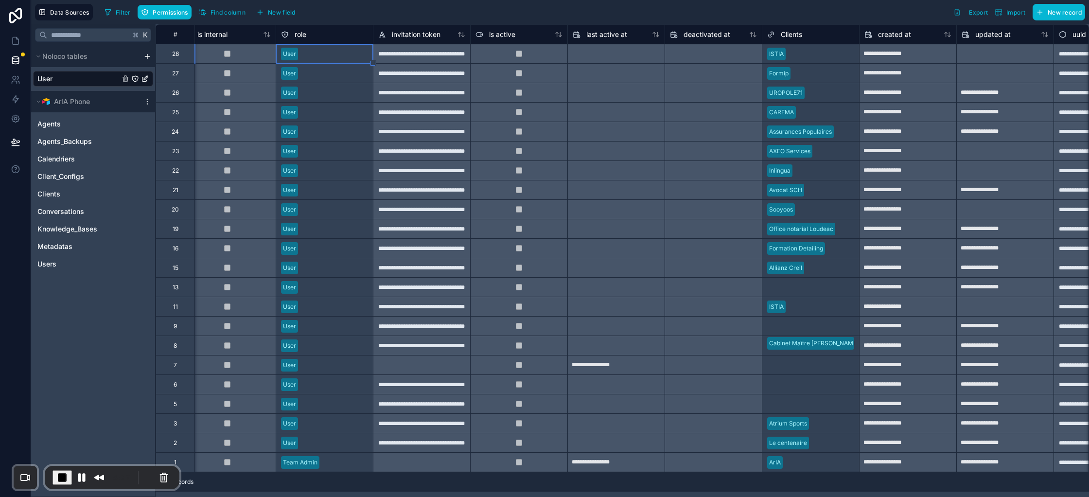
scroll to position [0, 414]
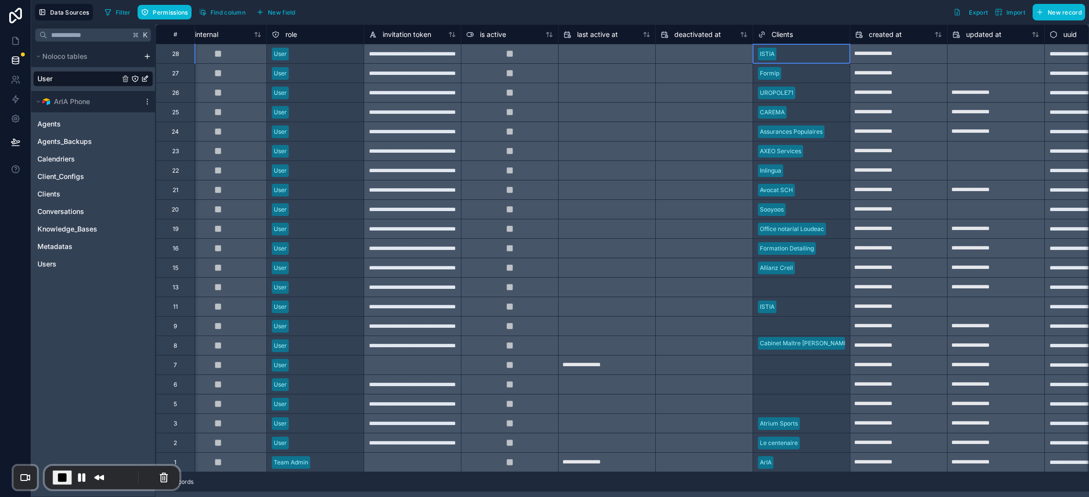
click at [816, 55] on div at bounding box center [812, 54] width 65 height 10
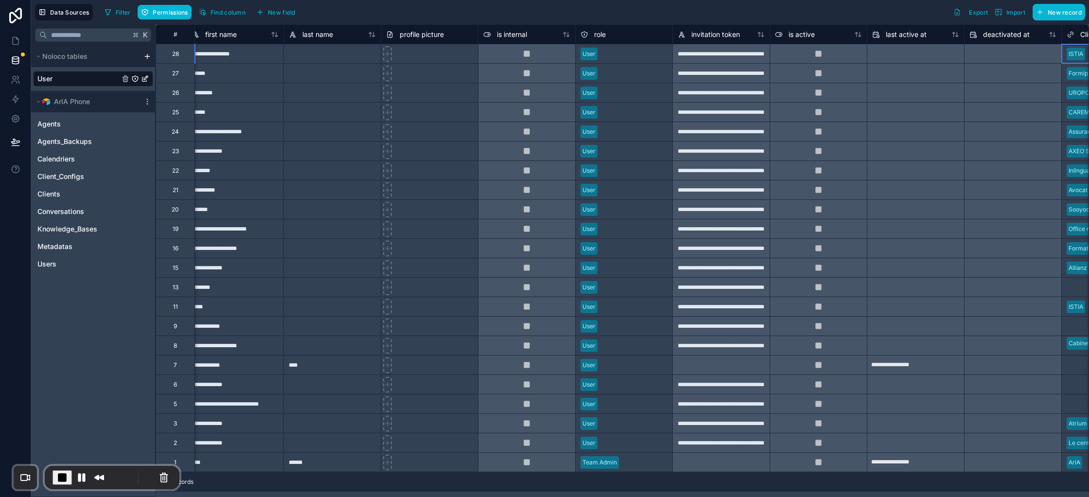
scroll to position [0, 103]
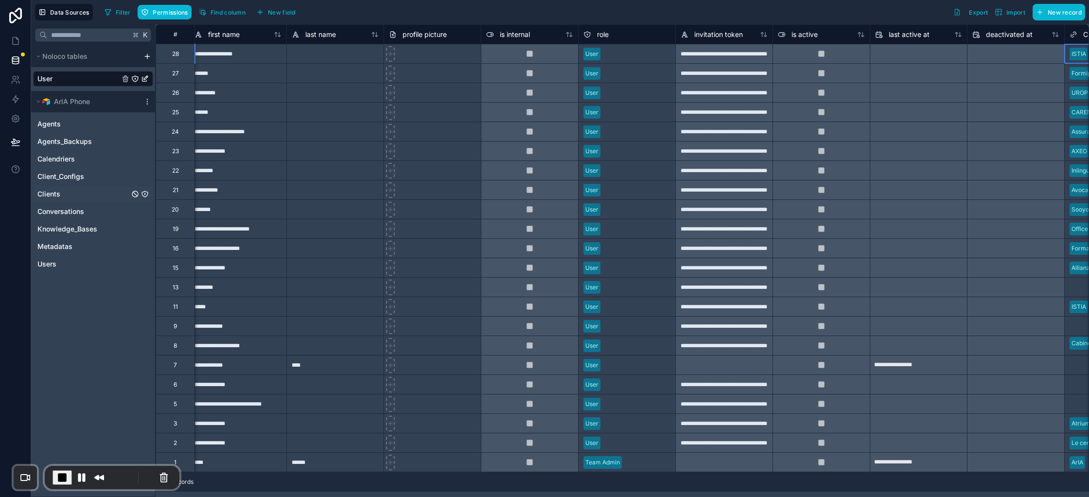
click at [76, 193] on link "Clients" at bounding box center [83, 194] width 92 height 10
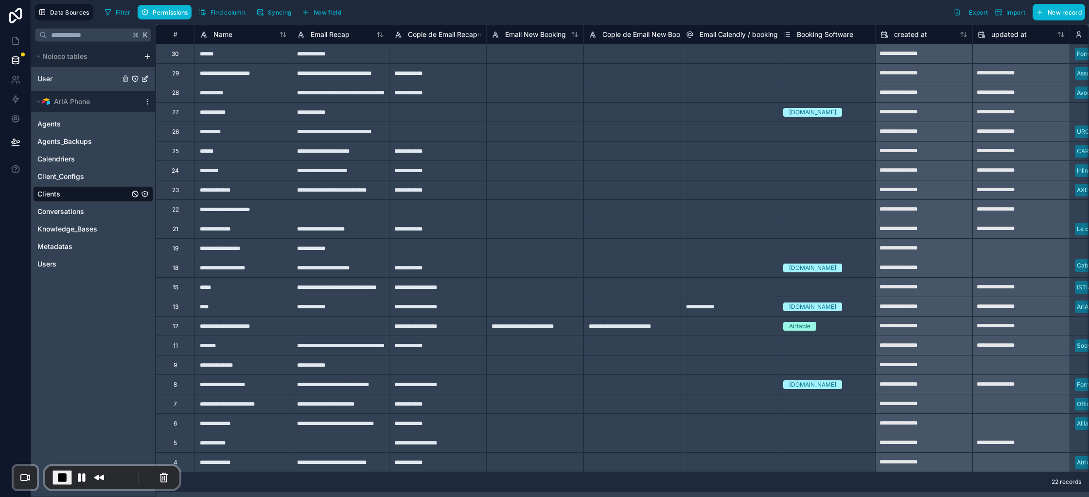
click at [60, 83] on link "User" at bounding box center [78, 79] width 82 height 10
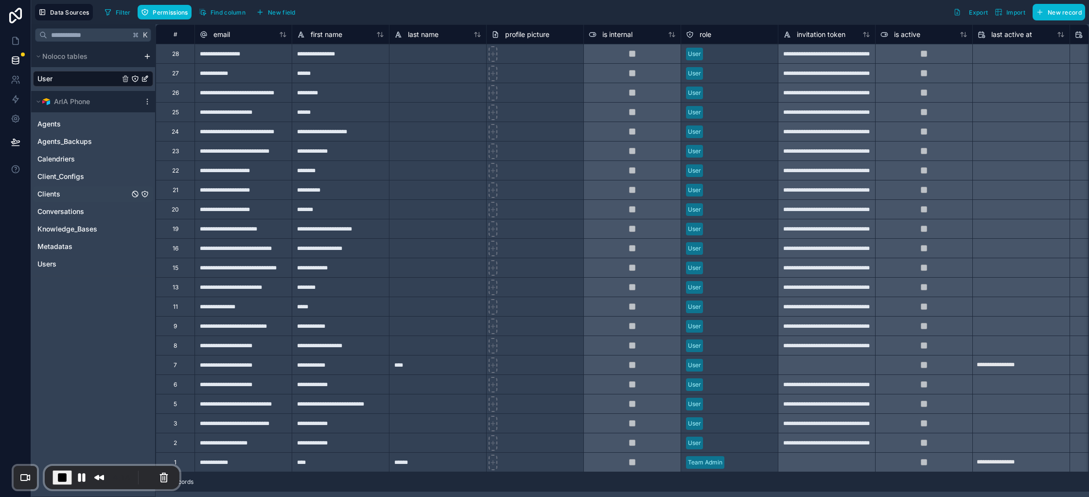
click at [80, 193] on link "Clients" at bounding box center [83, 194] width 92 height 10
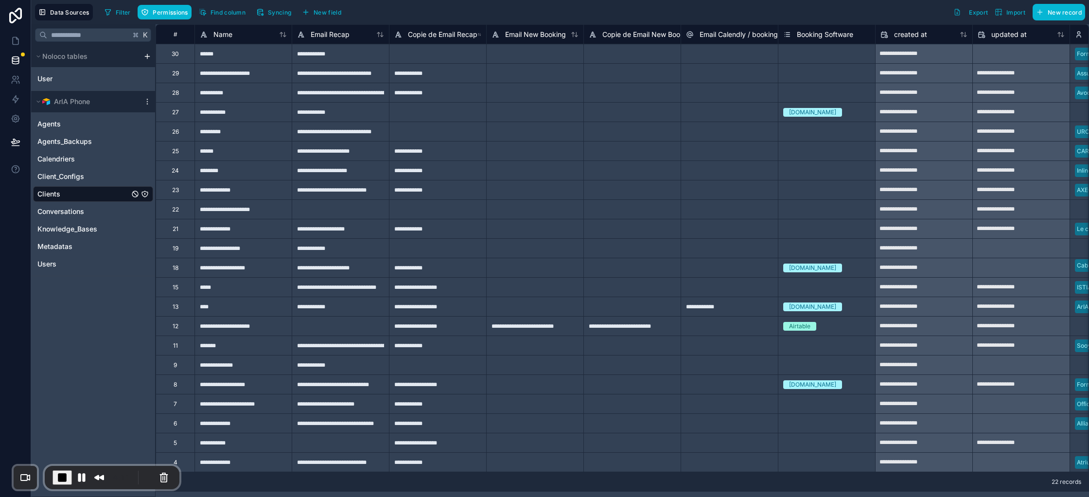
scroll to position [0, 1]
click at [362, 346] on div "**********" at bounding box center [339, 345] width 97 height 19
click at [366, 347] on div "**********" at bounding box center [339, 345] width 97 height 19
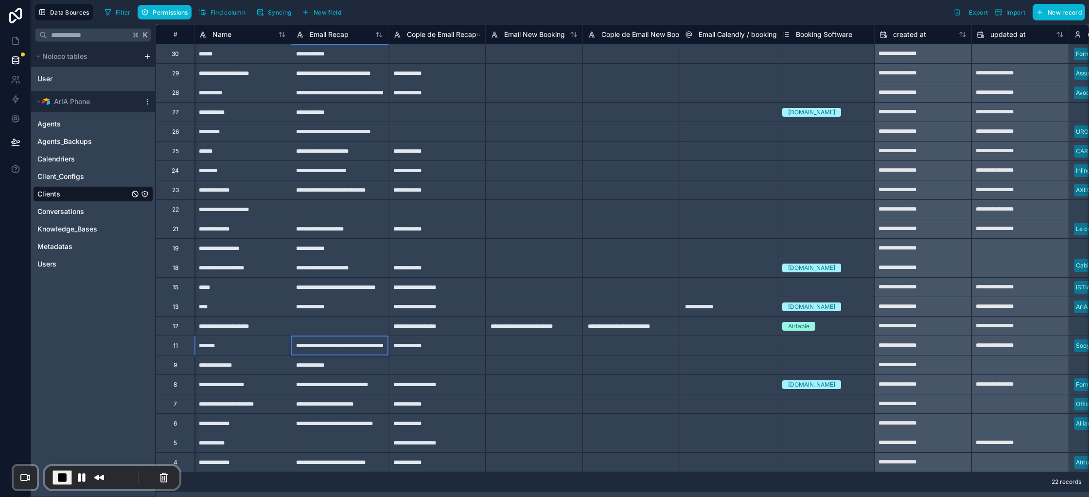
click at [364, 346] on input "**********" at bounding box center [339, 345] width 97 height 19
drag, startPoint x: 367, startPoint y: 346, endPoint x: 391, endPoint y: 345, distance: 23.8
click at [391, 345] on div "**********" at bounding box center [758, 345] width 1206 height 19
click at [96, 289] on div "K Noloco tables User ArIA Phone Agents Agents_Backups Calendriers Client_Config…" at bounding box center [93, 260] width 124 height 473
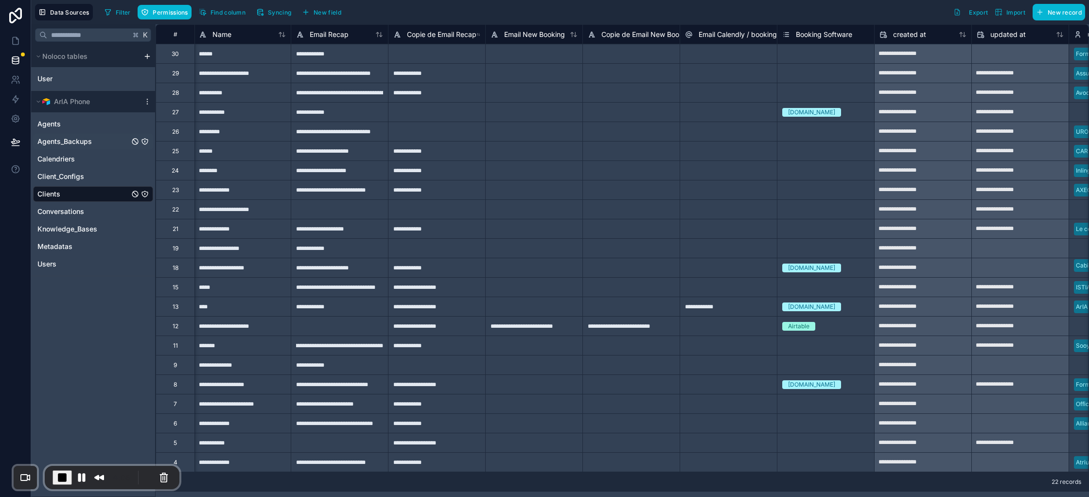
scroll to position [0, 0]
click at [60, 86] on div "User" at bounding box center [93, 79] width 120 height 16
click at [64, 83] on link "User" at bounding box center [78, 79] width 82 height 10
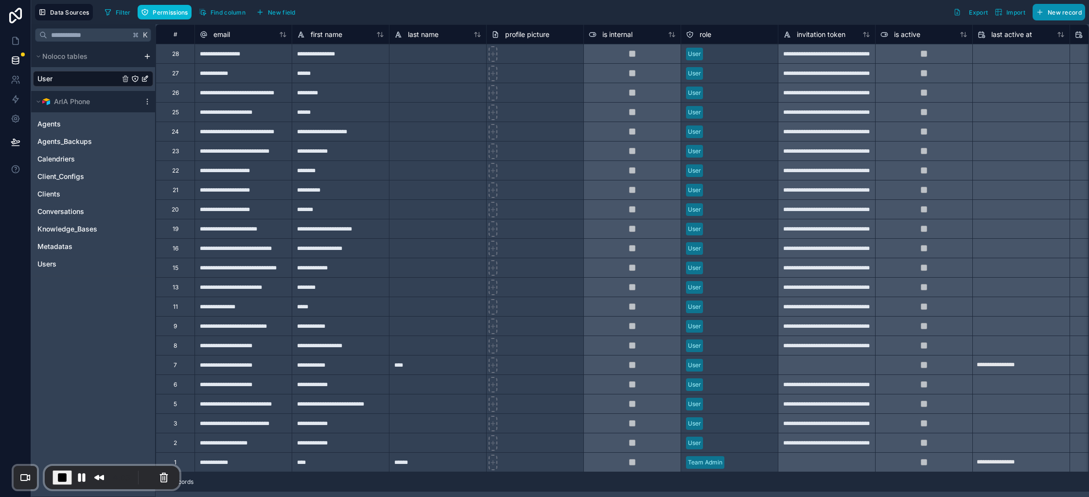
click at [1068, 5] on button "New record" at bounding box center [1059, 12] width 53 height 17
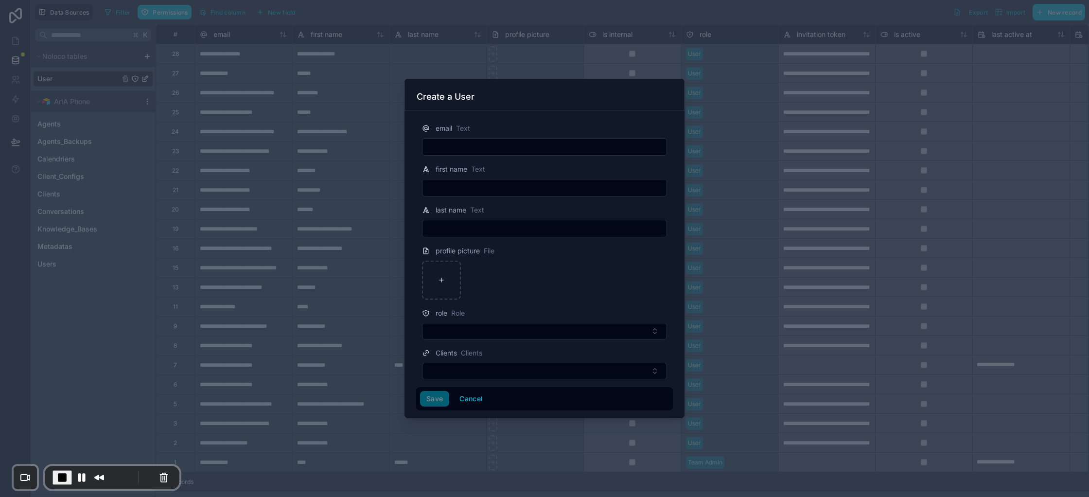
click at [550, 150] on input "text" at bounding box center [545, 147] width 244 height 14
paste input "**********"
type input "**********"
click at [465, 188] on input "text" at bounding box center [545, 188] width 244 height 14
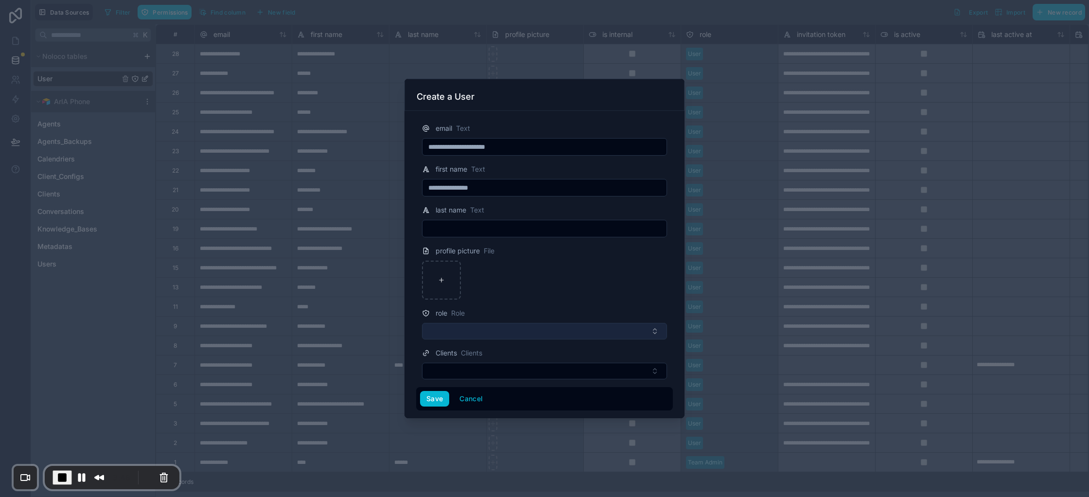
type input "**********"
click at [472, 331] on button "Select Button" at bounding box center [544, 331] width 245 height 17
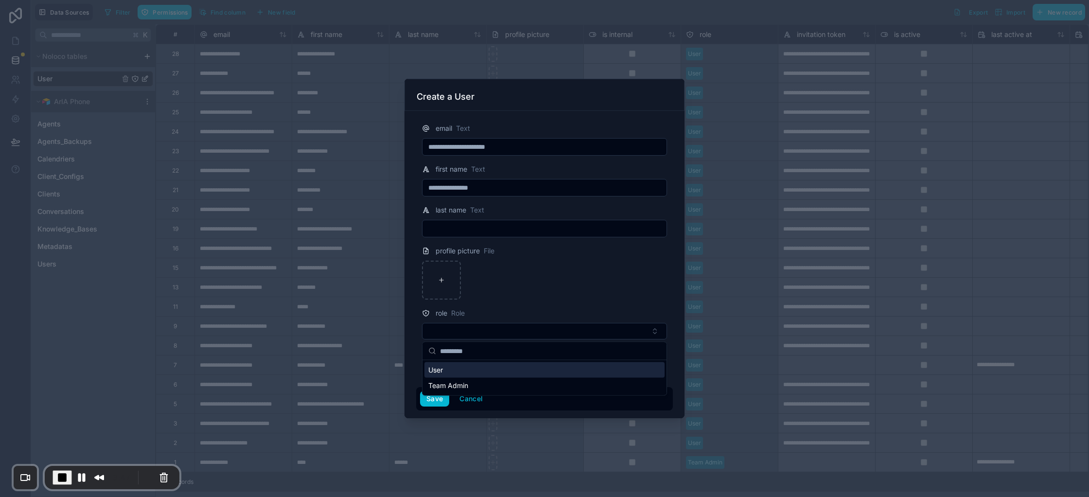
click at [477, 376] on div "User" at bounding box center [544, 370] width 240 height 16
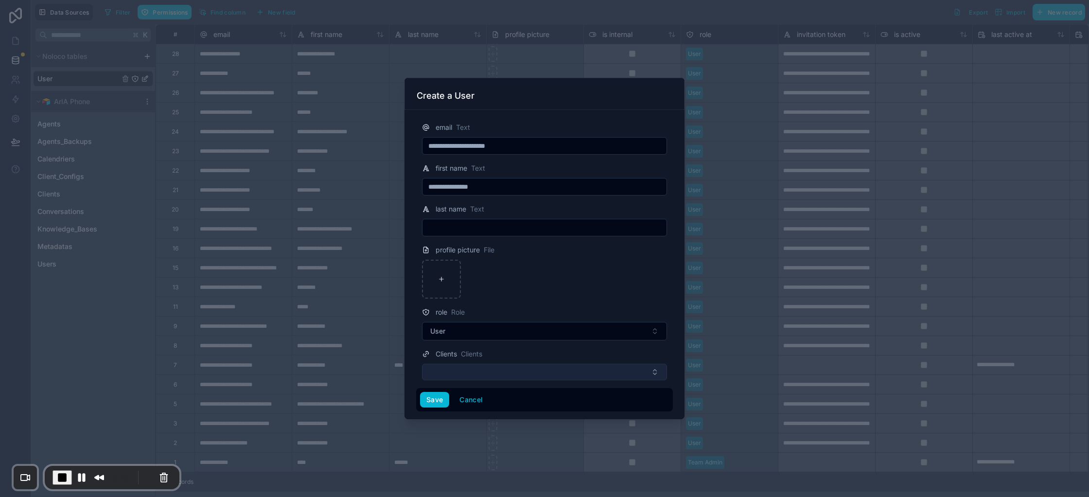
click at [537, 376] on button "Select Button" at bounding box center [544, 372] width 245 height 17
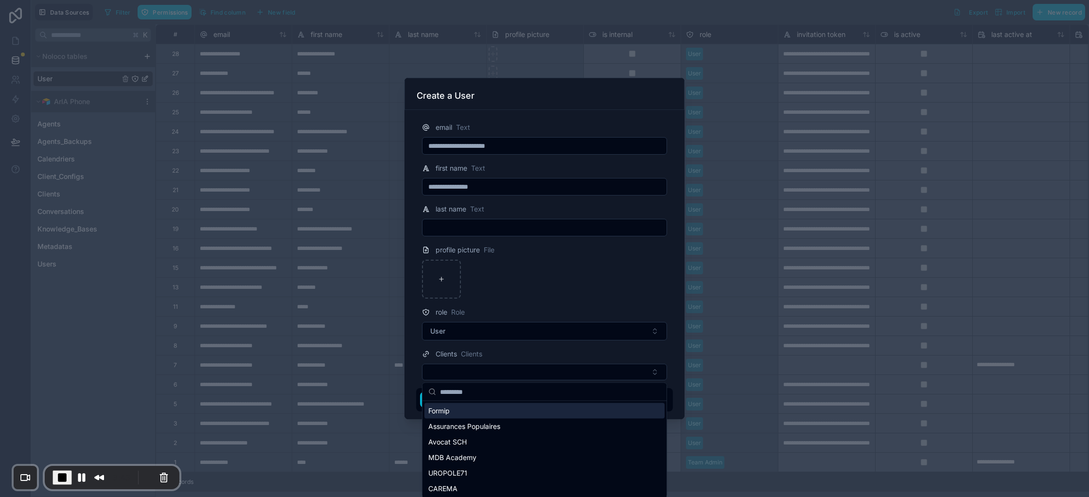
click at [507, 392] on input "text" at bounding box center [550, 392] width 221 height 18
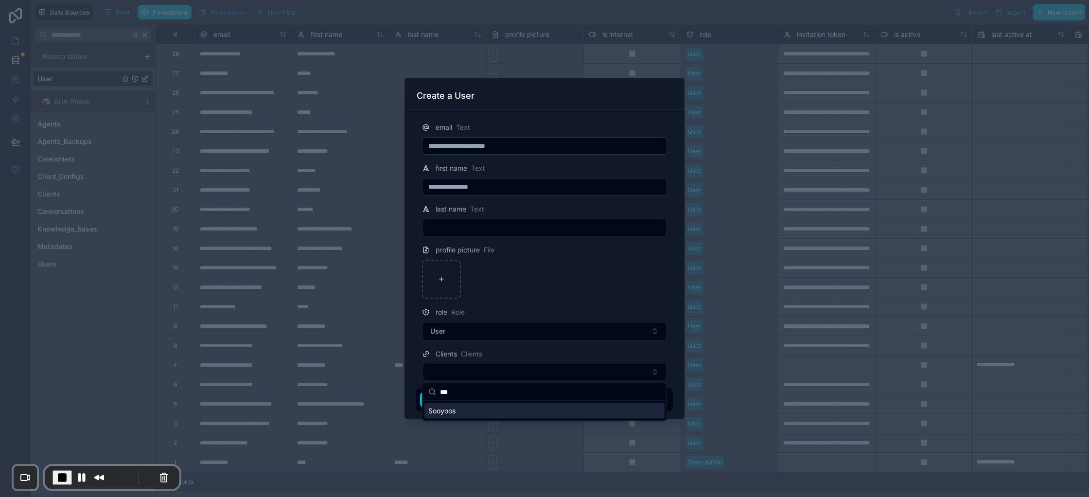
type input "***"
click at [460, 411] on div "Sooyoos" at bounding box center [544, 411] width 240 height 16
click at [435, 402] on button "Save" at bounding box center [434, 401] width 29 height 16
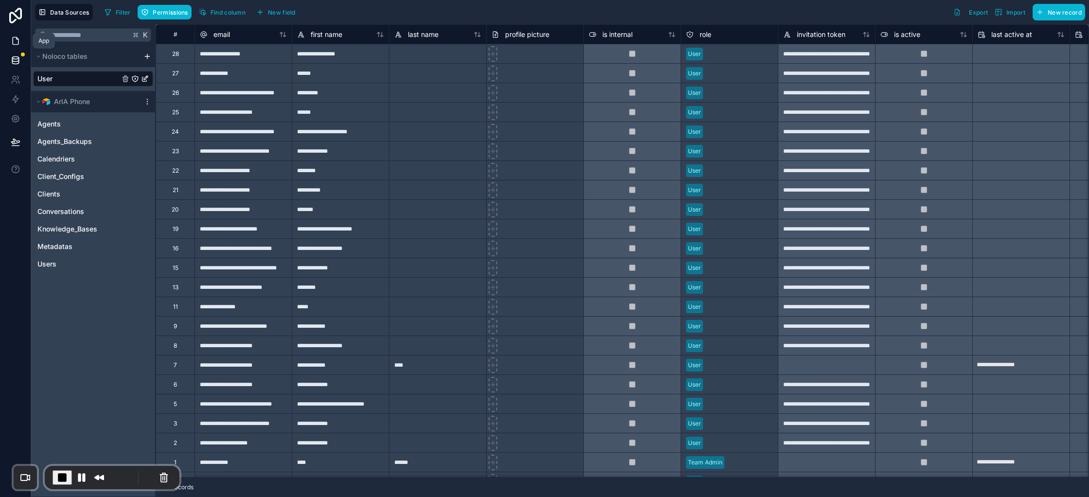
click at [8, 41] on link at bounding box center [15, 40] width 31 height 19
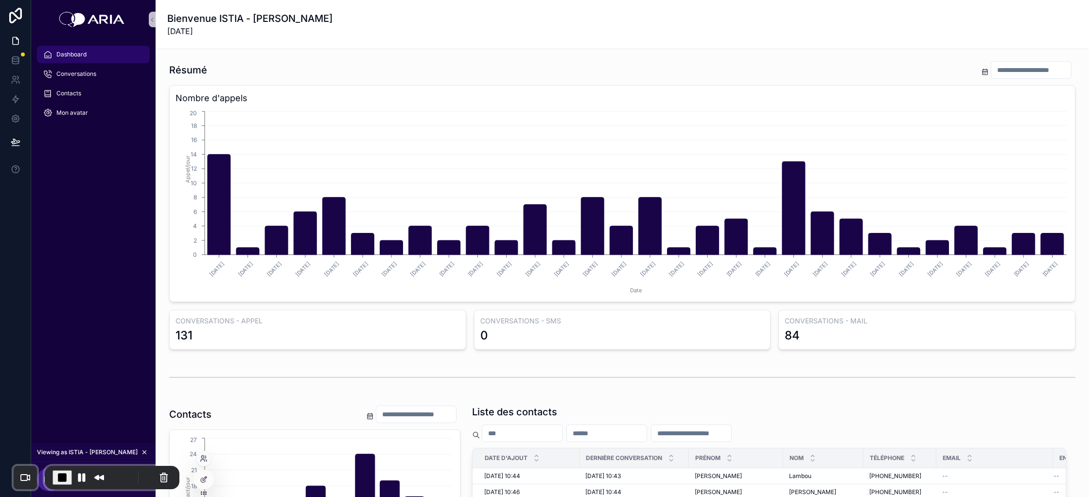
click at [208, 457] on div at bounding box center [204, 459] width 16 height 16
click at [203, 460] on icon at bounding box center [203, 461] width 4 height 2
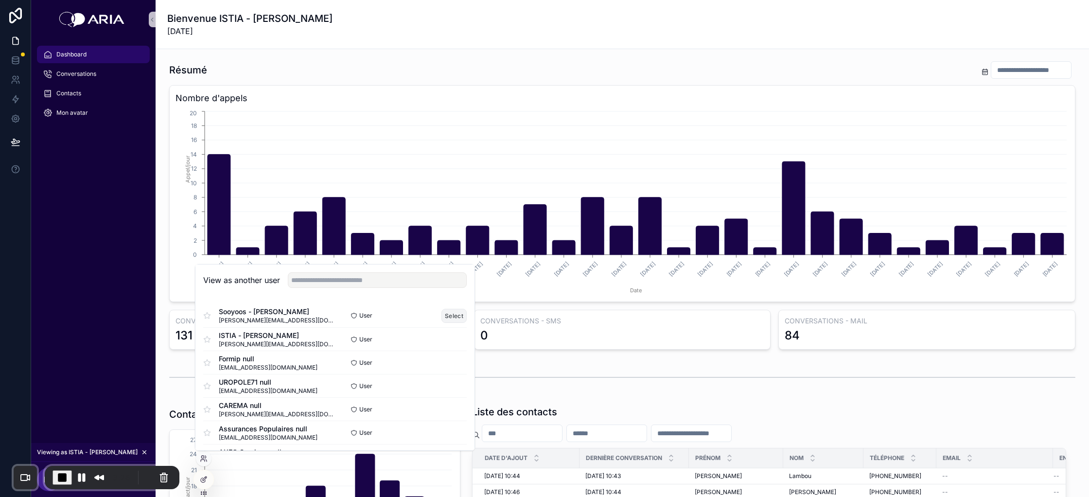
click at [449, 315] on button "Select" at bounding box center [454, 316] width 25 height 14
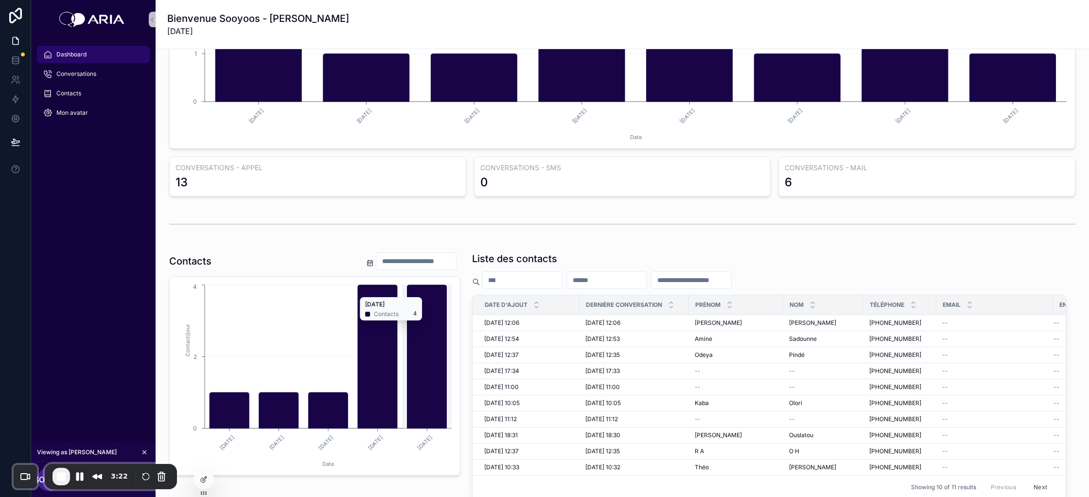
scroll to position [237, 0]
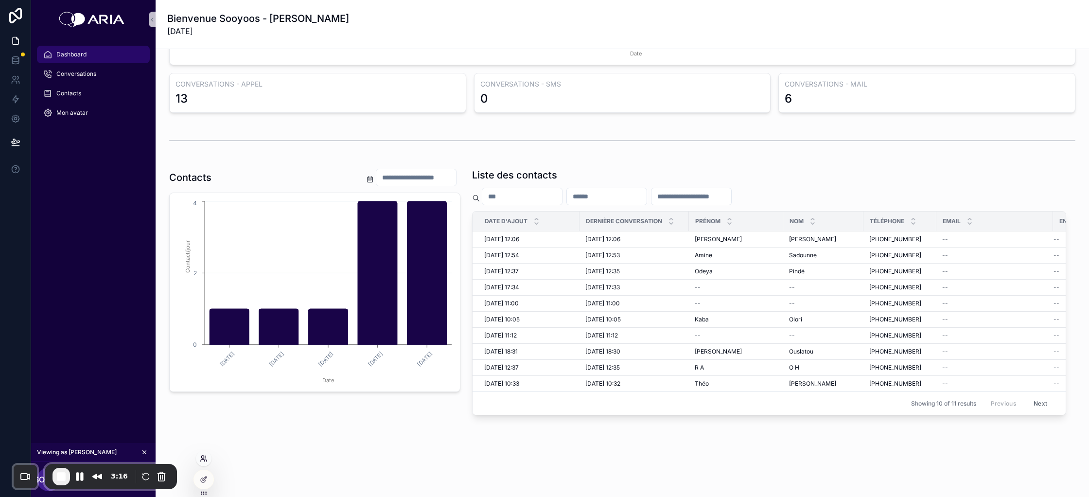
click at [204, 461] on icon at bounding box center [204, 459] width 8 height 8
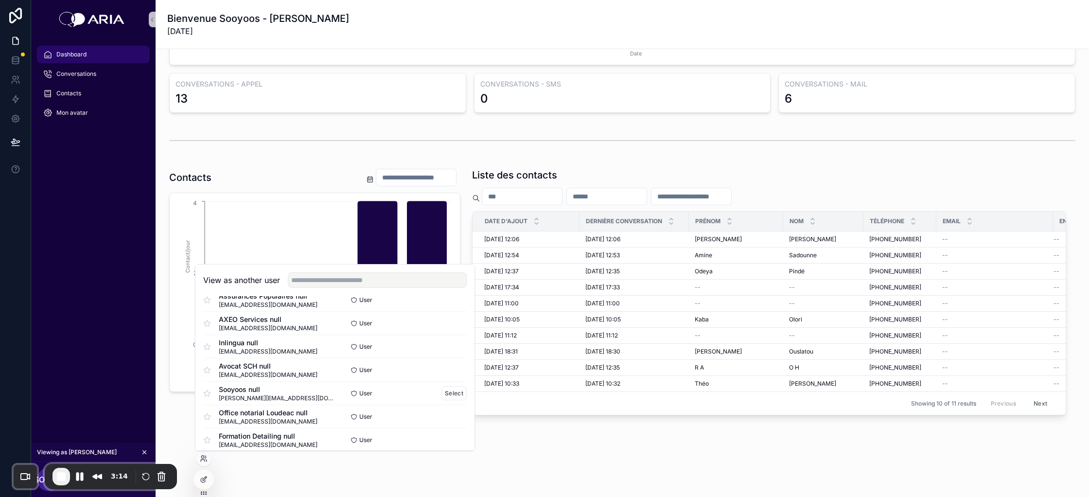
scroll to position [140, 0]
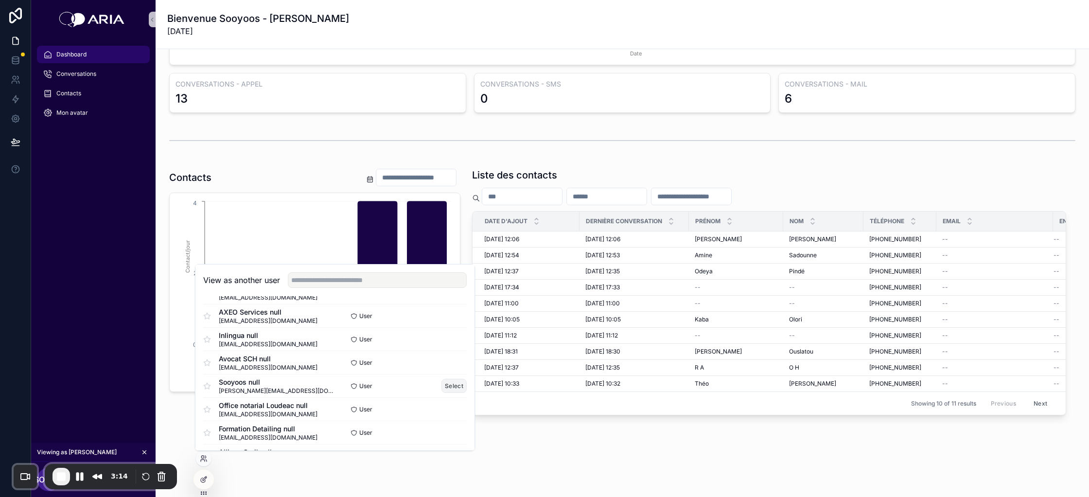
click at [454, 385] on button "Select" at bounding box center [454, 386] width 25 height 14
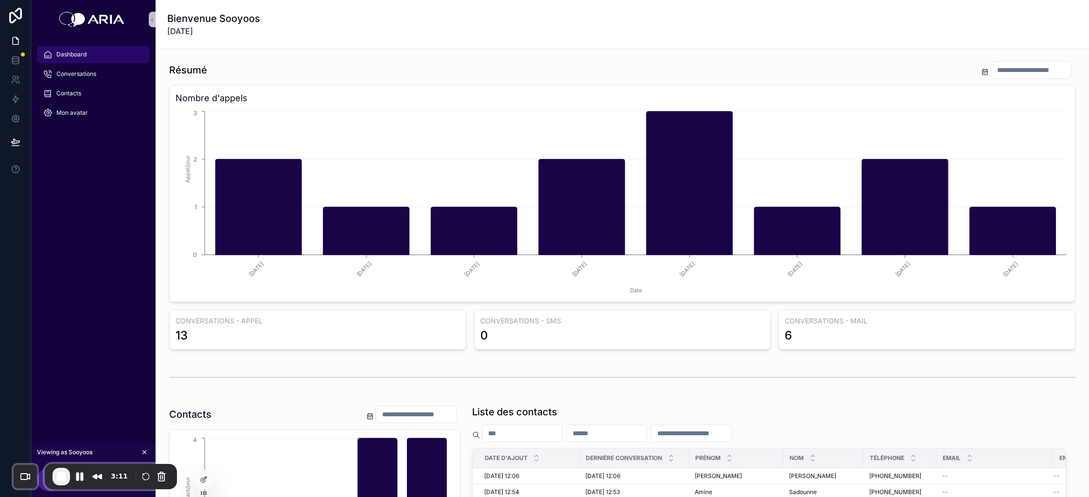
scroll to position [179, 0]
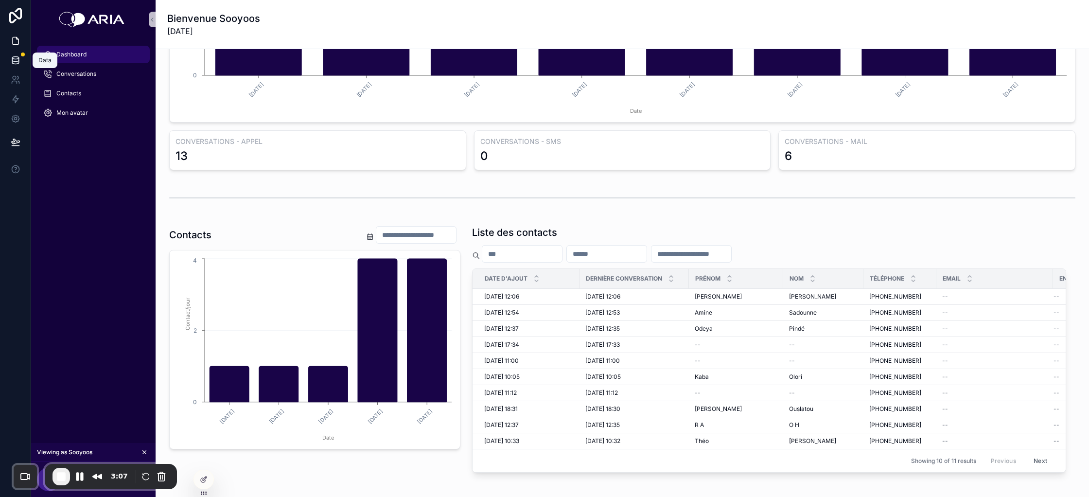
click at [21, 61] on link at bounding box center [15, 60] width 31 height 19
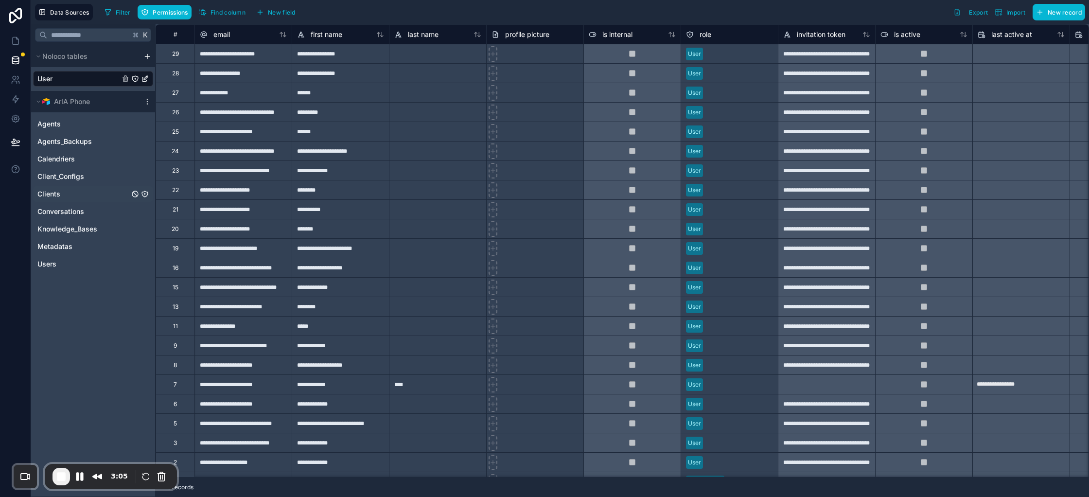
click at [77, 190] on link "Clients" at bounding box center [83, 194] width 92 height 10
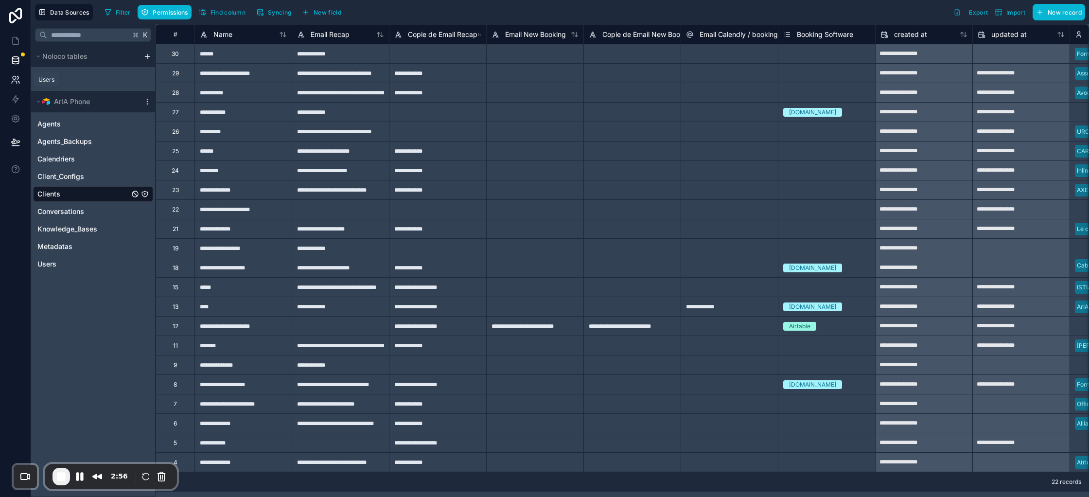
click at [12, 81] on icon at bounding box center [14, 82] width 5 height 2
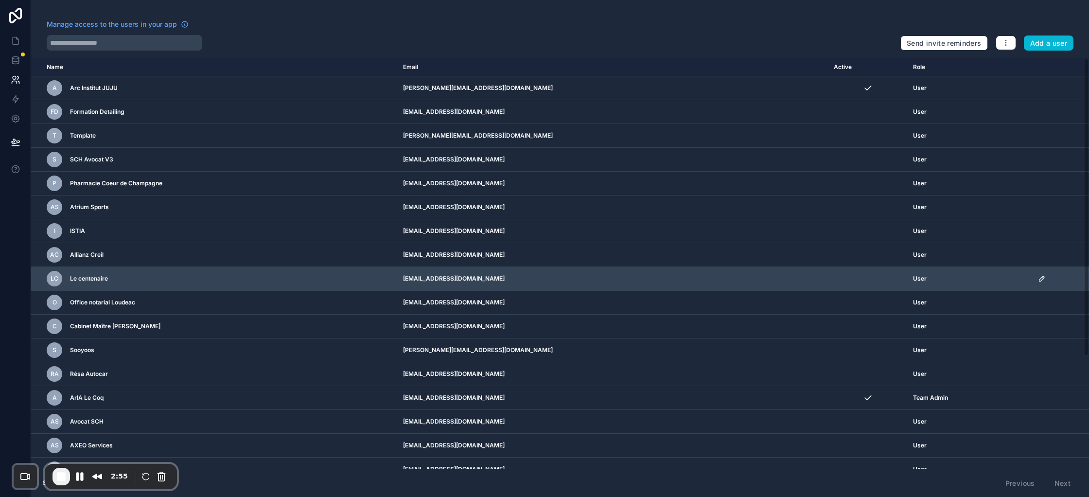
scroll to position [155, 0]
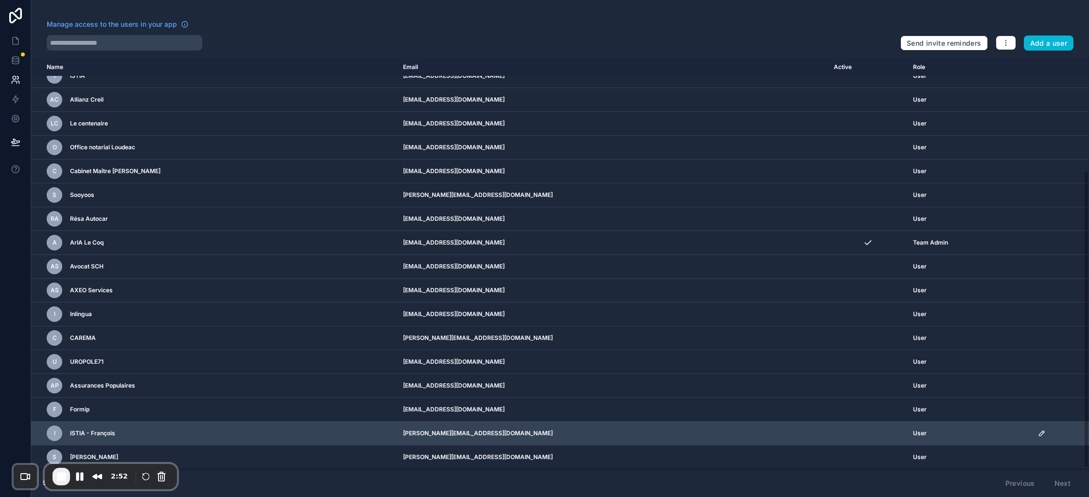
click at [1038, 430] on icon "scrollable content" at bounding box center [1042, 433] width 8 height 8
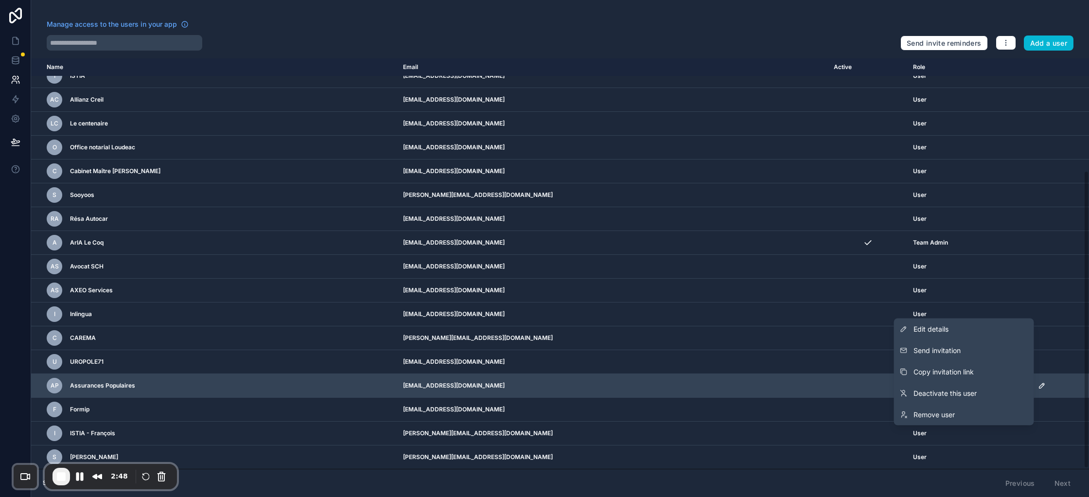
click at [828, 394] on td "scrollable content" at bounding box center [867, 386] width 79 height 24
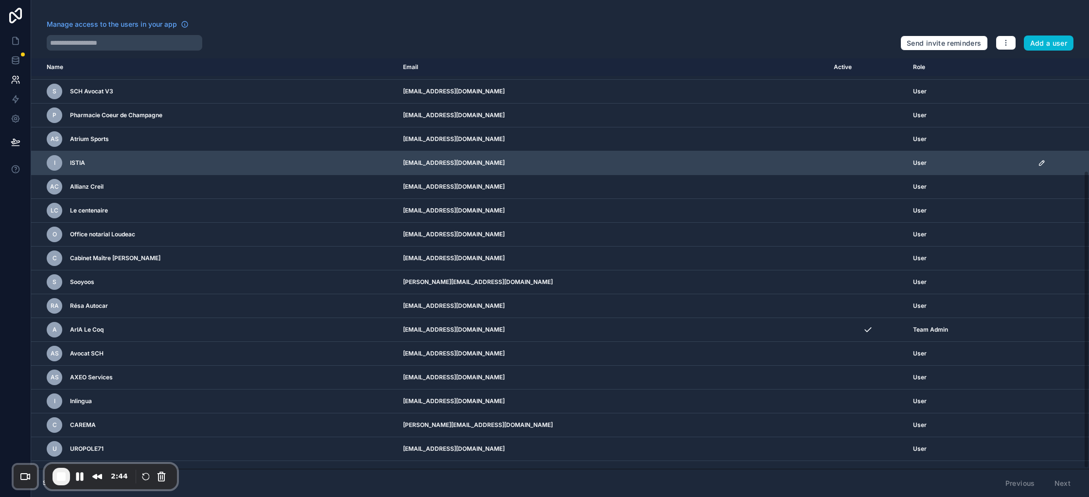
scroll to position [0, 0]
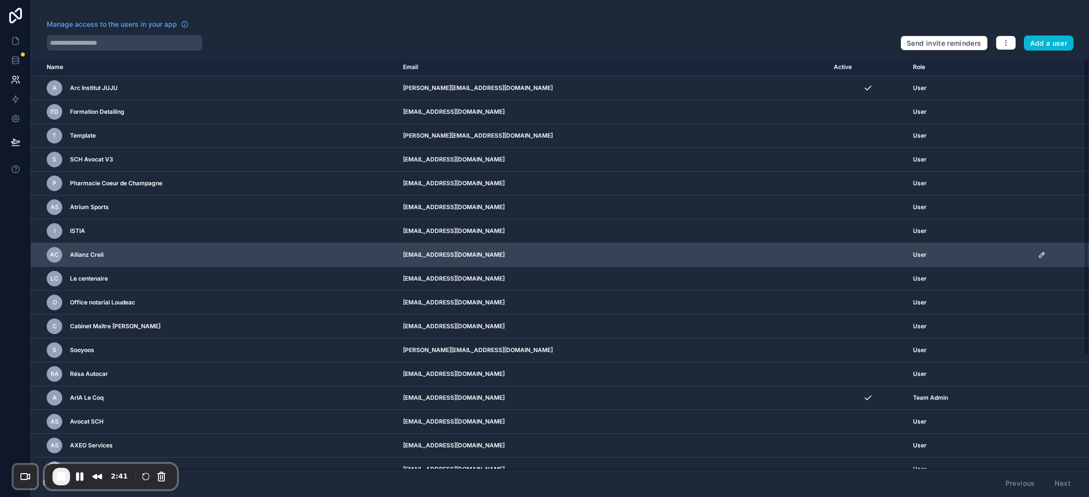
click at [1038, 254] on icon "scrollable content" at bounding box center [1042, 255] width 8 height 8
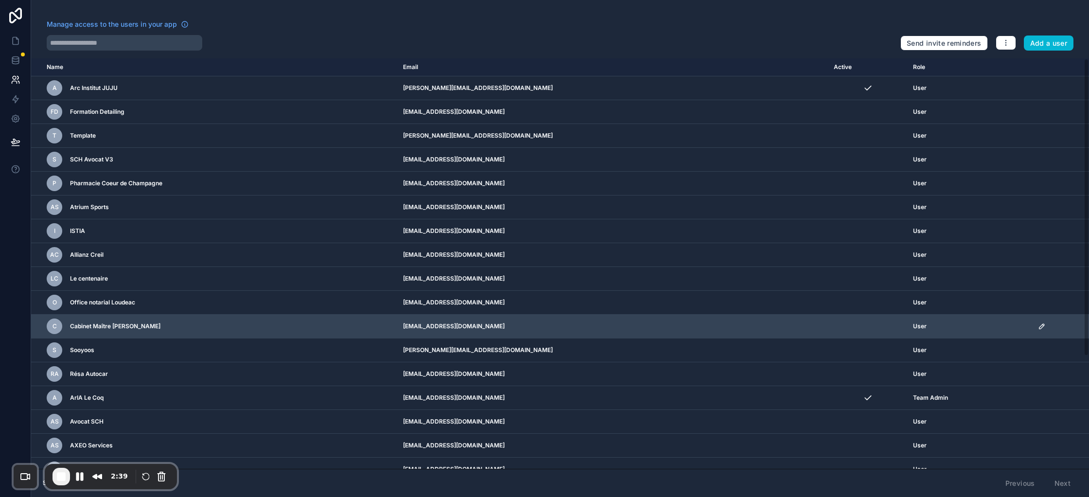
click at [610, 322] on td "[EMAIL_ADDRESS][DOMAIN_NAME]" at bounding box center [612, 327] width 431 height 24
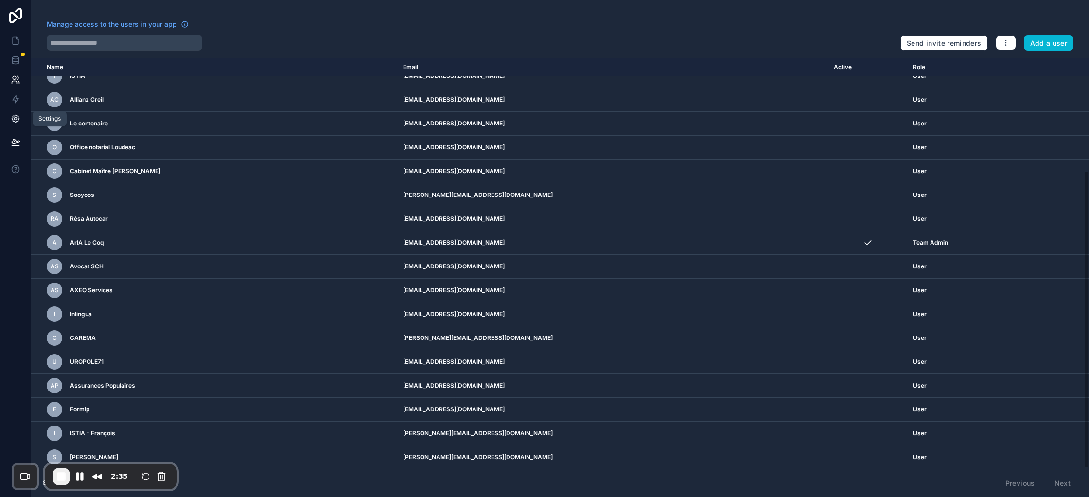
click at [16, 118] on icon at bounding box center [15, 119] width 2 height 2
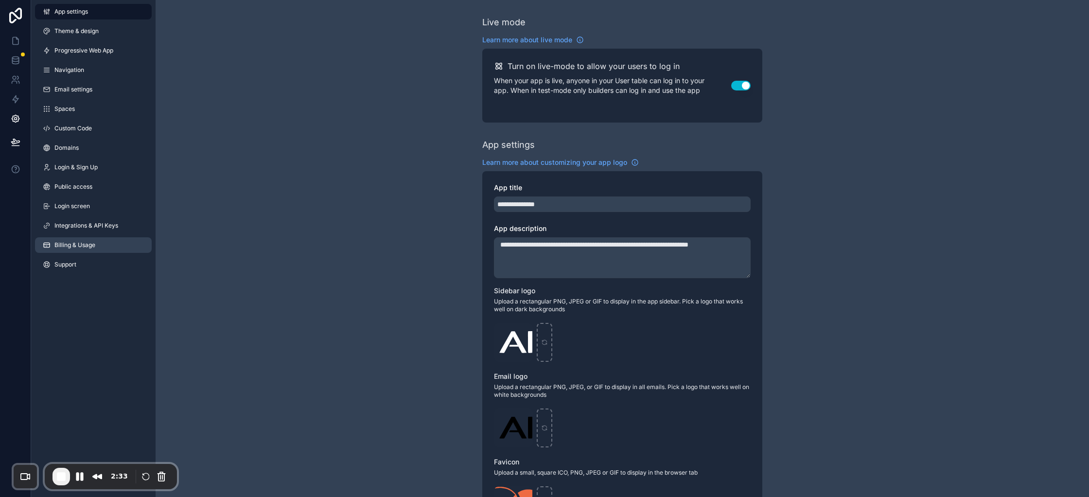
click at [96, 242] on link "Billing & Usage" at bounding box center [93, 245] width 117 height 16
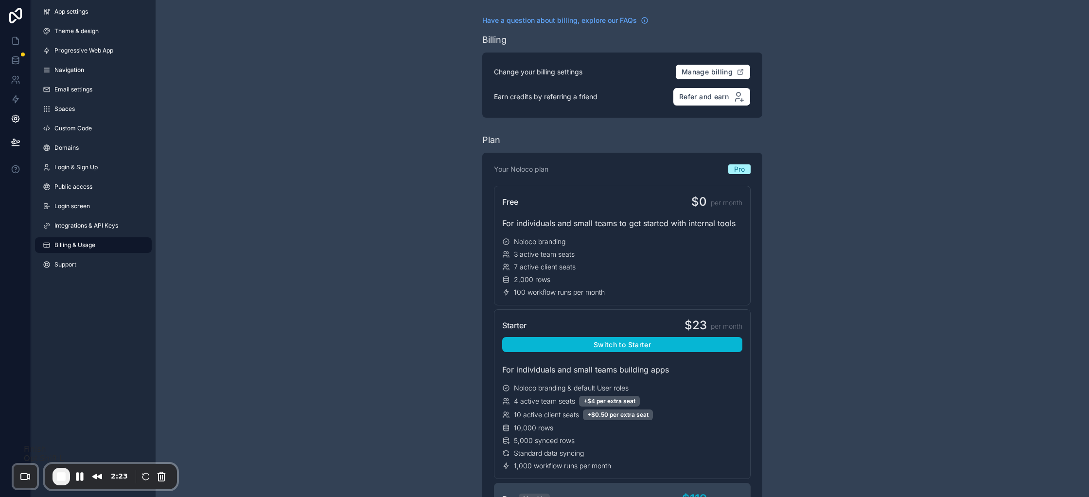
click at [59, 481] on span "End Recording" at bounding box center [61, 477] width 12 height 12
click at [12, 36] on icon at bounding box center [16, 41] width 10 height 10
